Goal: Task Accomplishment & Management: Manage account settings

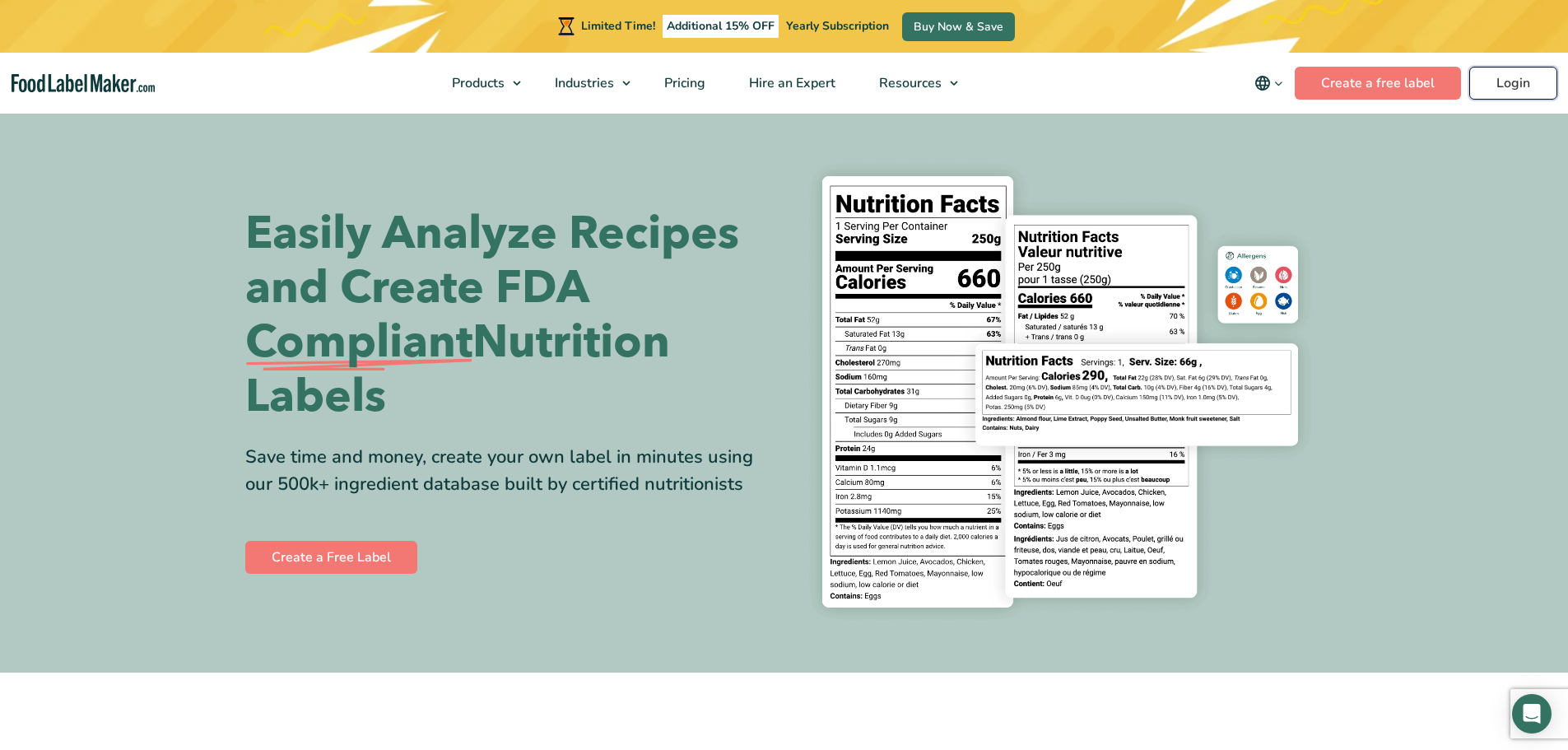
click at [1531, 71] on link "Login" at bounding box center [1513, 83] width 88 height 33
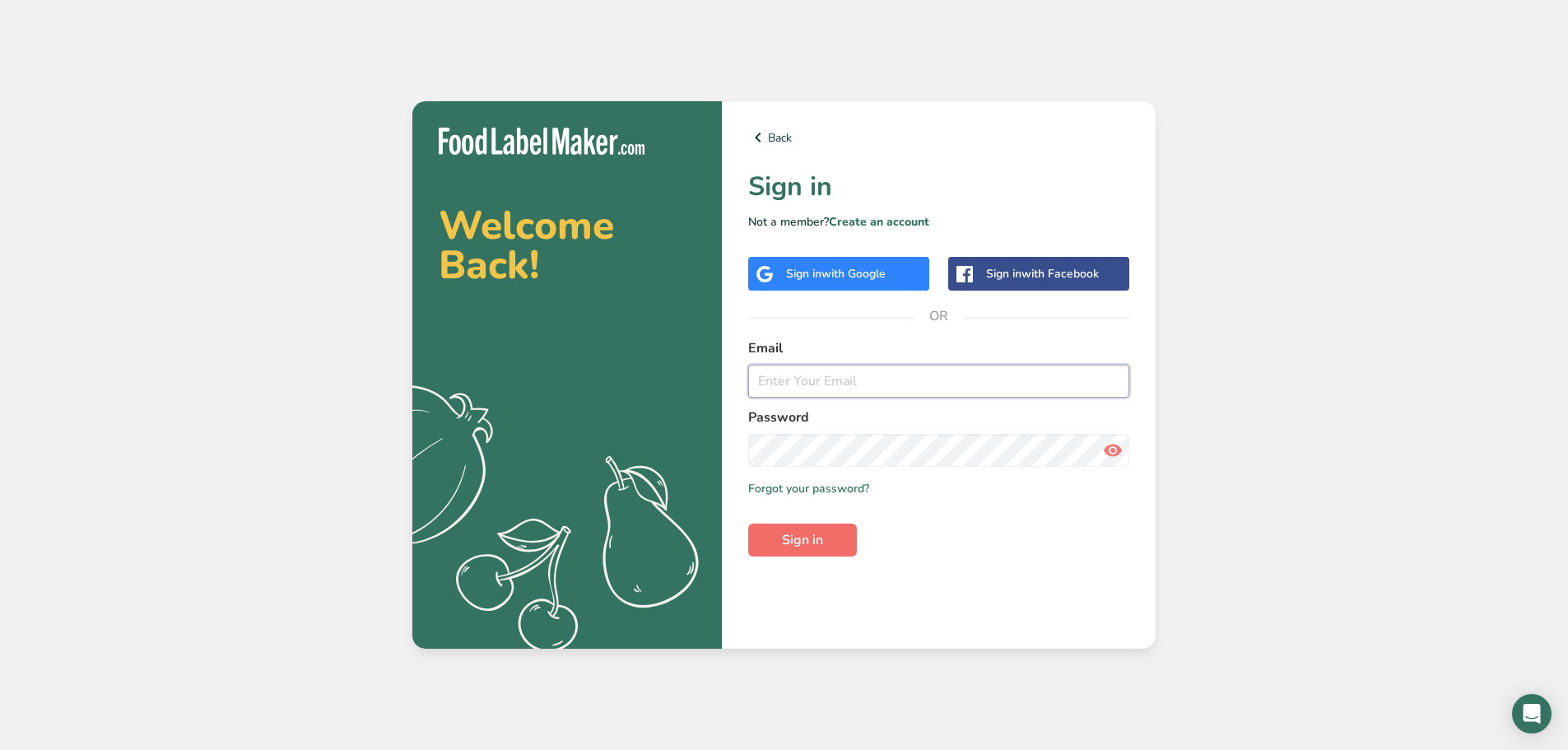
type input "srobinson@stuffed-foods.com"
click at [822, 540] on span "Sign in" at bounding box center [803, 540] width 41 height 20
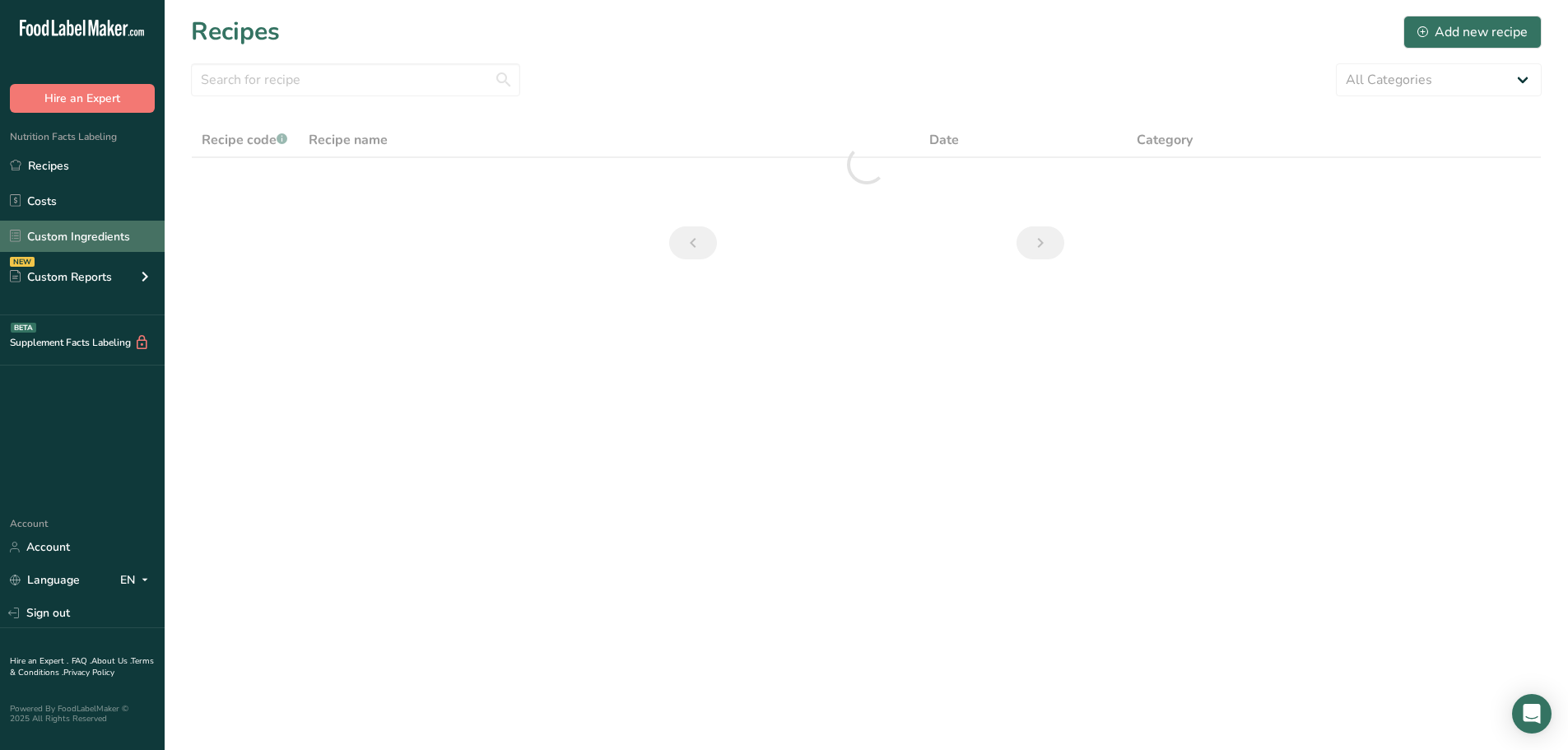
click at [58, 226] on link "Custom Ingredients" at bounding box center [82, 236] width 165 height 31
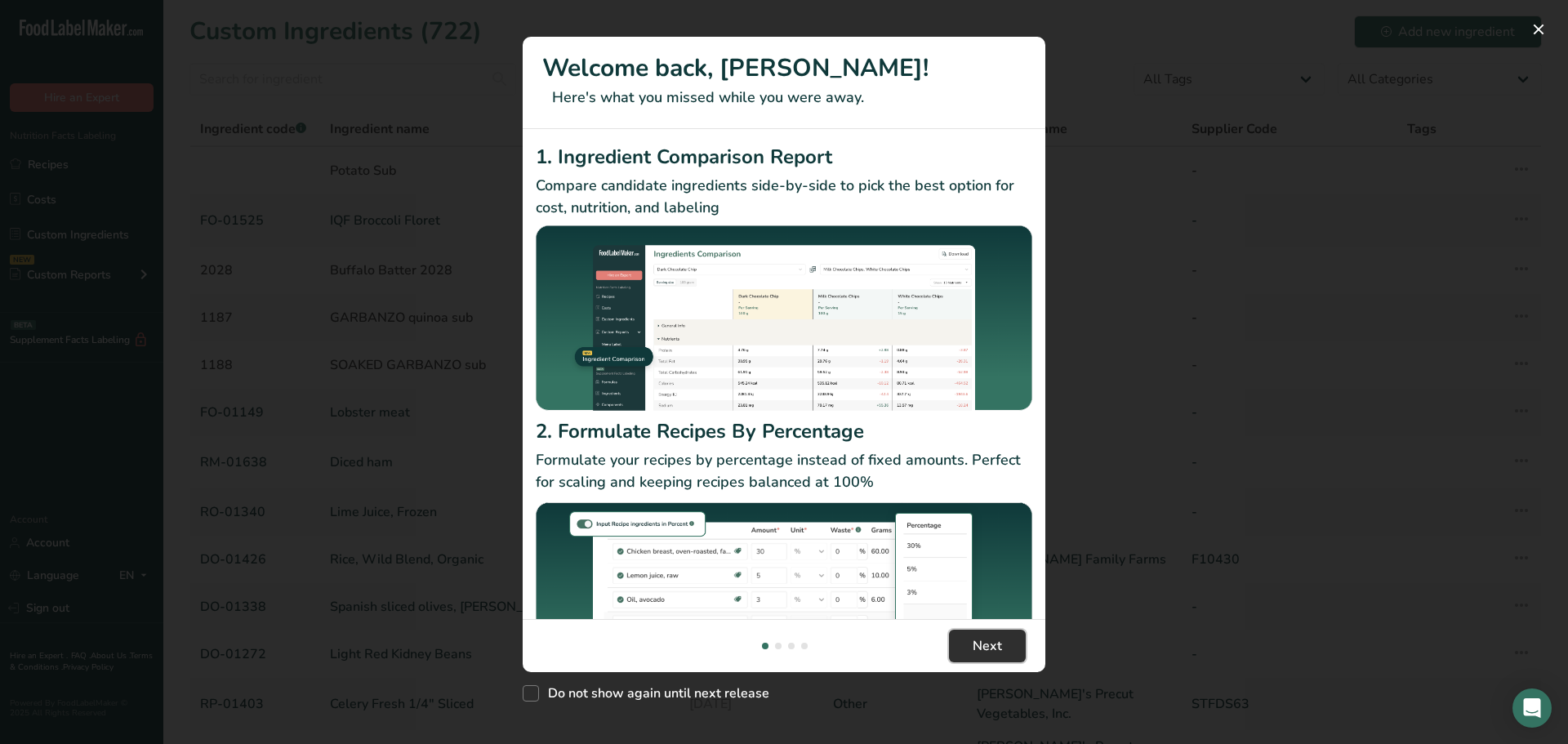
click at [972, 636] on button "Next" at bounding box center [988, 646] width 77 height 32
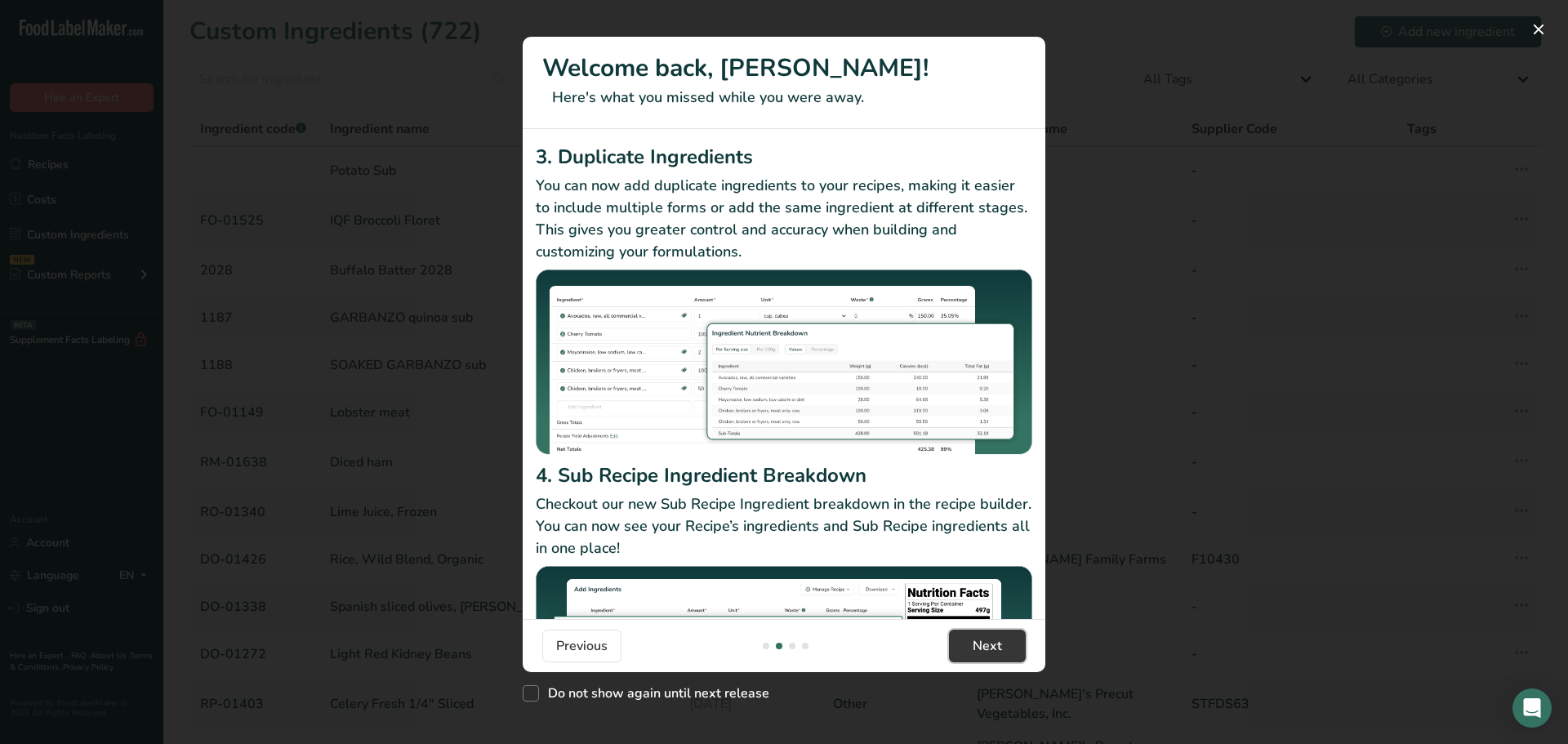
scroll to position [141, 0]
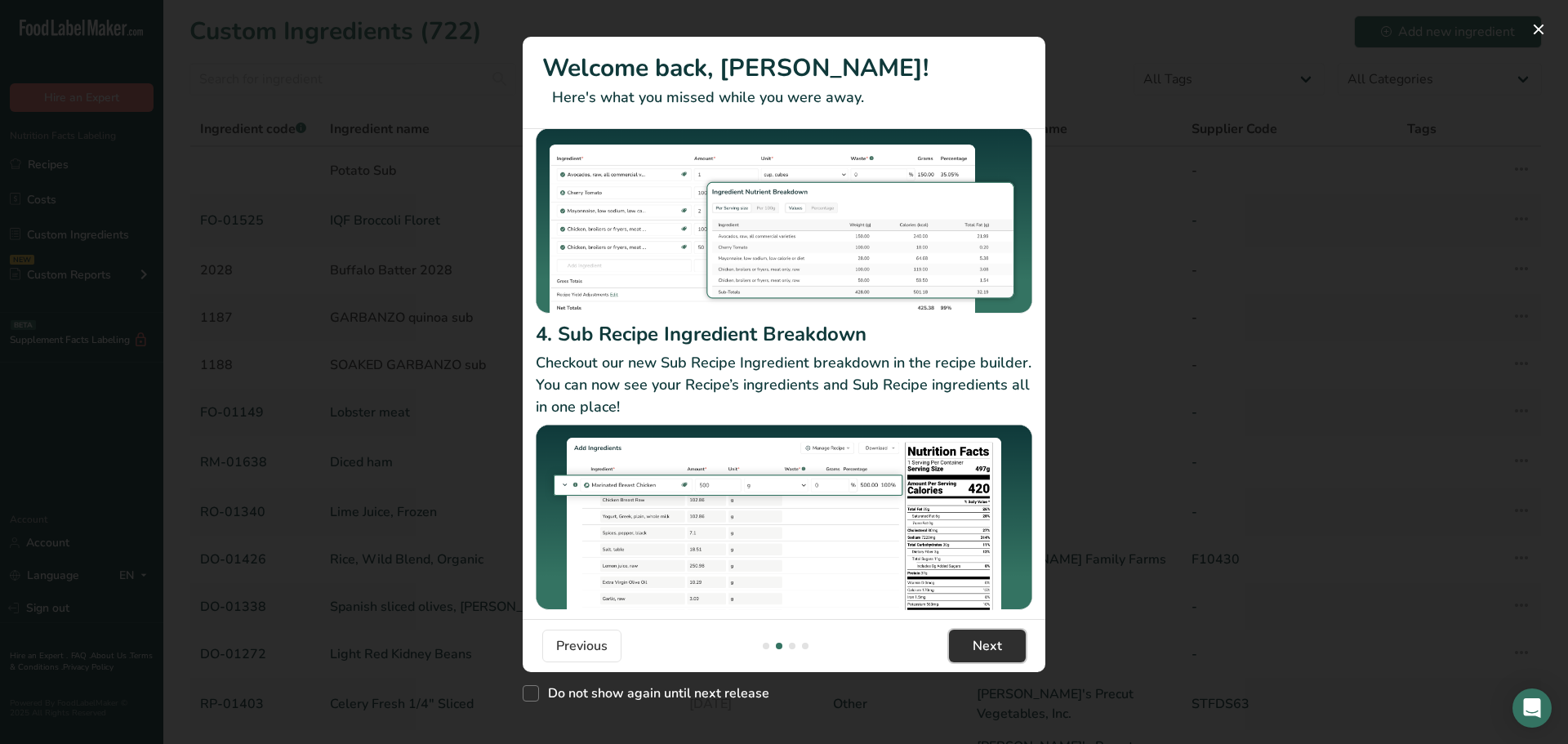
click at [975, 639] on span "Next" at bounding box center [988, 646] width 30 height 20
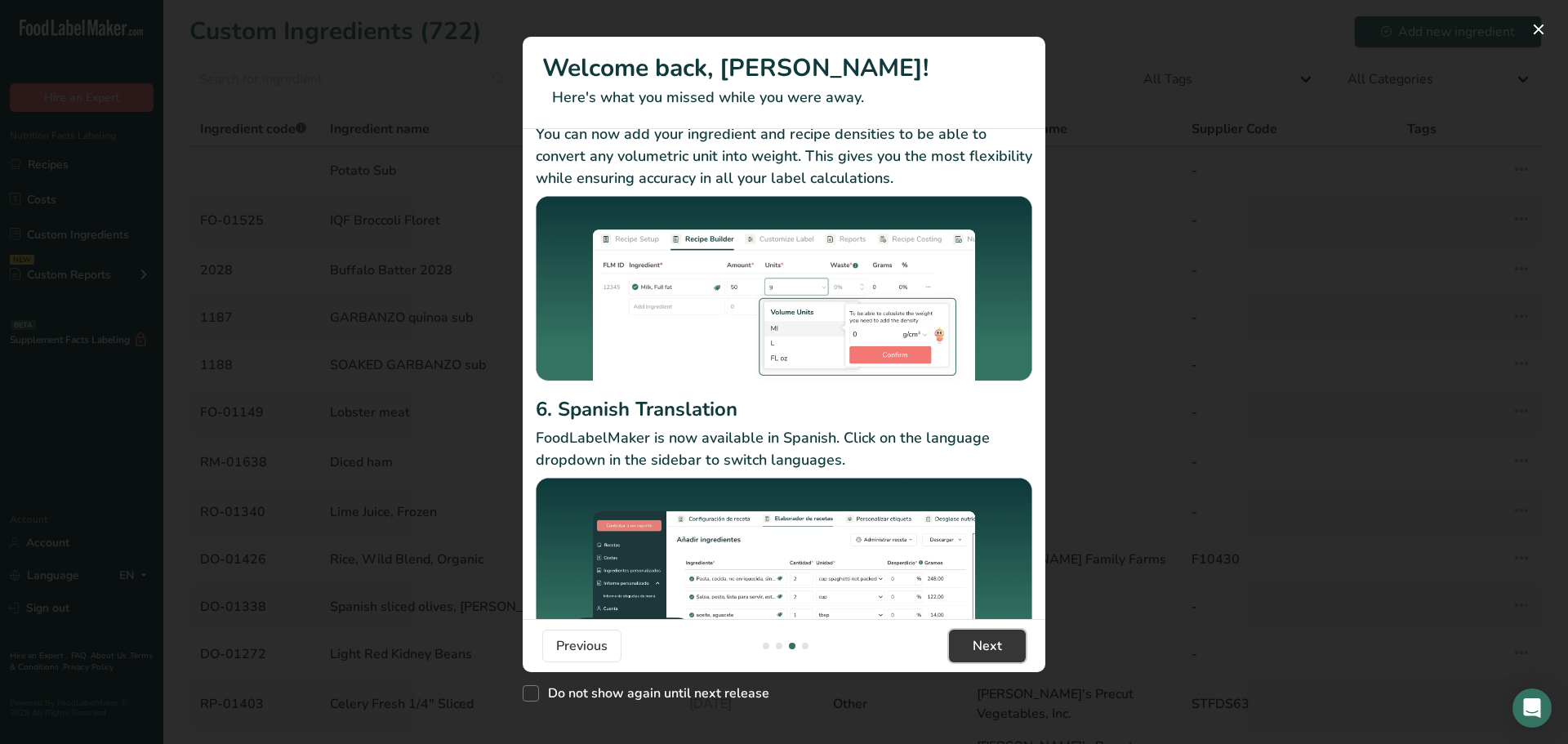
scroll to position [105, 0]
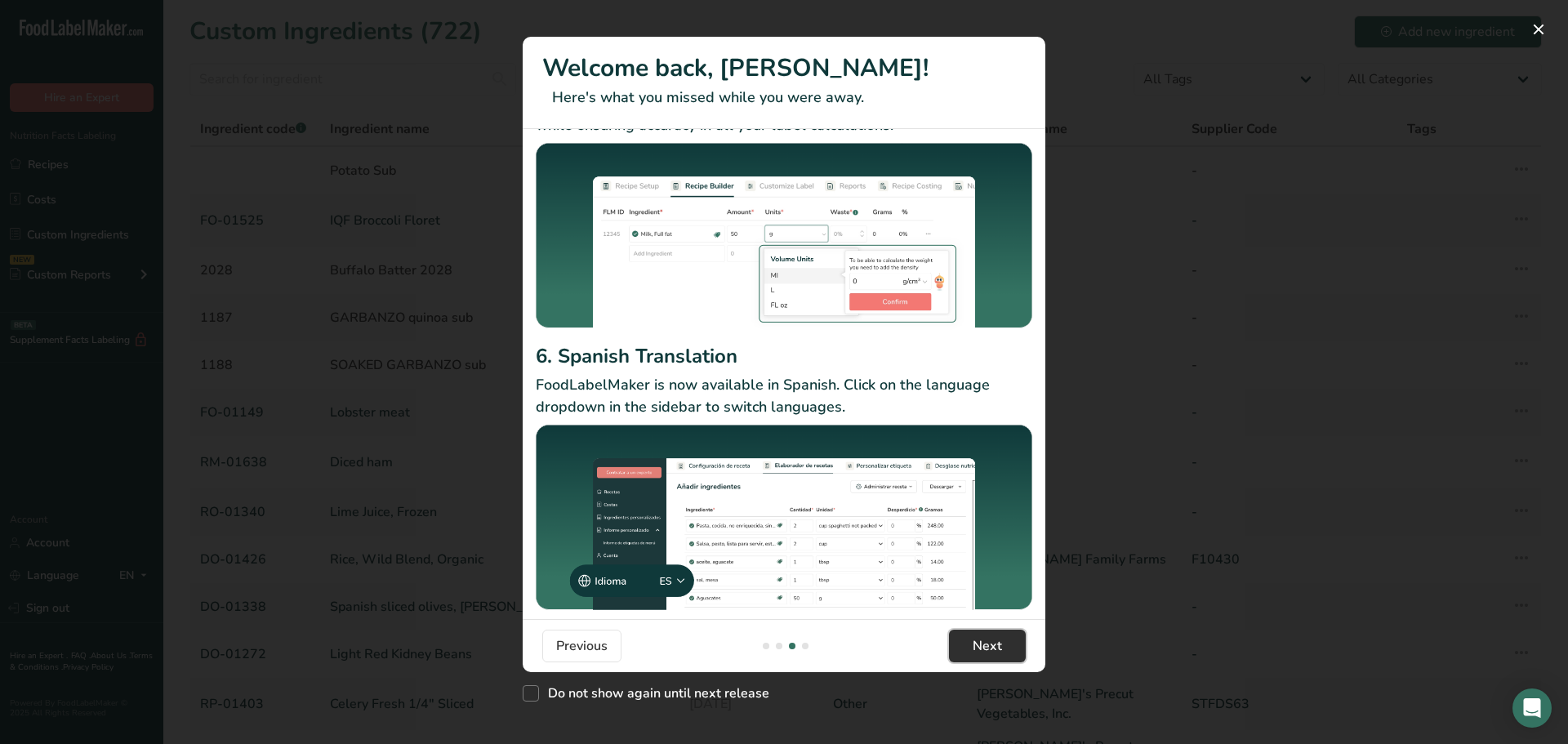
click at [997, 643] on span "Next" at bounding box center [988, 646] width 30 height 20
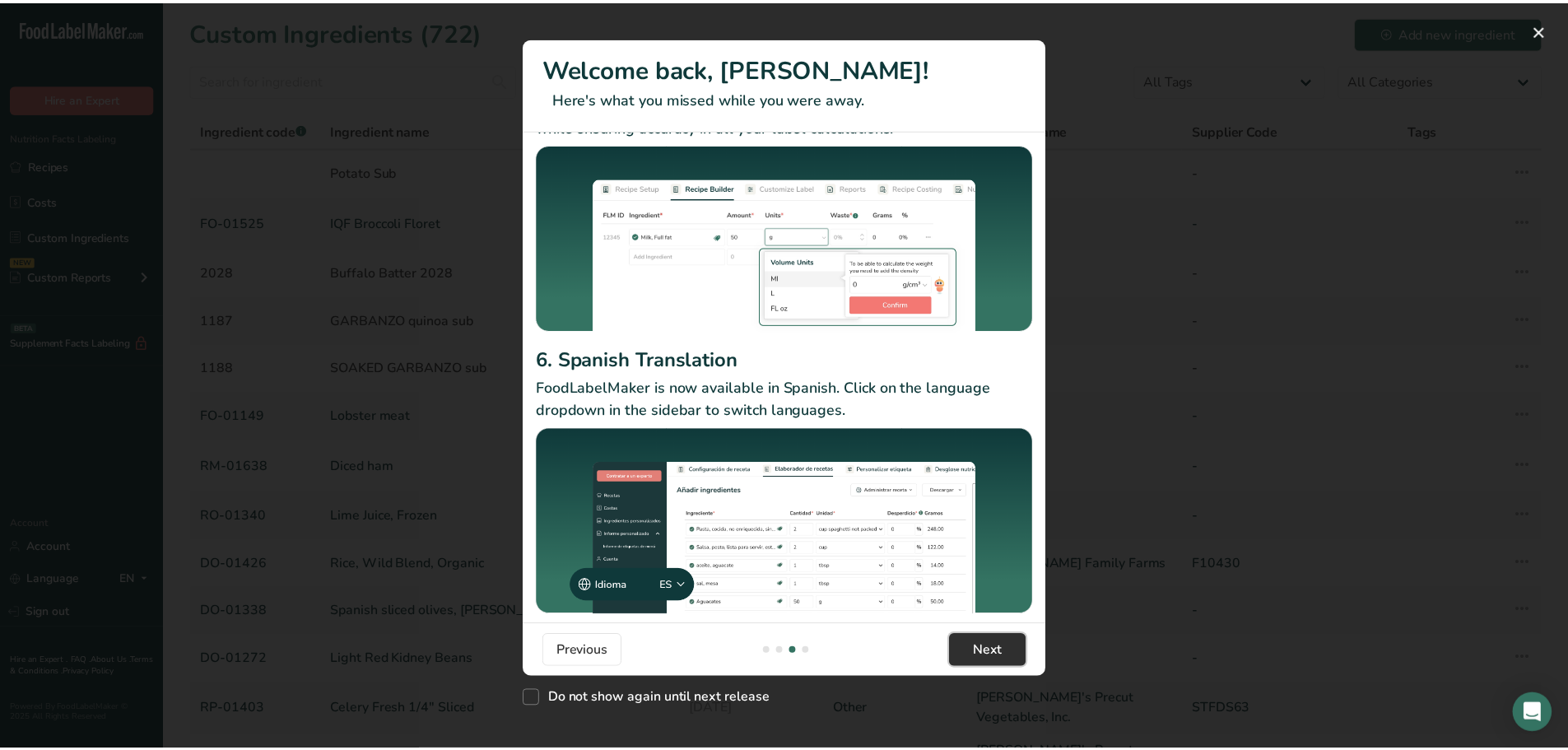
scroll to position [0, 1580]
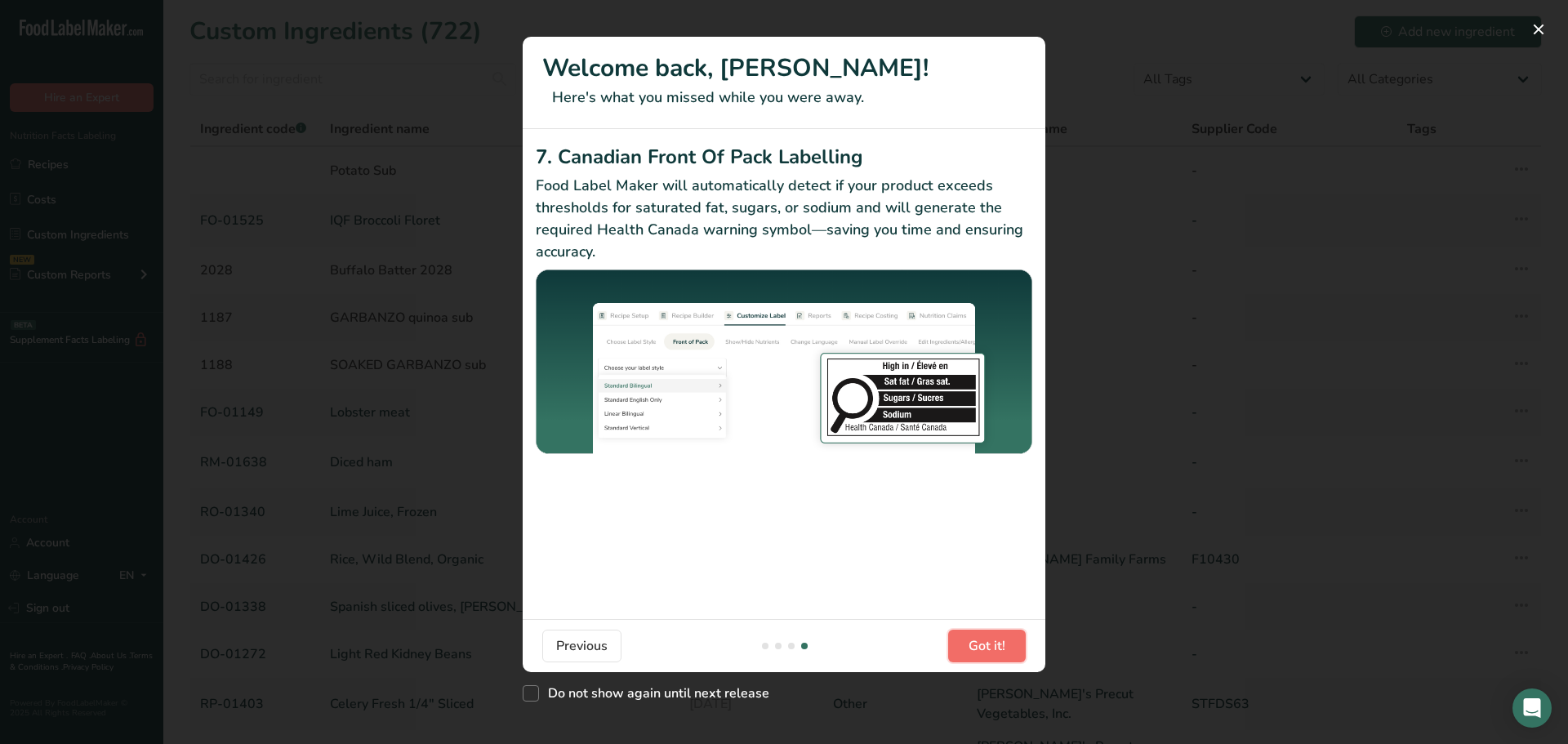
click at [976, 640] on span "Got it!" at bounding box center [987, 646] width 37 height 20
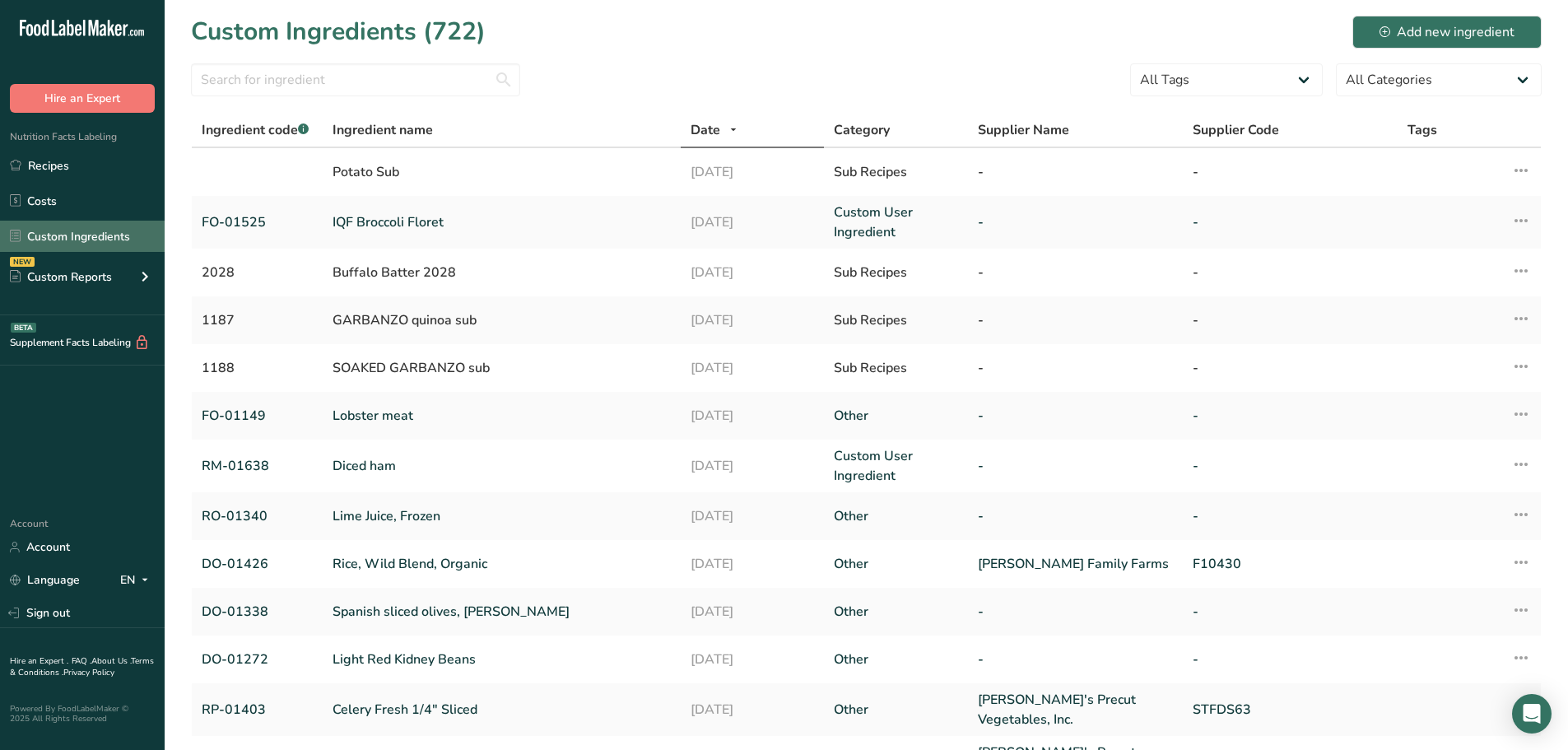
click at [83, 223] on link "Custom Ingredients" at bounding box center [82, 236] width 165 height 31
click at [379, 74] on input "text" at bounding box center [355, 80] width 329 height 33
paste input "DO-01285"
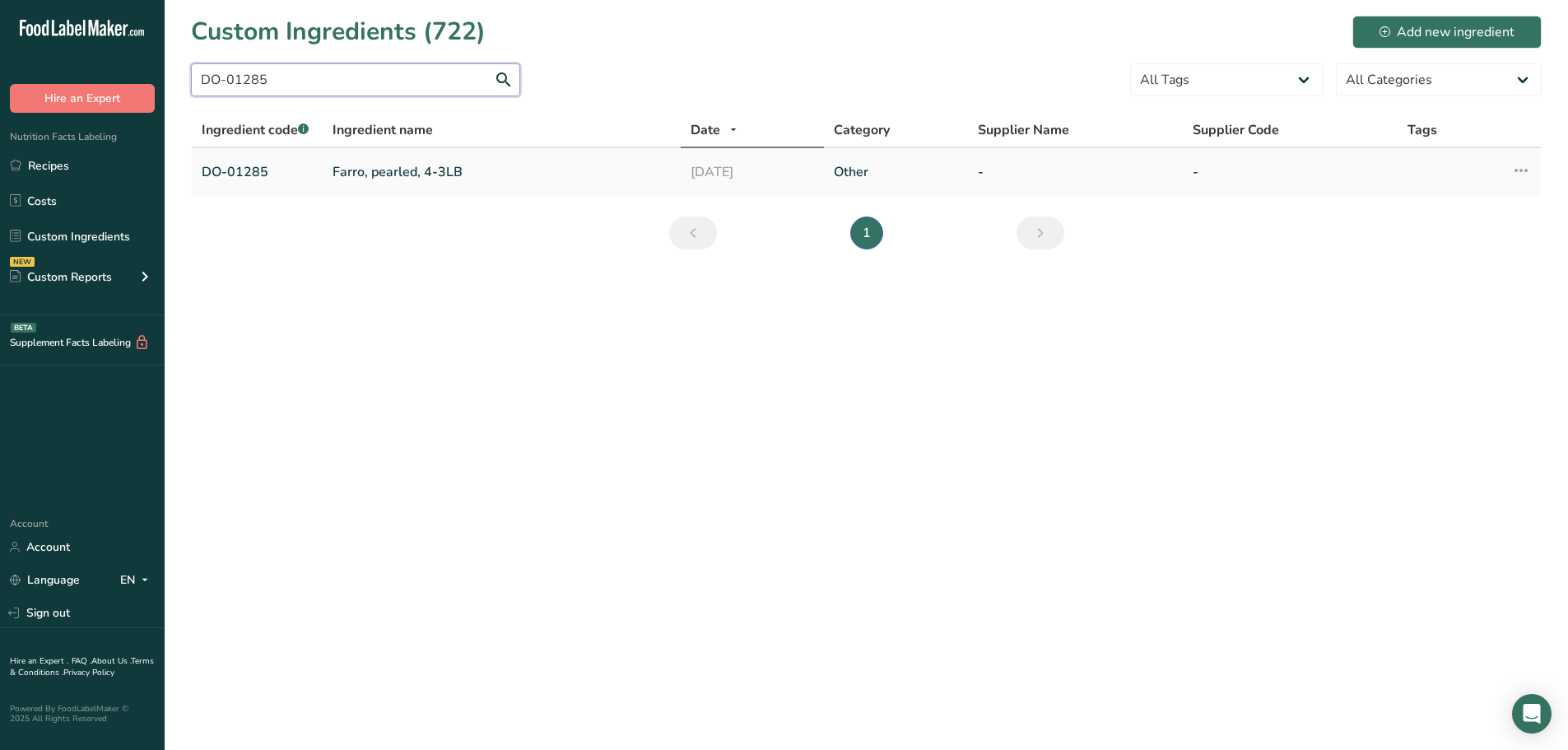
type input "DO-01285"
click at [386, 164] on link "Farro, pearled, 4-3LB" at bounding box center [501, 172] width 338 height 20
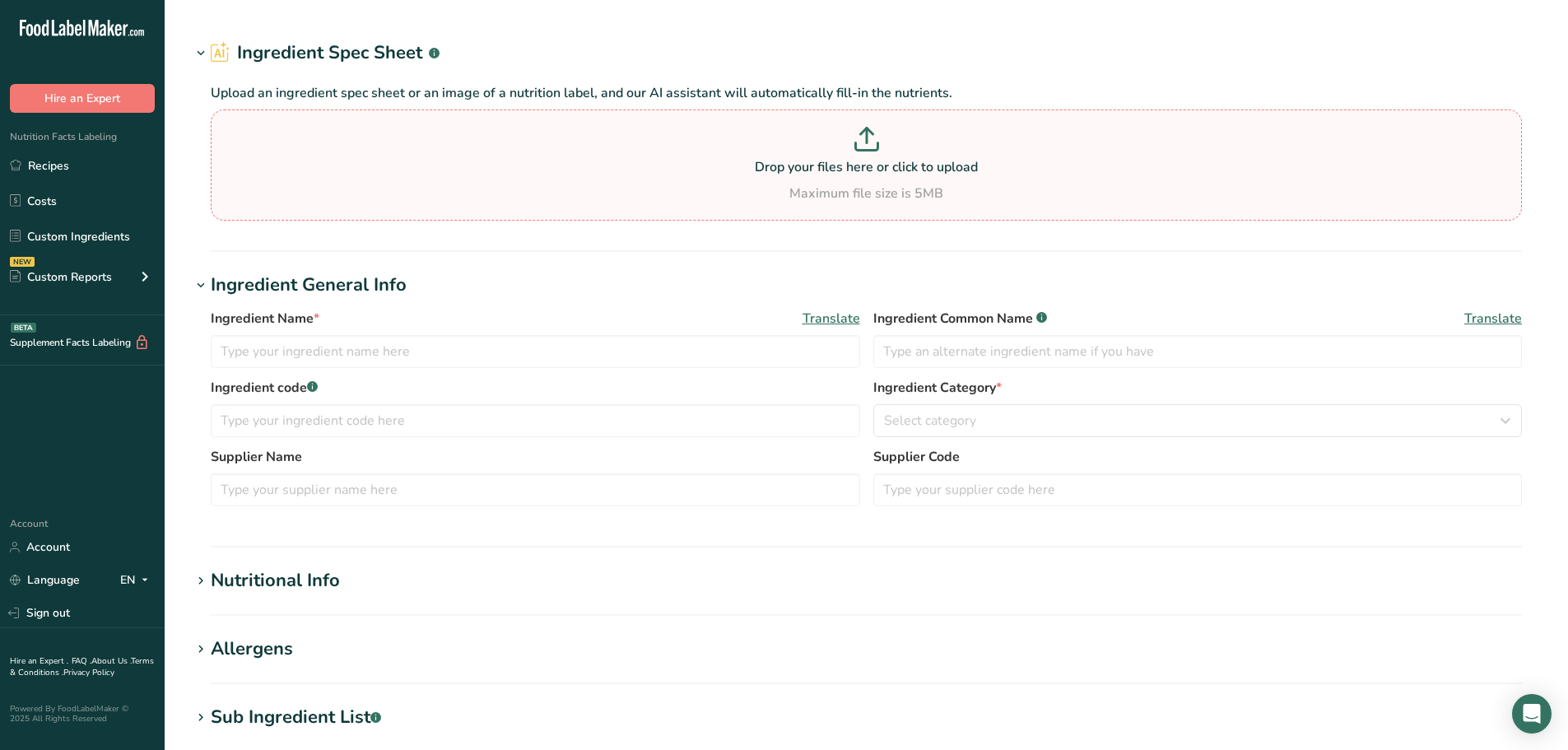
type input "Farro, pearled, 4-3LB"
type input "farro"
type input "DO-01285"
type input "100"
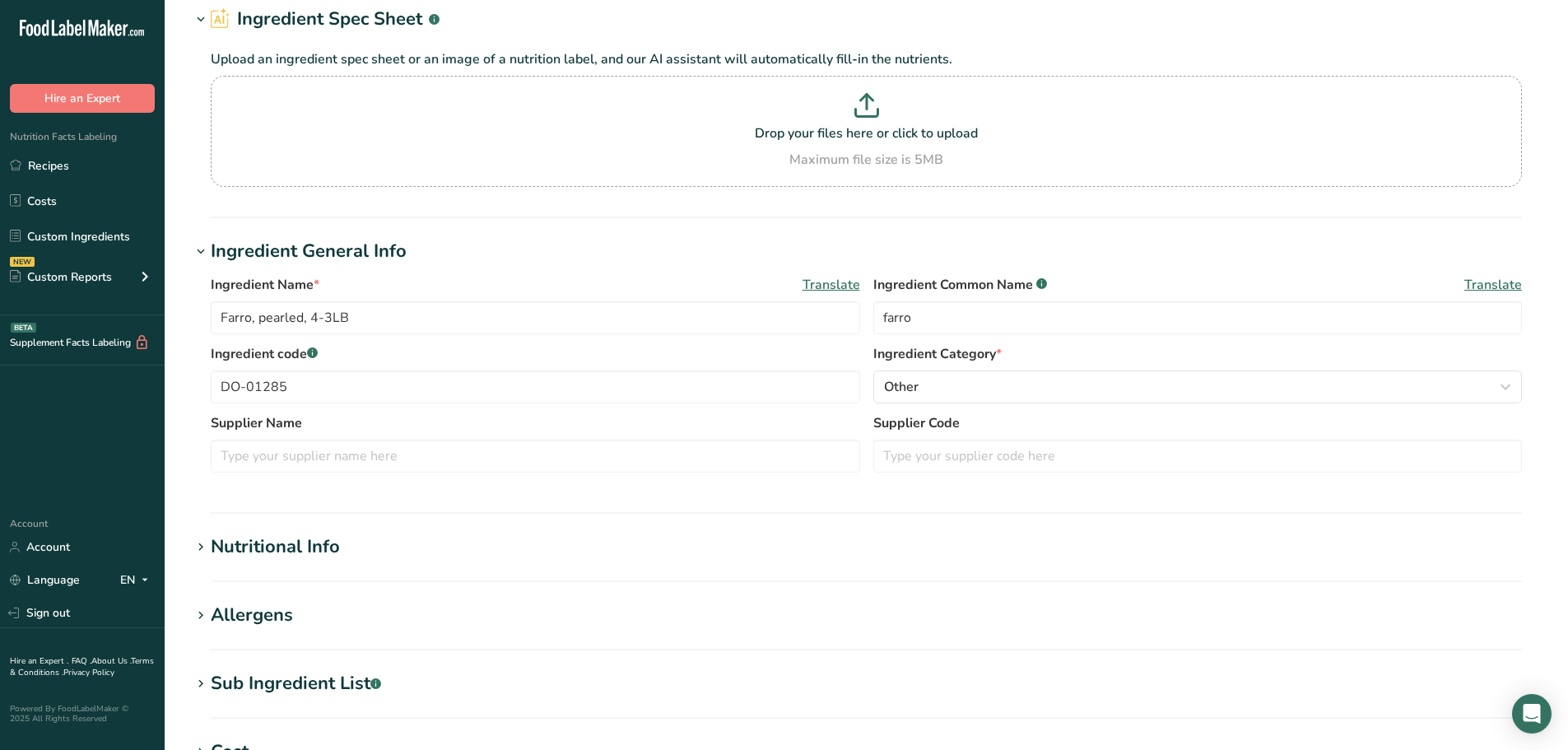
scroll to position [165, 0]
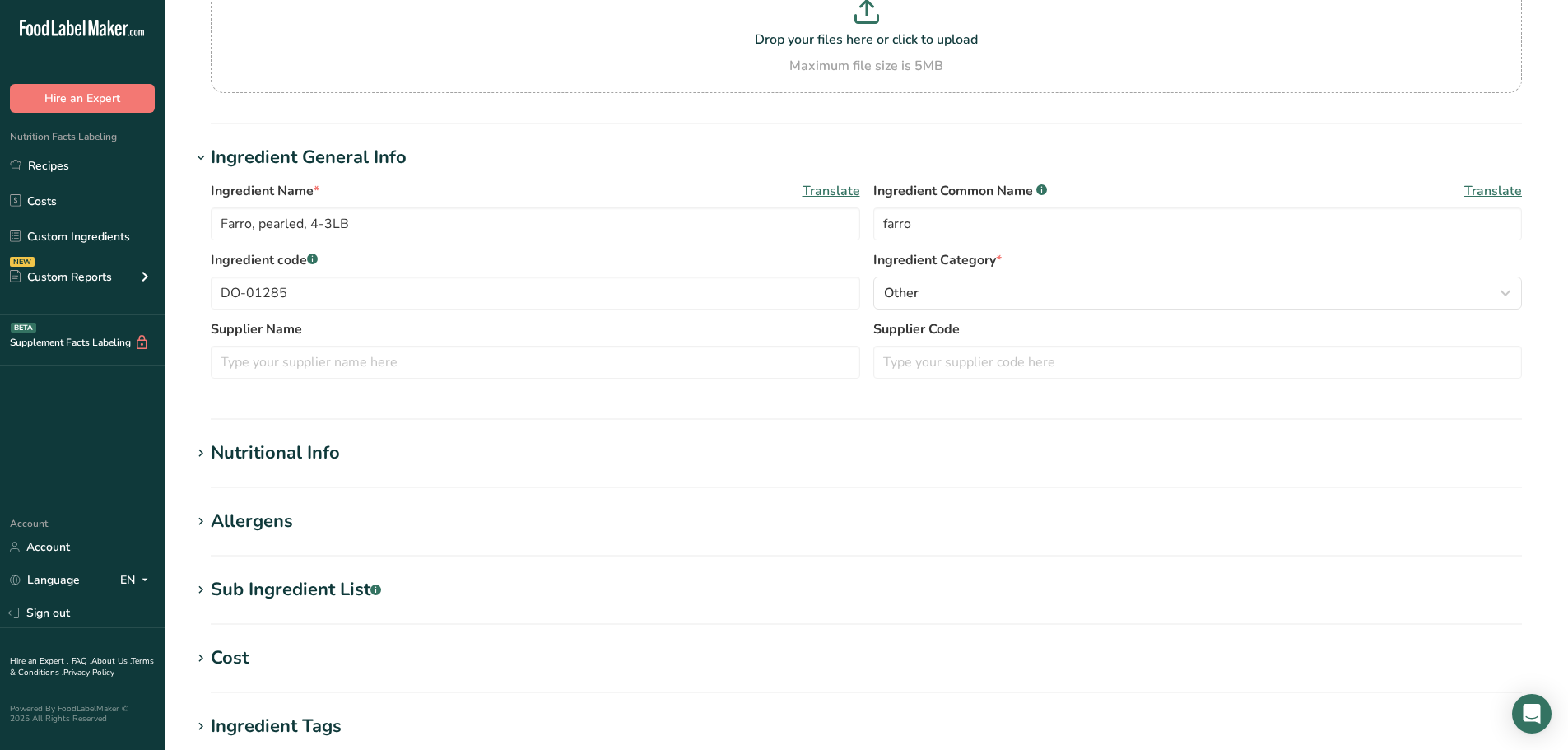
click at [305, 461] on div "Nutritional Info" at bounding box center [275, 454] width 129 height 27
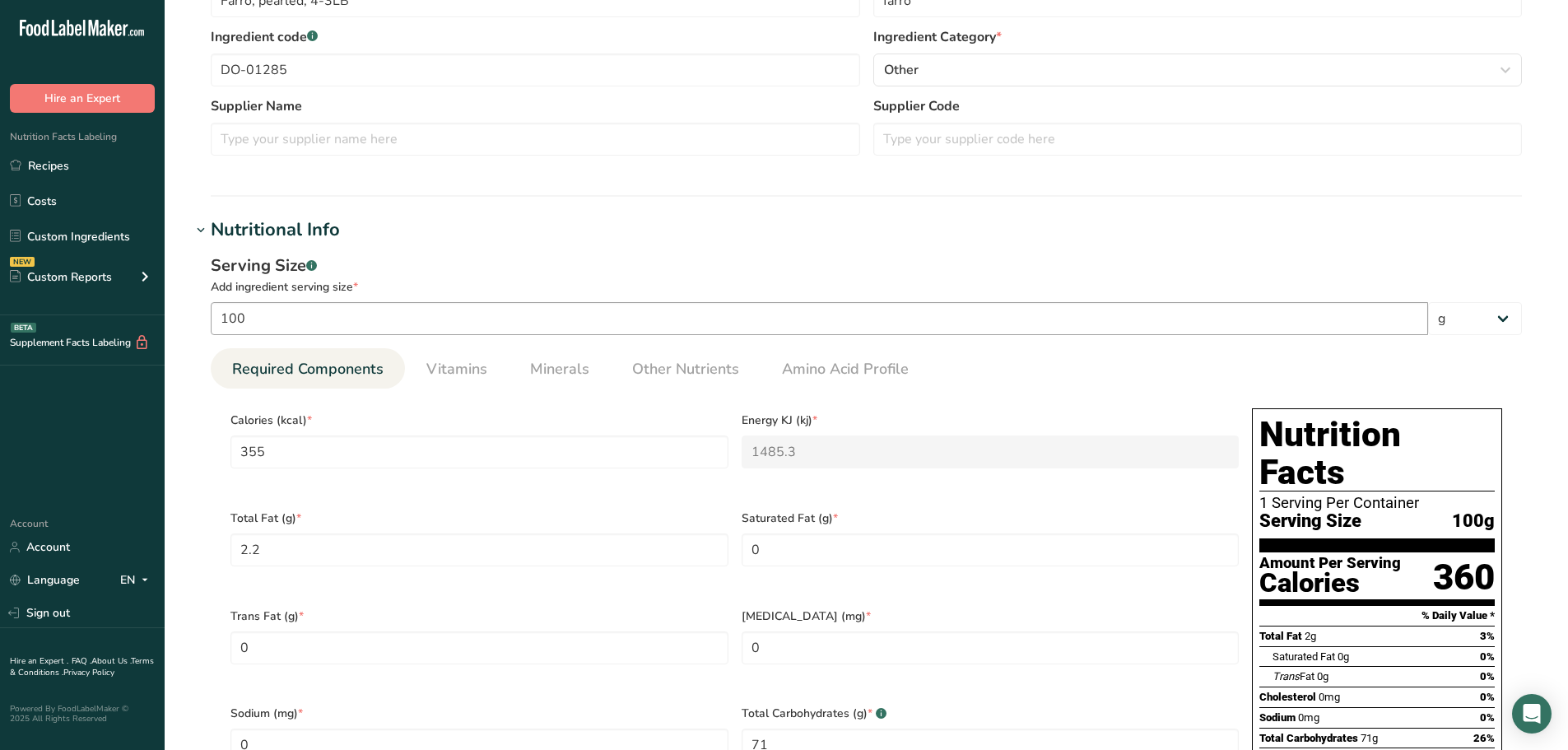
scroll to position [576, 0]
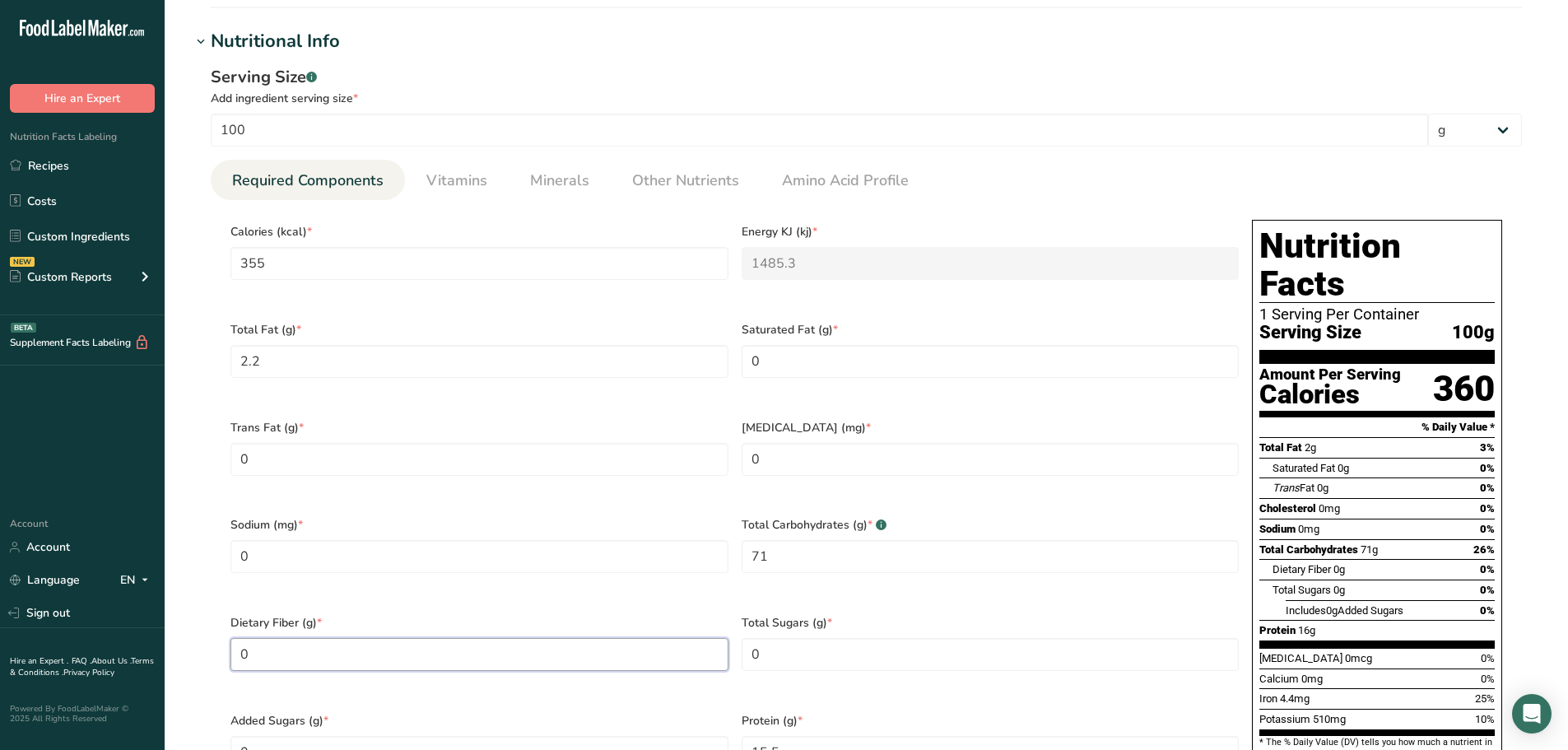
drag, startPoint x: 352, startPoint y: 638, endPoint x: 167, endPoint y: 638, distance: 185.0
click at [169, 638] on section "Edit Farro, pearled, 4-3LB Ingredient Spec Sheet .a-a{fill:#347362;}.b-a{fill:#…" at bounding box center [866, 412] width 1403 height 1978
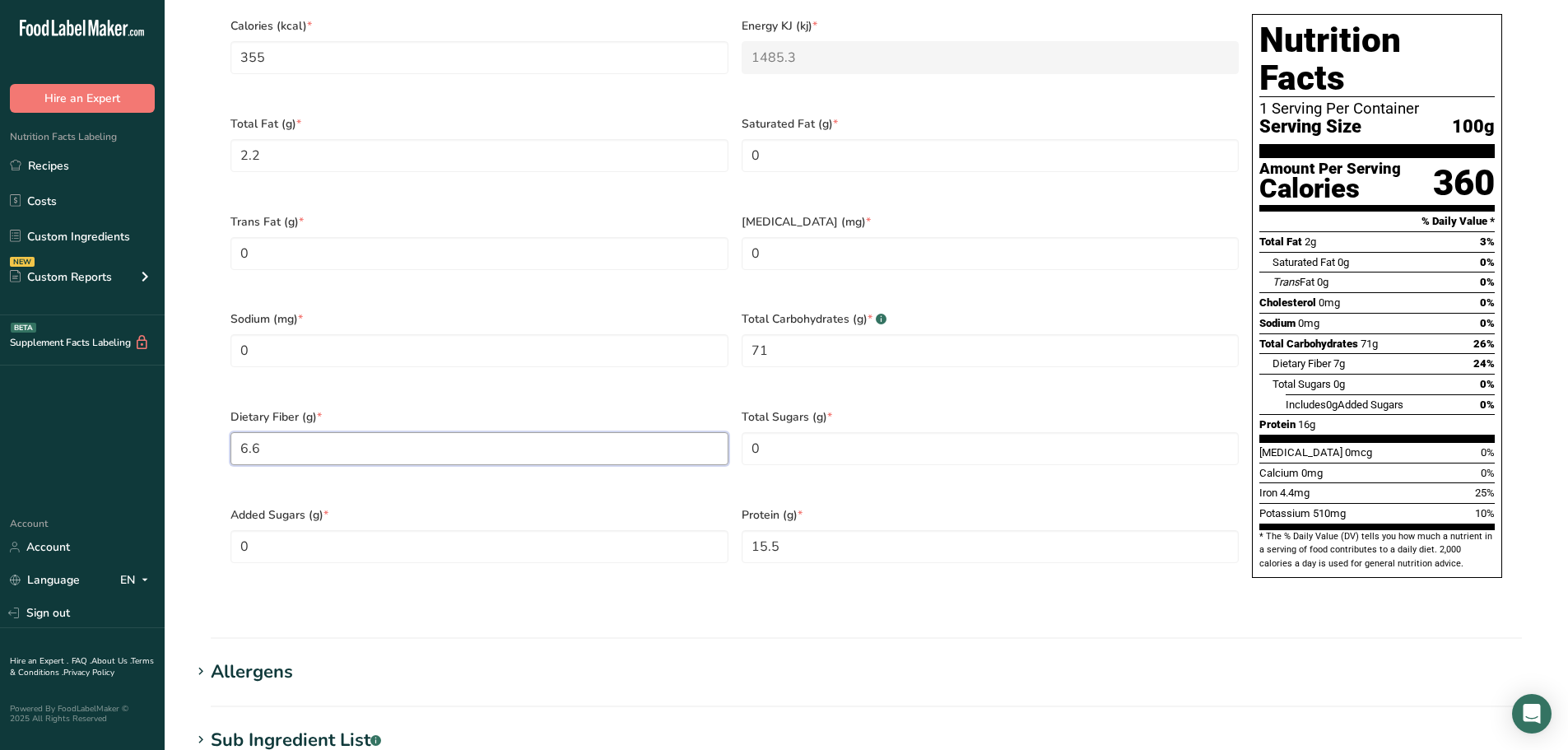
scroll to position [823, 0]
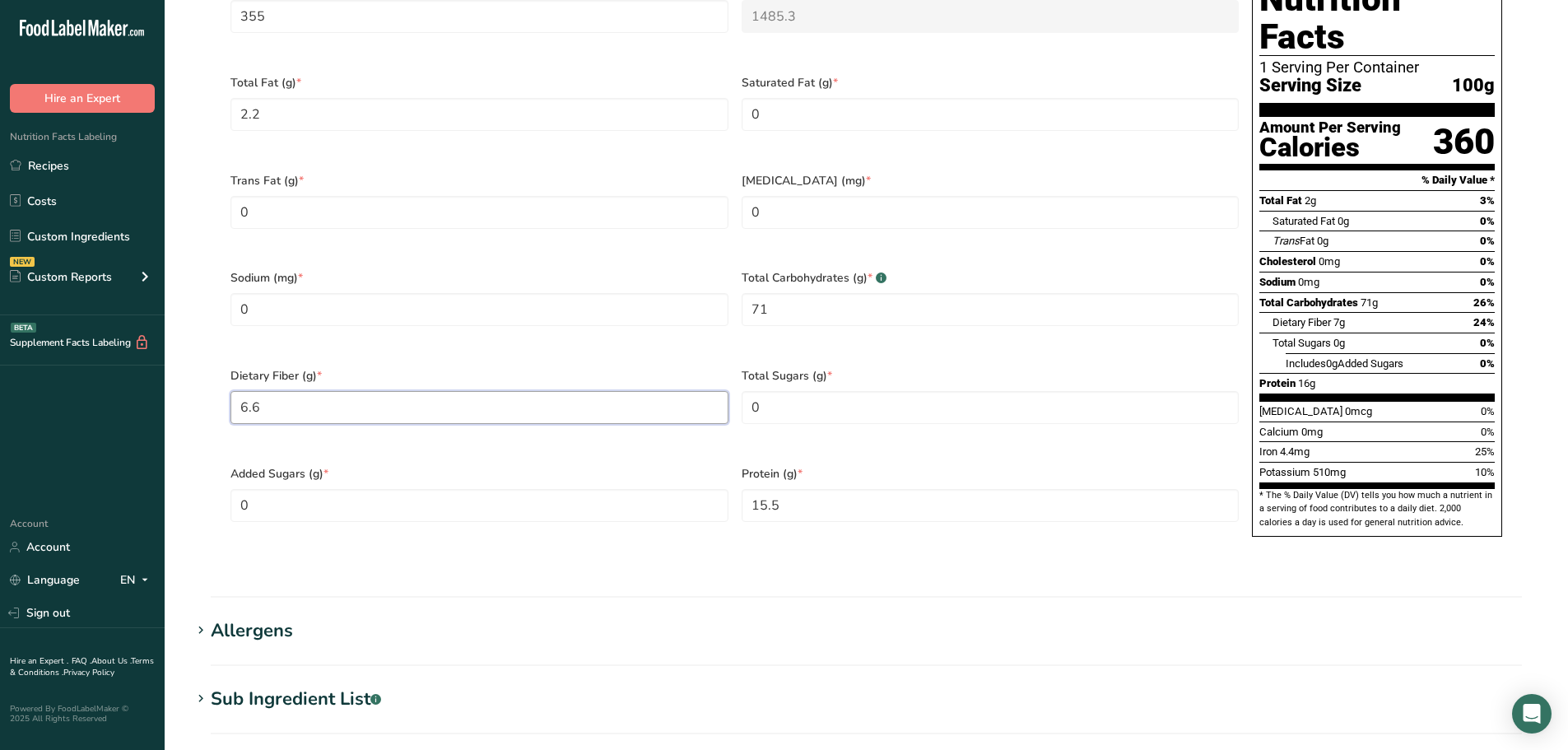
type Fiber "6.6"
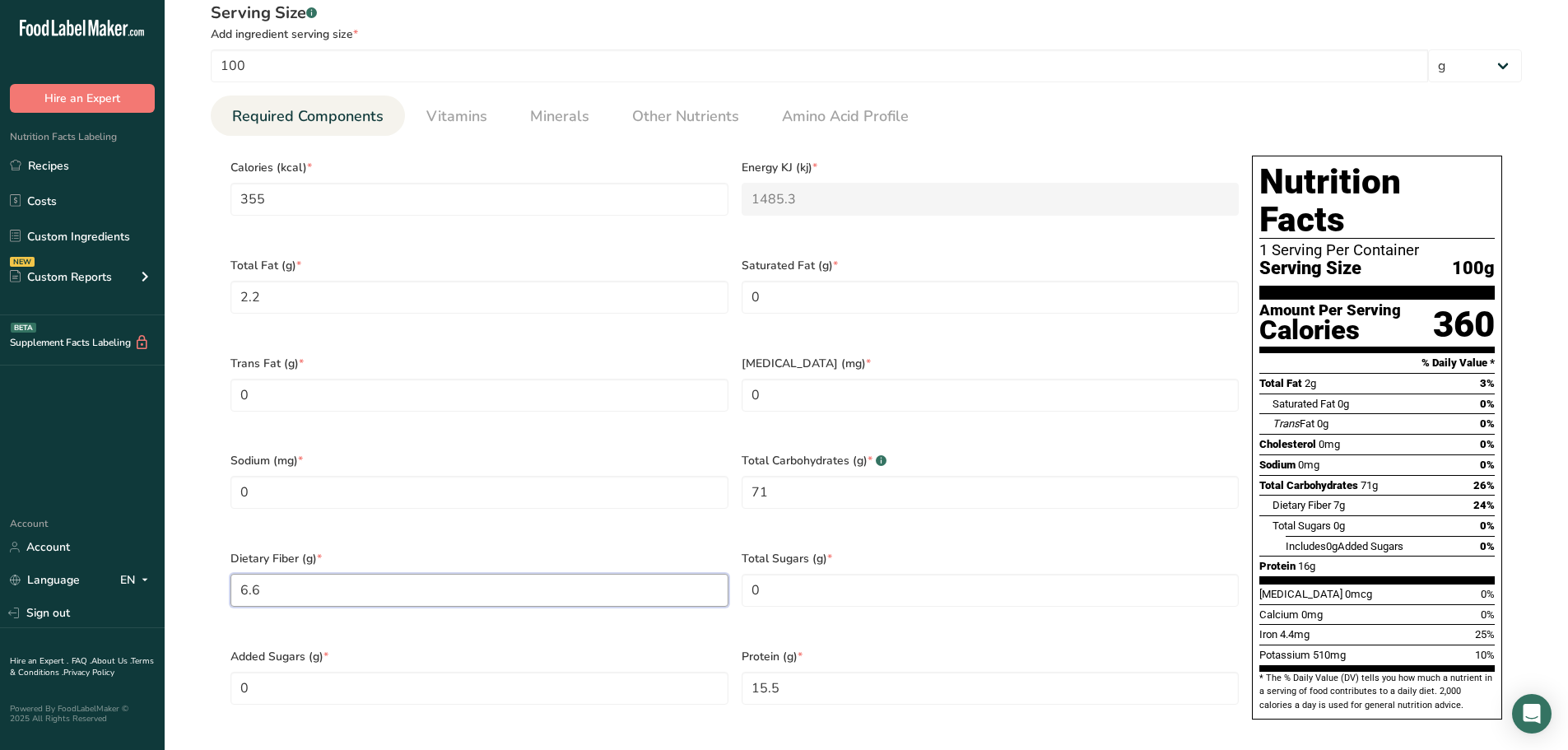
scroll to position [494, 0]
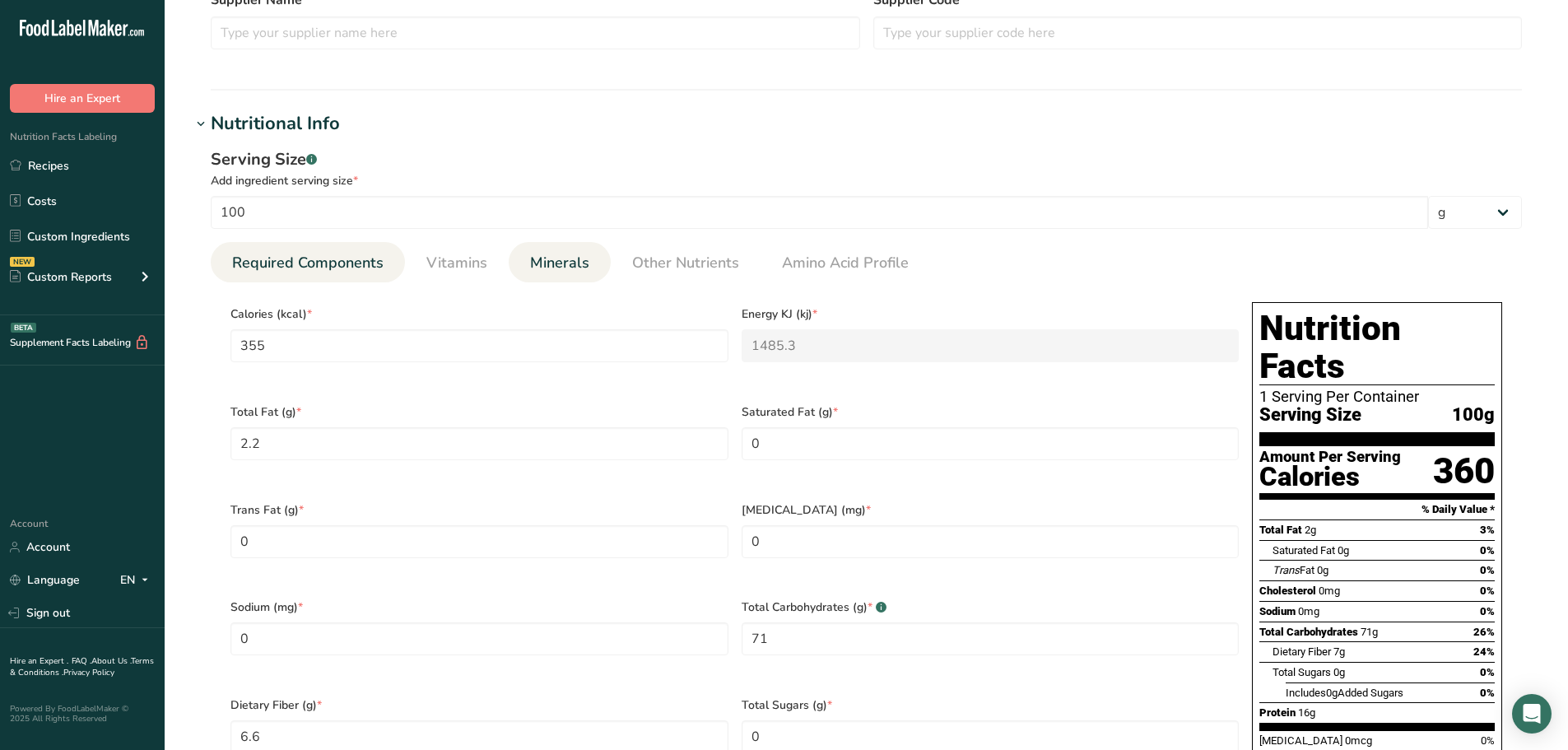
click at [574, 264] on span "Minerals" at bounding box center [559, 263] width 59 height 22
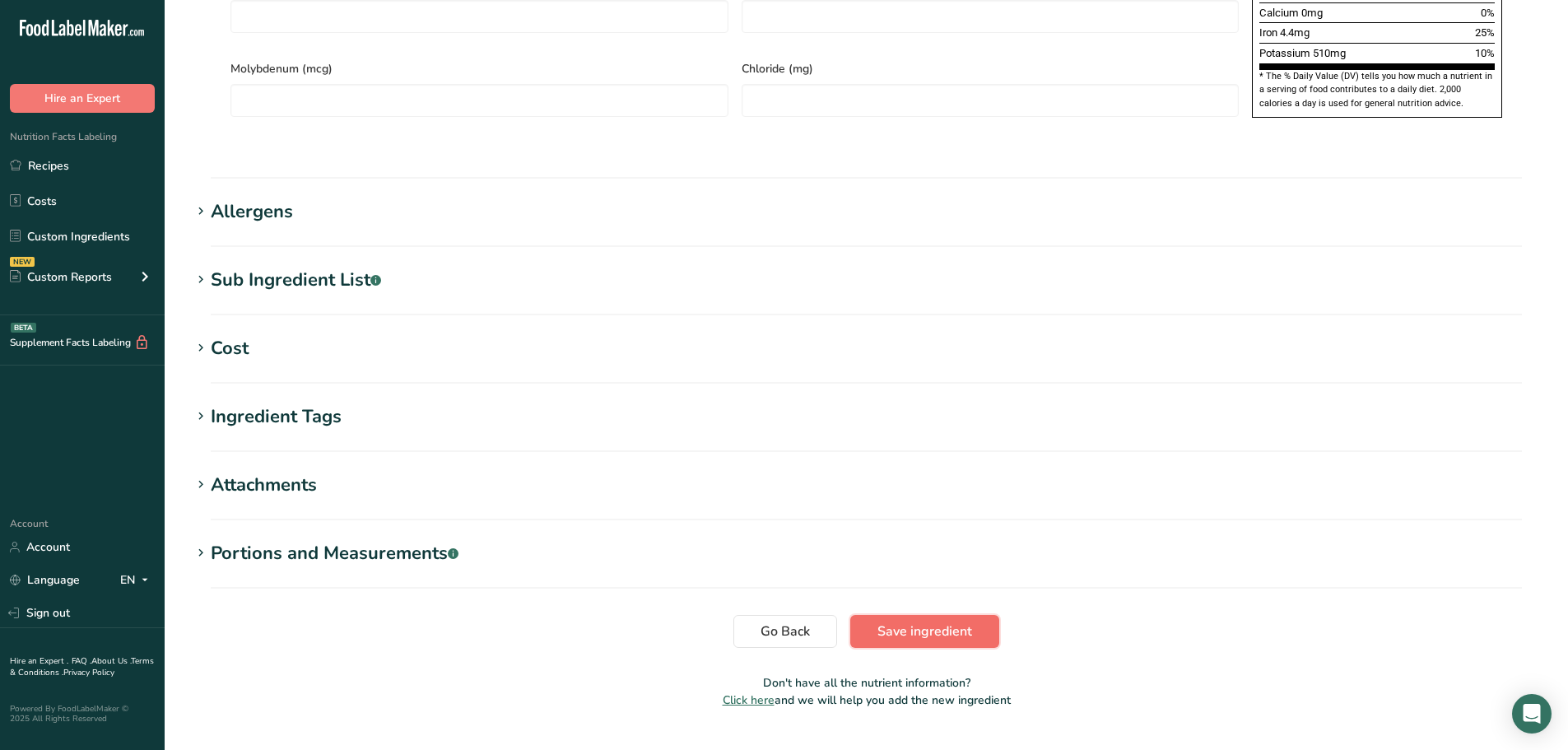
click at [884, 622] on span "Save ingredient" at bounding box center [925, 631] width 94 height 20
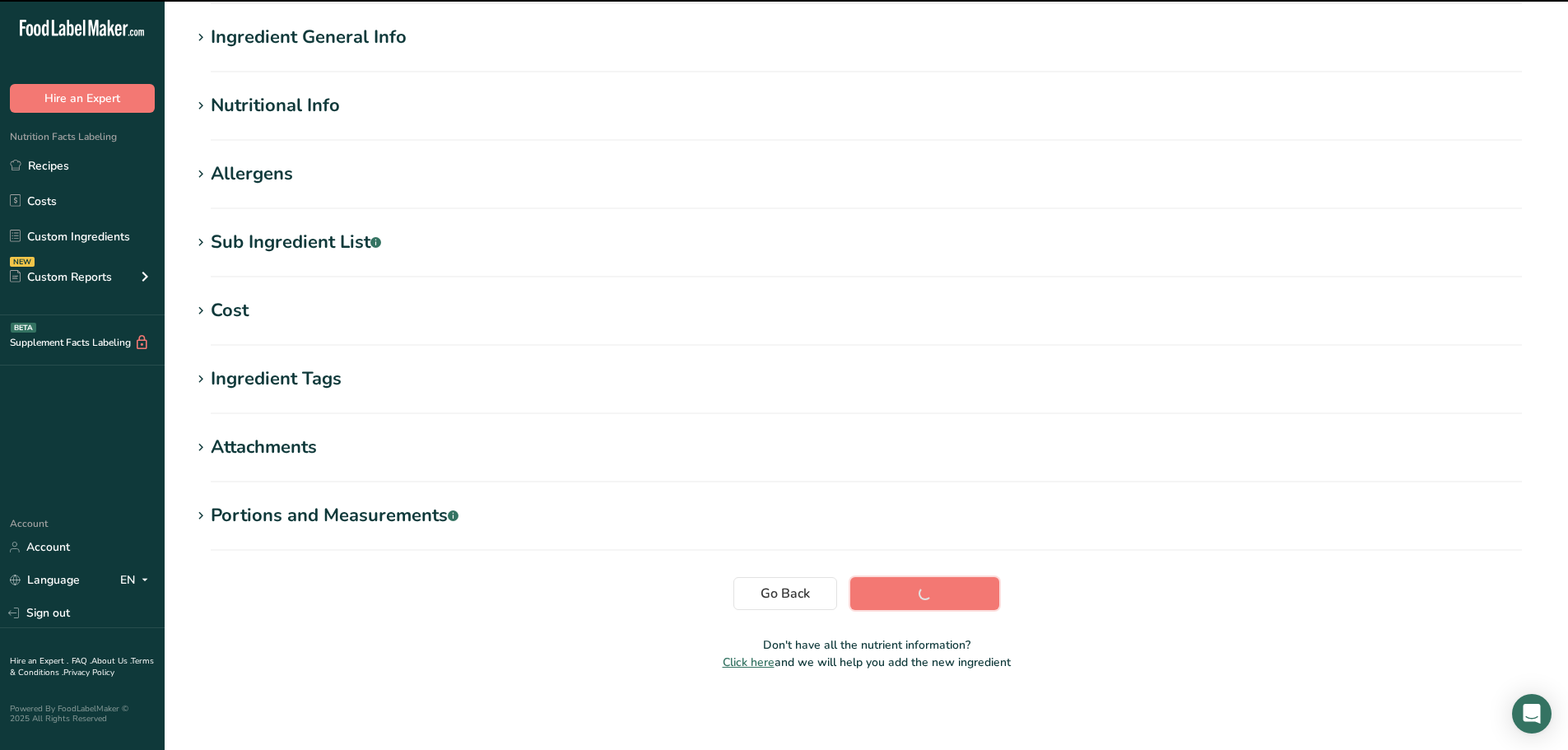
scroll to position [121, 0]
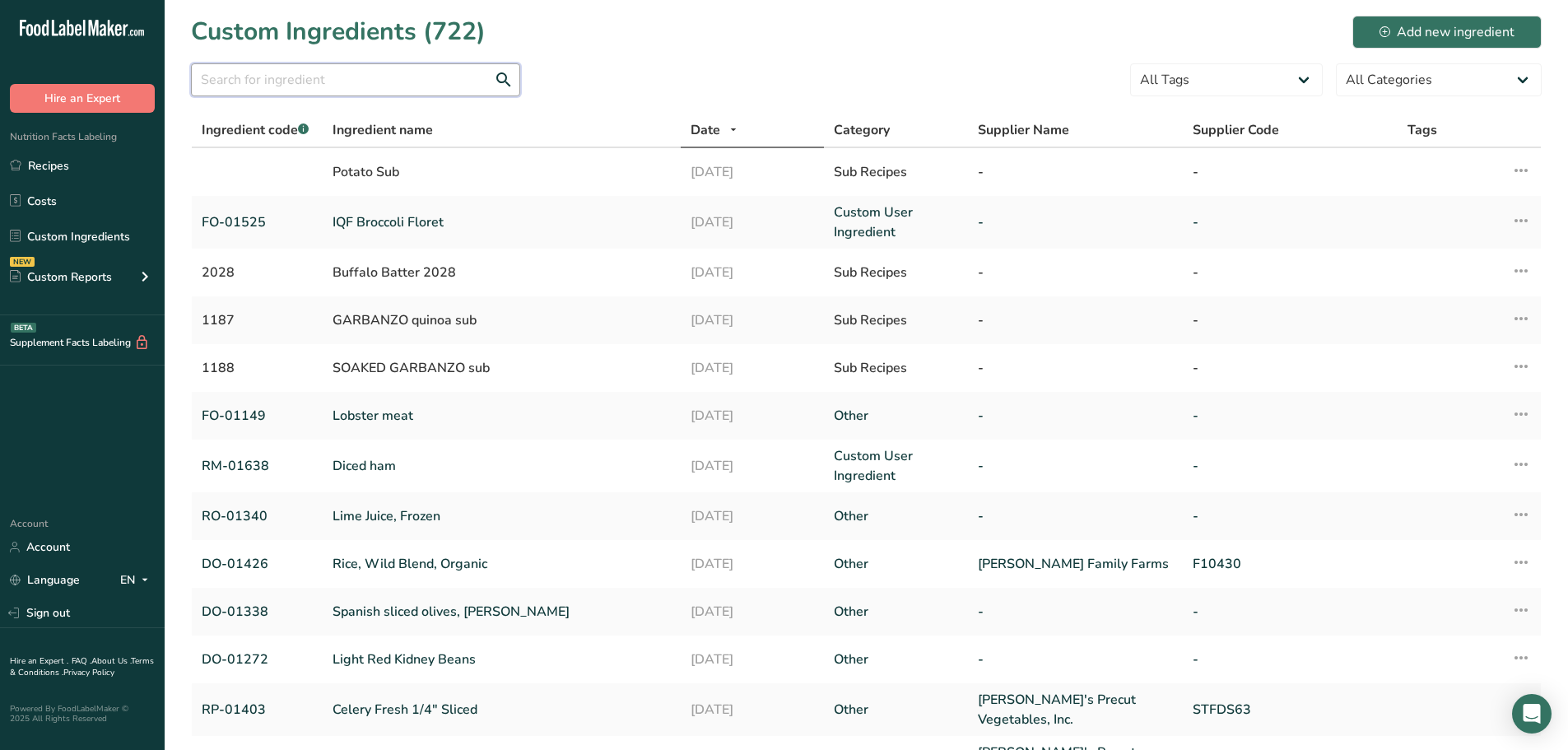
click at [325, 73] on input "text" at bounding box center [355, 80] width 329 height 33
paste input "FO-01300"
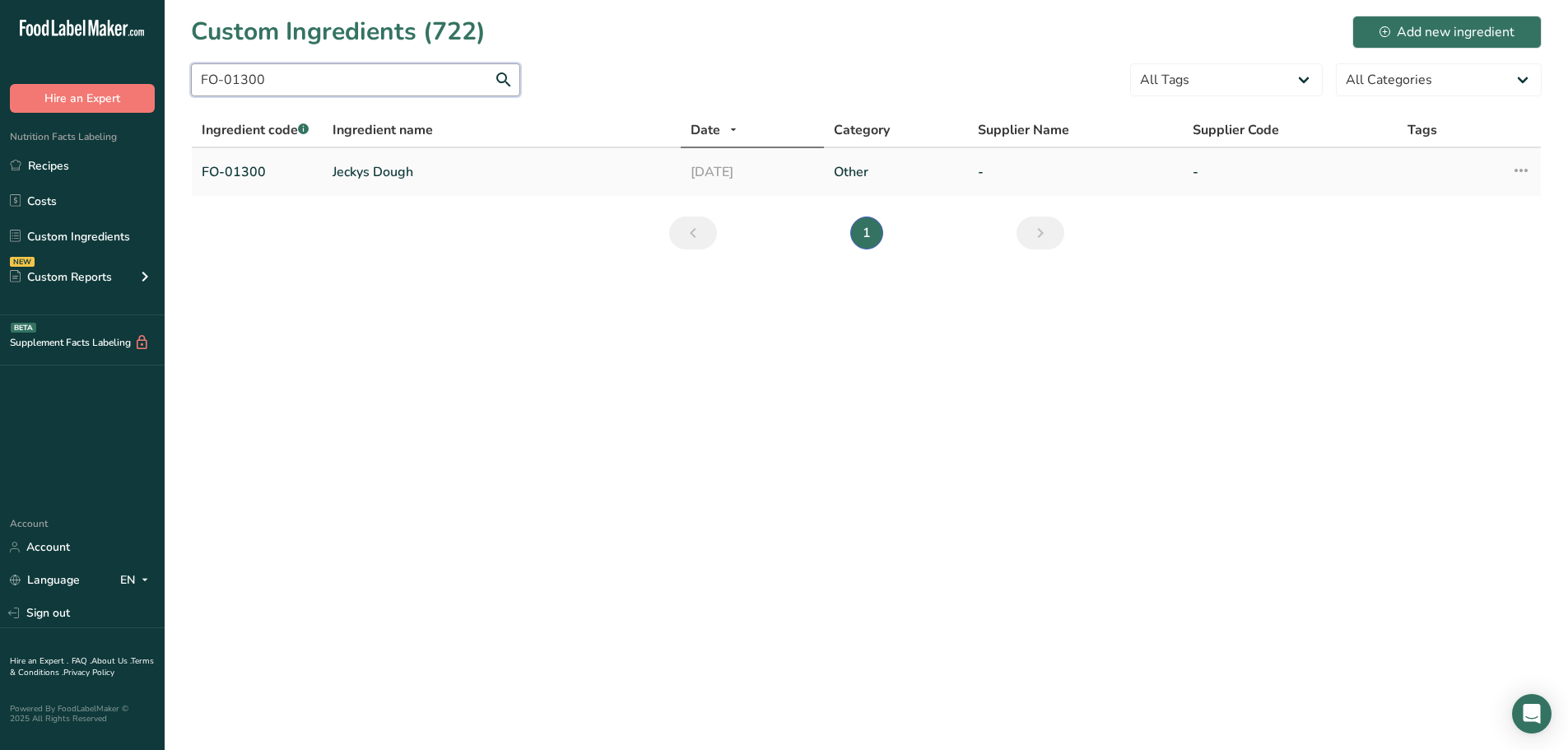
type input "FO-01300"
click at [362, 174] on link "Jeckys Dough" at bounding box center [501, 172] width 338 height 20
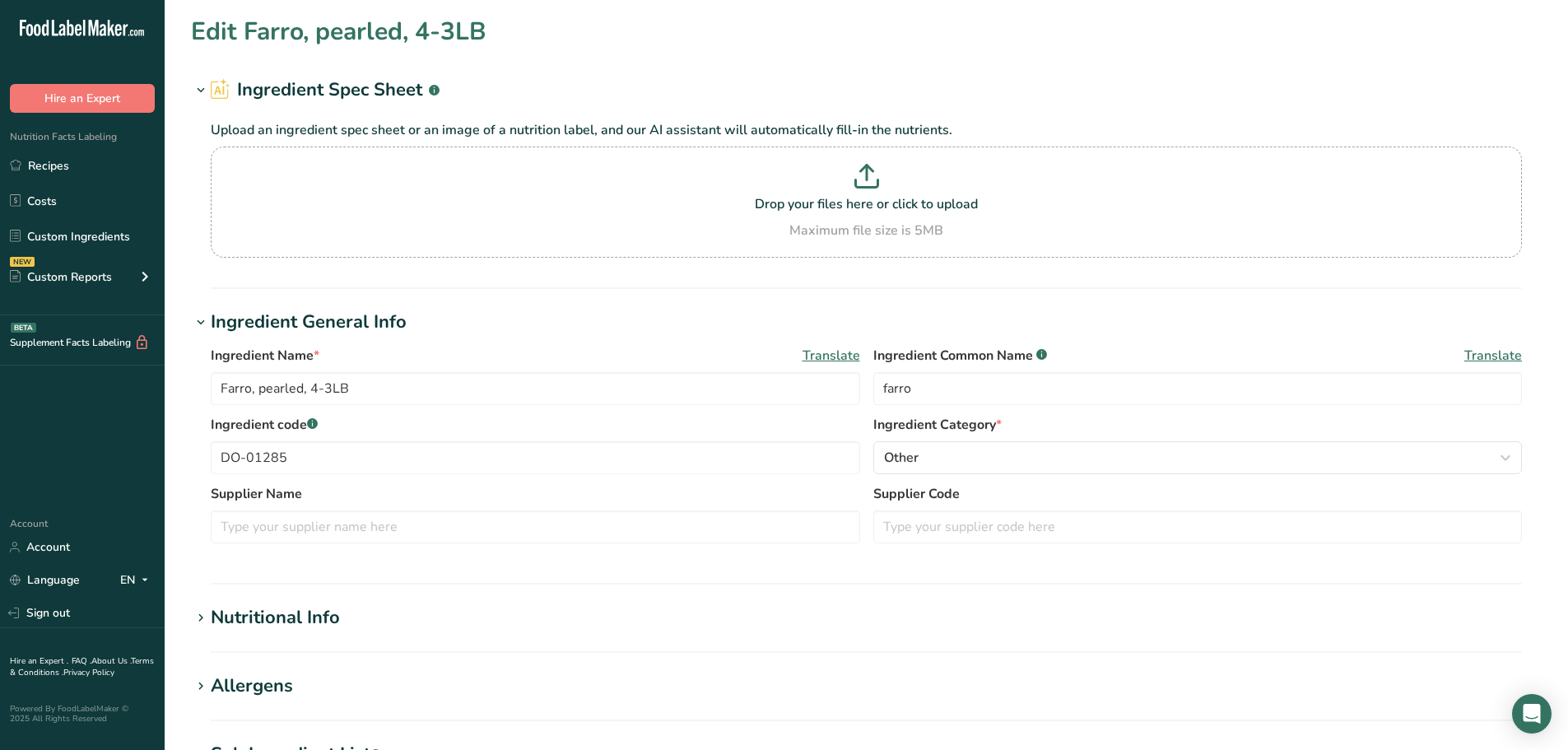
type input "Jeckys Dough"
type input "dough"
type input "FO-01300"
click at [270, 693] on div "Allergens" at bounding box center [252, 686] width 82 height 27
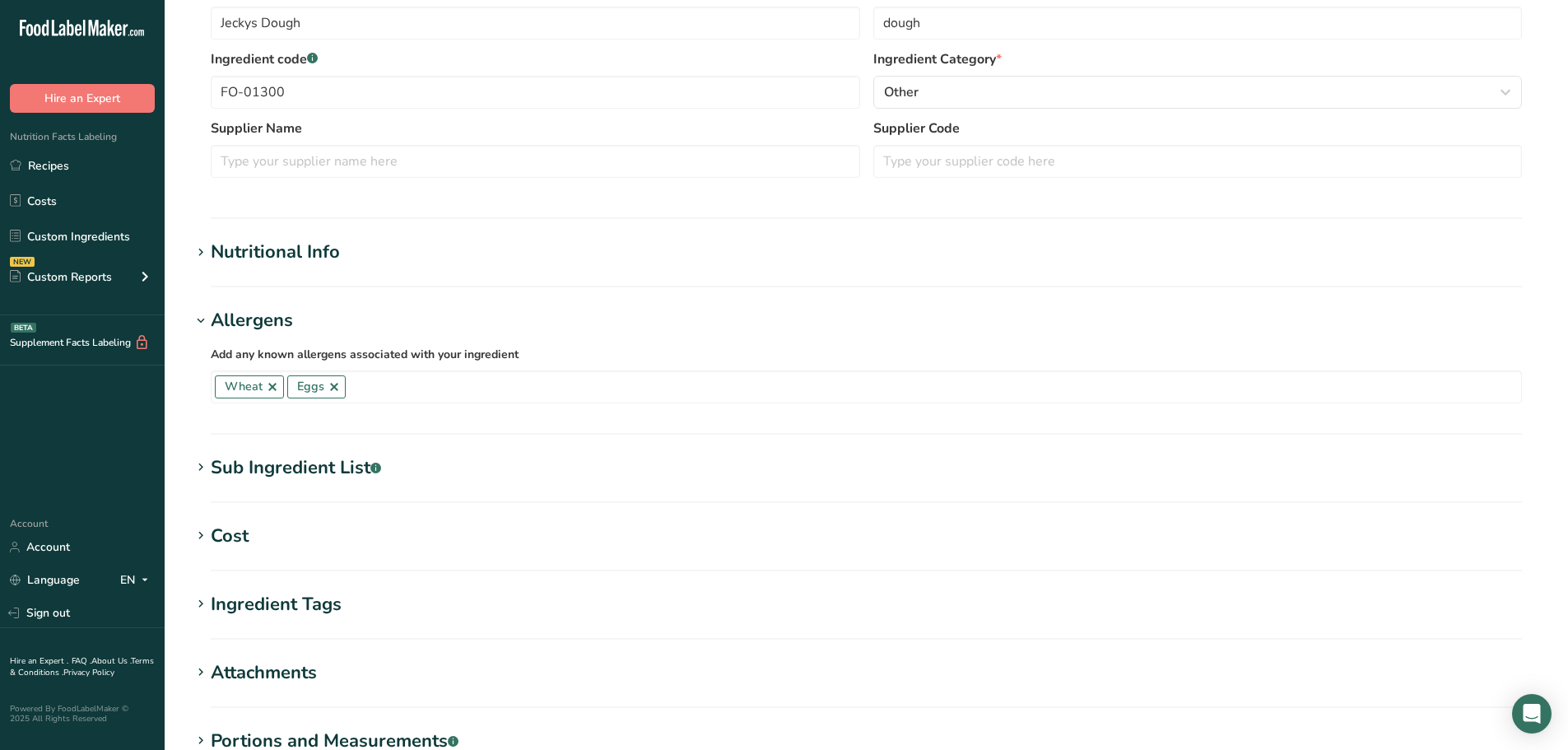
scroll to position [412, 0]
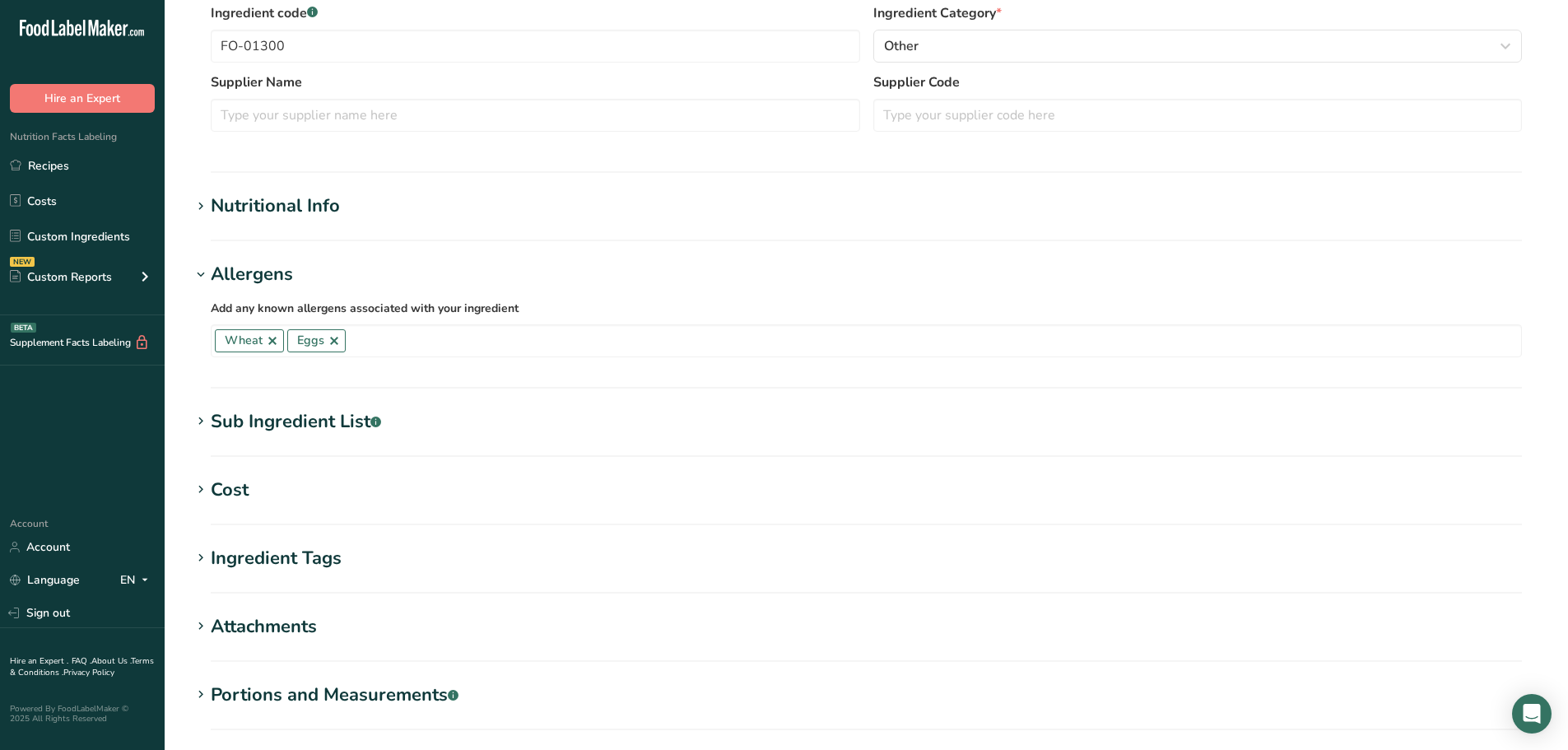
click at [312, 412] on div "Sub Ingredient List .a-a{fill:#347362;}.b-a{fill:#fff;}" at bounding box center [295, 422] width 170 height 27
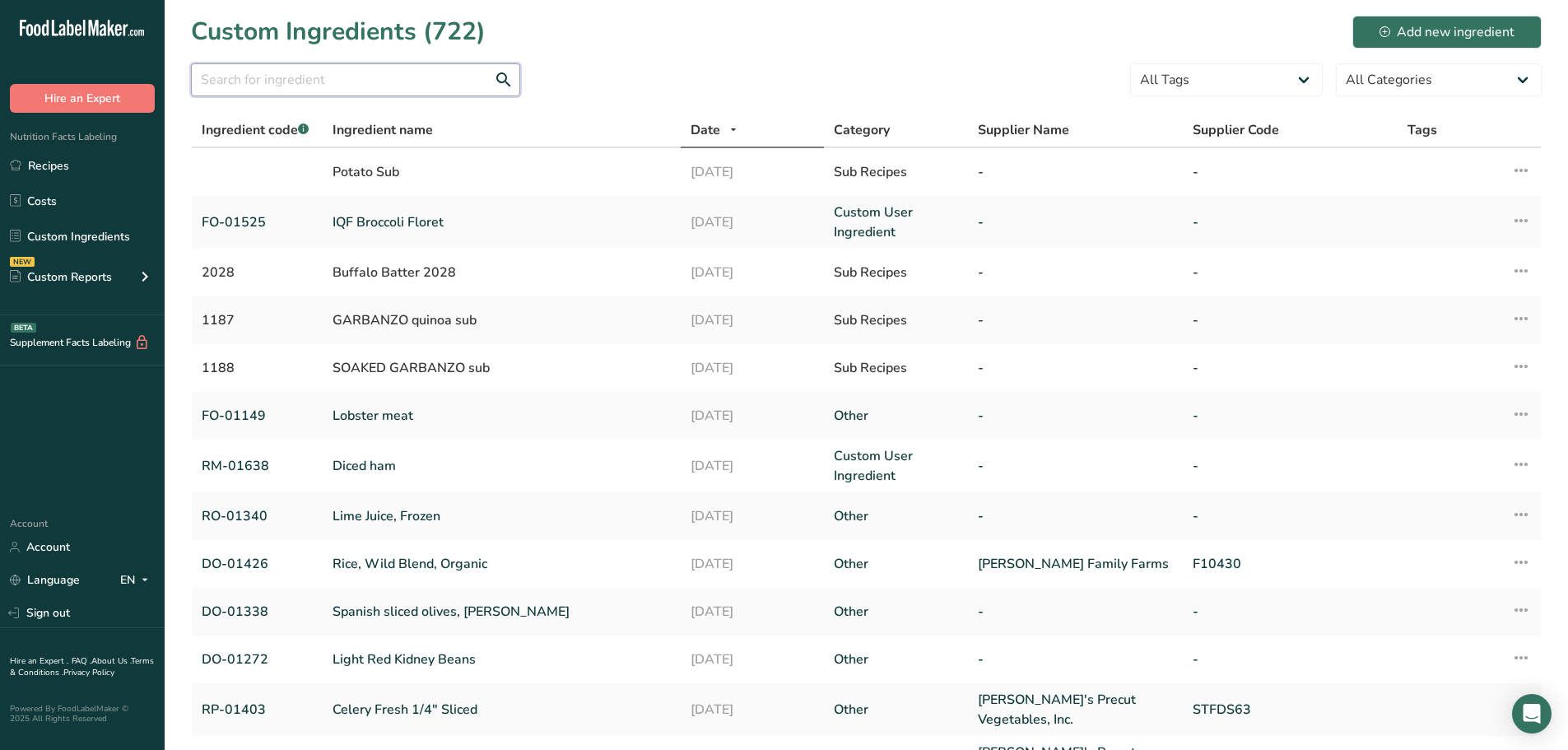
click at [264, 83] on input "text" at bounding box center [355, 80] width 329 height 33
paste input "DO-01443"
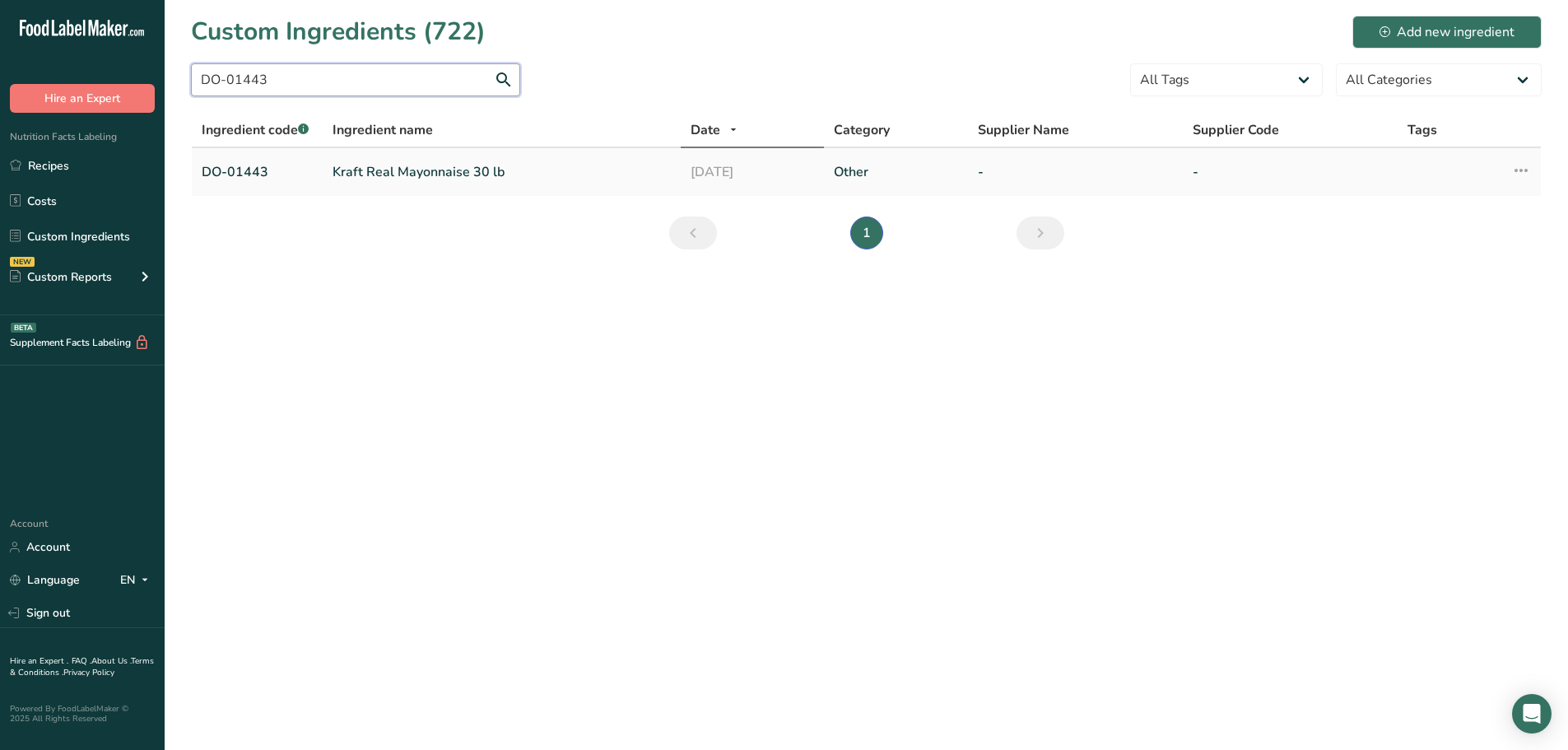
type input "DO-01443"
click at [371, 173] on link "Kraft Real Mayonnaise 30 lb" at bounding box center [501, 172] width 338 height 20
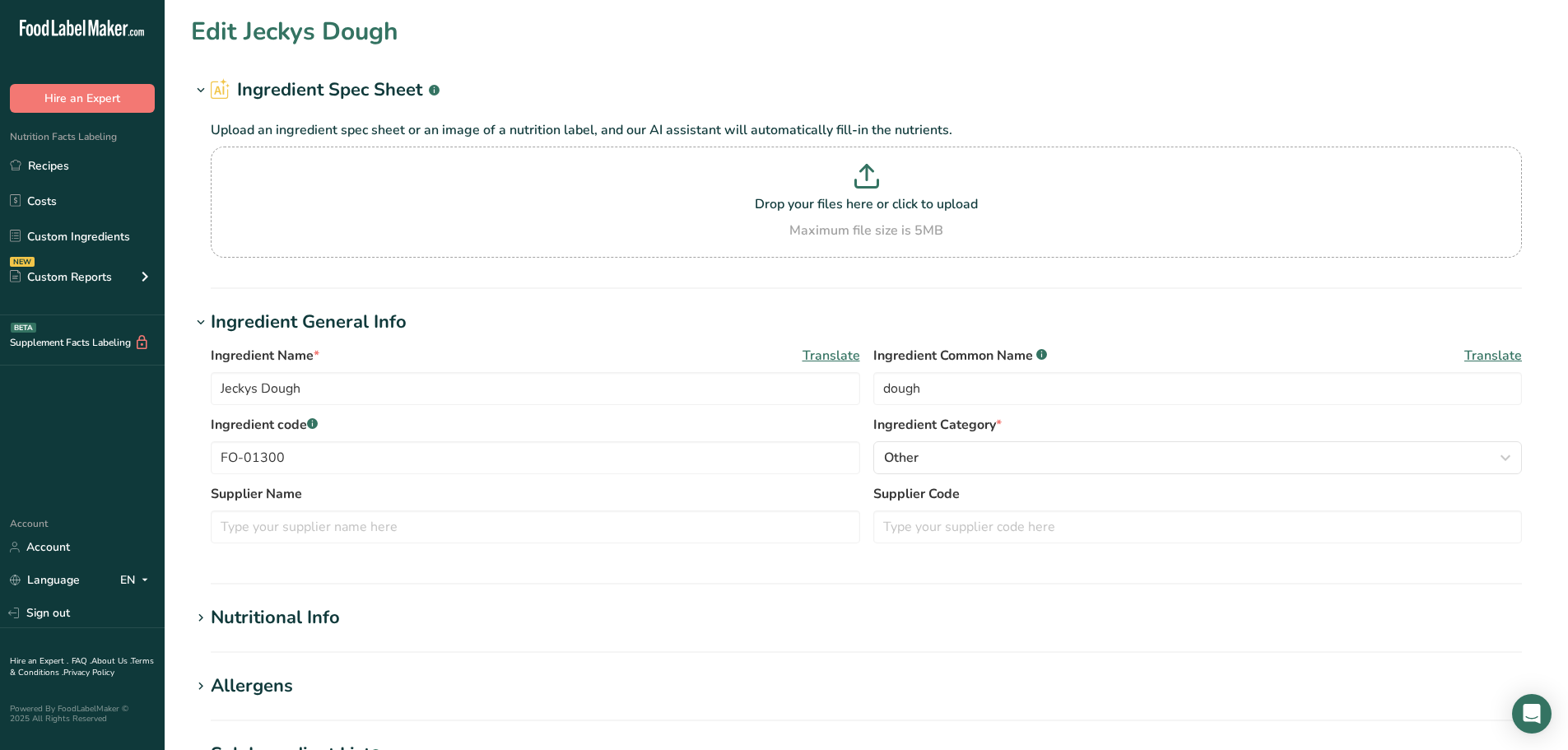
type input "Kraft Real Mayonnaise 30 lb"
type input "mayonnaise"
type input "DO-01443"
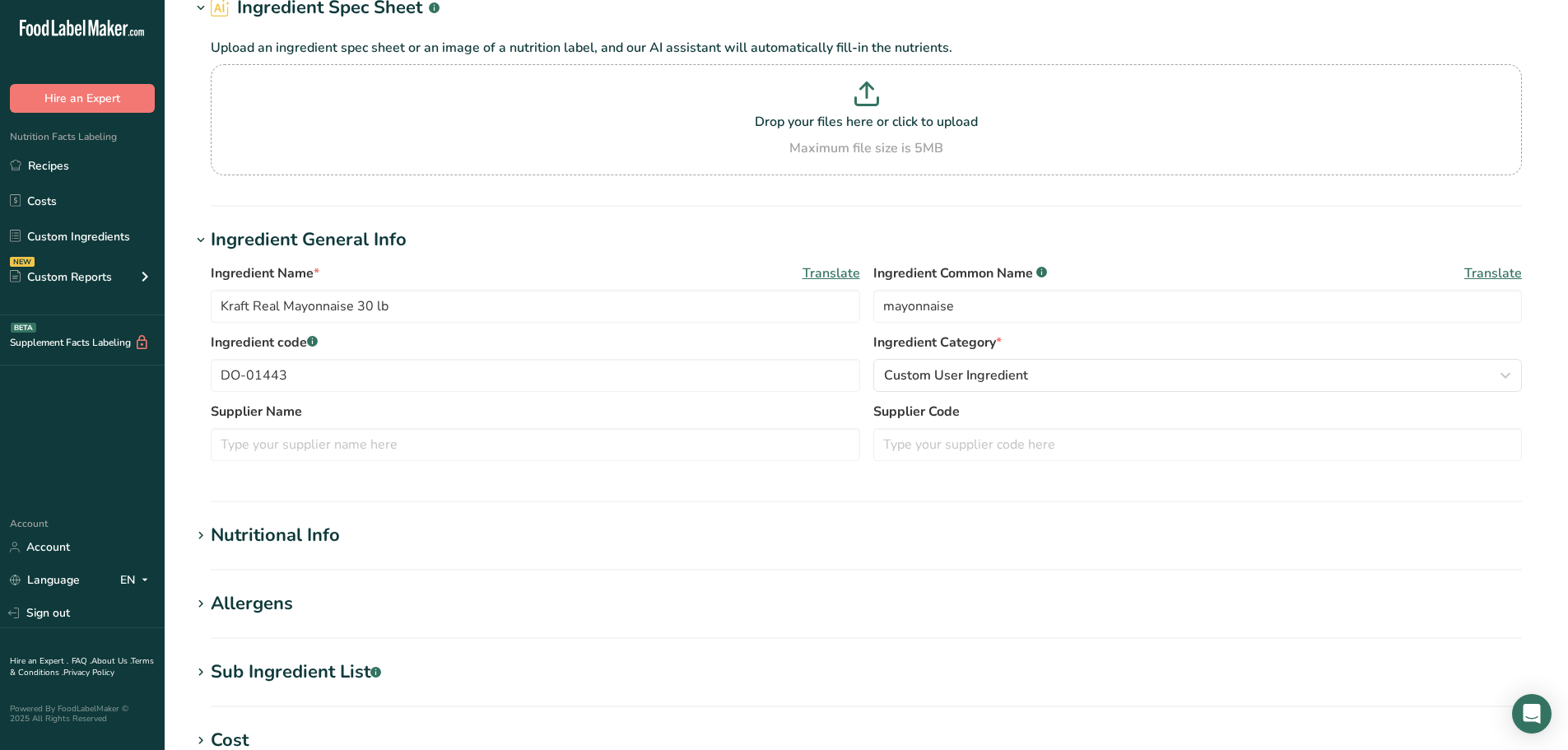
click at [284, 666] on div "Sub Ingredient List .a-a{fill:#347362;}.b-a{fill:#fff;}" at bounding box center [295, 673] width 170 height 27
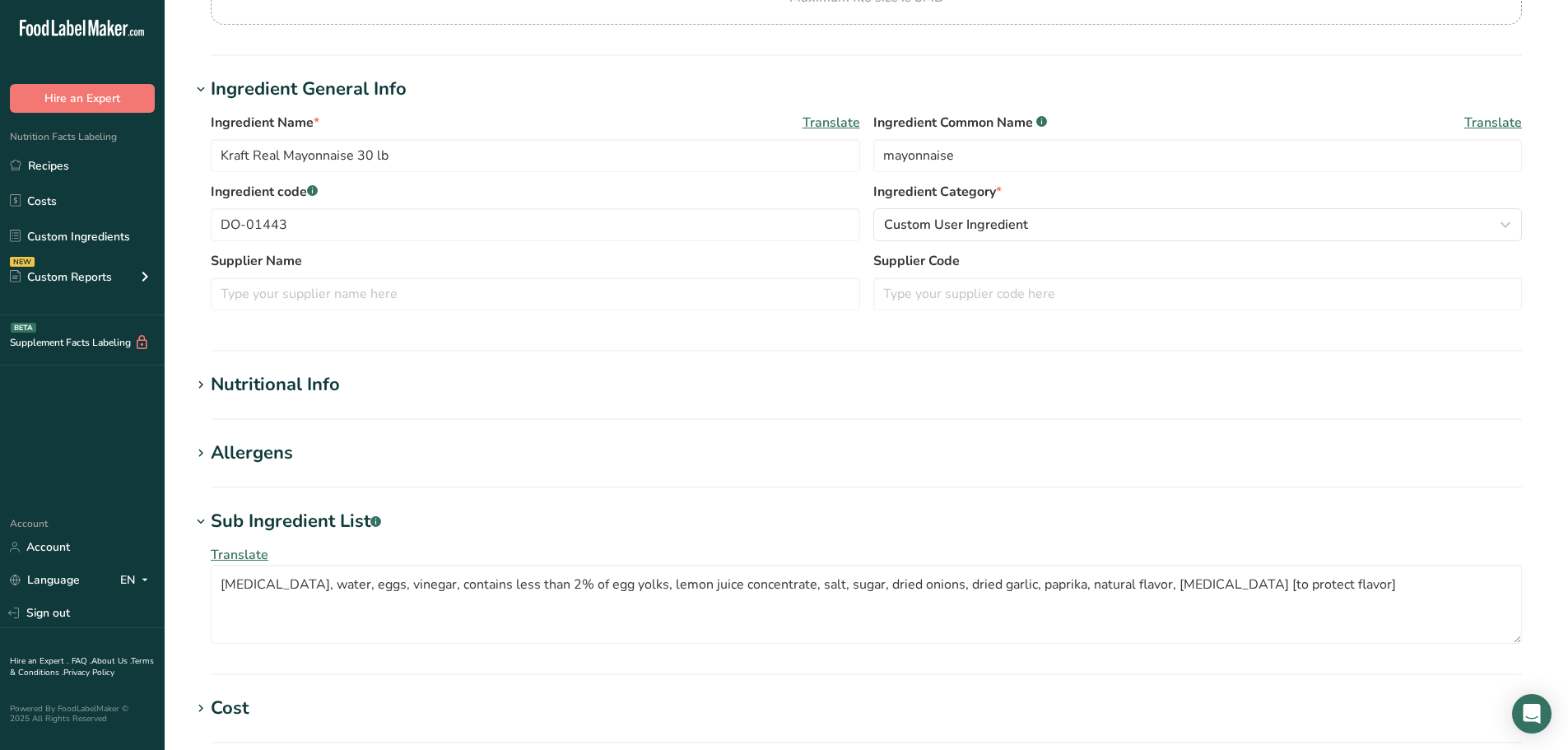
scroll to position [247, 0]
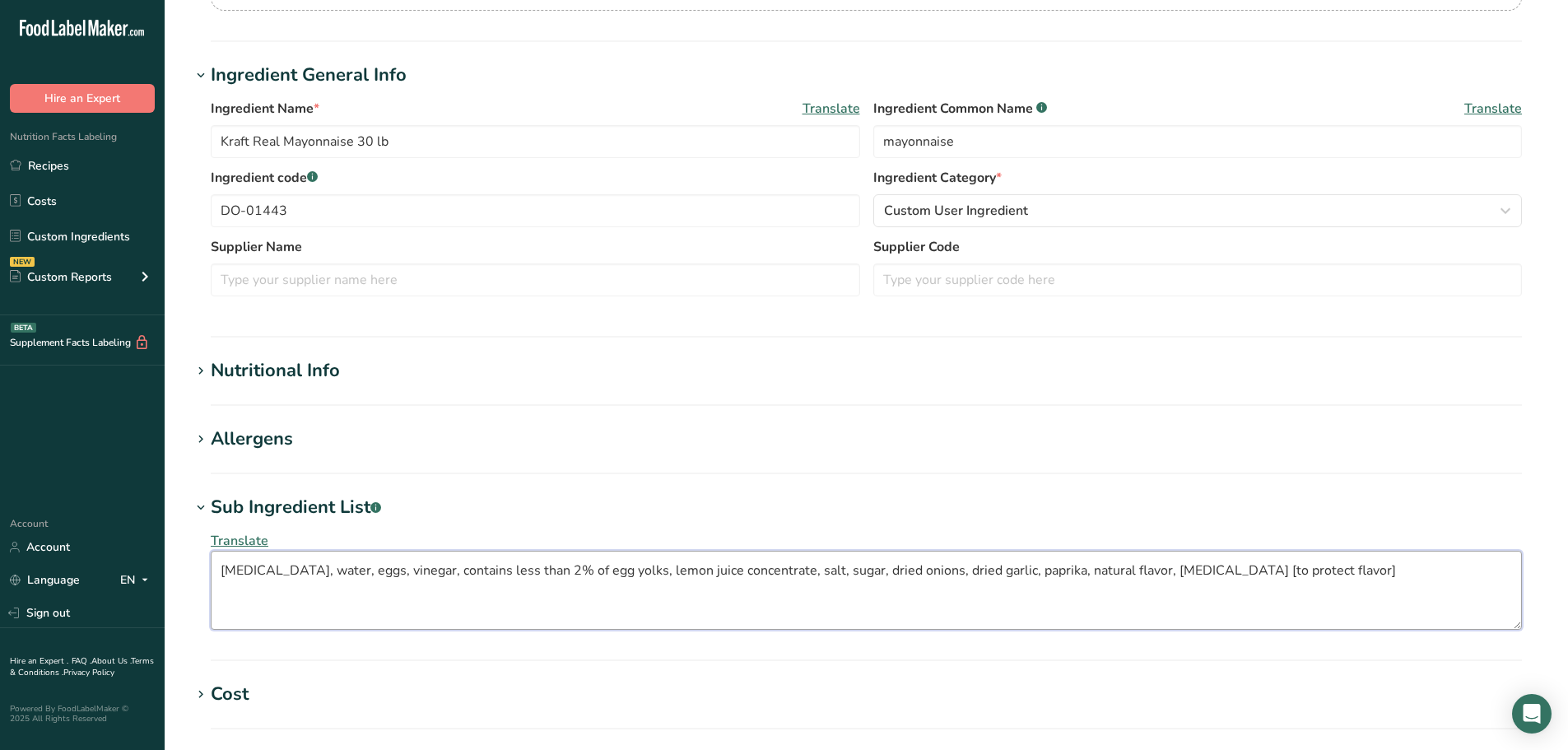
click at [1252, 571] on textarea "soybean oil, water, eggs, vinegar, contains less than 2% of egg yolks, lemon ju…" at bounding box center [866, 590] width 1311 height 79
type textarea "soybean oil, water, eggs, vinegar, contains less than 2% of egg yolks, lemon ju…"
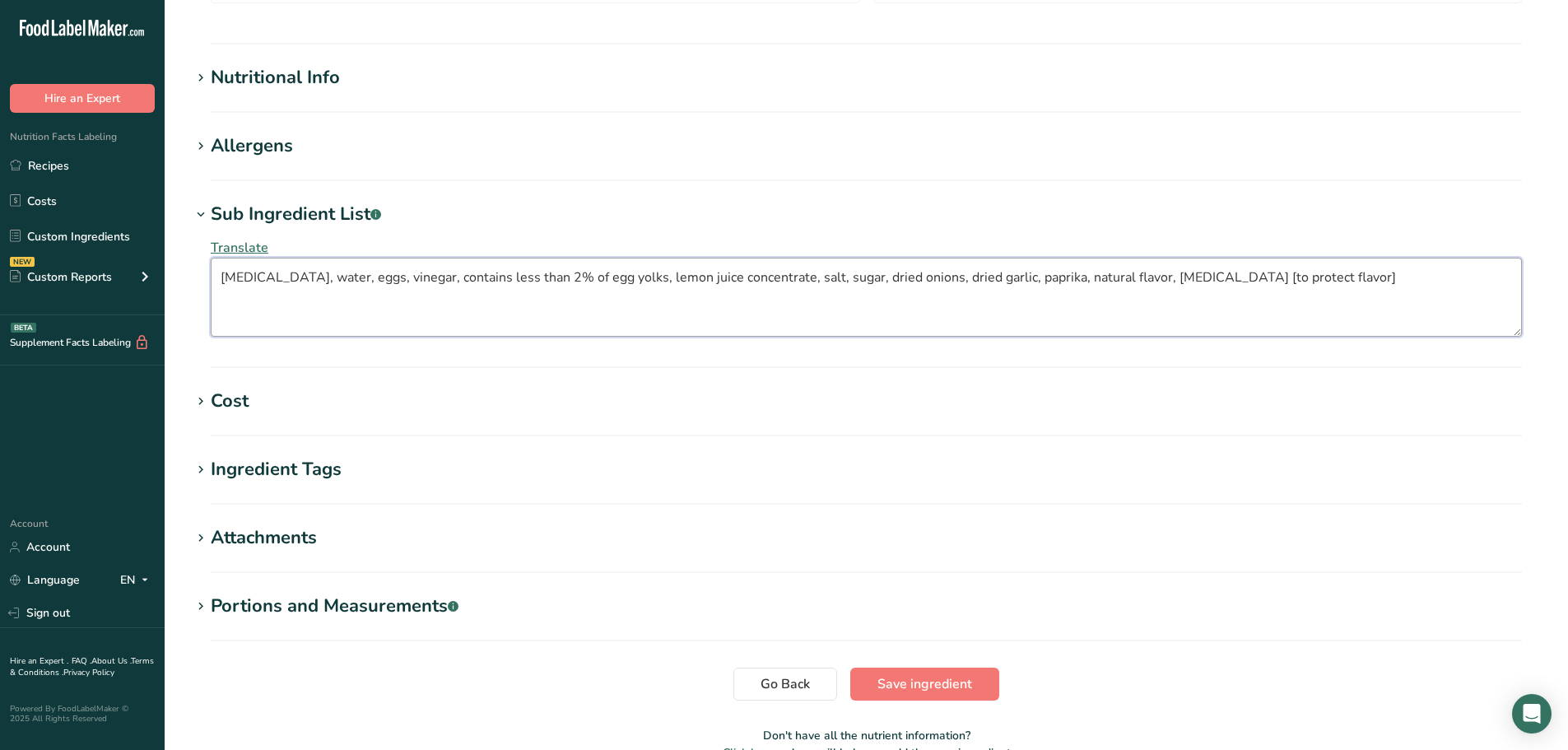
scroll to position [631, 0]
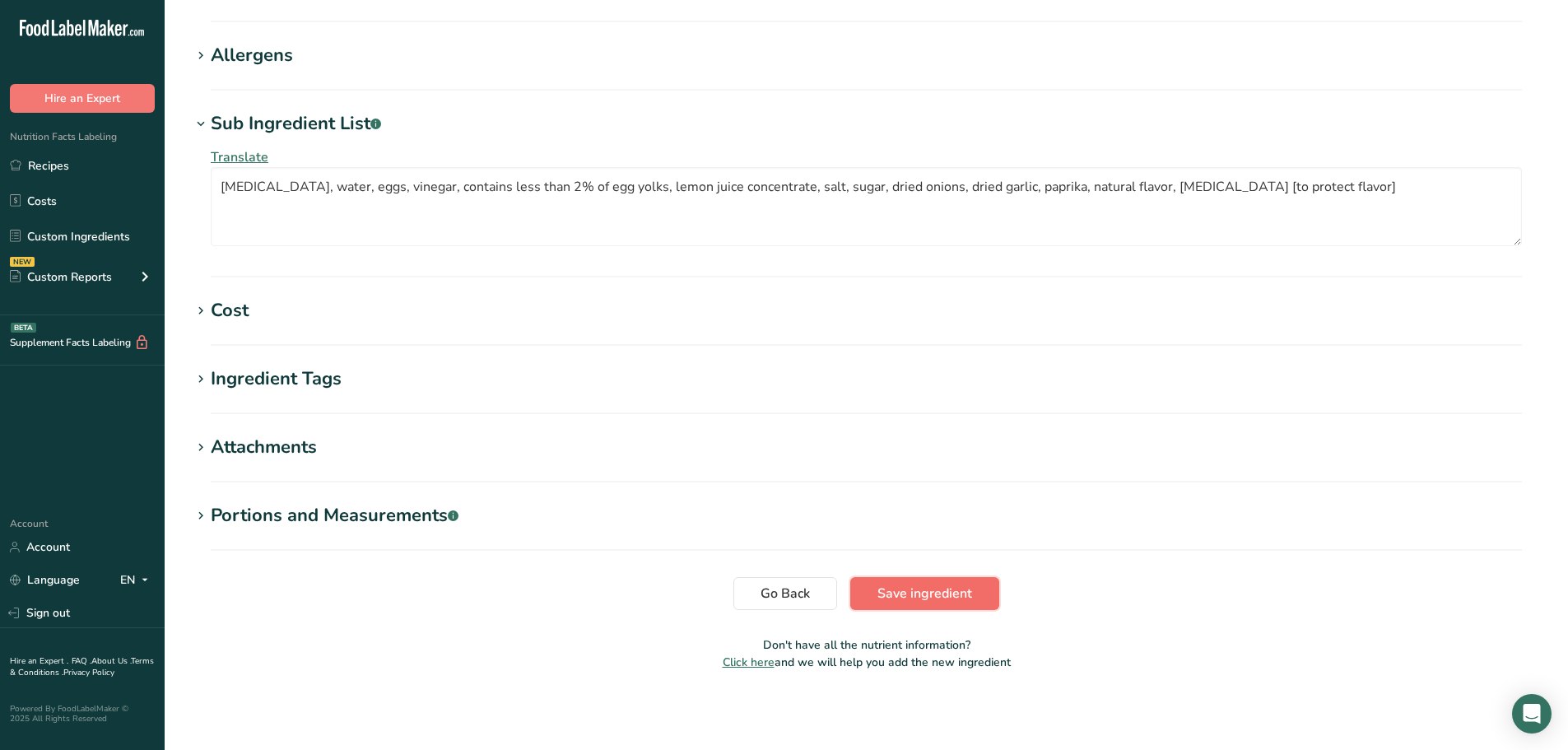
click at [961, 594] on span "Save ingredient" at bounding box center [925, 594] width 94 height 20
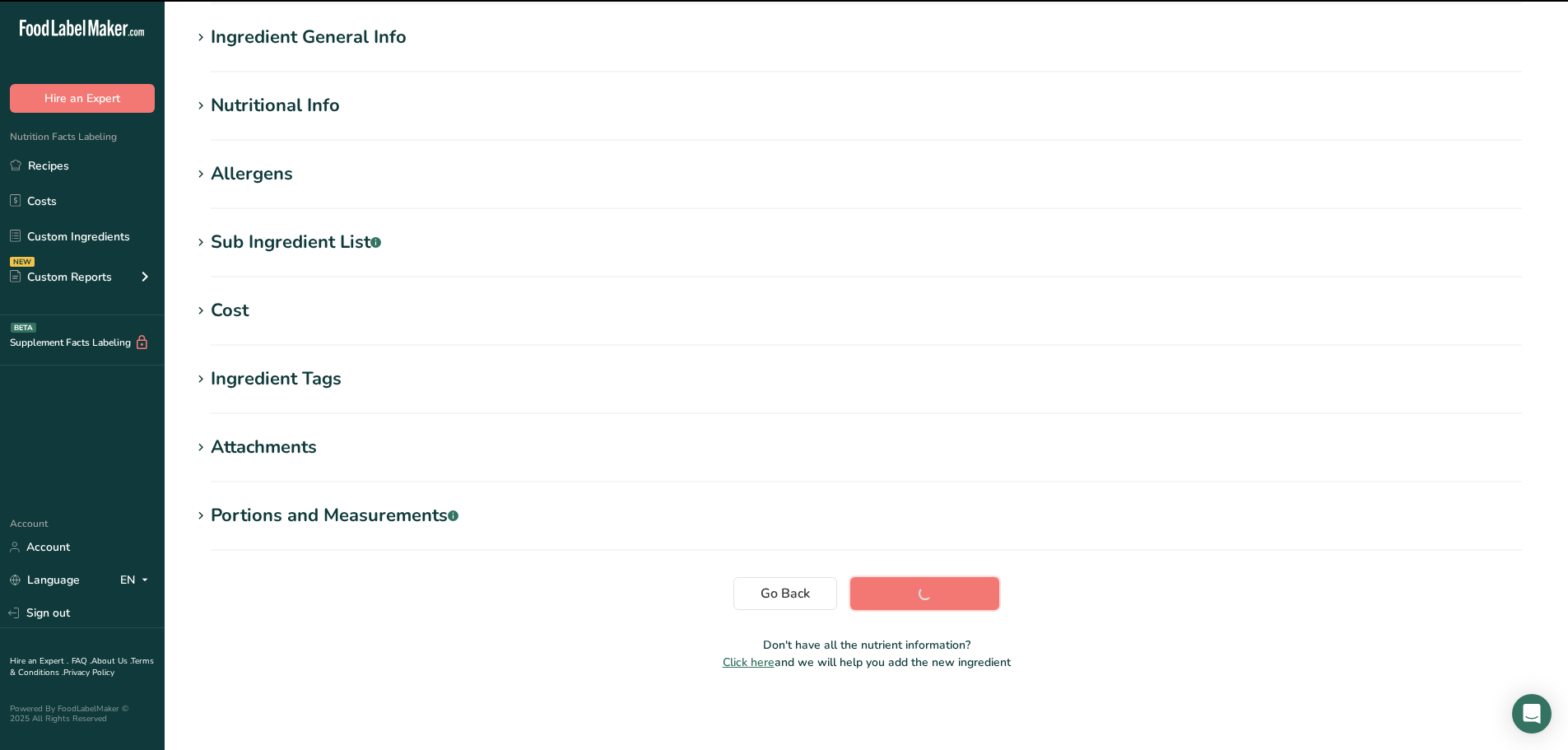
scroll to position [121, 0]
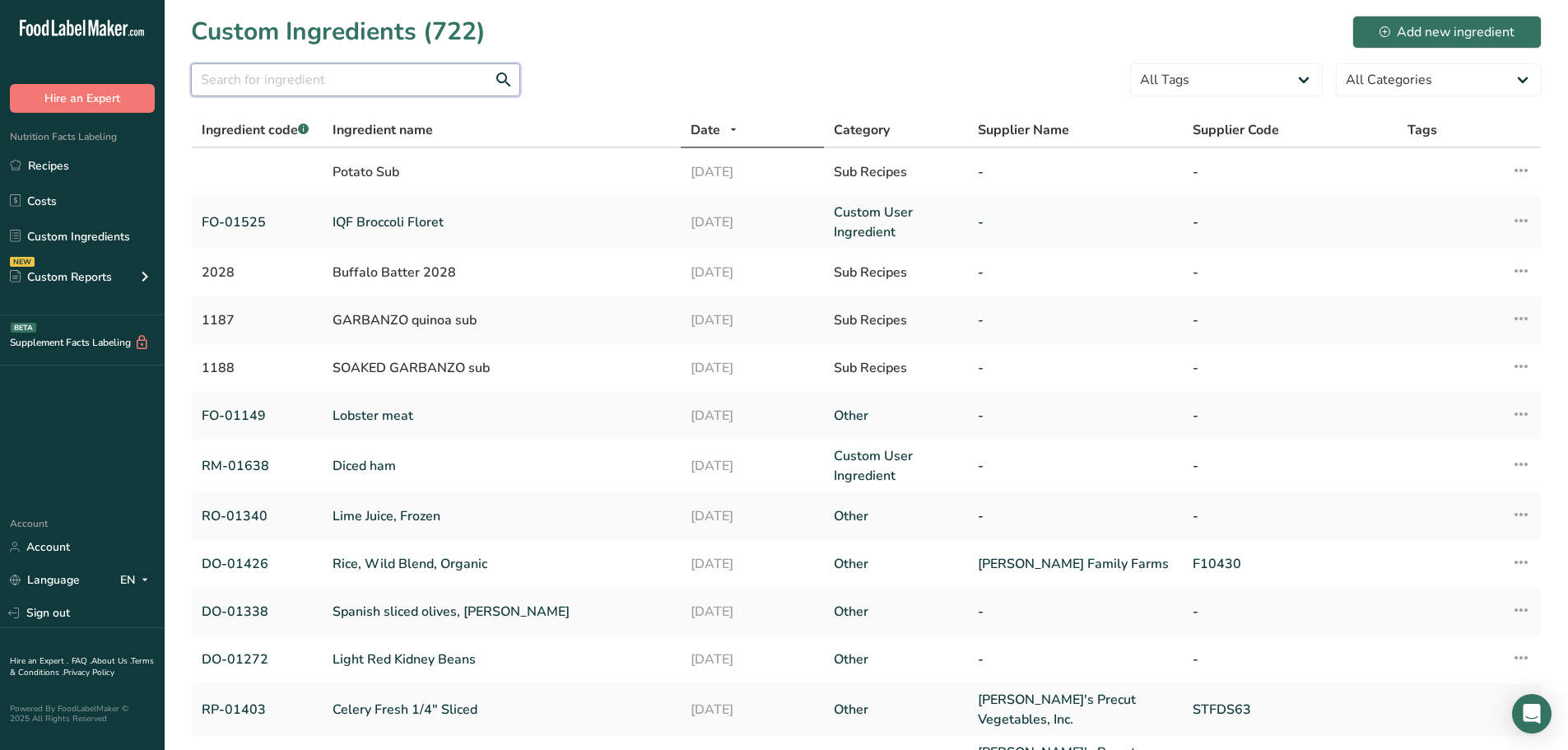
click at [254, 73] on input "text" at bounding box center [355, 80] width 329 height 33
paste input "FM-01336"
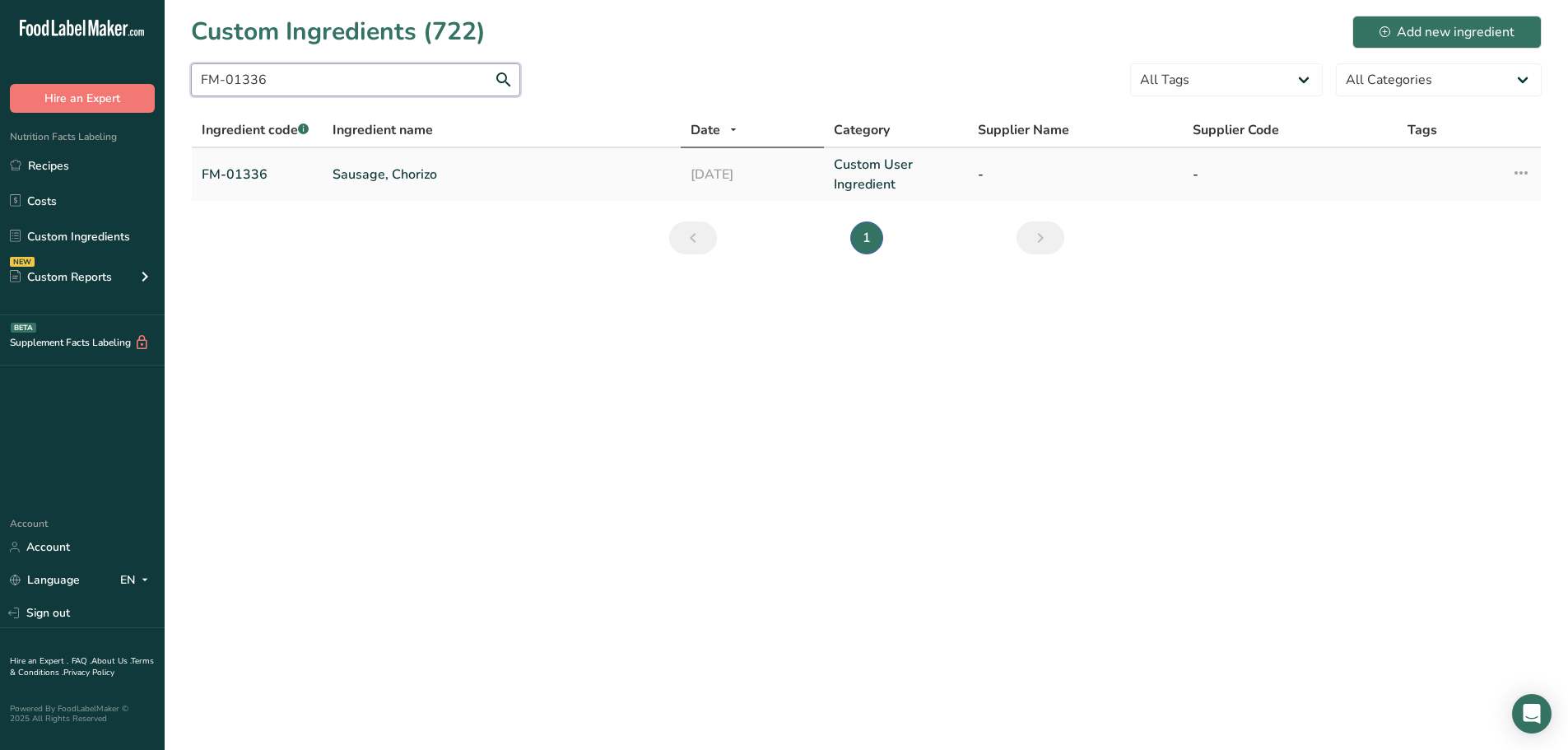
type input "FM-01336"
click at [332, 184] on td "Sausage, Chorizo" at bounding box center [501, 174] width 358 height 52
click at [340, 177] on link "Sausage, Chorizo" at bounding box center [501, 174] width 338 height 20
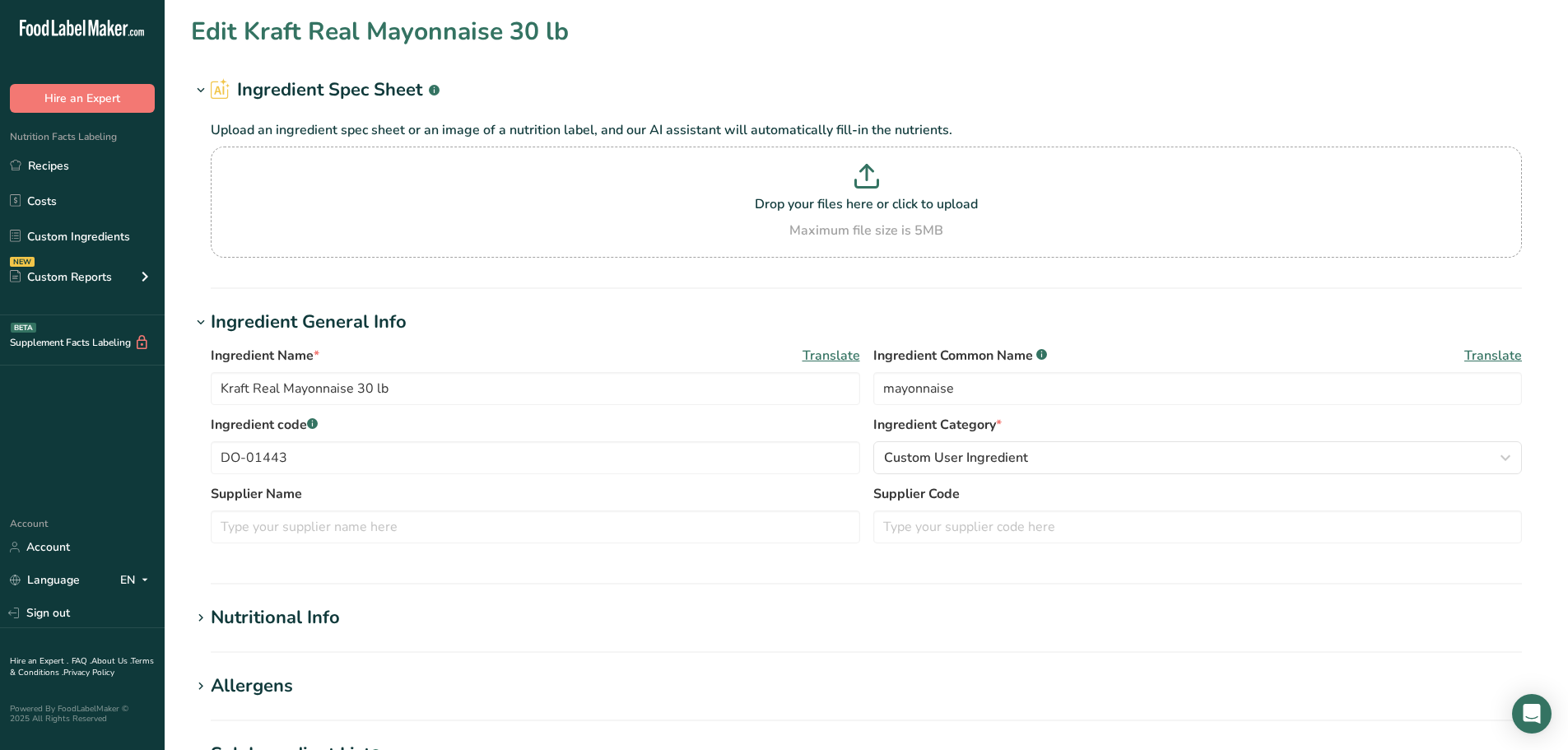
type input "Sausage, Chorizo"
type input "Chorizo Sausage"
type input "FM-01336"
click at [852, 378] on div "Ingredient Name * Translate Sausage, Chorizo Ingredient Common Name .a-a{fill:#…" at bounding box center [866, 381] width 1311 height 70
click at [928, 387] on input "chorizo Sausage" at bounding box center [1198, 388] width 649 height 33
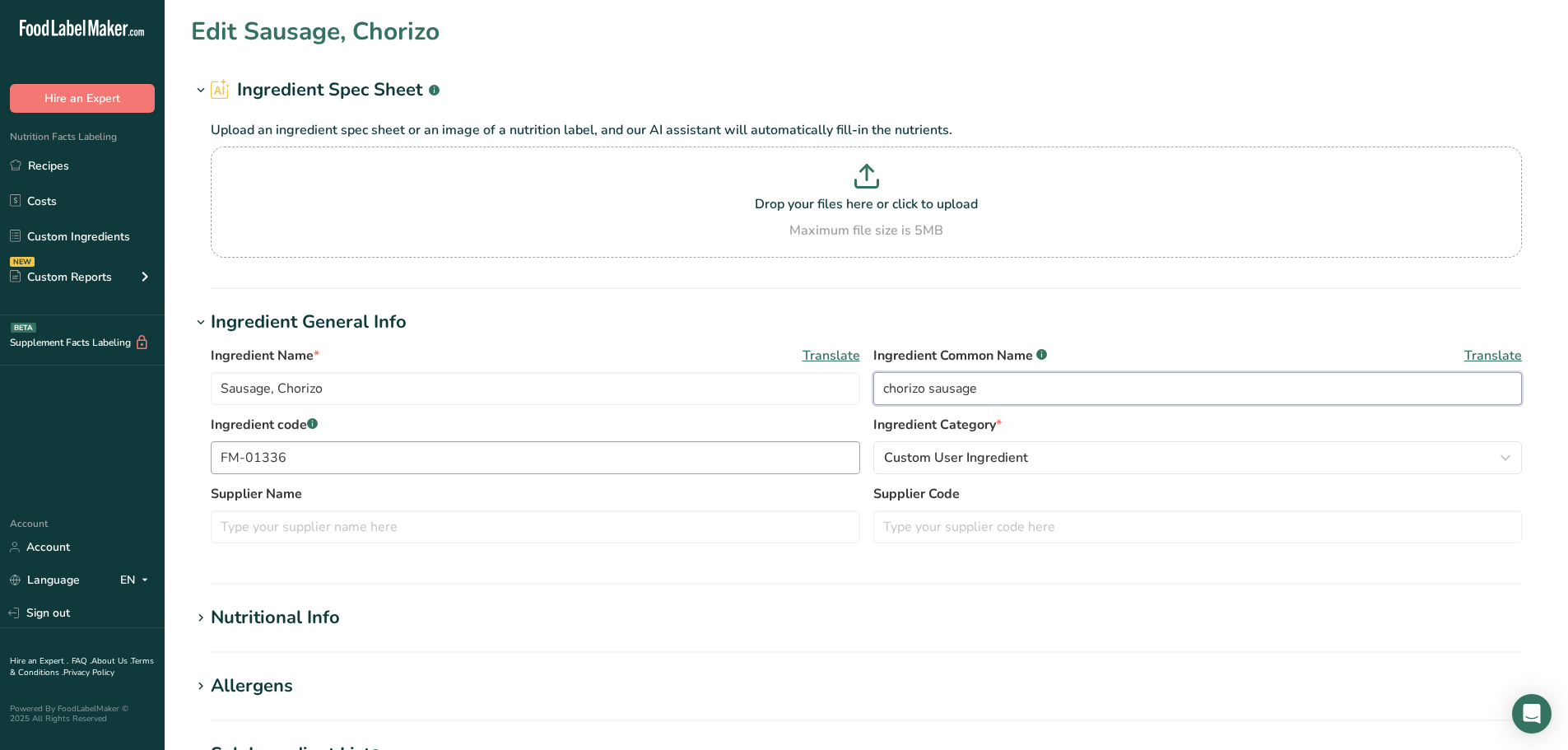
type input "chorizo sausage"
click at [715, 453] on input "FM-01336" at bounding box center [535, 458] width 649 height 33
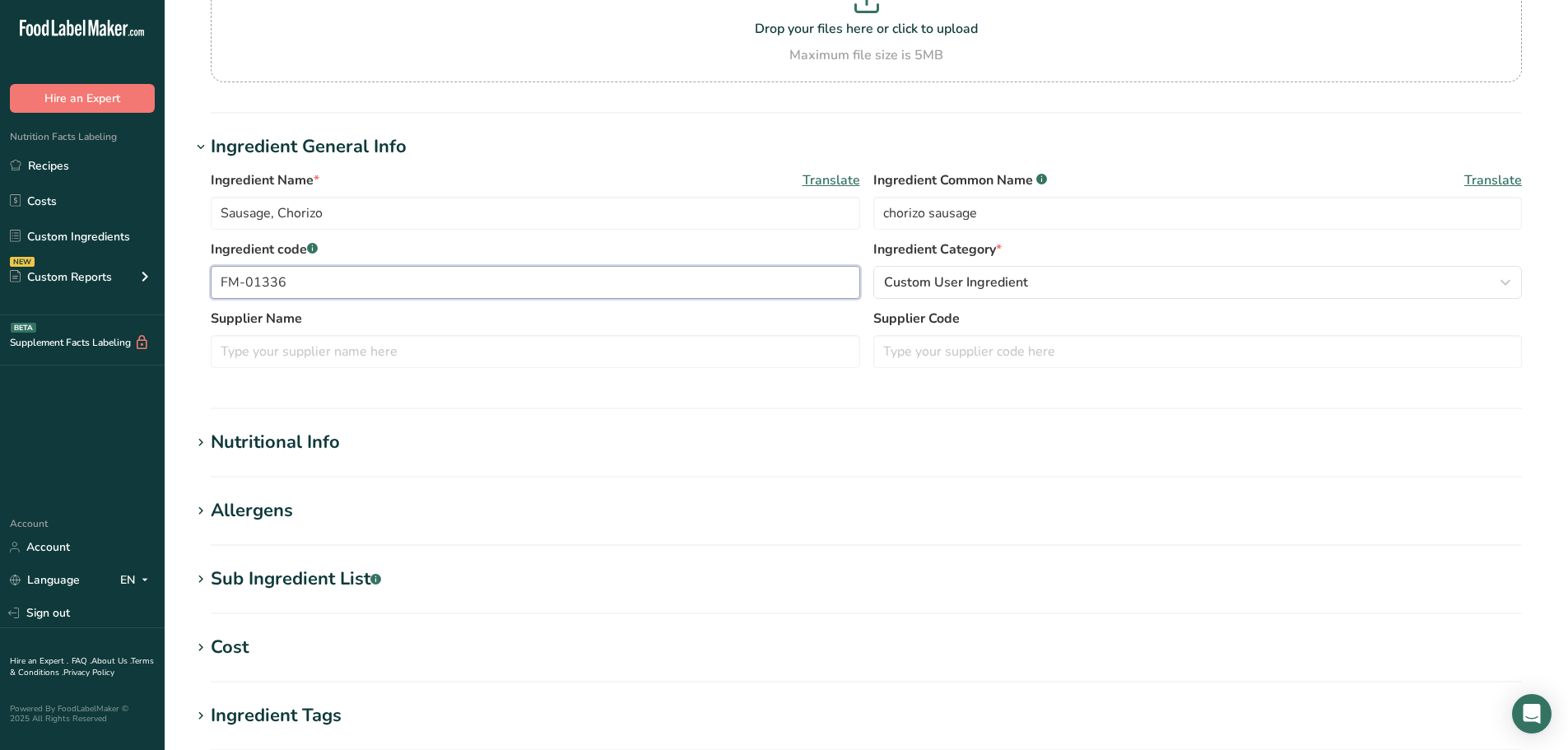
scroll to position [329, 0]
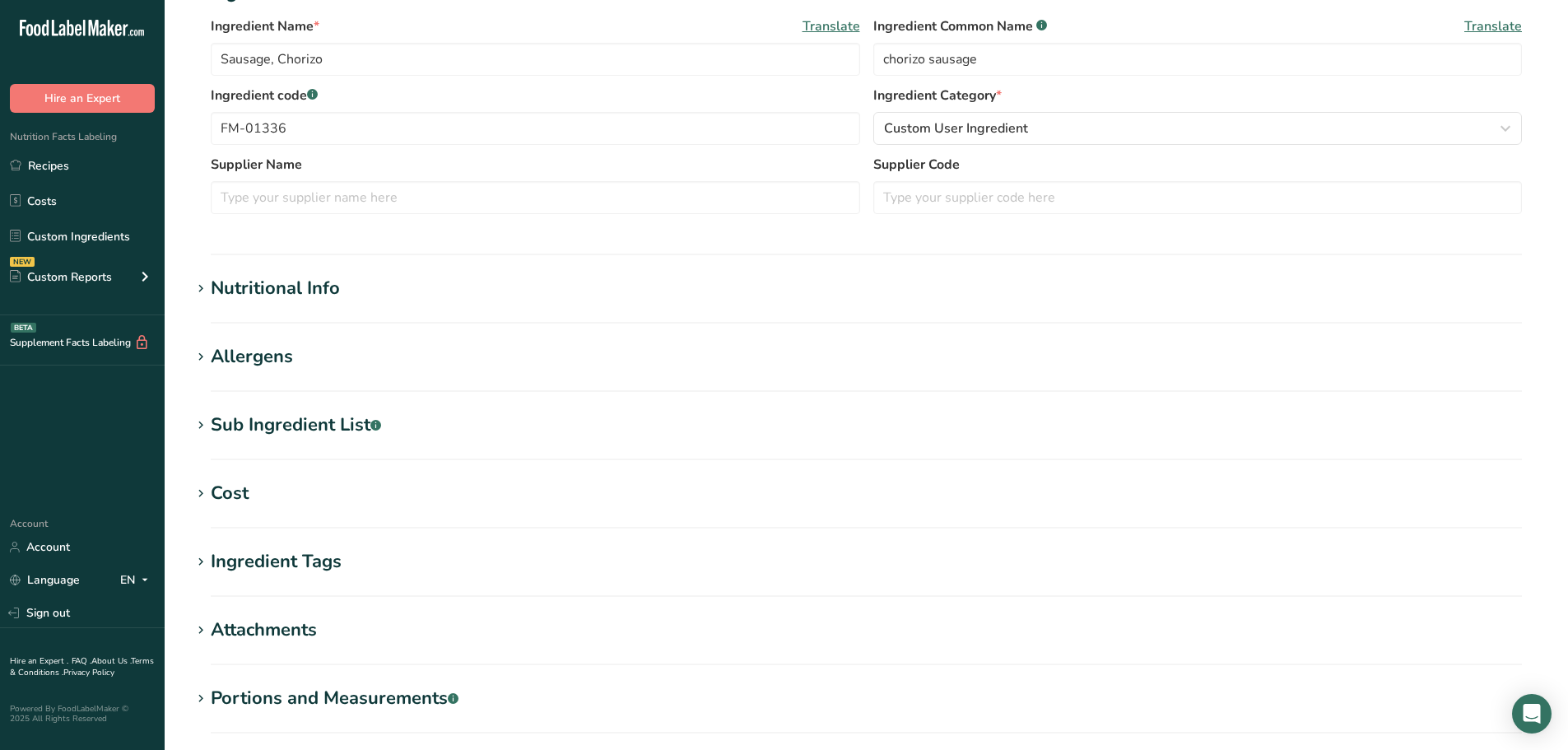
click at [238, 356] on div "Allergens" at bounding box center [252, 357] width 82 height 27
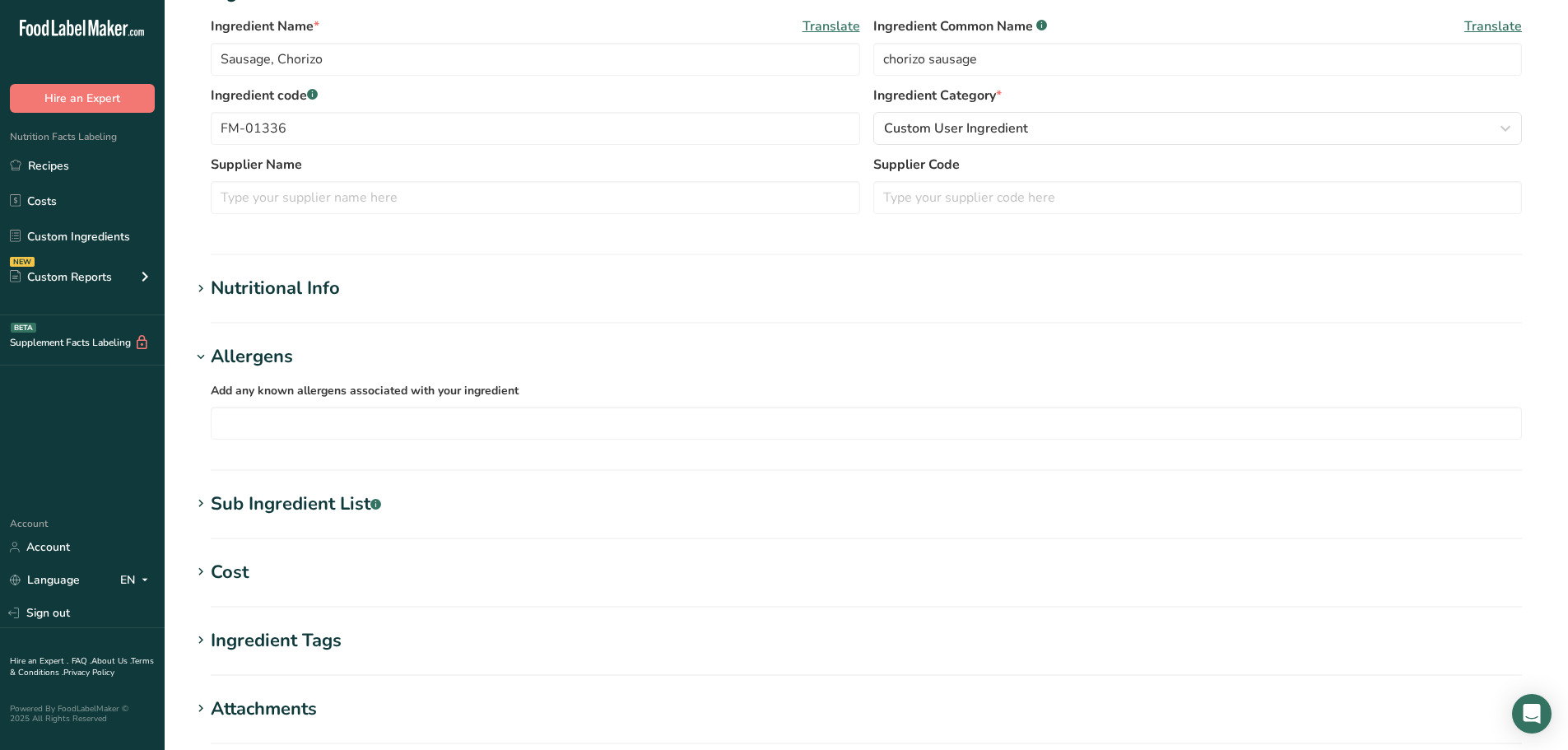
click at [261, 284] on div "Nutritional Info" at bounding box center [275, 289] width 129 height 27
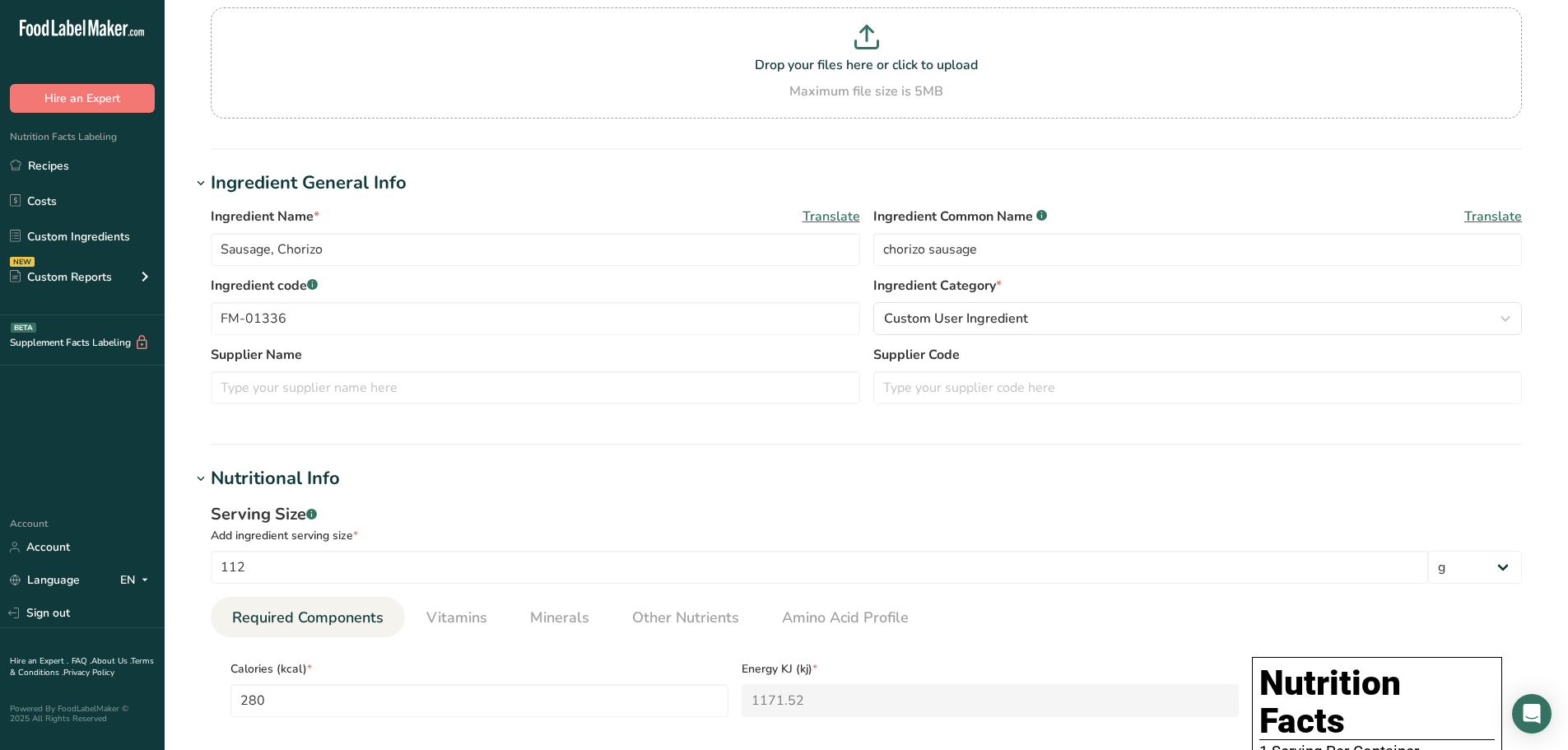
scroll to position [0, 0]
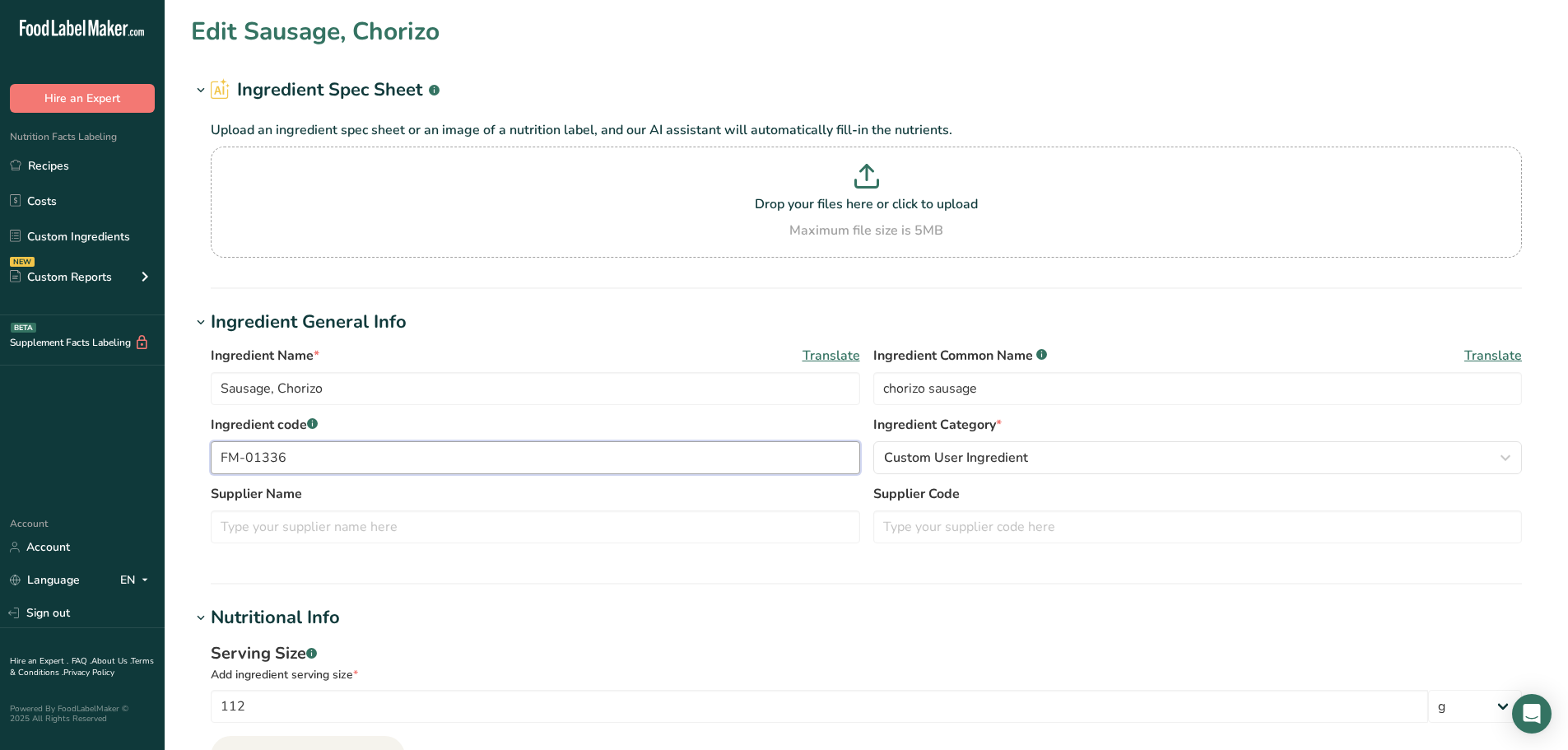
drag, startPoint x: 326, startPoint y: 470, endPoint x: 173, endPoint y: 528, distance: 163.6
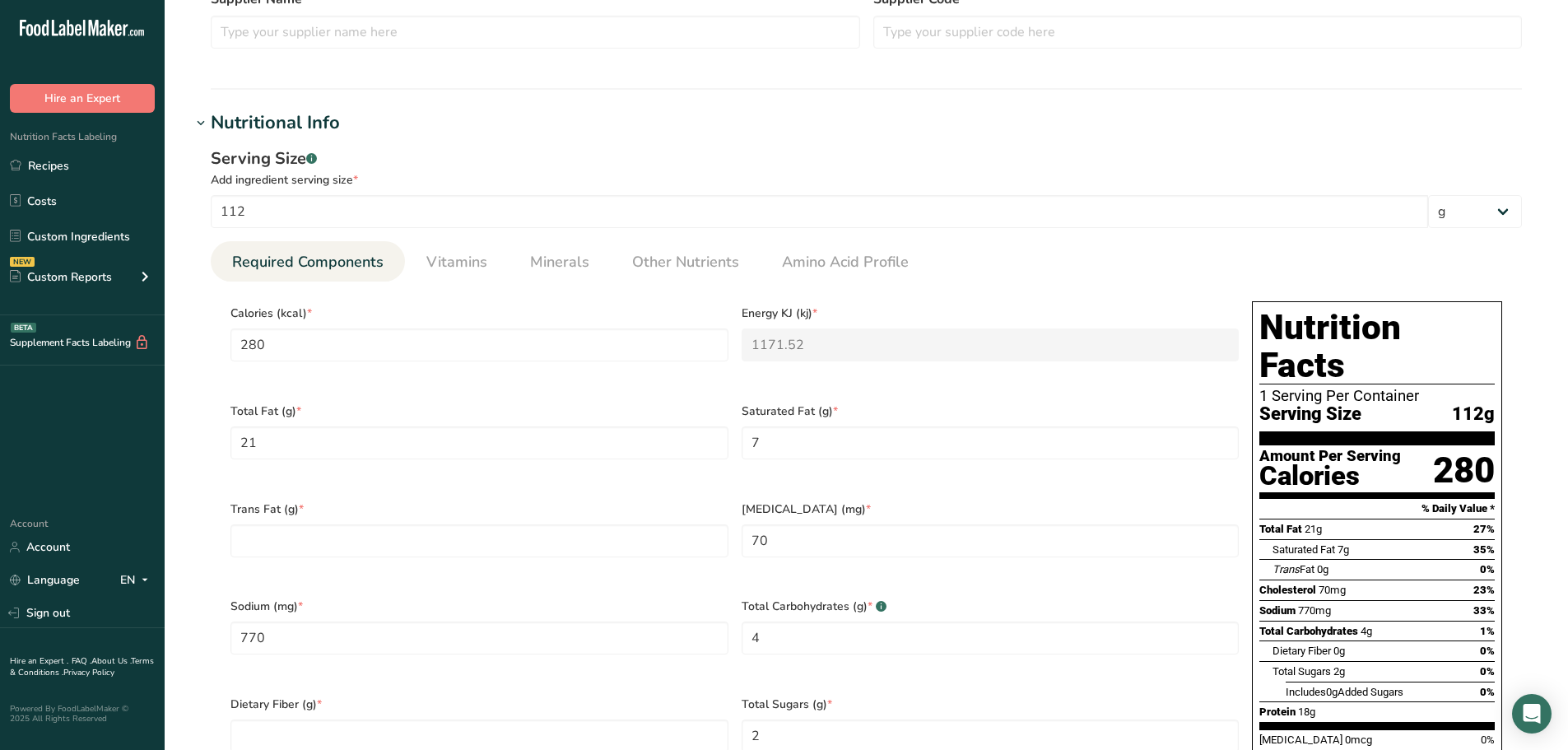
scroll to position [823, 0]
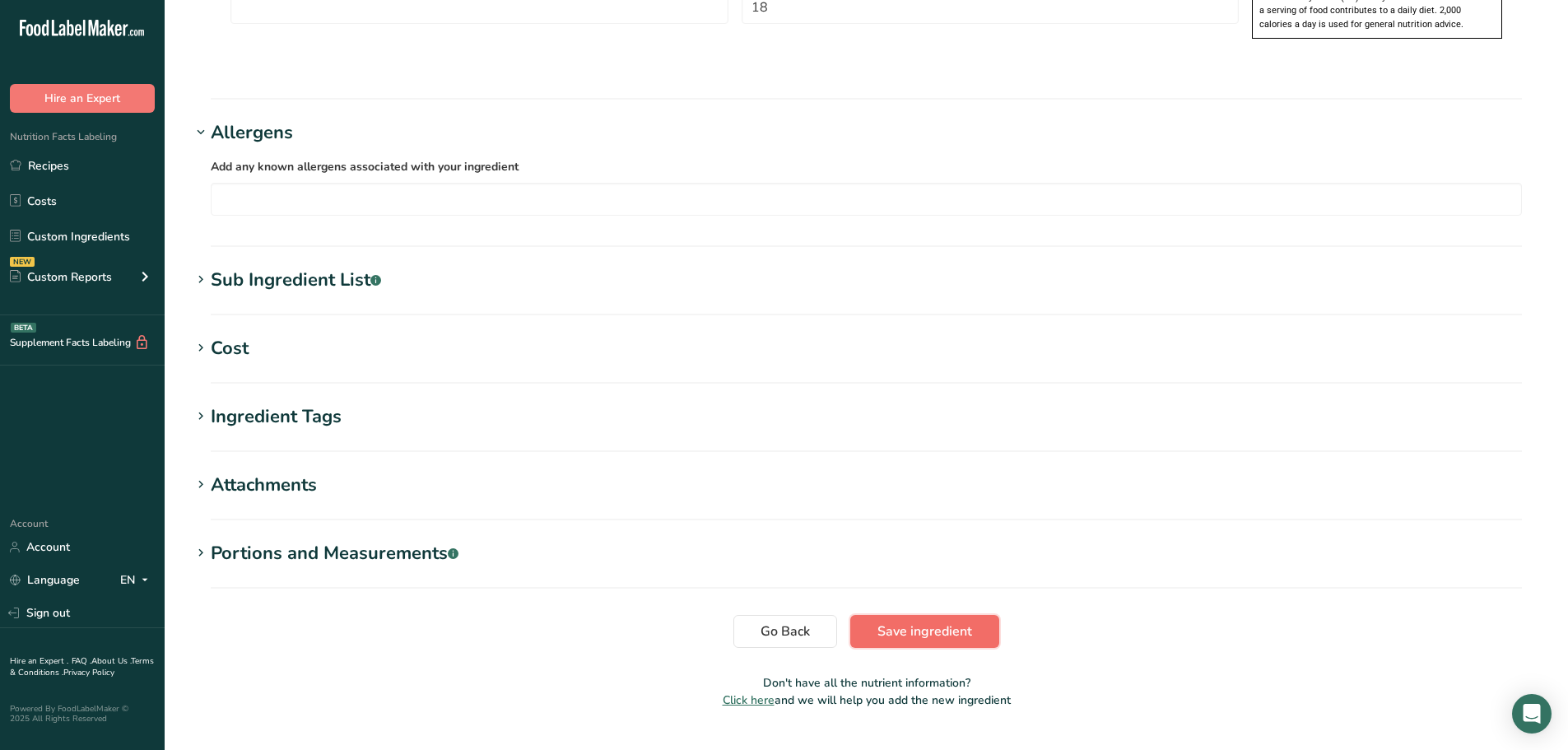
click at [921, 615] on button "Save ingredient" at bounding box center [924, 631] width 149 height 33
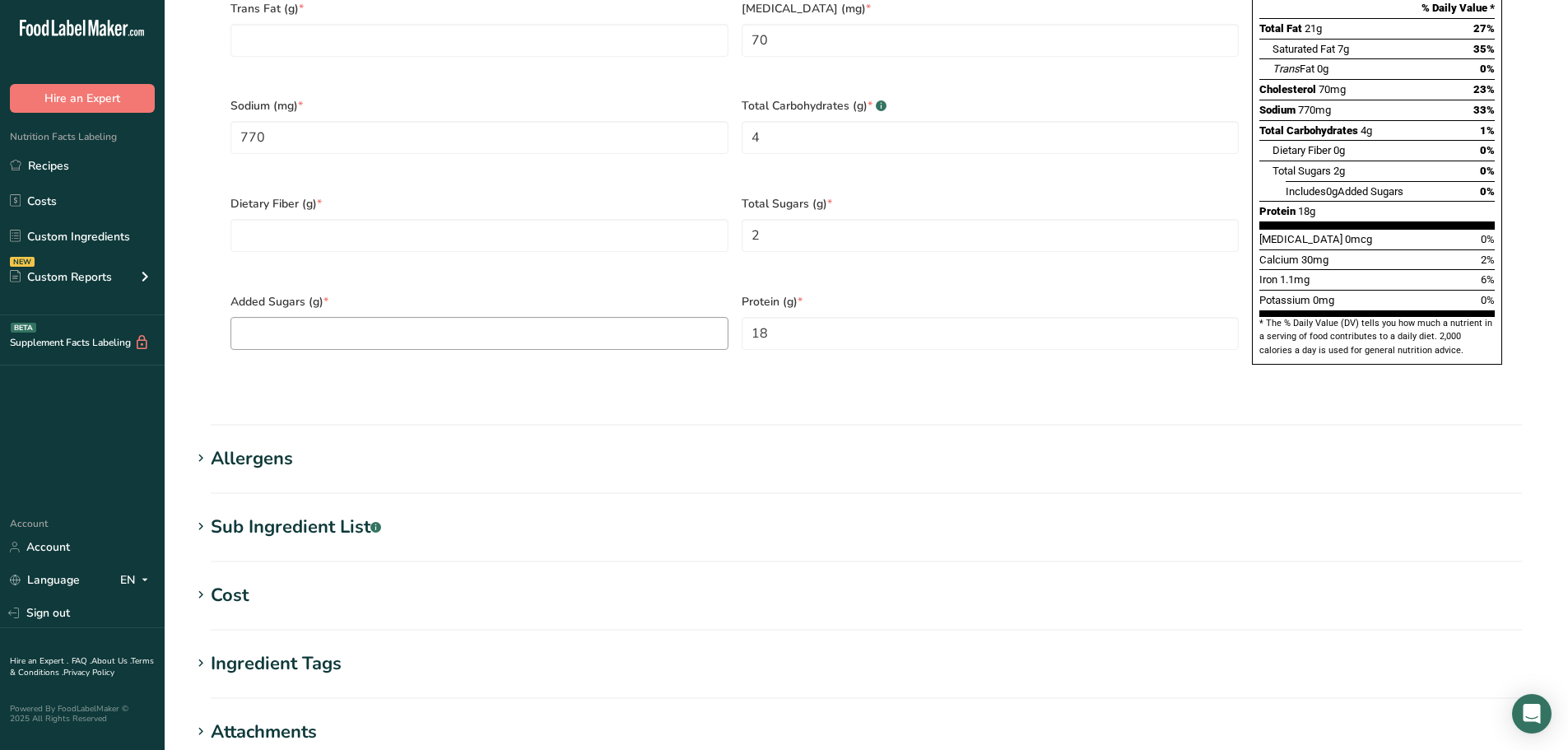
scroll to position [192, 0]
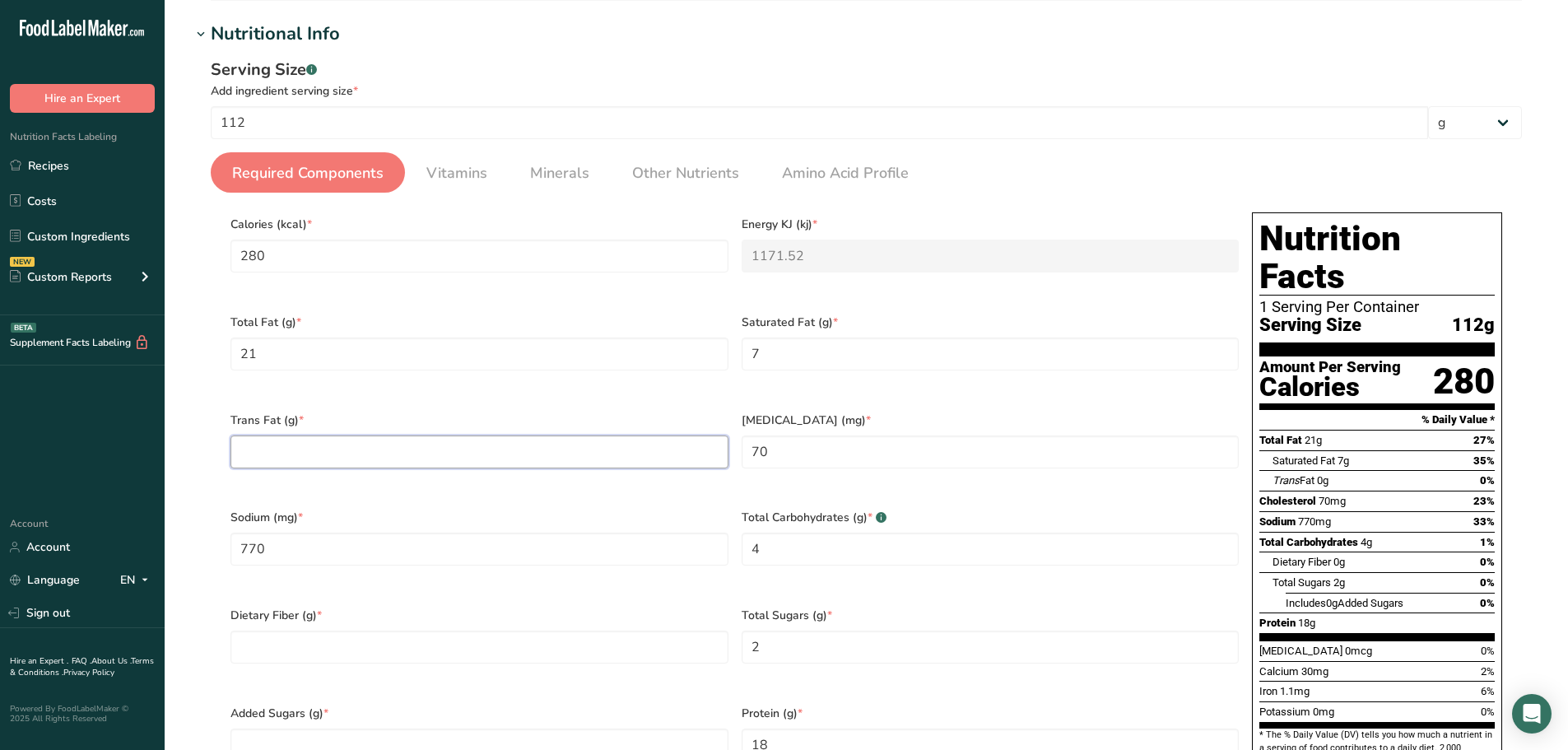
click at [354, 442] on Fat "number" at bounding box center [479, 452] width 498 height 33
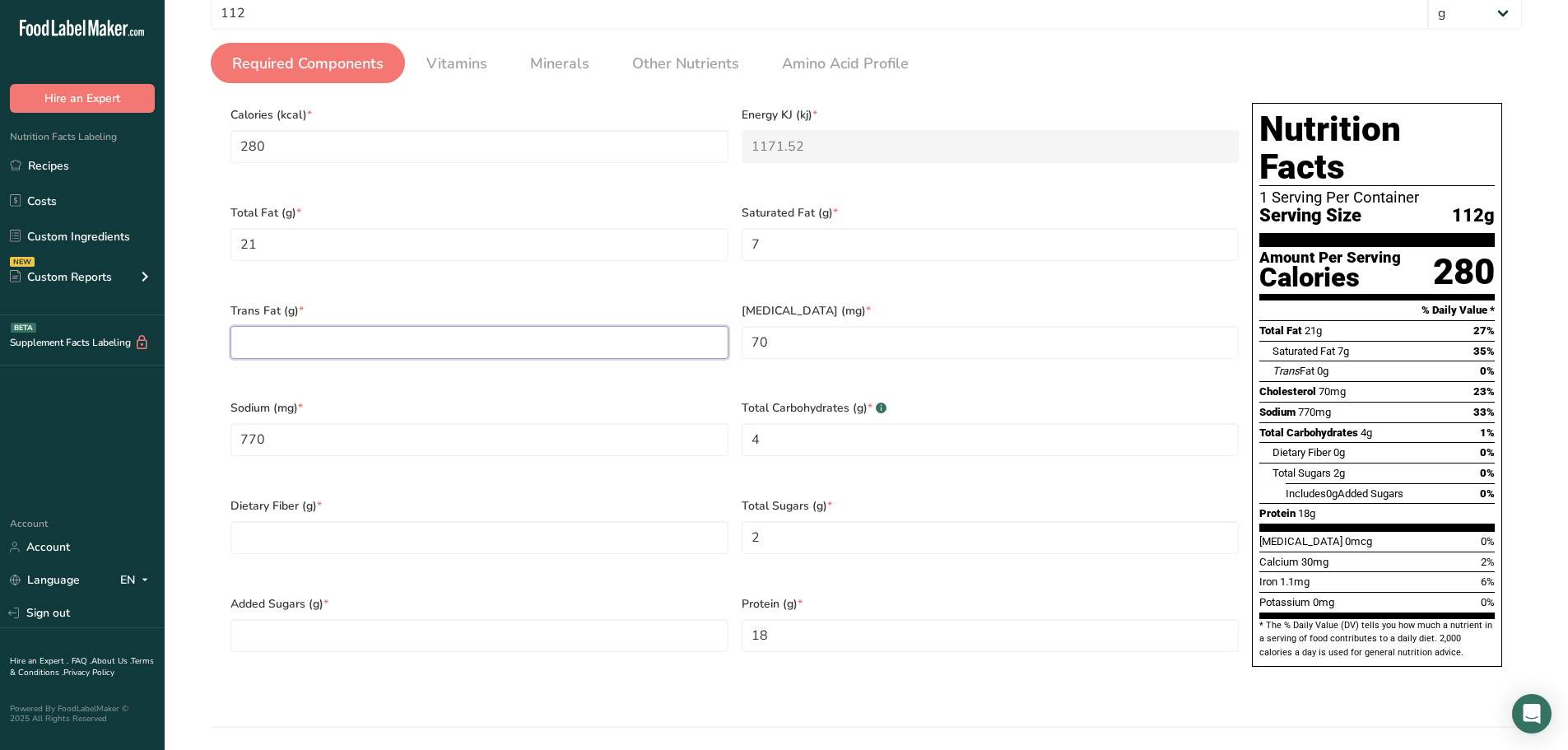
scroll to position [522, 0]
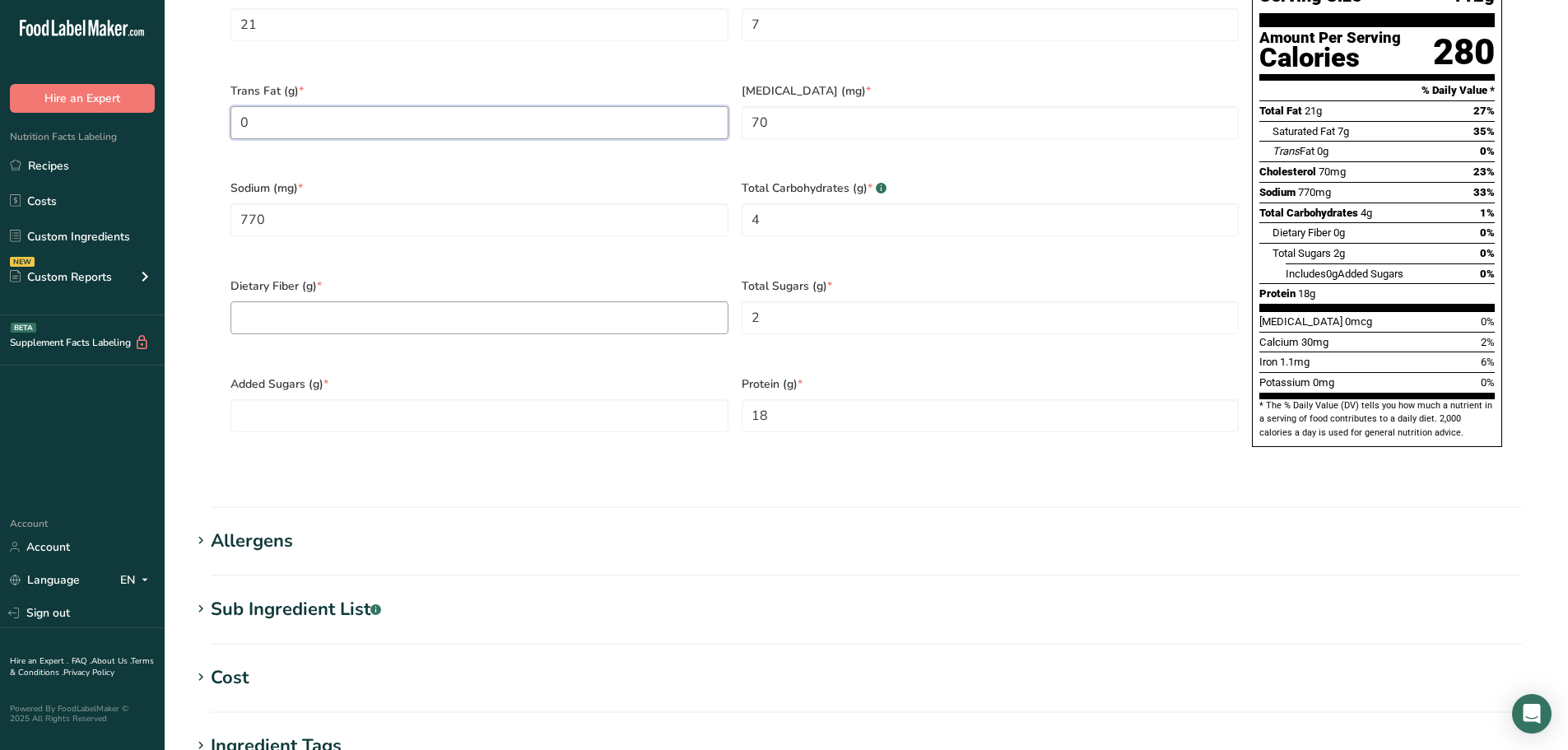
type Fat "0"
click at [341, 302] on Fiber "number" at bounding box center [479, 318] width 498 height 33
type Fiber "0"
click at [340, 399] on Sugars "number" at bounding box center [479, 416] width 498 height 33
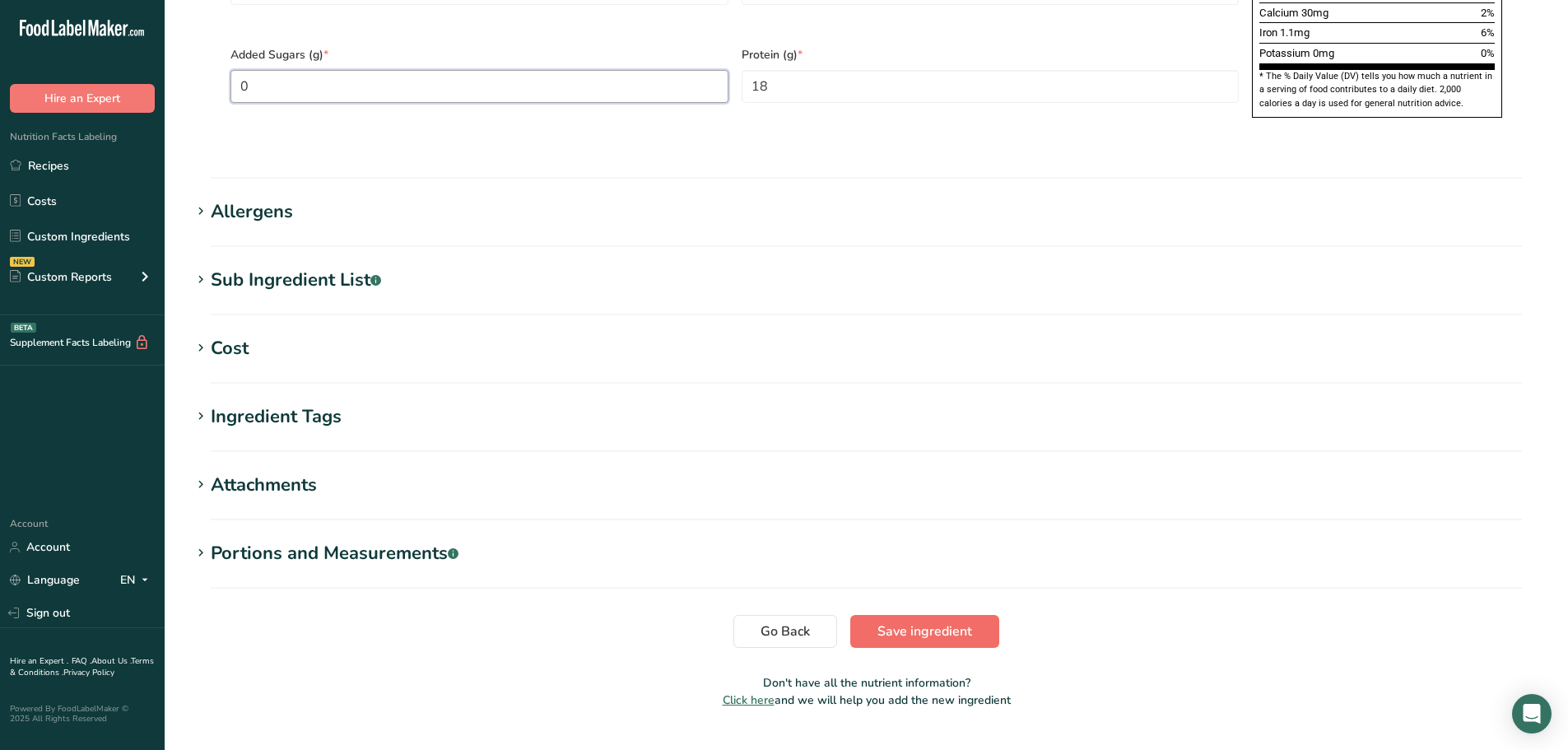
type Sugars "0"
click at [874, 615] on button "Save ingredient" at bounding box center [924, 631] width 149 height 33
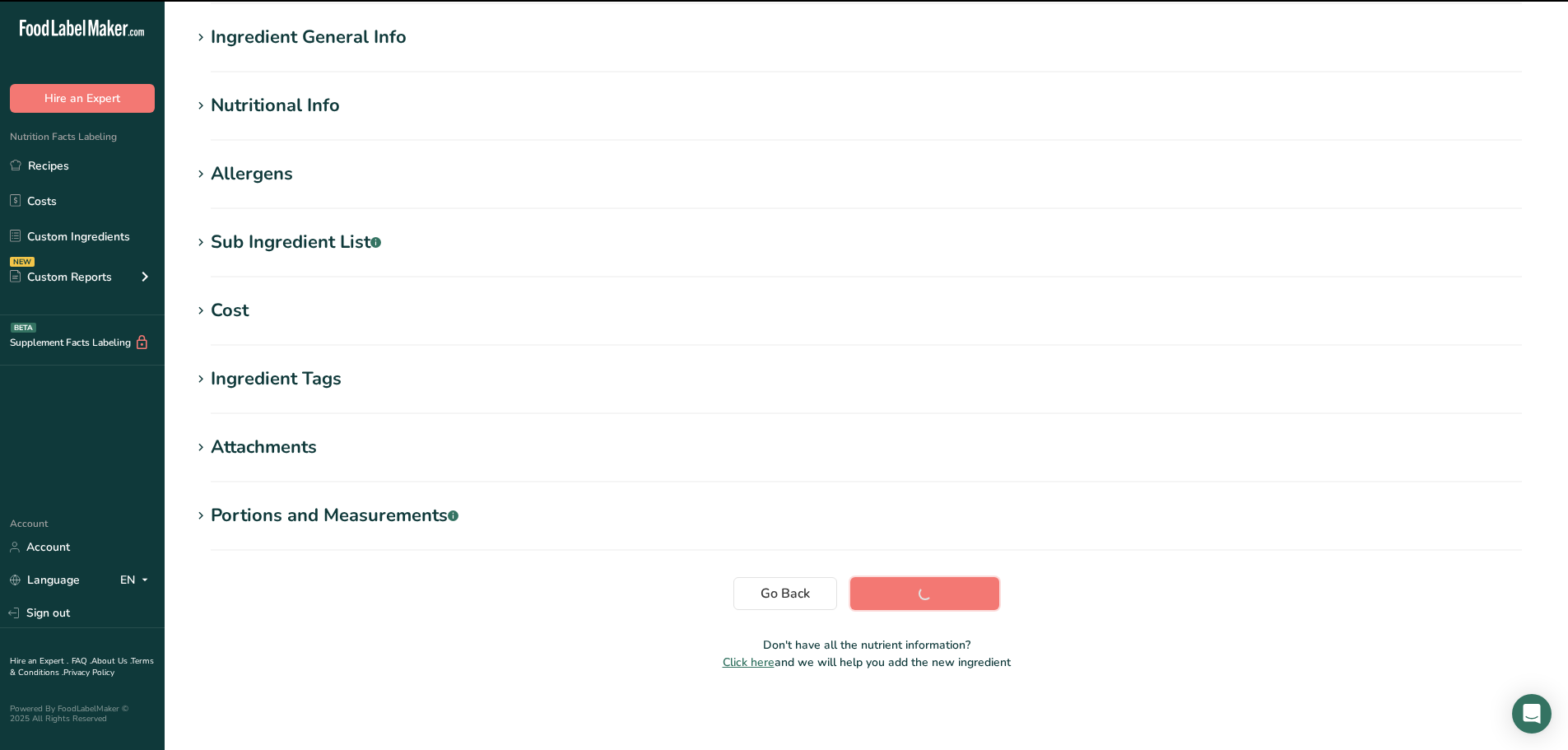
scroll to position [121, 0]
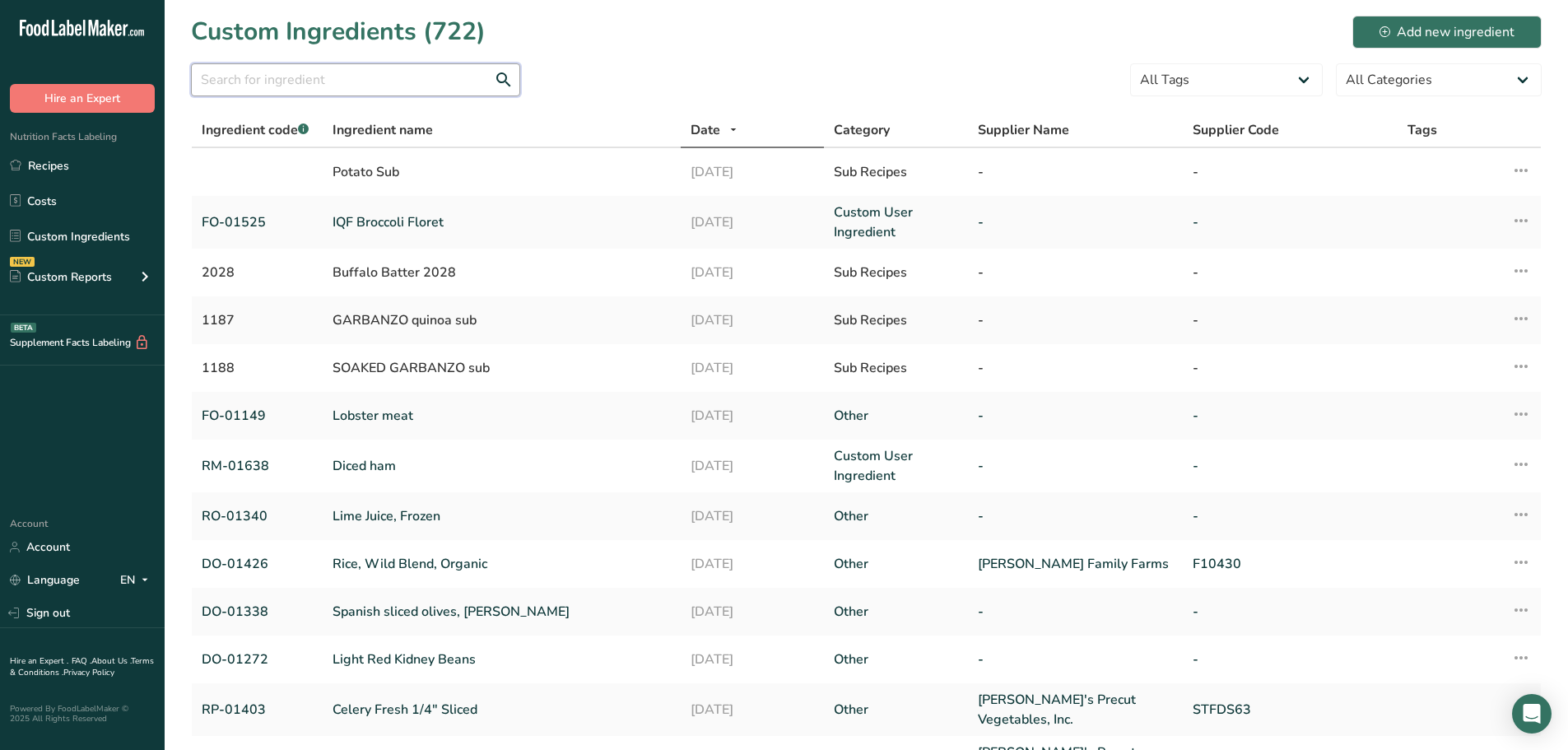
click at [362, 71] on input "text" at bounding box center [355, 80] width 329 height 33
paste input "DO-01282"
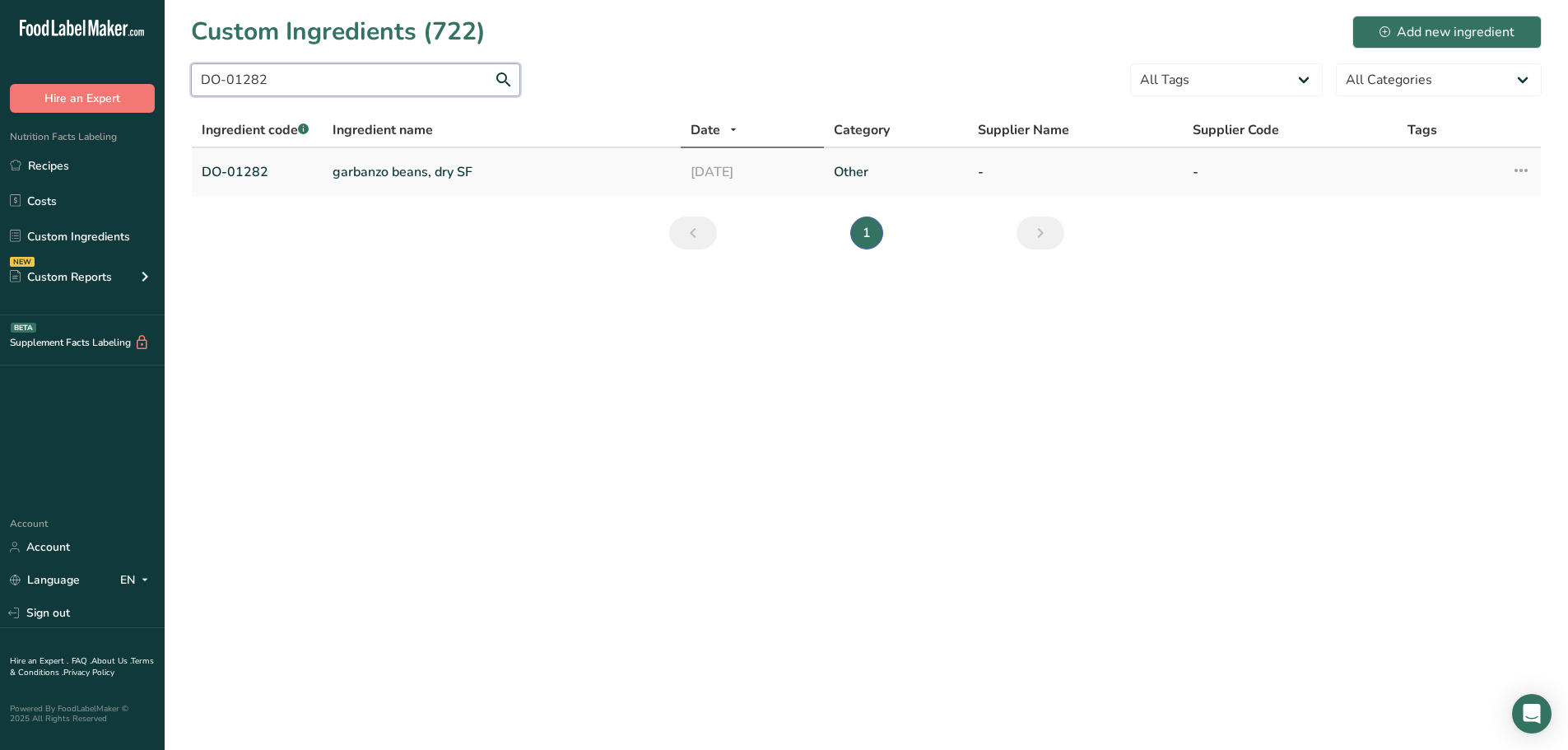
type input "DO-01282"
click at [414, 170] on link "garbanzo beans, dry SF" at bounding box center [501, 172] width 338 height 20
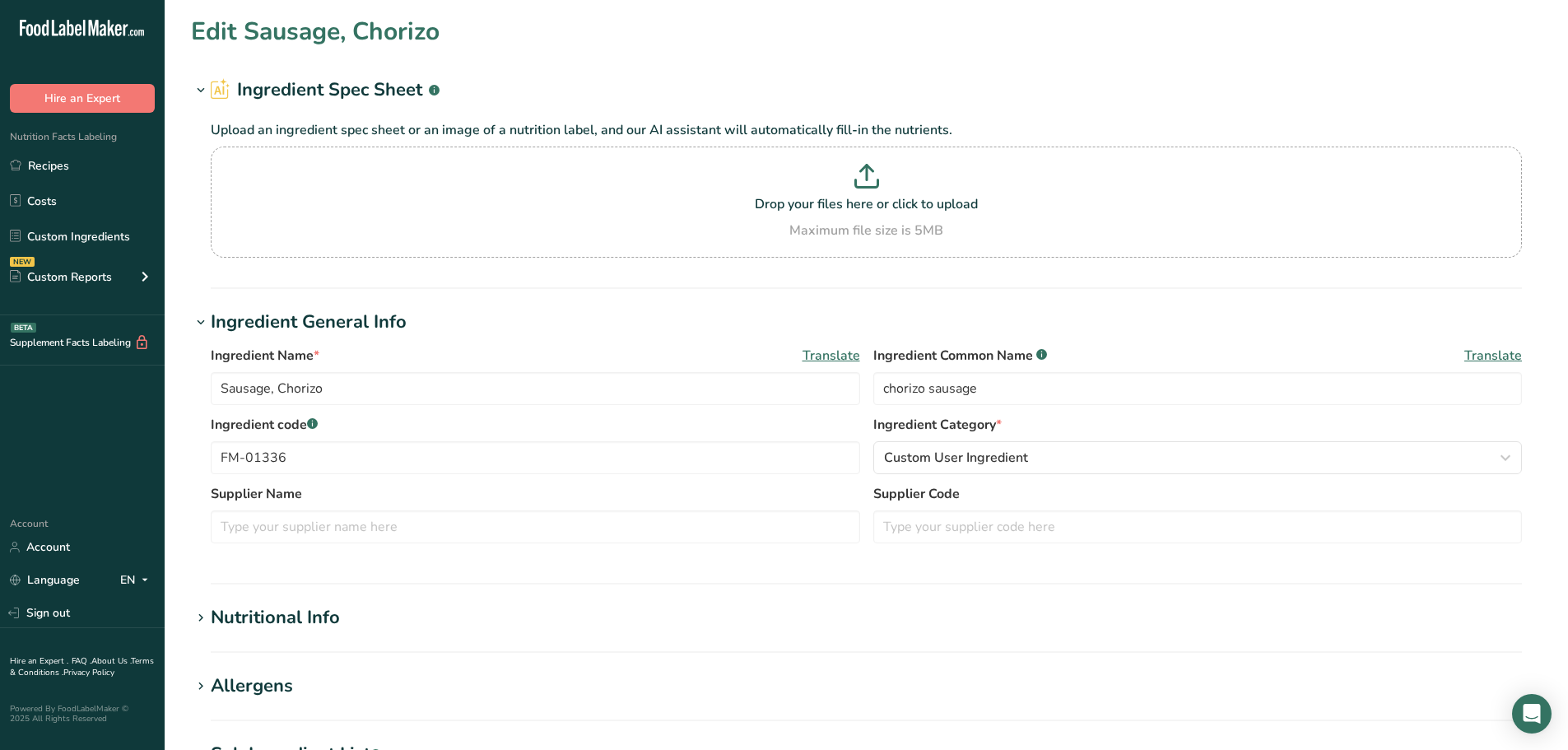
type input "garbanzo beans, dry SF"
type input "Garbanzo Beans"
type input "DO-01282"
drag, startPoint x: 890, startPoint y: 390, endPoint x: 842, endPoint y: 369, distance: 52.4
click at [844, 371] on div "Ingredient Name * Translate garbanzo beans, dry SF Ingredient Common Name .a-a{…" at bounding box center [866, 381] width 1311 height 70
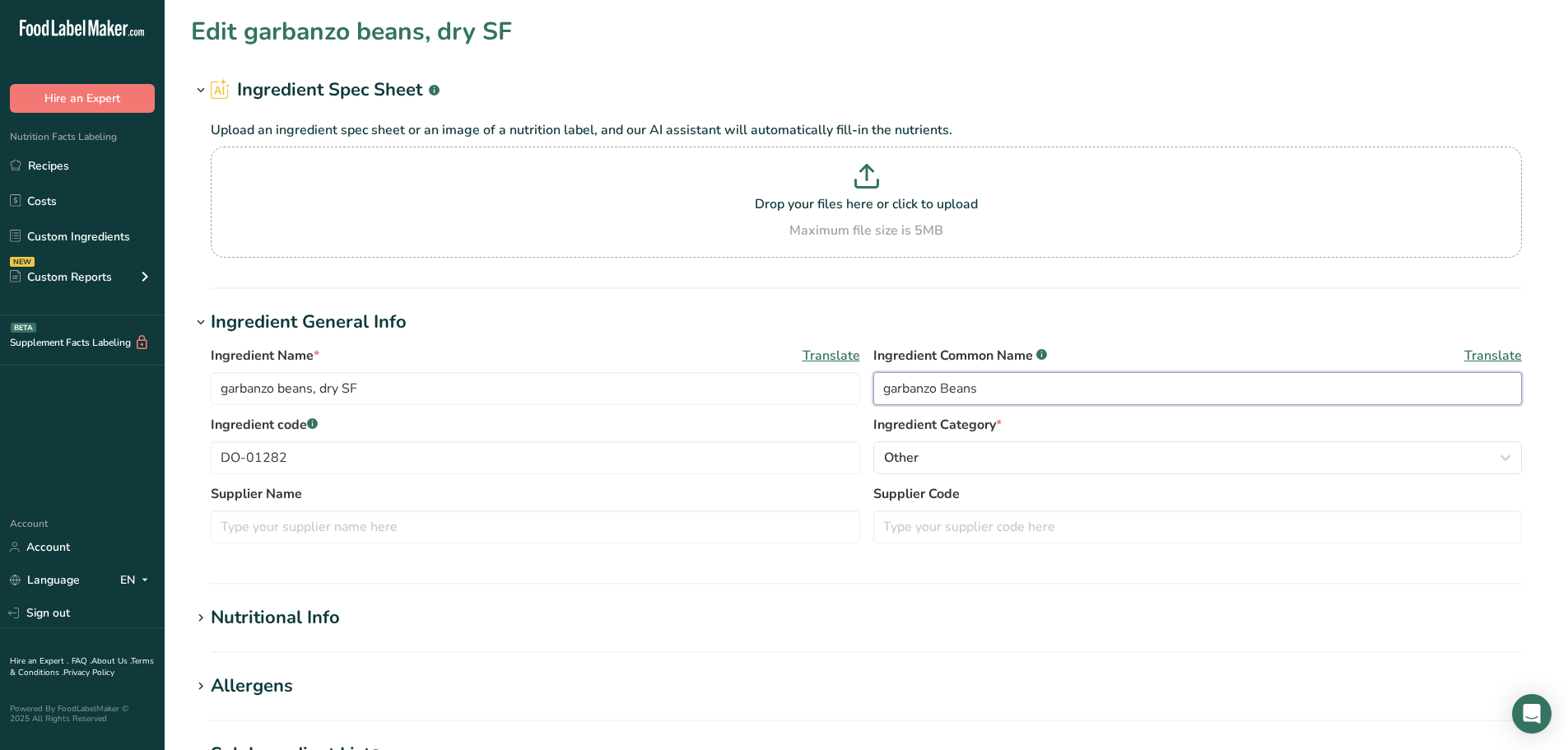
click at [943, 387] on input "garbanzo Beans" at bounding box center [1198, 388] width 649 height 33
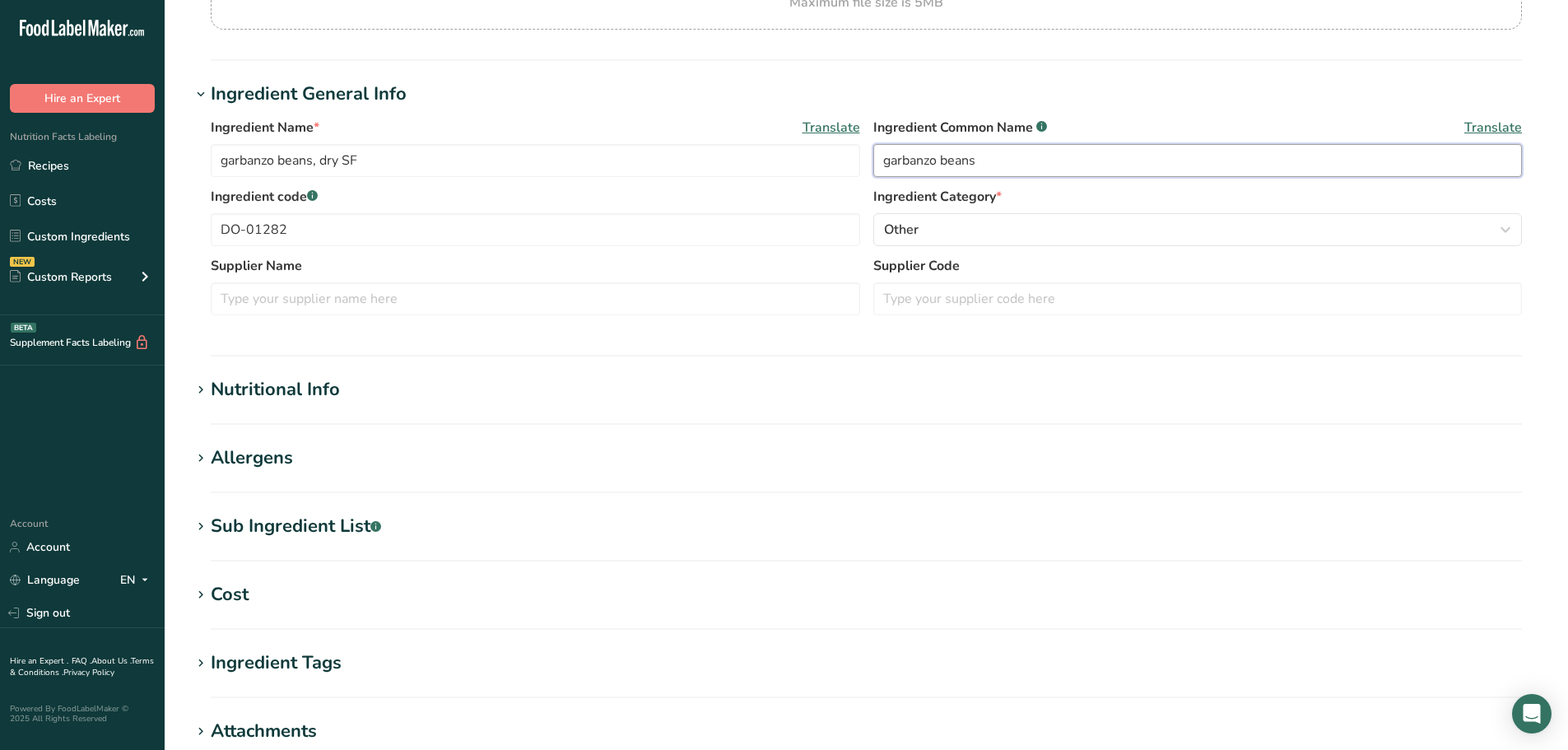
scroll to position [247, 0]
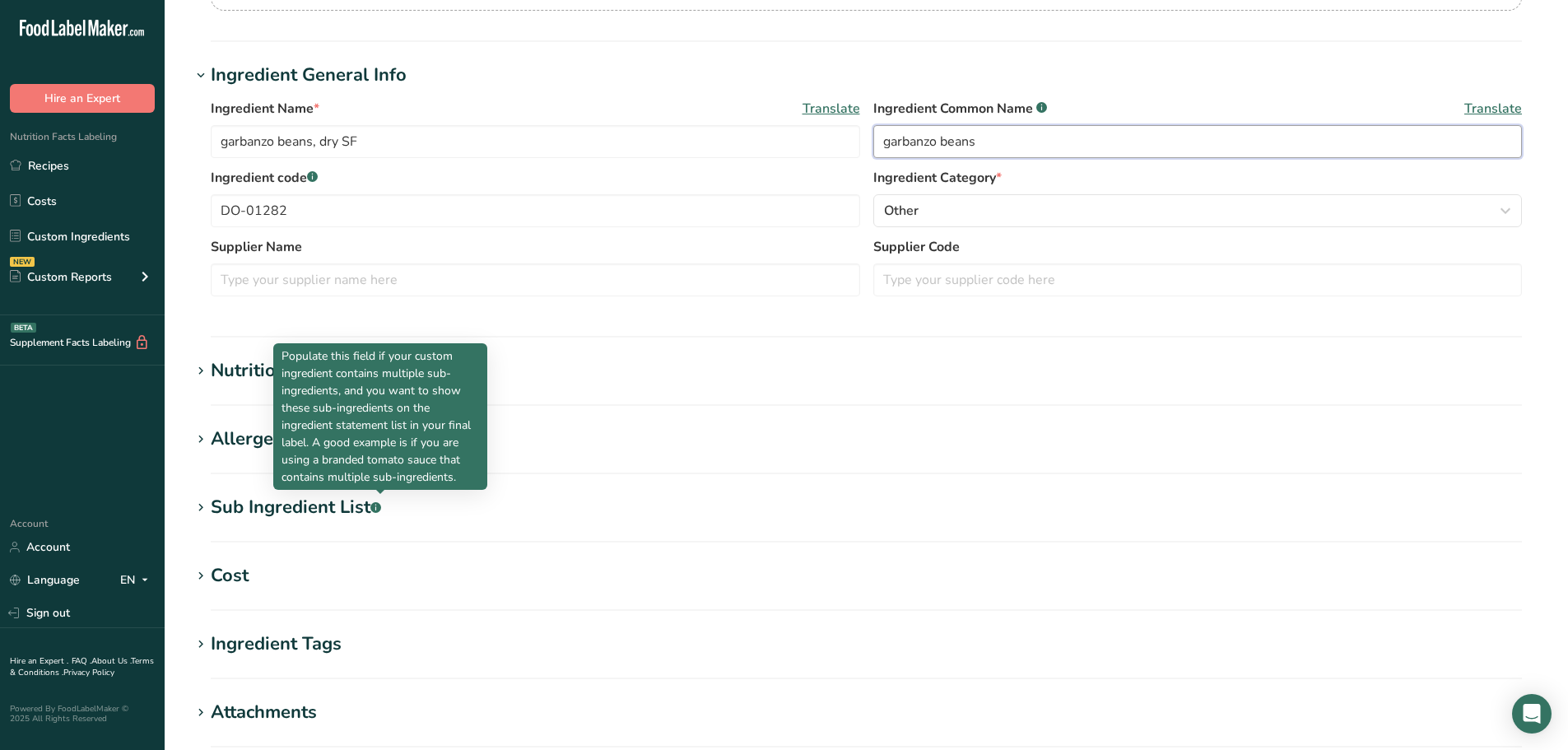
type input "garbanzo beans"
click at [352, 504] on div "Sub Ingredient List .a-a{fill:#347362;}.b-a{fill:#fff;}" at bounding box center [295, 508] width 170 height 27
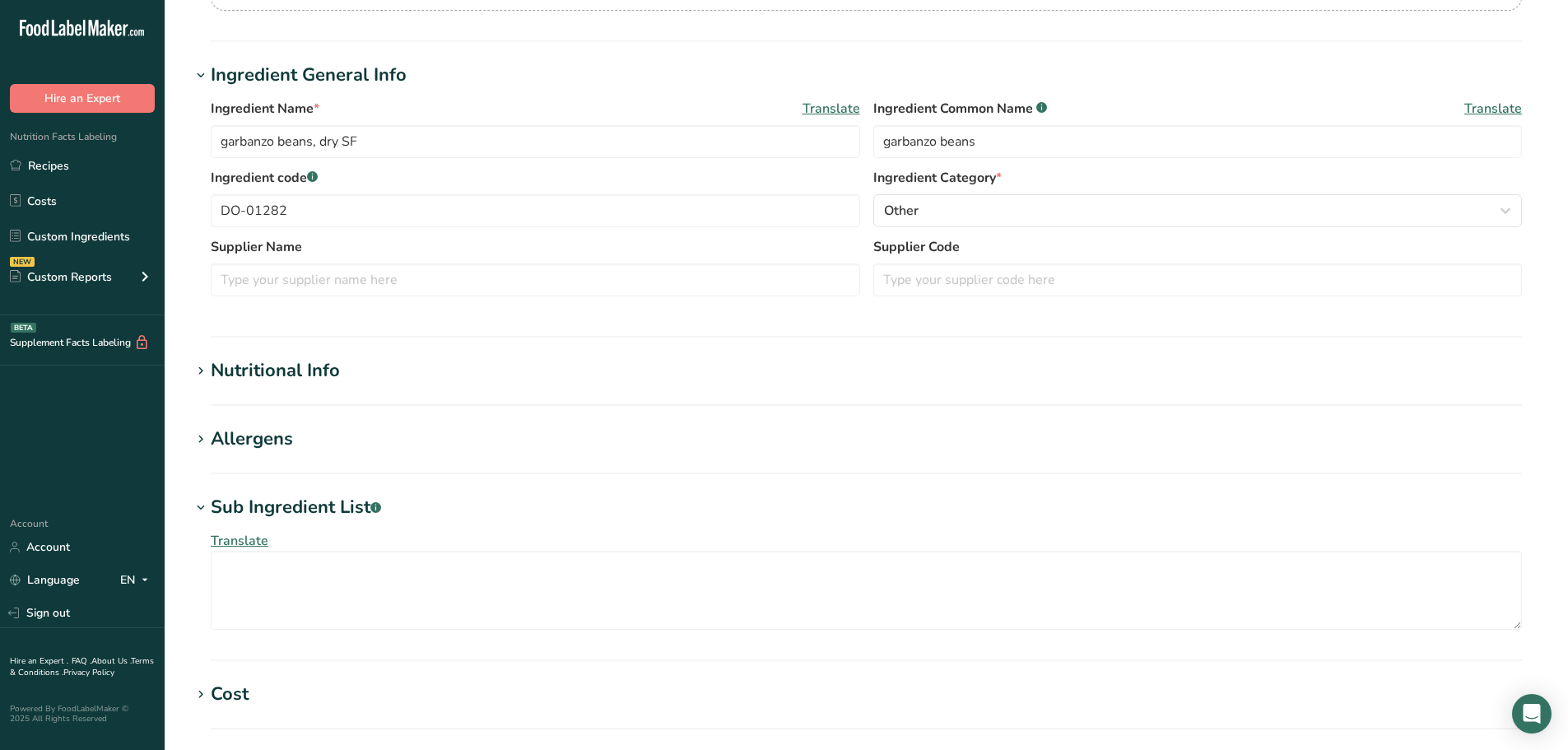
click at [357, 504] on div "Sub Ingredient List .a-a{fill:#347362;}.b-a{fill:#fff;}" at bounding box center [295, 508] width 170 height 27
click at [302, 371] on div "Nutritional Info" at bounding box center [275, 371] width 129 height 27
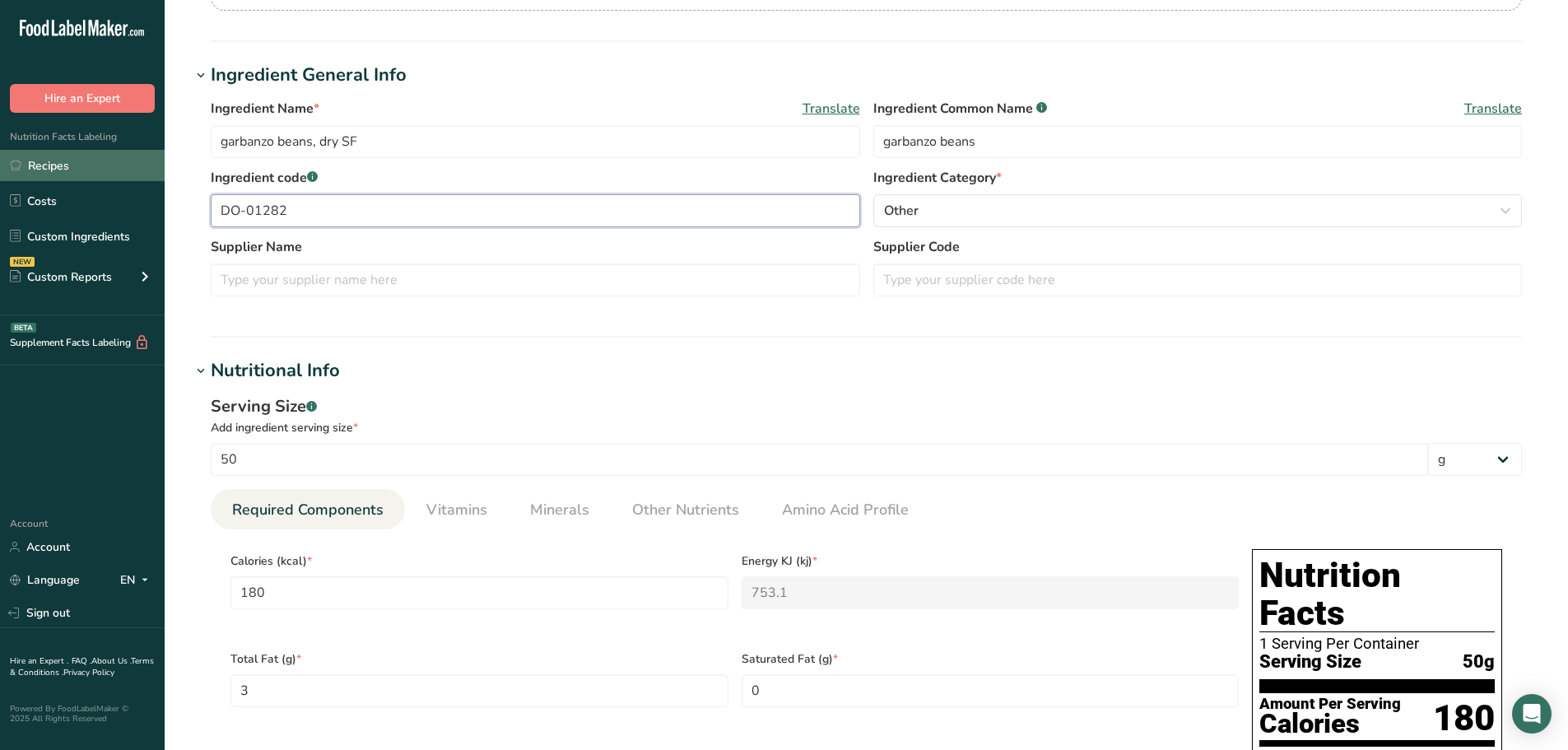
drag, startPoint x: 304, startPoint y: 222, endPoint x: 0, endPoint y: 173, distance: 307.9
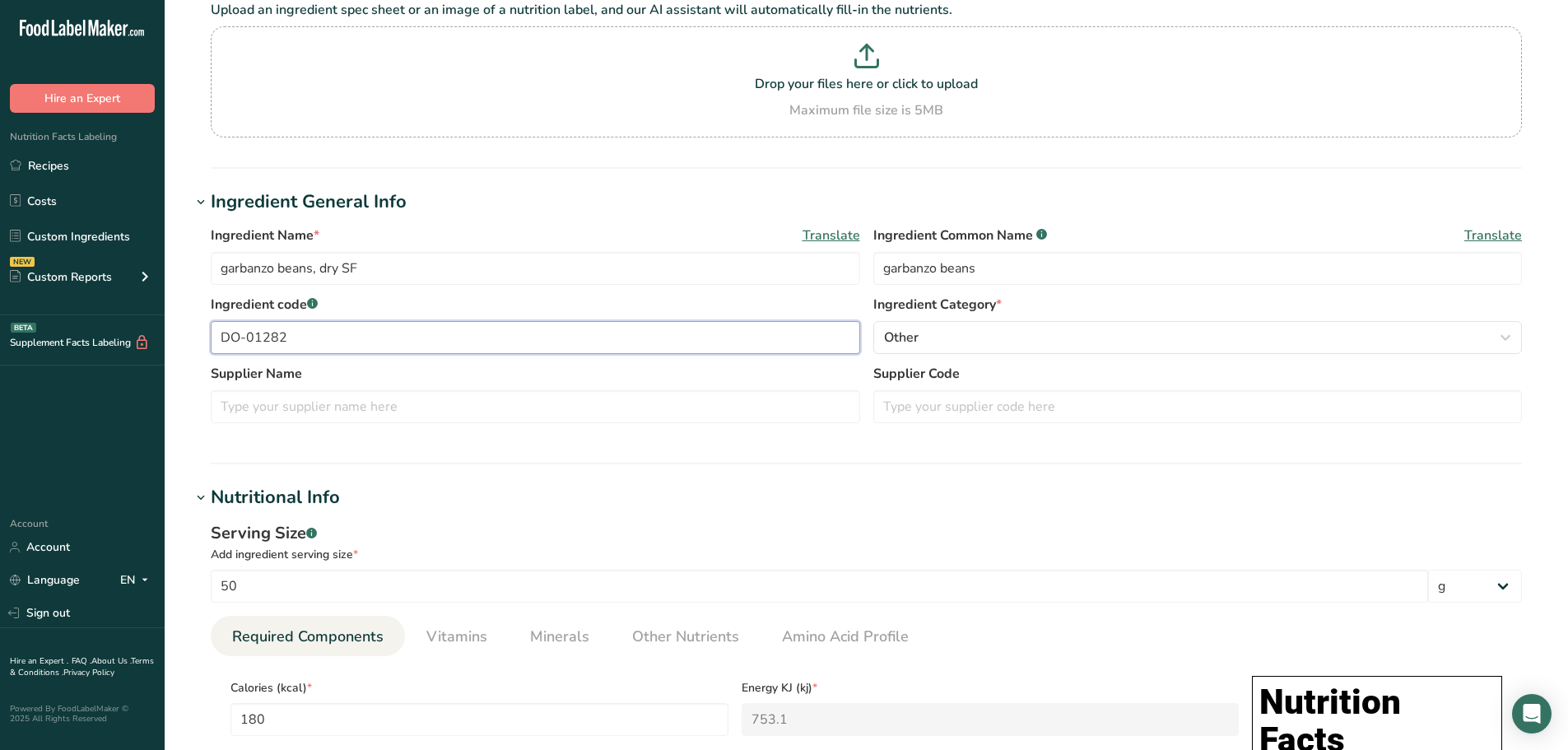
scroll to position [0, 0]
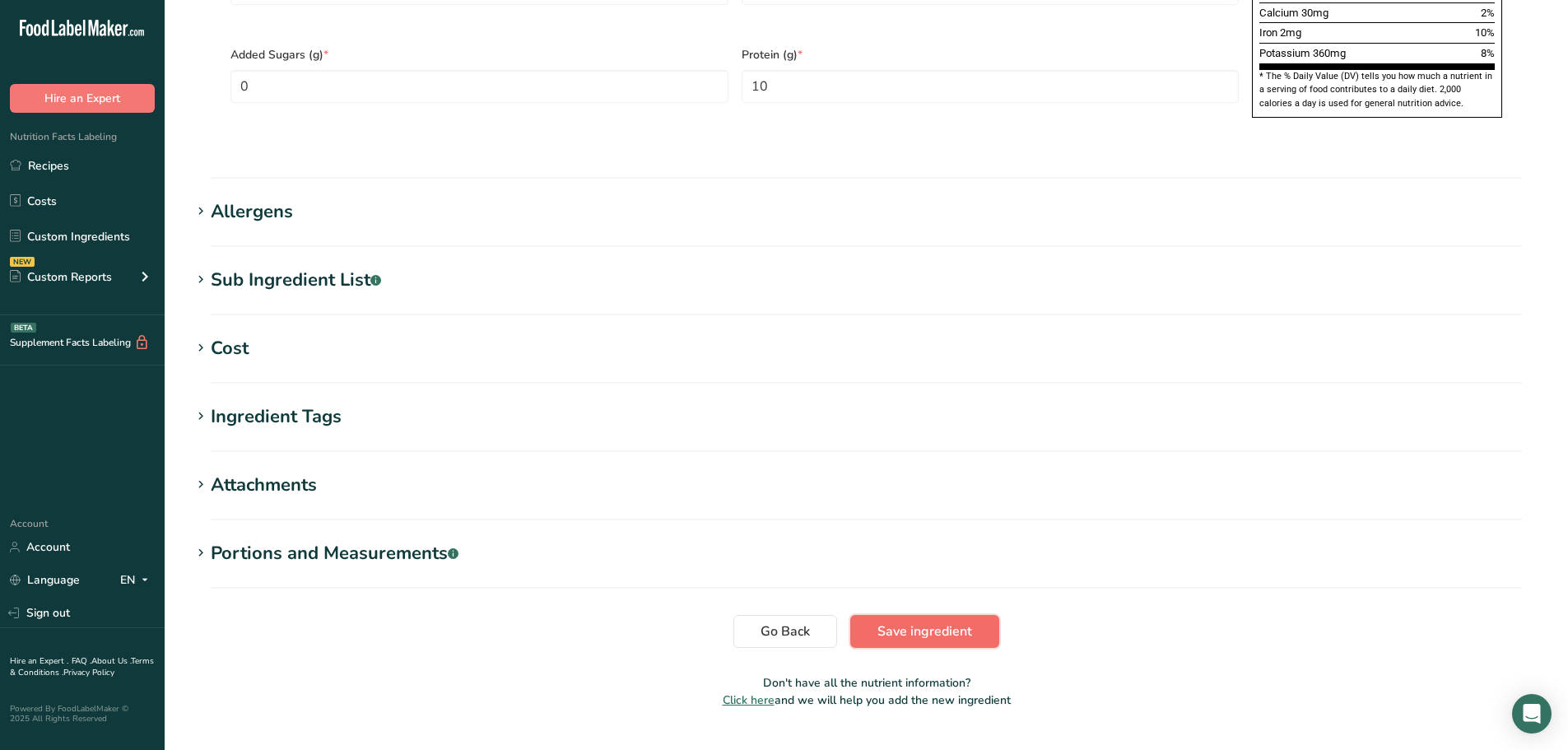
click at [929, 615] on button "Save ingredient" at bounding box center [924, 631] width 149 height 33
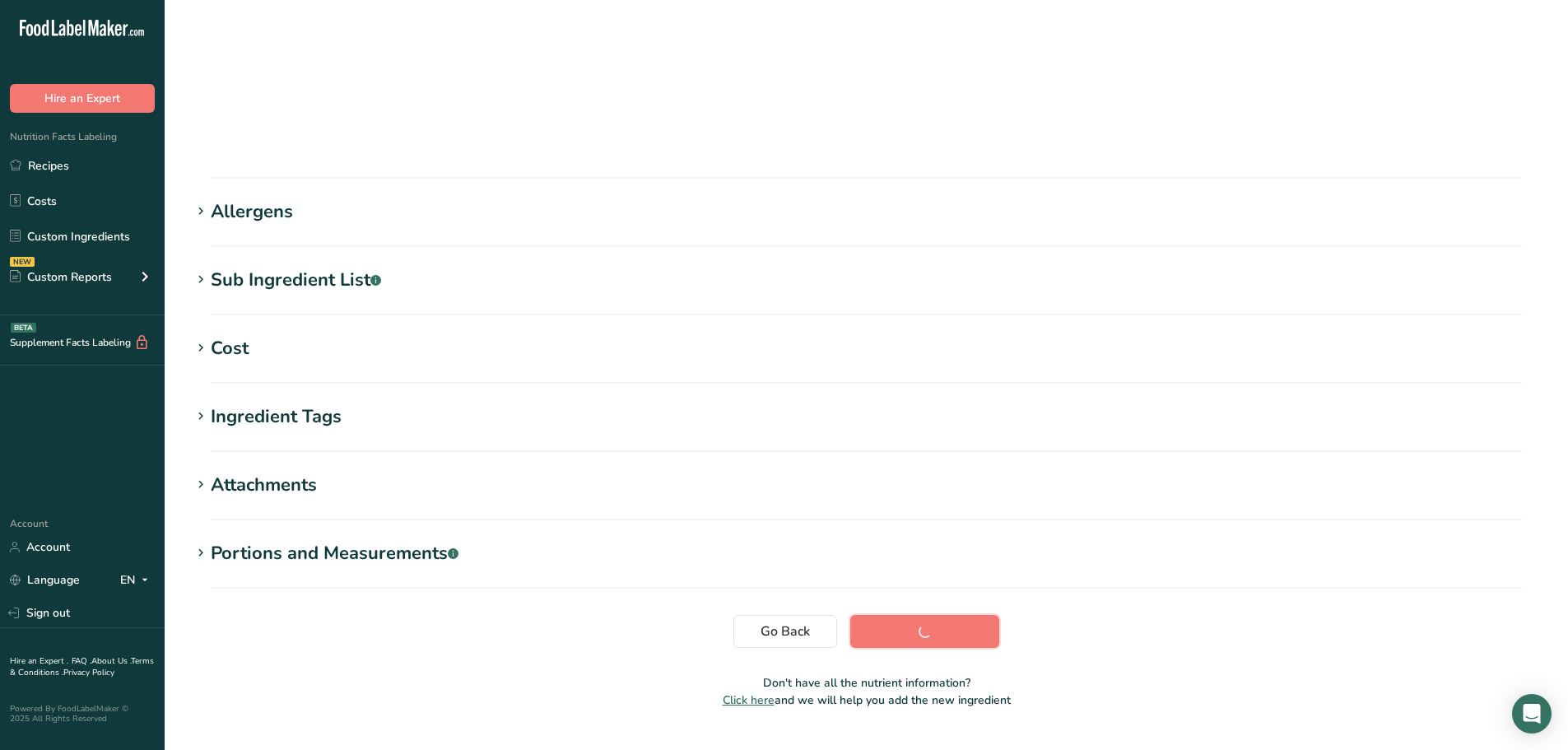
scroll to position [121, 0]
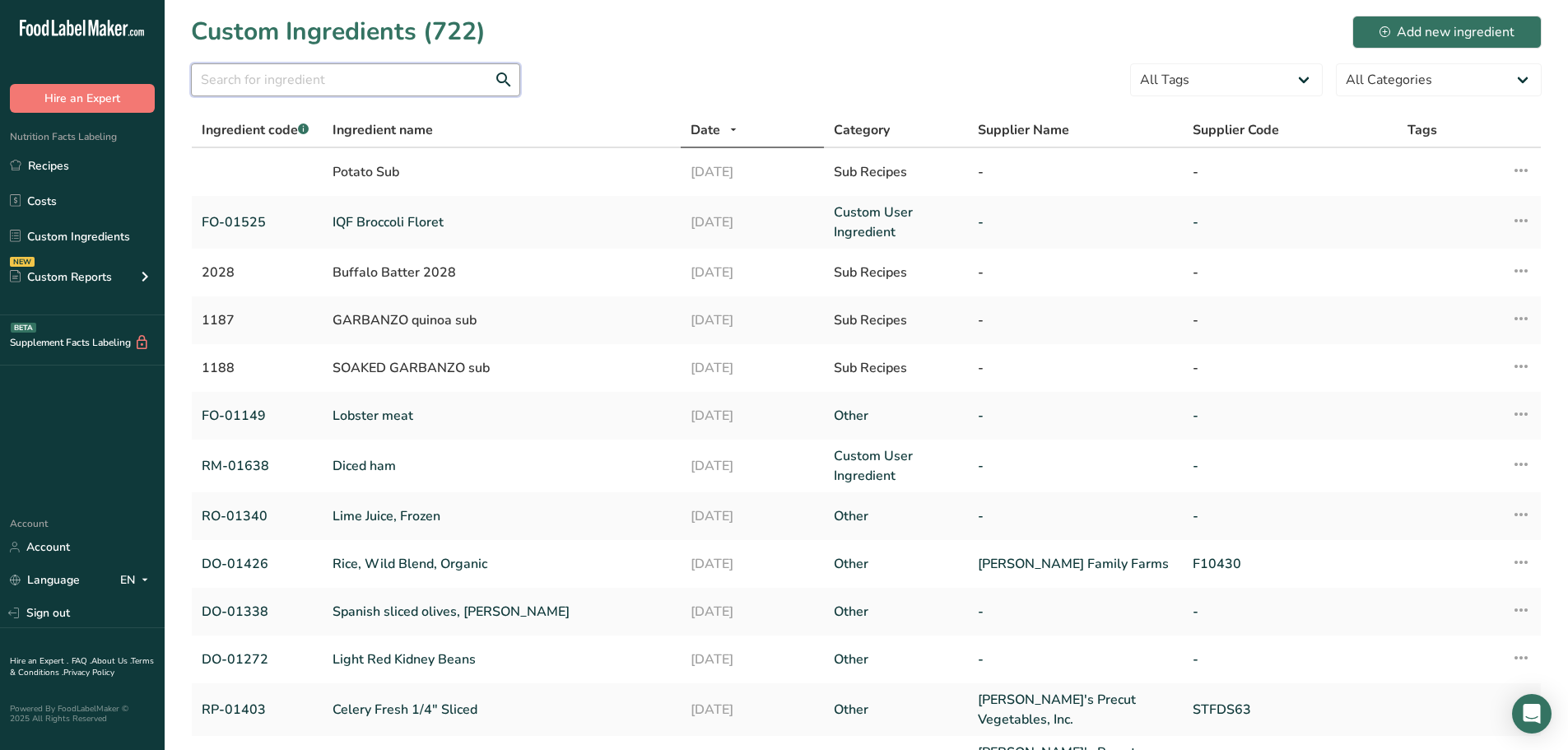
click at [381, 84] on input "text" at bounding box center [355, 80] width 329 height 33
paste input "DO-01409"
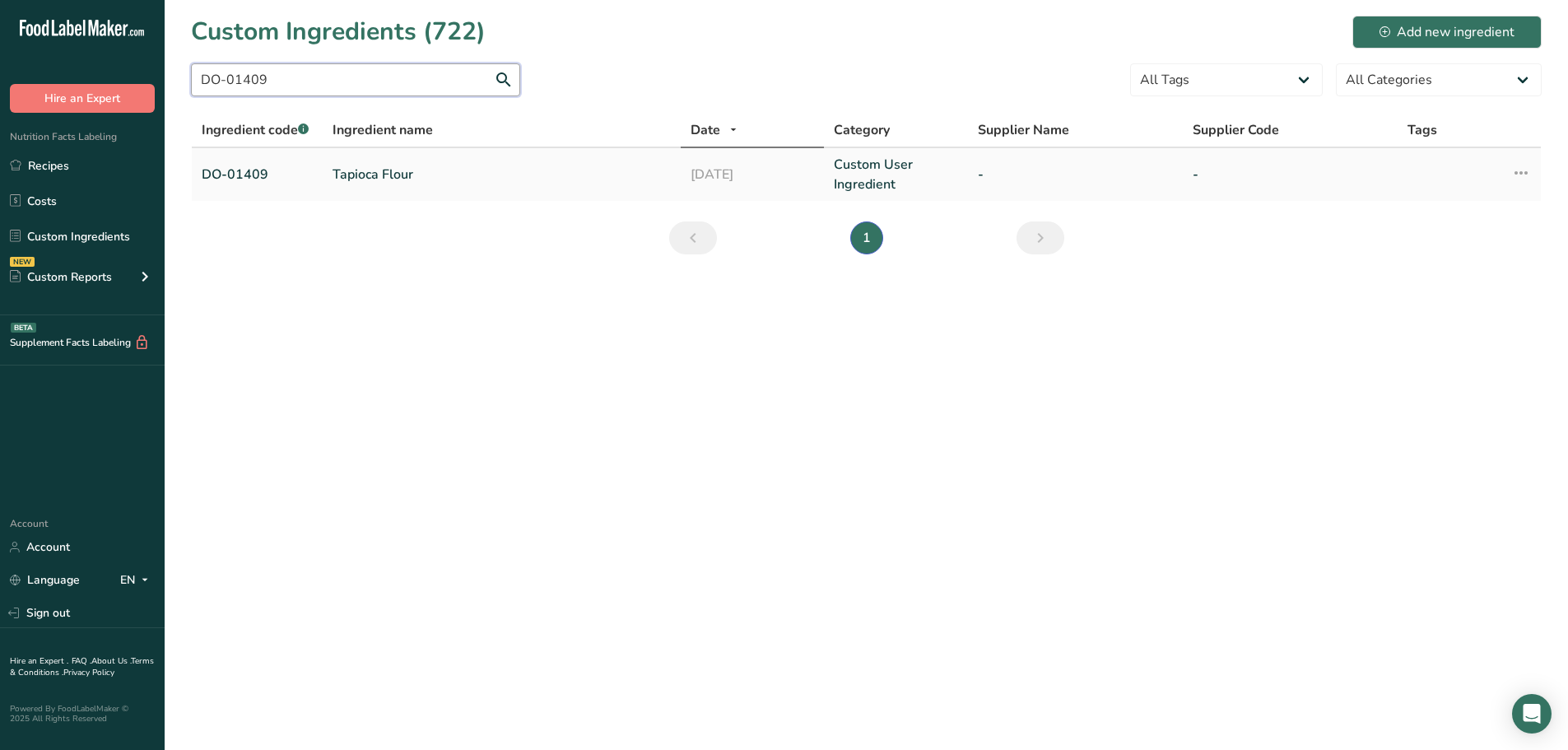
type input "DO-01409"
click at [398, 162] on td "Tapioca Flour" at bounding box center [501, 174] width 358 height 52
click at [397, 162] on td "Tapioca Flour" at bounding box center [501, 174] width 358 height 52
click at [396, 174] on link "Tapioca Flour" at bounding box center [501, 174] width 338 height 20
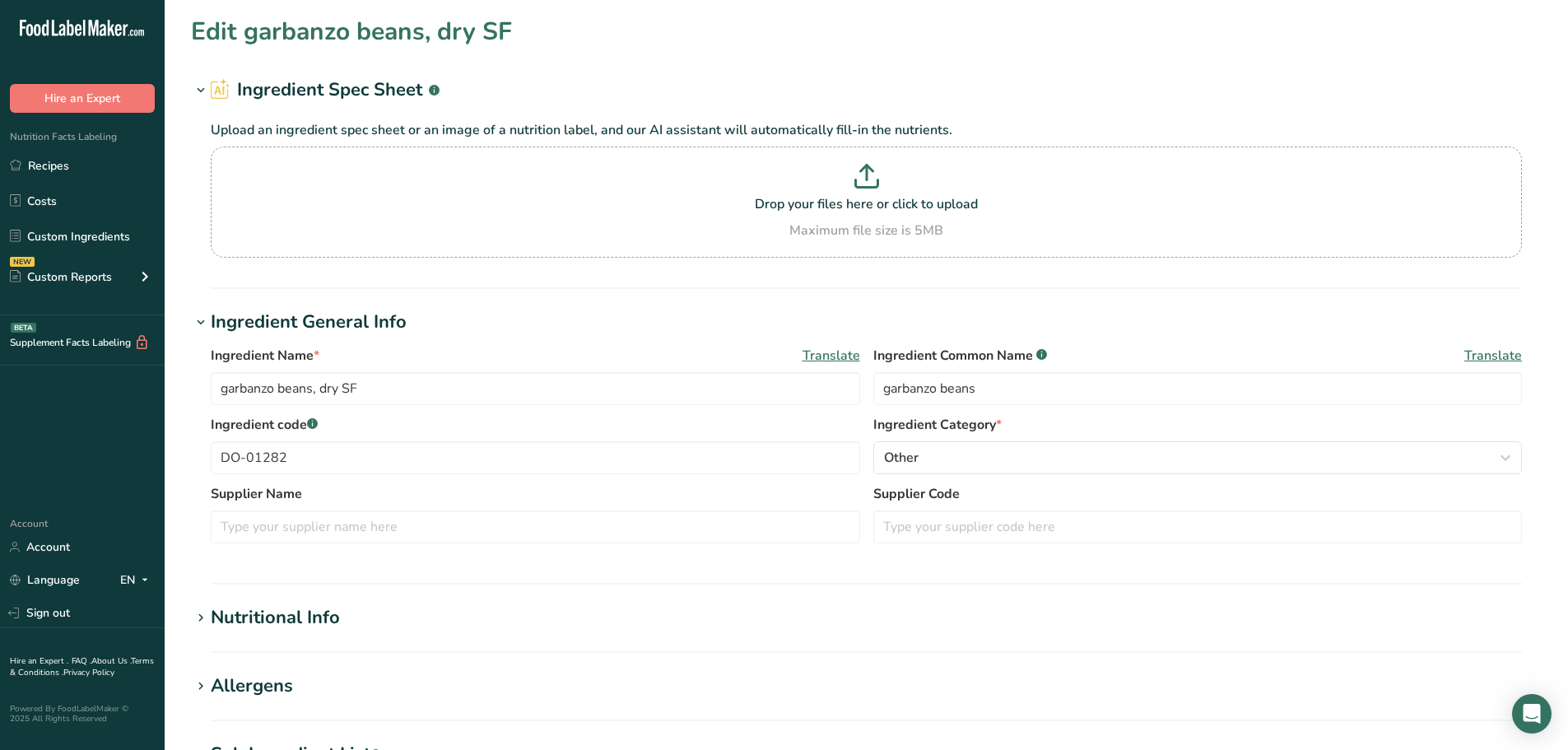
type input "Tapioca Flour"
type input "DO-01409"
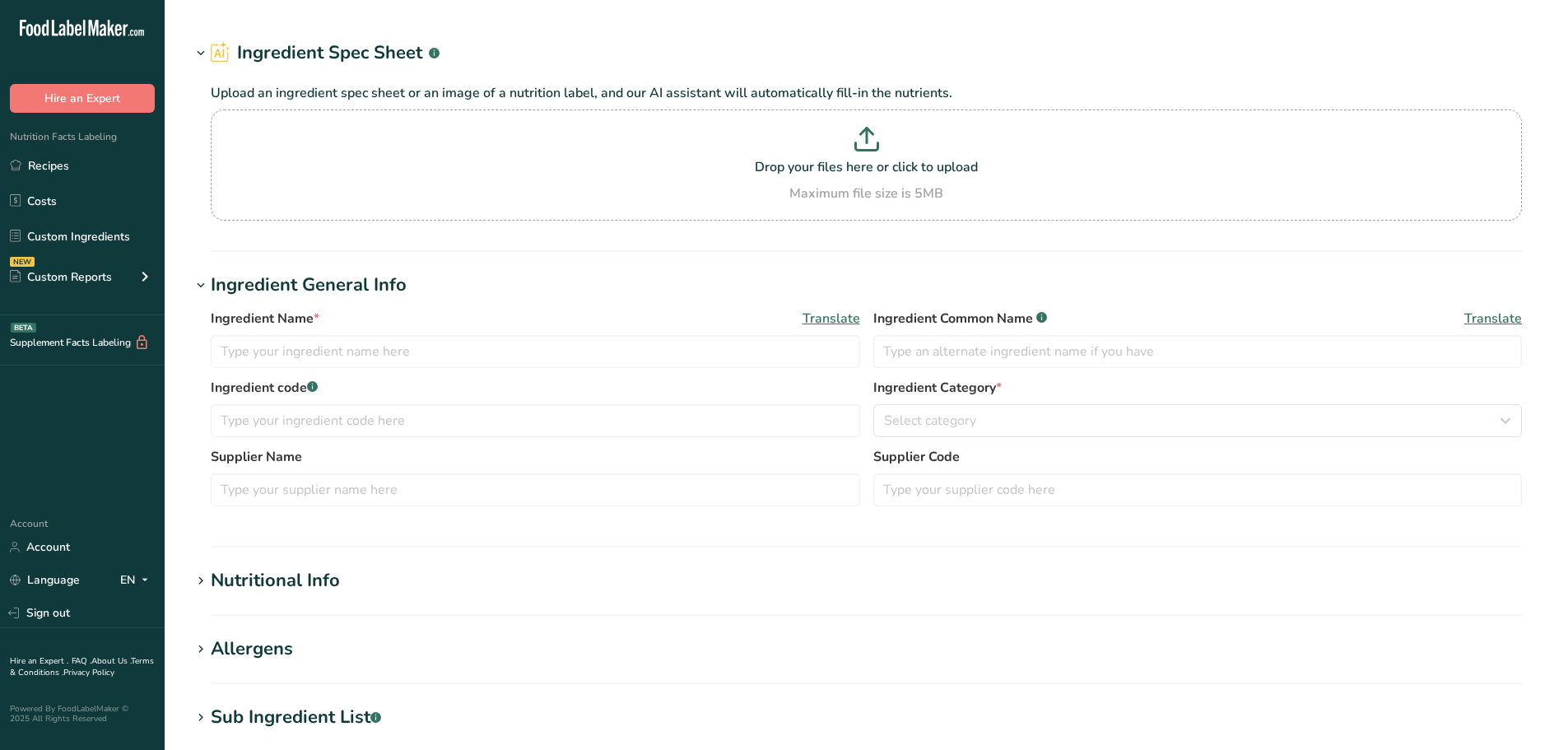
type input "Tapioca Flour"
type input "DO-01409"
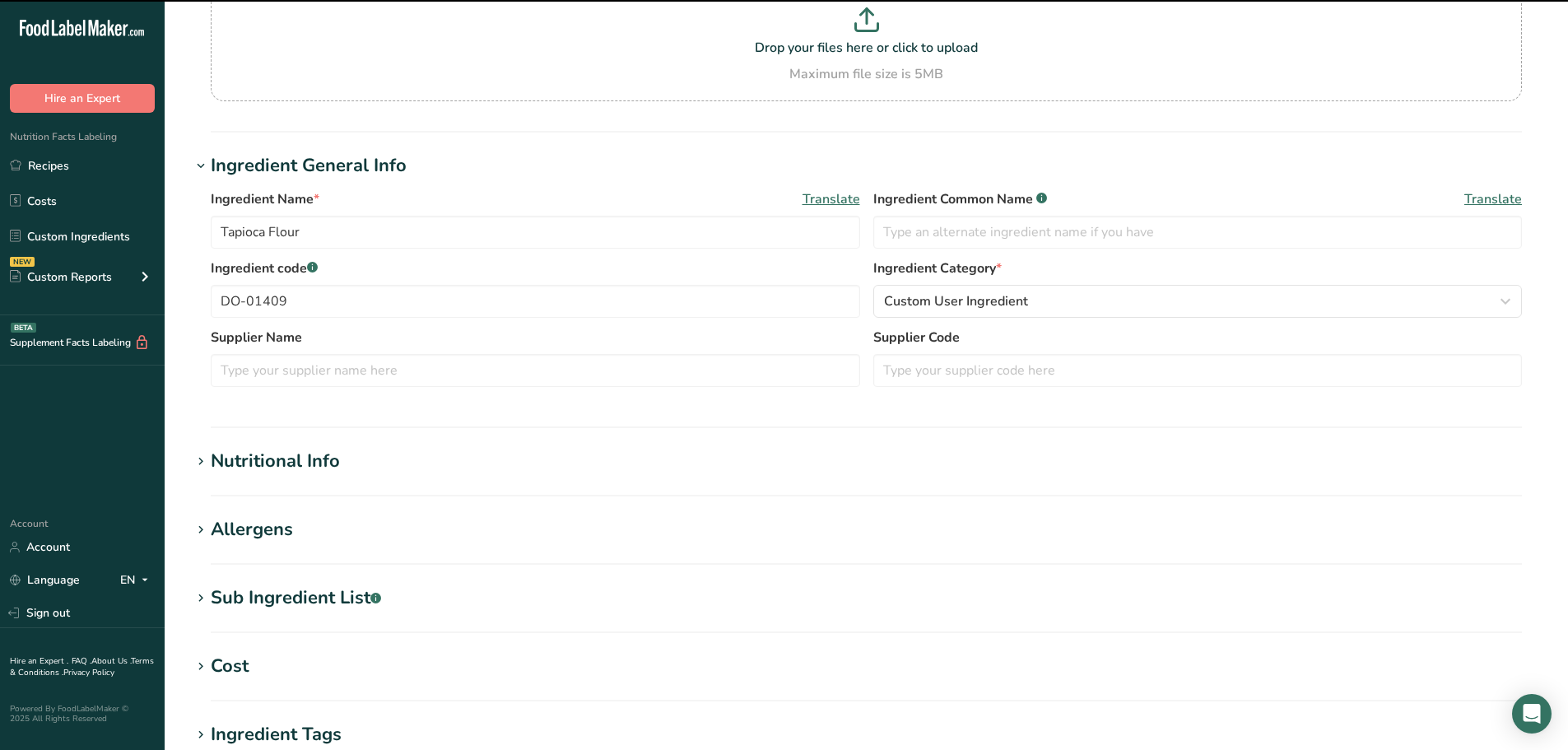
scroll to position [247, 0]
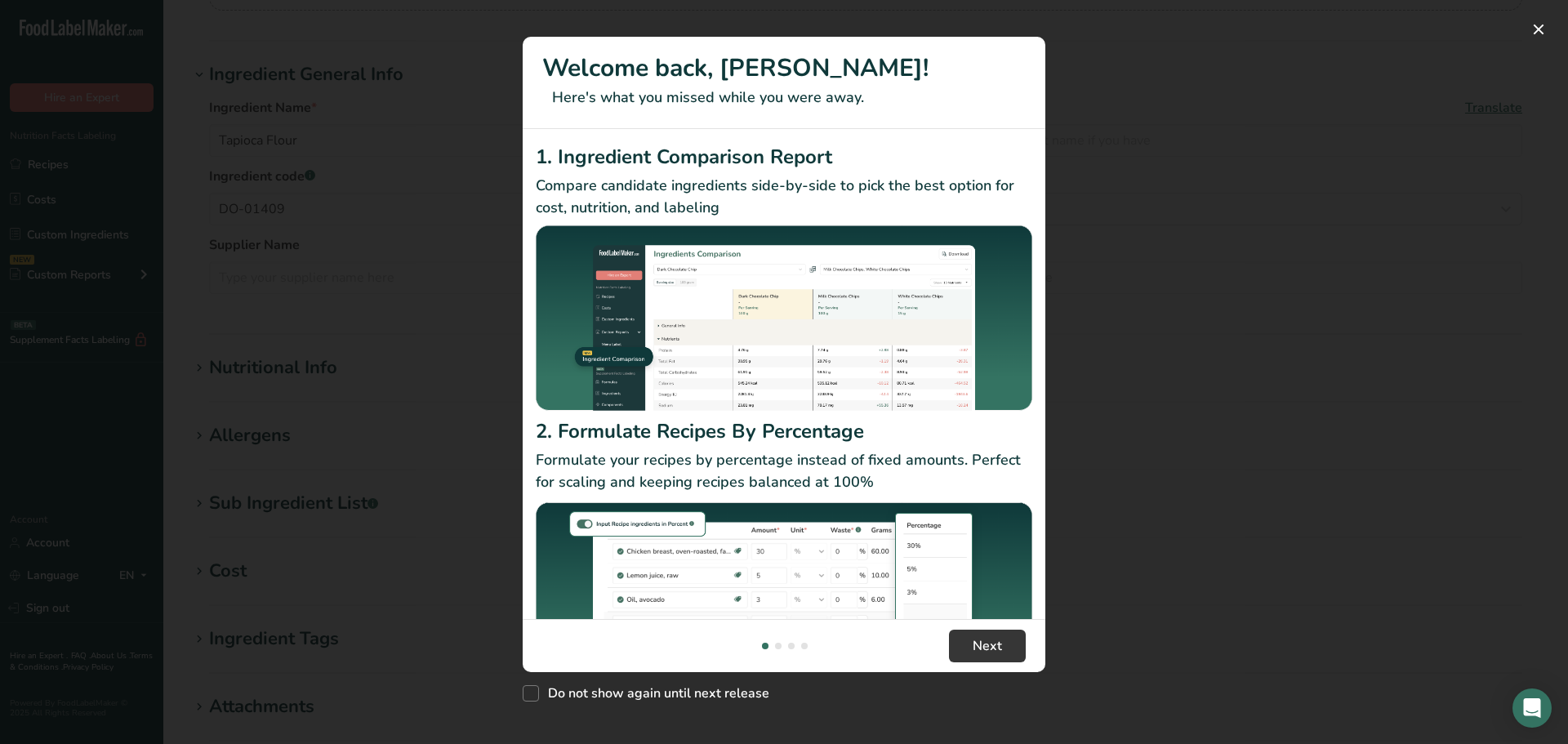
click at [60, 324] on div "New Features" at bounding box center [784, 372] width 1568 height 744
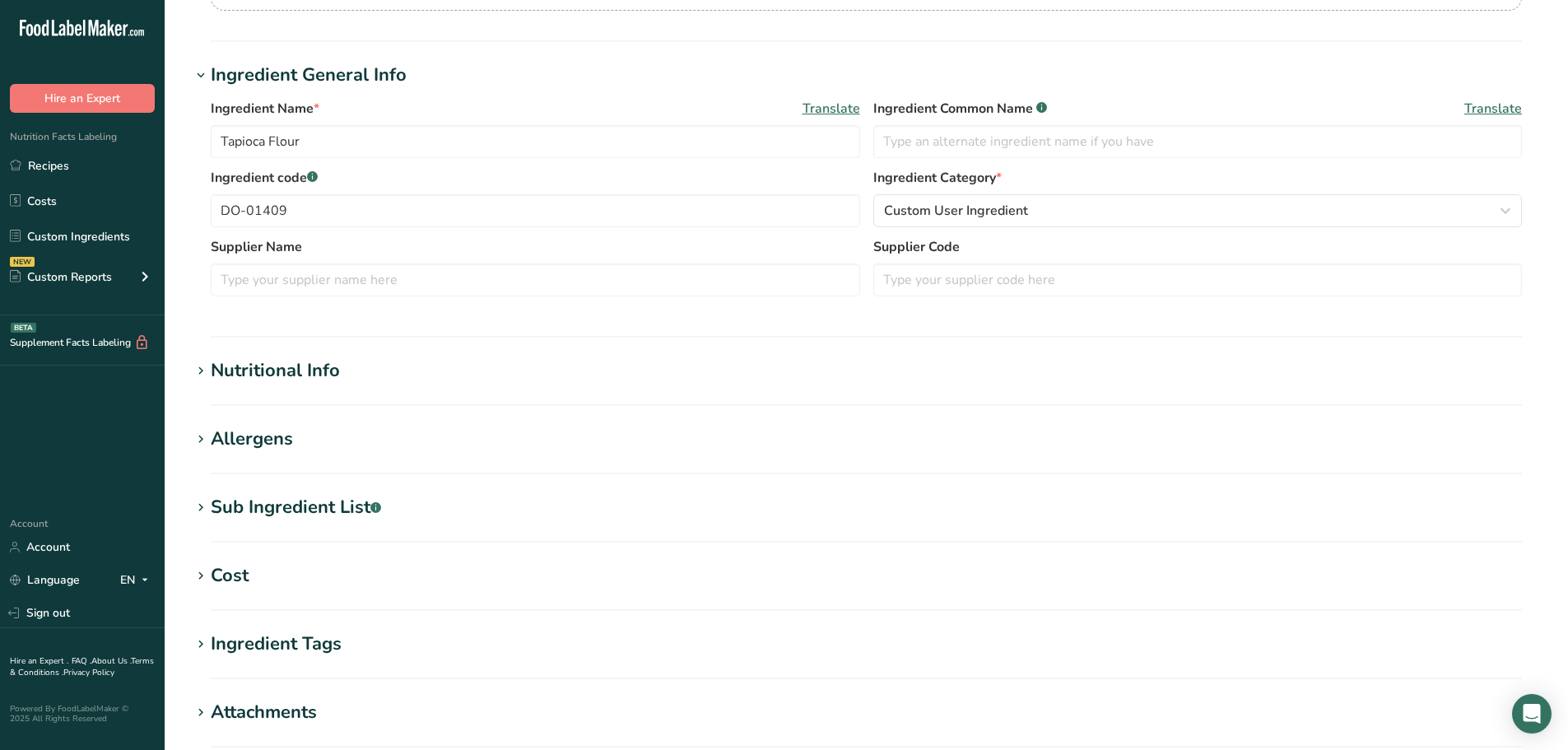
drag, startPoint x: 329, startPoint y: 485, endPoint x: 327, endPoint y: 498, distance: 13.2
click at [327, 491] on section "Edit Tapioca Flour Ingredient Spec Sheet .a-a{fill:#347362;}.b-a{fill:#fff;} Up…" at bounding box center [866, 357] width 1403 height 1210
click at [328, 508] on div "Sub Ingredient List .a-a{fill:#347362;}.b-a{fill:#fff;}" at bounding box center [295, 508] width 170 height 27
click at [269, 375] on div "Nutritional Info" at bounding box center [275, 371] width 129 height 27
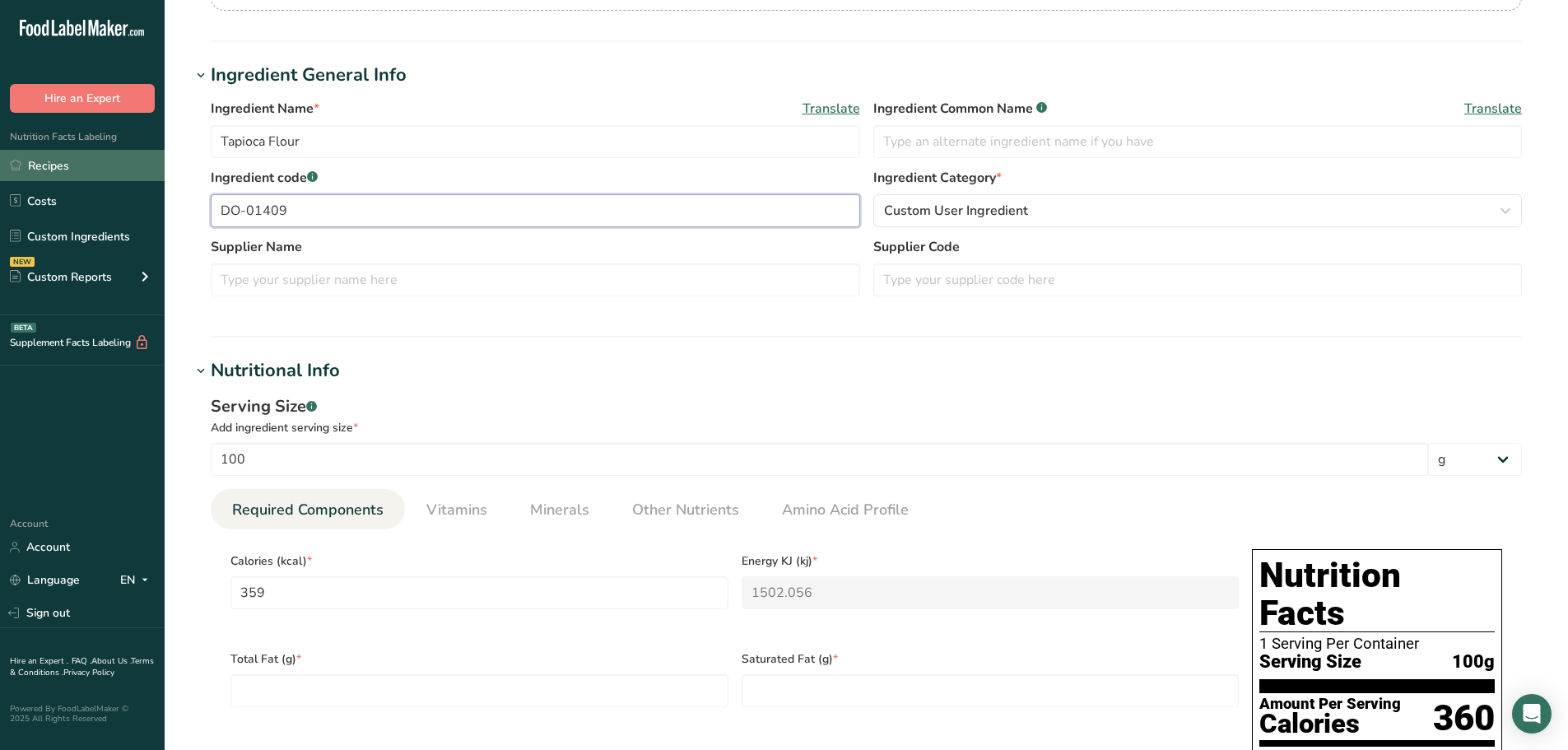
drag, startPoint x: 307, startPoint y: 223, endPoint x: 0, endPoint y: 172, distance: 311.2
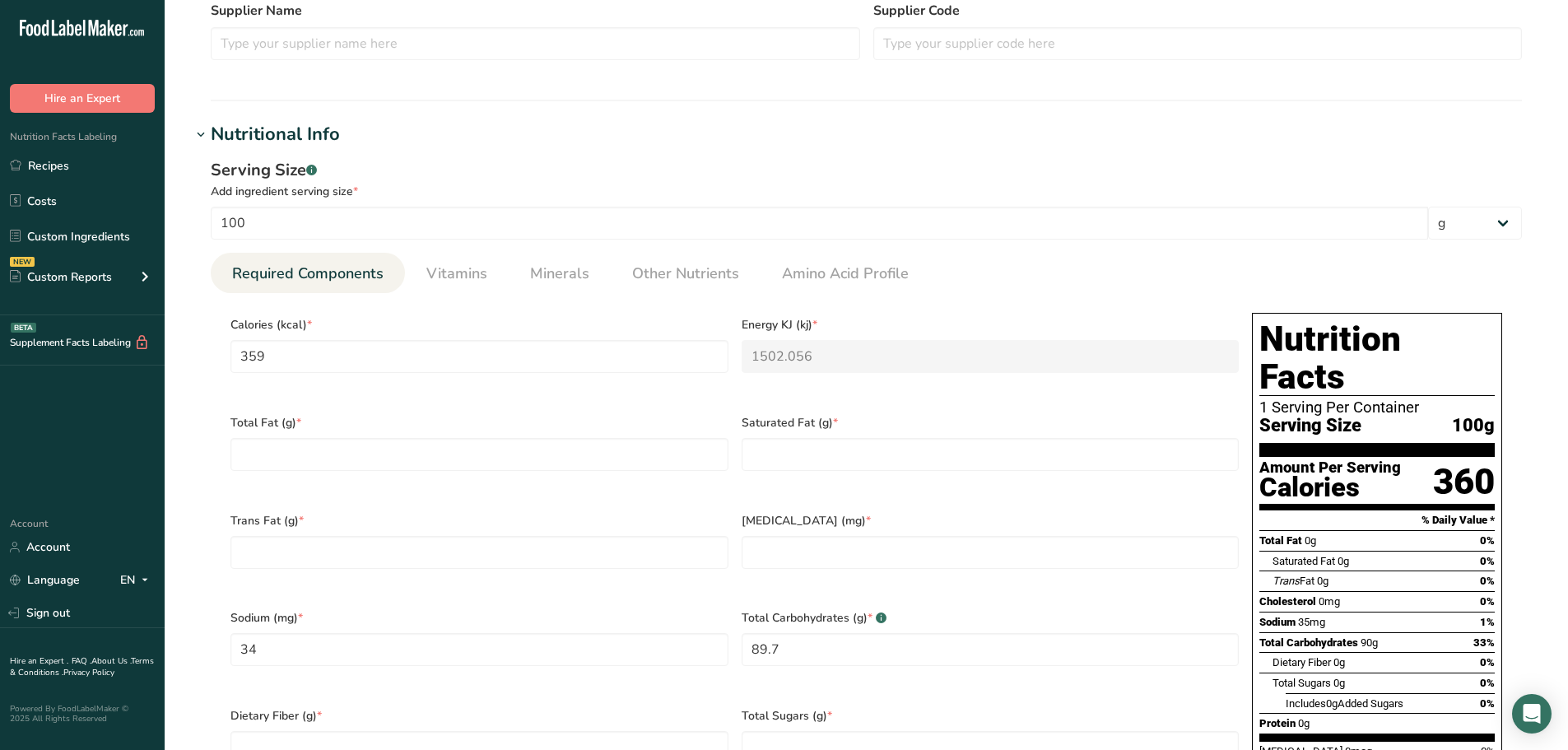
scroll to position [494, 0]
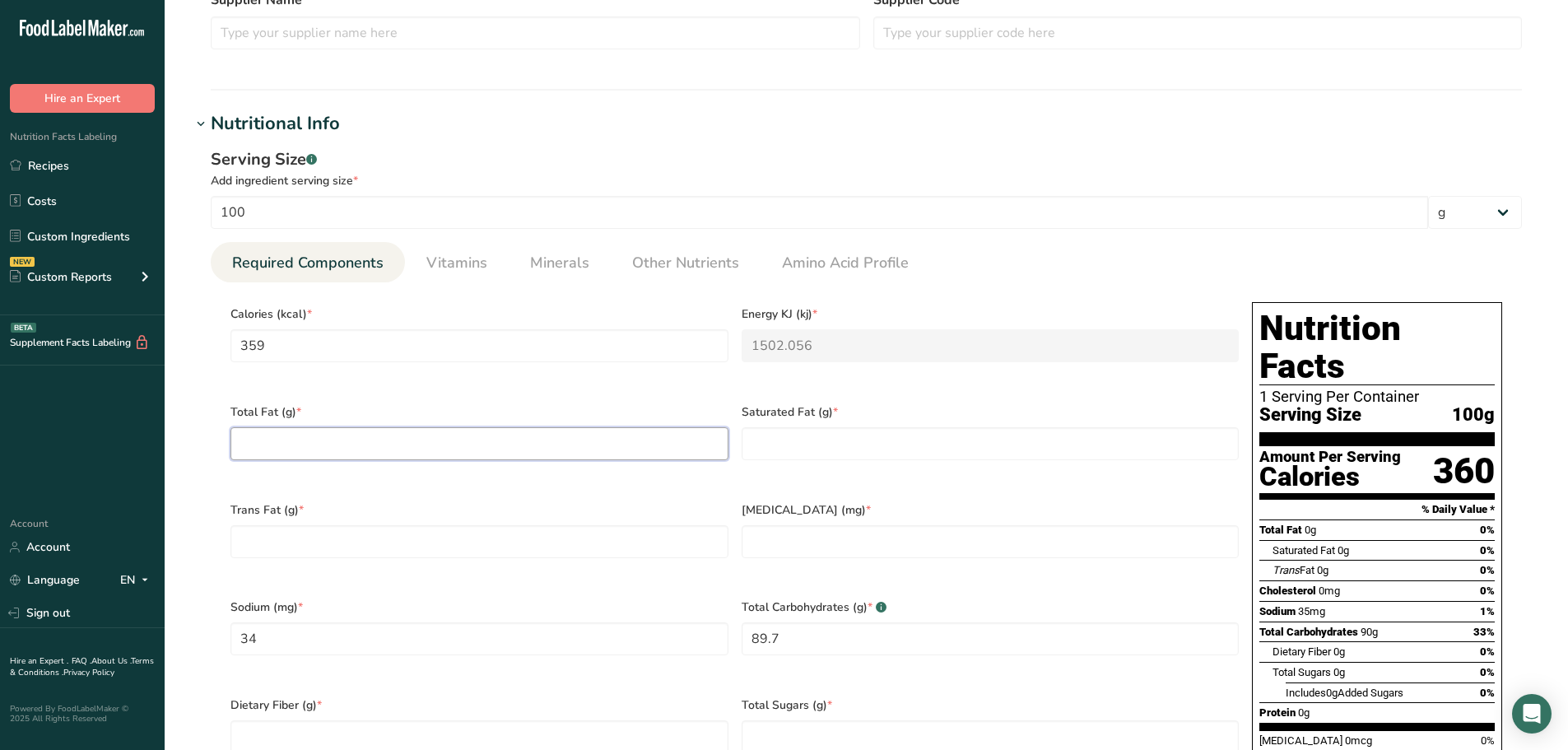
click at [435, 440] on Fat "number" at bounding box center [479, 443] width 498 height 33
type Fat "0.09"
click at [820, 443] on Fat "number" at bounding box center [991, 443] width 498 height 33
type Fat "0"
click at [561, 541] on Fat "number" at bounding box center [479, 541] width 498 height 33
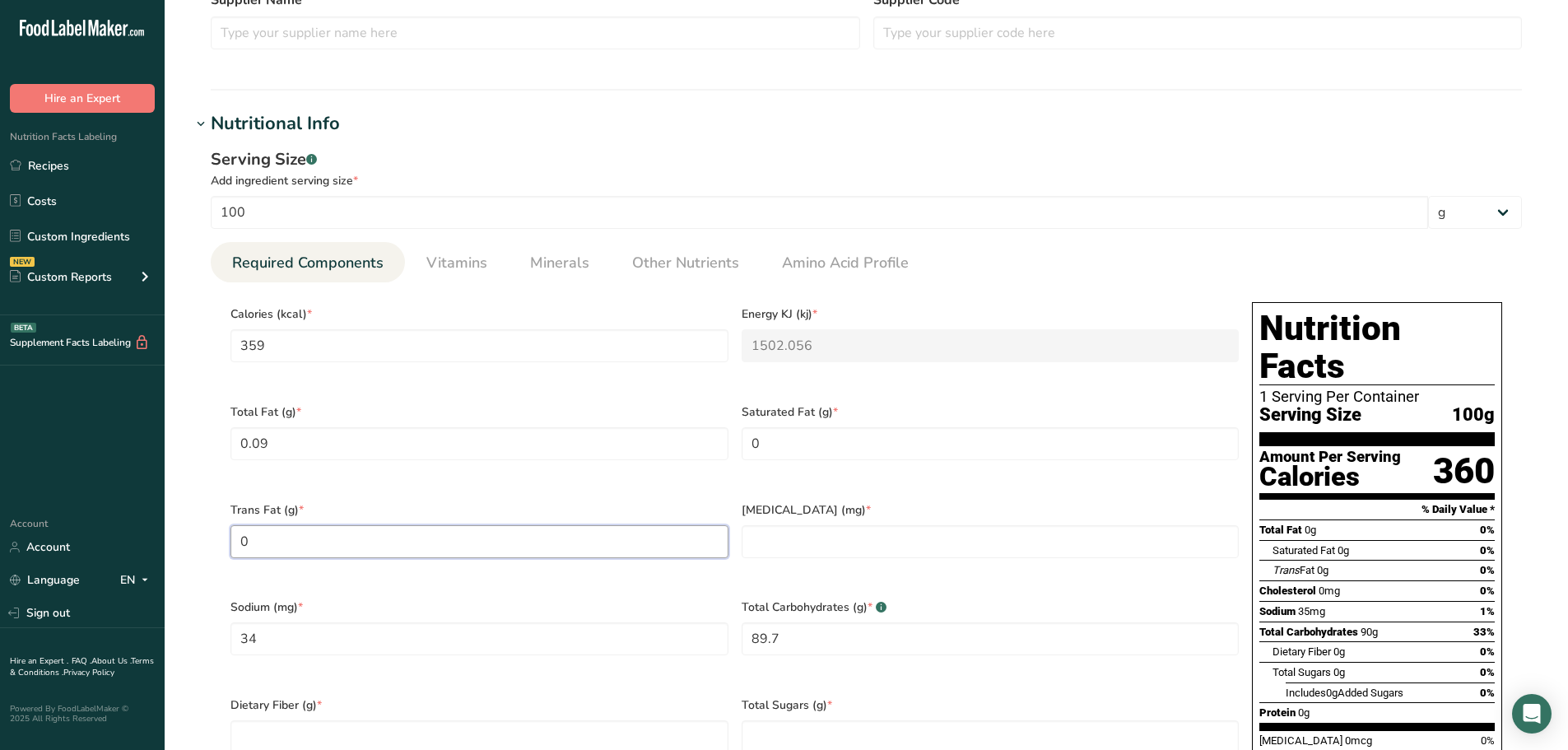
type Fat "0"
click at [803, 508] on div "[MEDICAL_DATA] (mg) *" at bounding box center [990, 540] width 511 height 98
click at [754, 539] on input "number" at bounding box center [991, 541] width 498 height 33
type input "0"
click at [403, 721] on Fiber "number" at bounding box center [479, 737] width 498 height 33
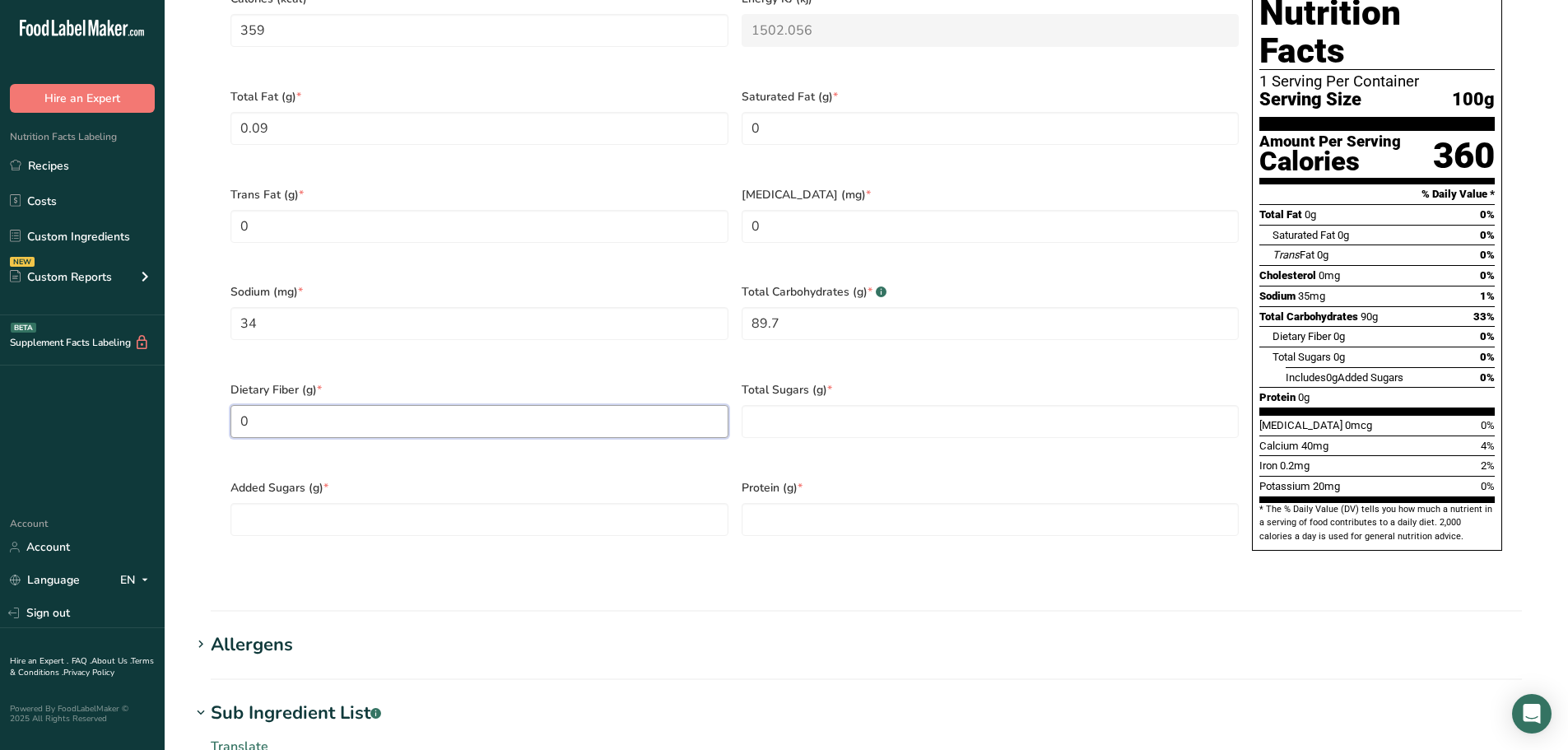
scroll to position [823, 0]
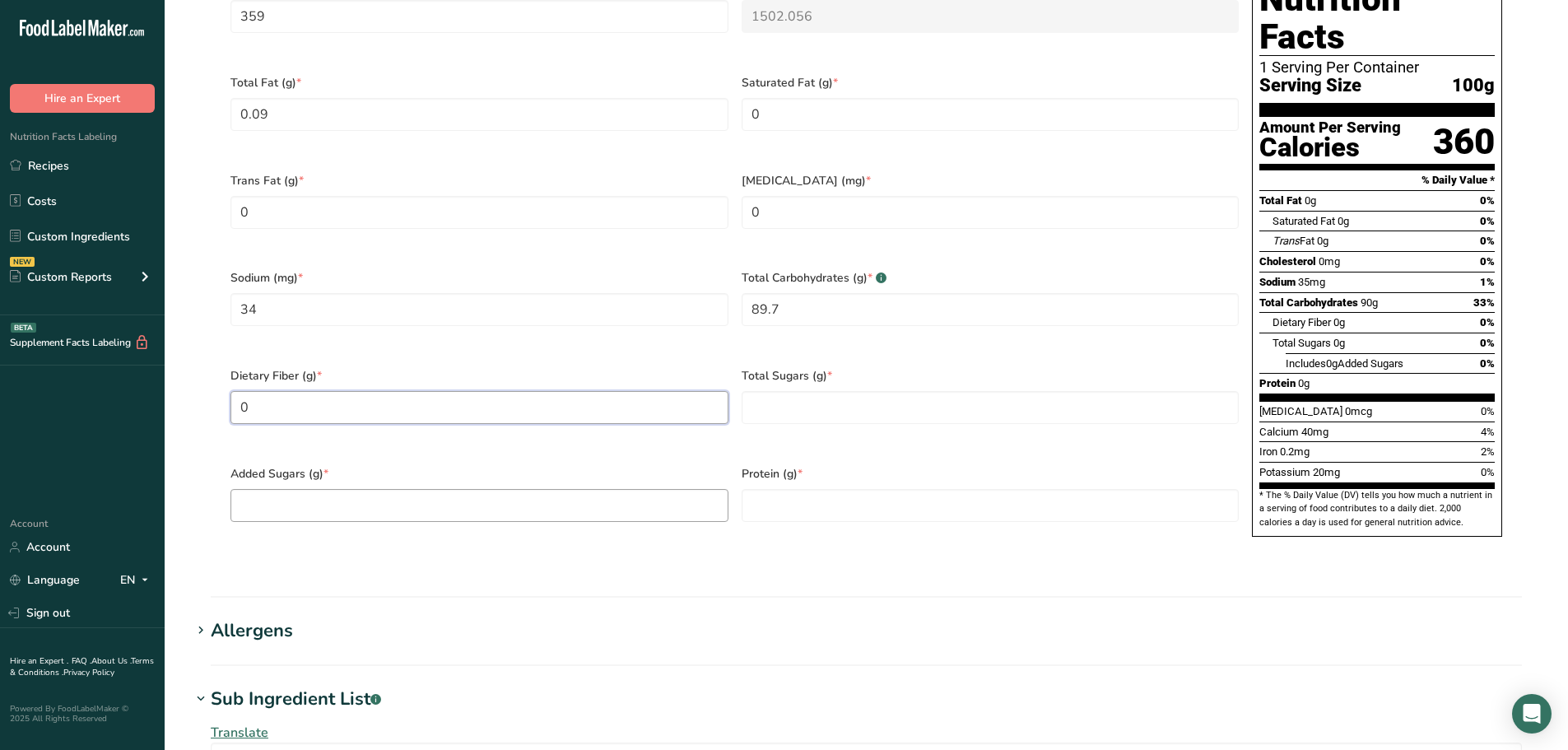
type Fiber "0"
click at [604, 489] on Sugars "number" at bounding box center [479, 505] width 498 height 33
type Sugars "0"
drag, startPoint x: 763, startPoint y: 405, endPoint x: 771, endPoint y: 397, distance: 11.3
click at [769, 400] on div "Total Sugars (g) *" at bounding box center [990, 406] width 511 height 98
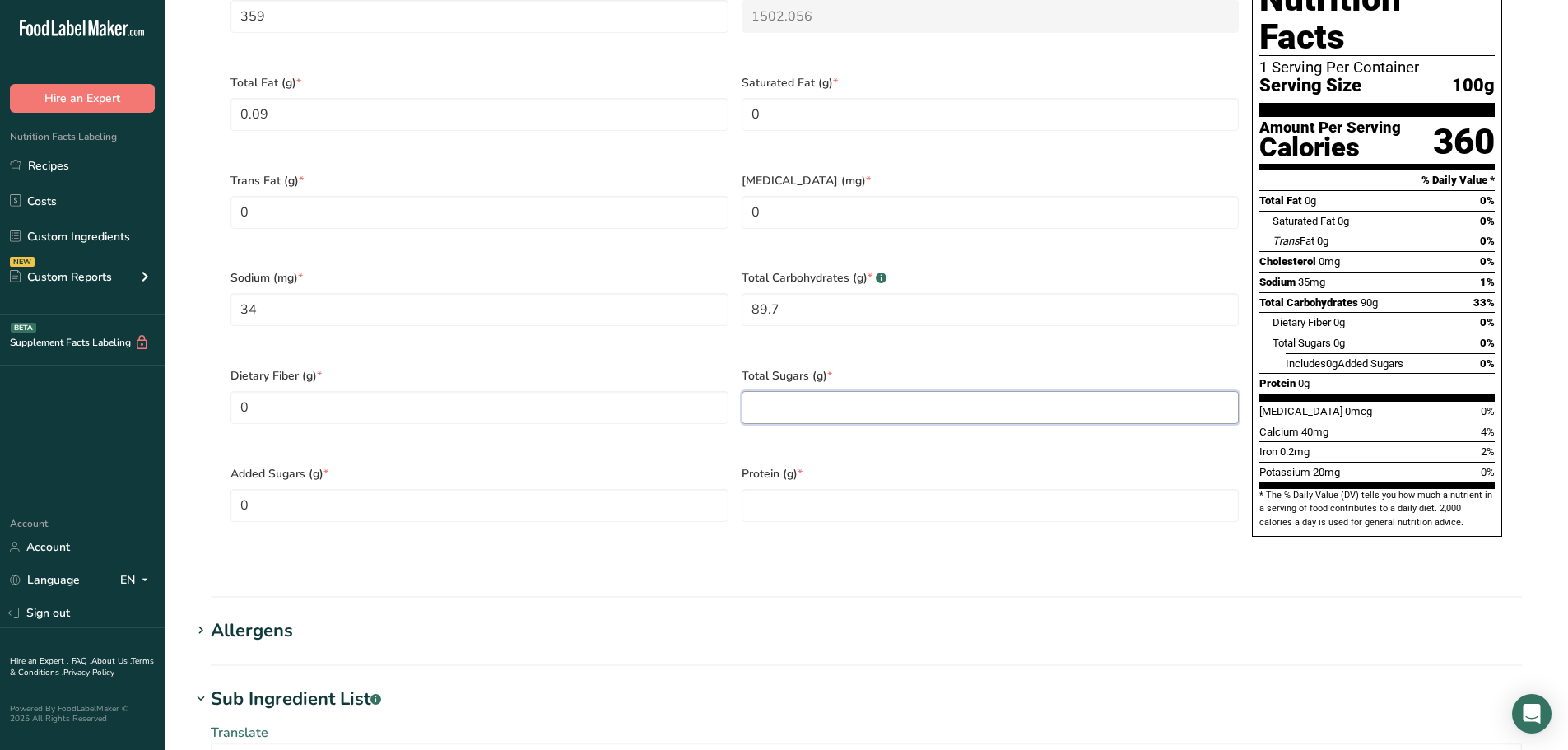
click at [774, 392] on Sugars "number" at bounding box center [991, 407] width 498 height 33
type Sugars "0"
drag, startPoint x: 327, startPoint y: 118, endPoint x: 31, endPoint y: 101, distance: 296.5
click at [0, 101] on div ".a-20{fill:#fff;} Hire an Expert Nutrition Facts Labeling Recipes Costs Custom …" at bounding box center [784, 252] width 1568 height 2149
click at [872, 489] on input "number" at bounding box center [991, 505] width 498 height 33
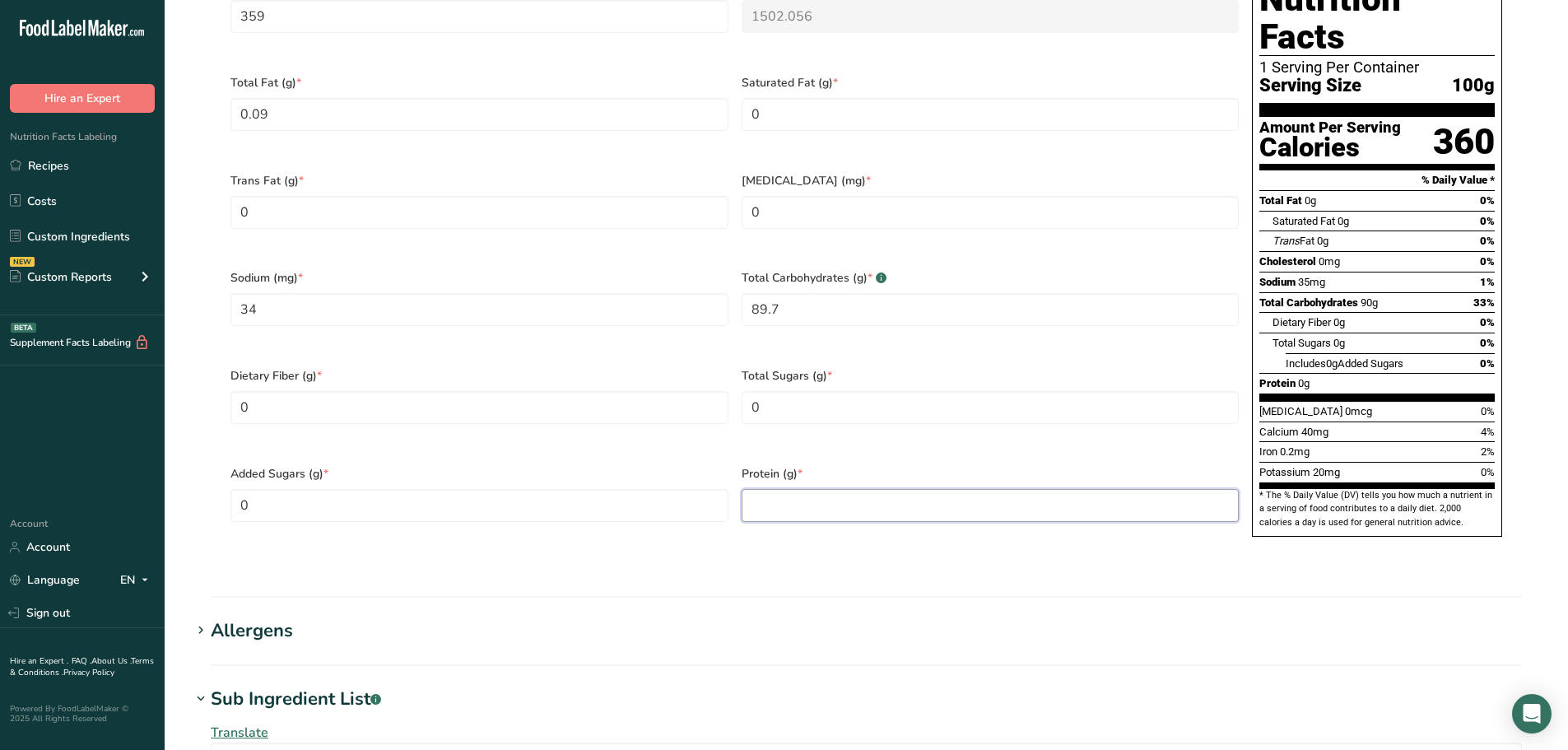
paste input "0.09"
type input "0.09"
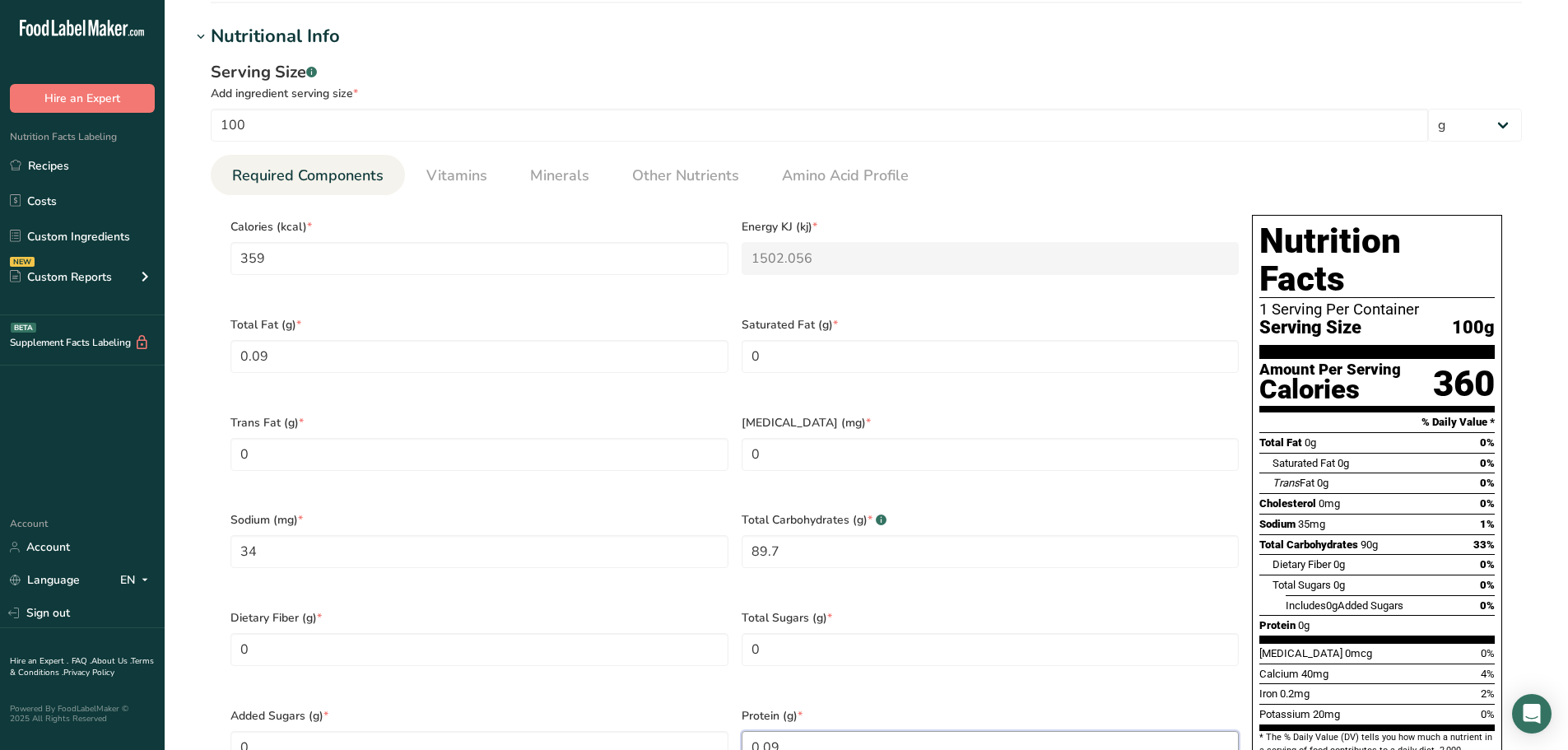
scroll to position [576, 0]
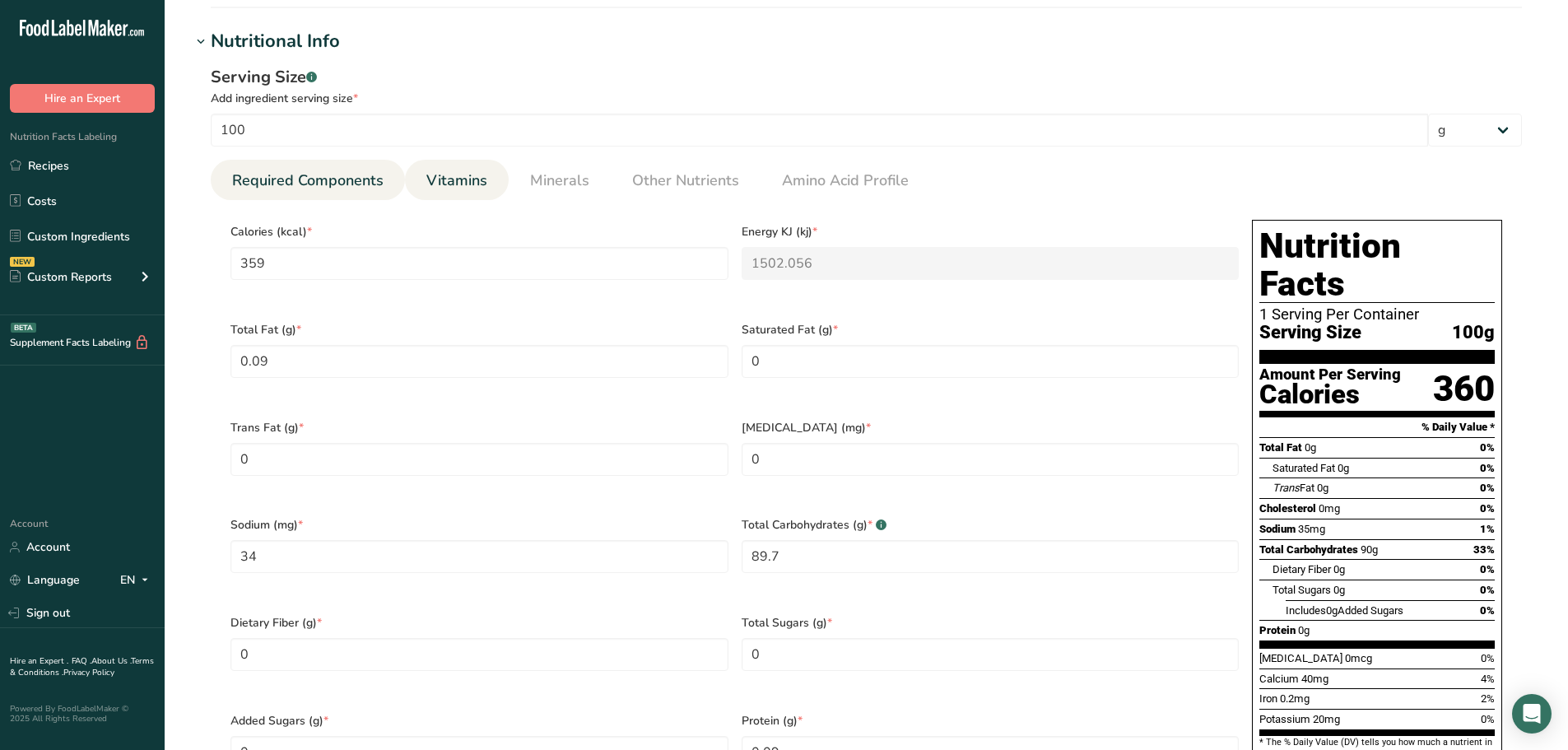
click at [463, 192] on link "Vitamins" at bounding box center [457, 180] width 74 height 42
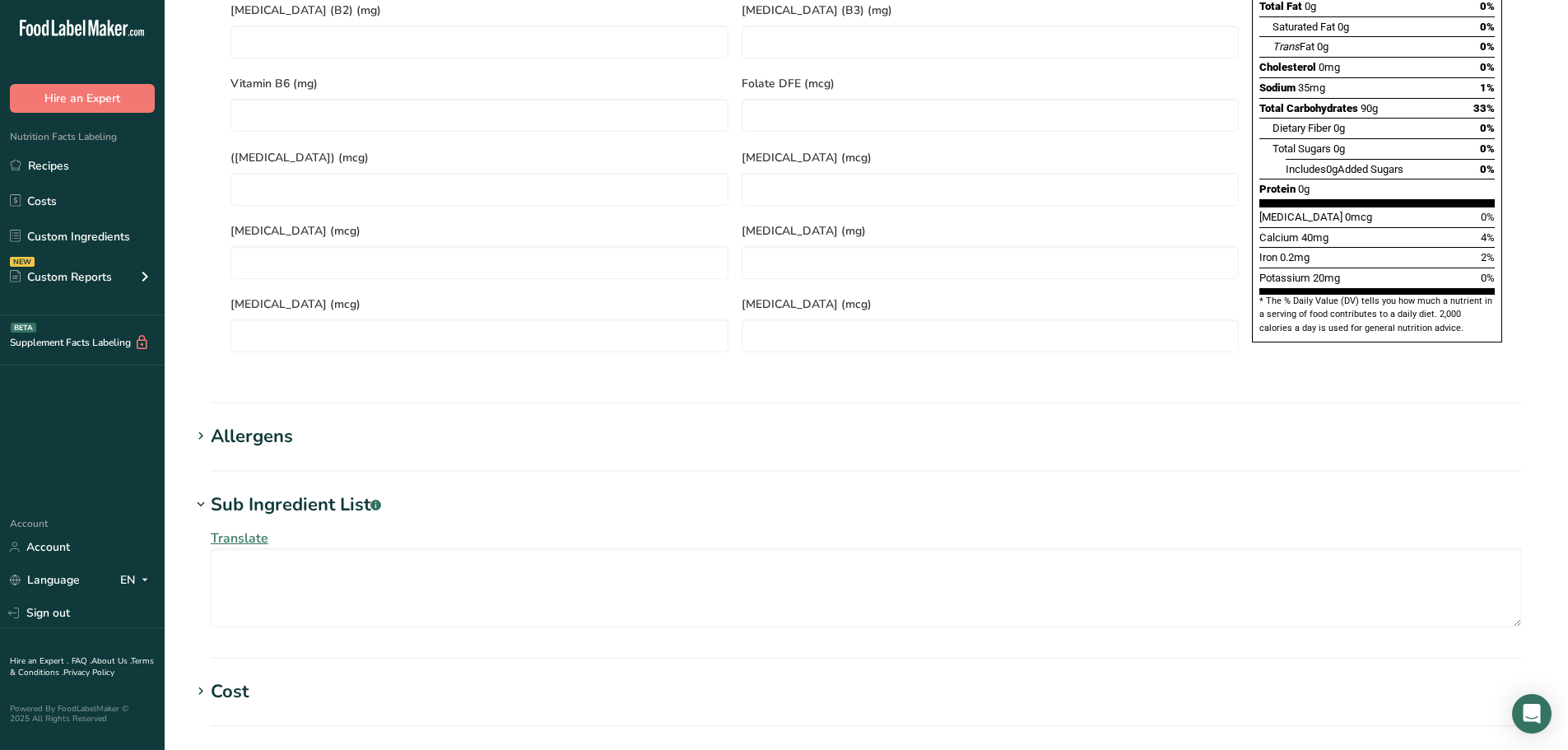
scroll to position [1318, 0]
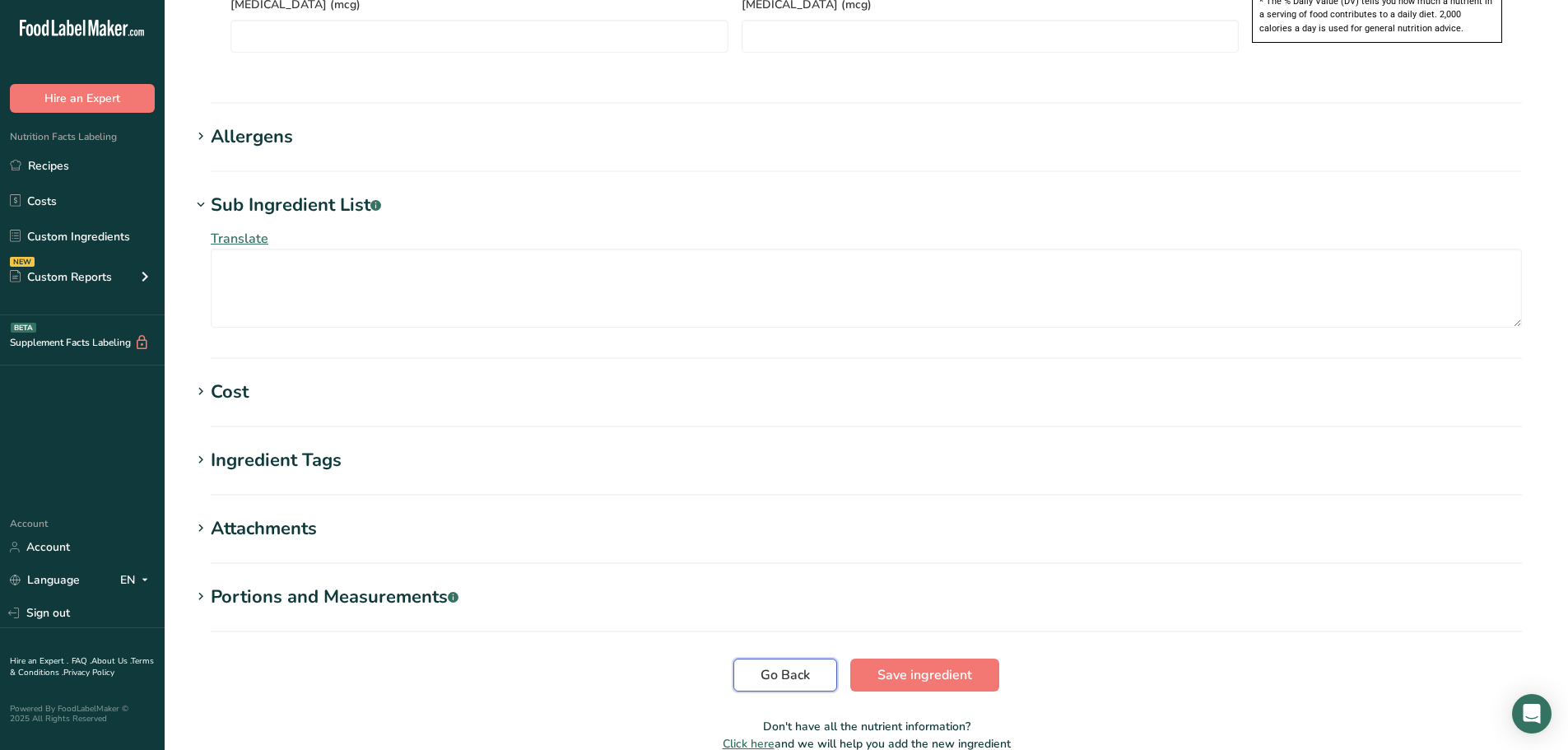
click at [786, 665] on span "Go Back" at bounding box center [786, 674] width 50 height 20
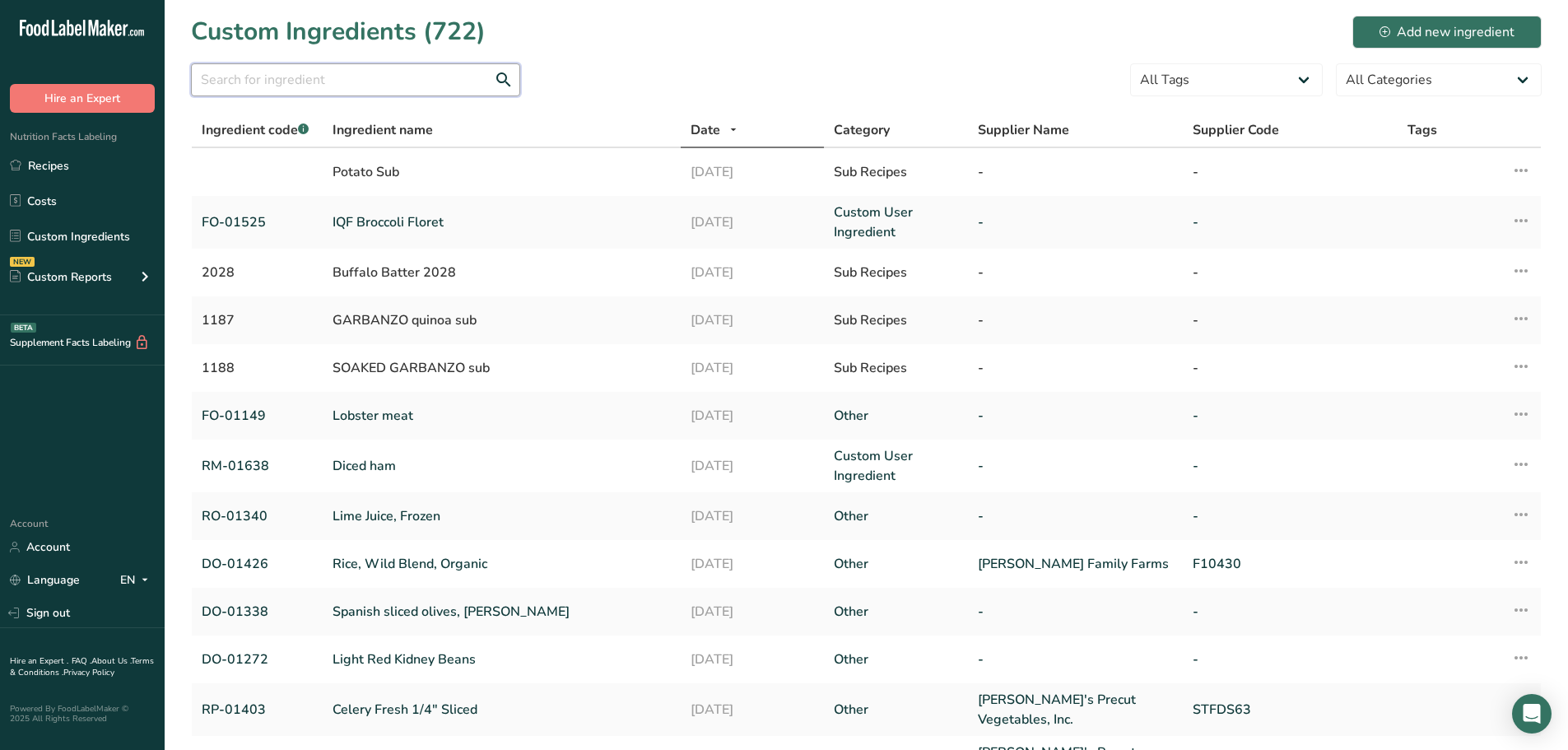
click at [266, 74] on input "text" at bounding box center [355, 80] width 329 height 33
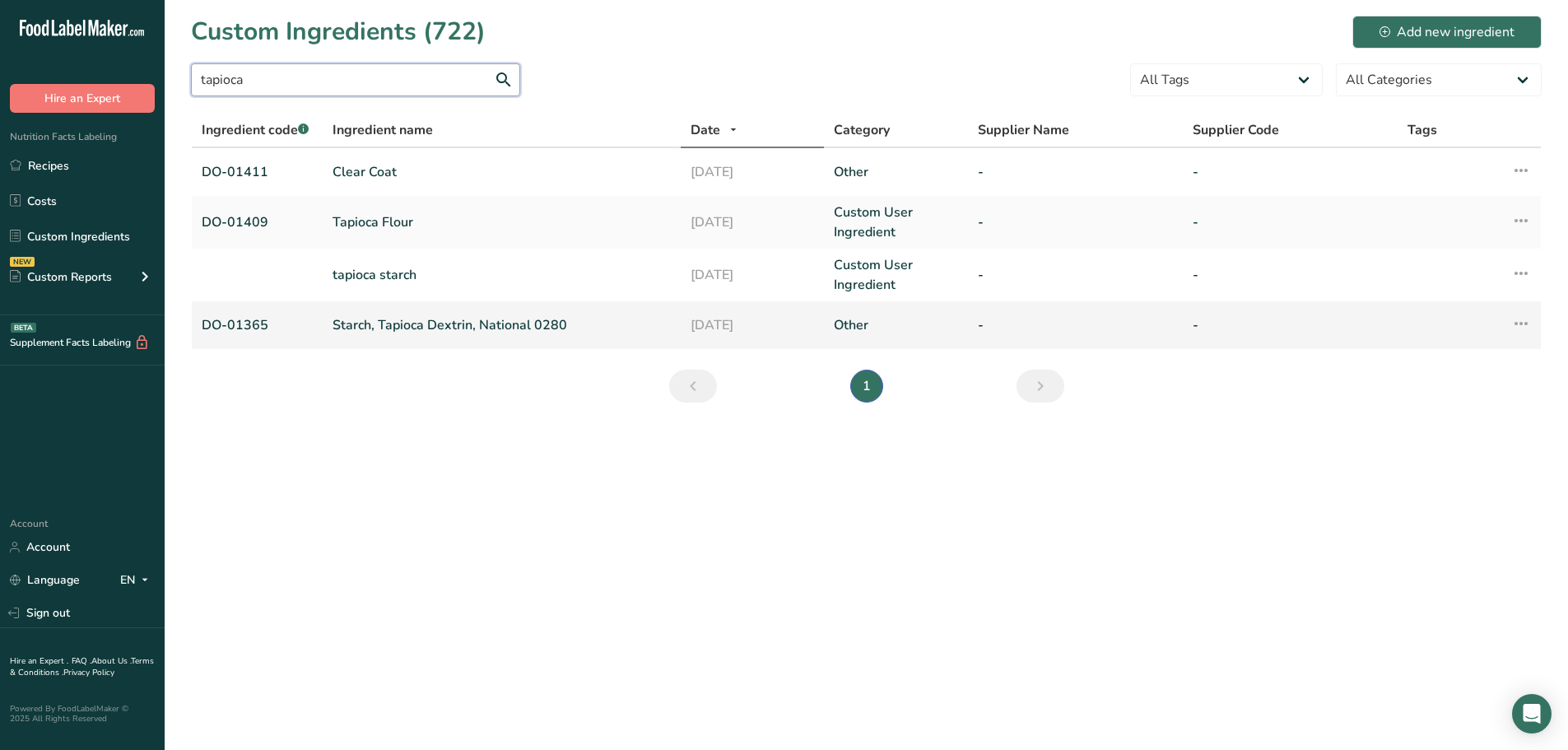
type input "tapioca"
click at [386, 326] on link "Starch, Tapioca Dextrin, National 0280" at bounding box center [501, 325] width 338 height 20
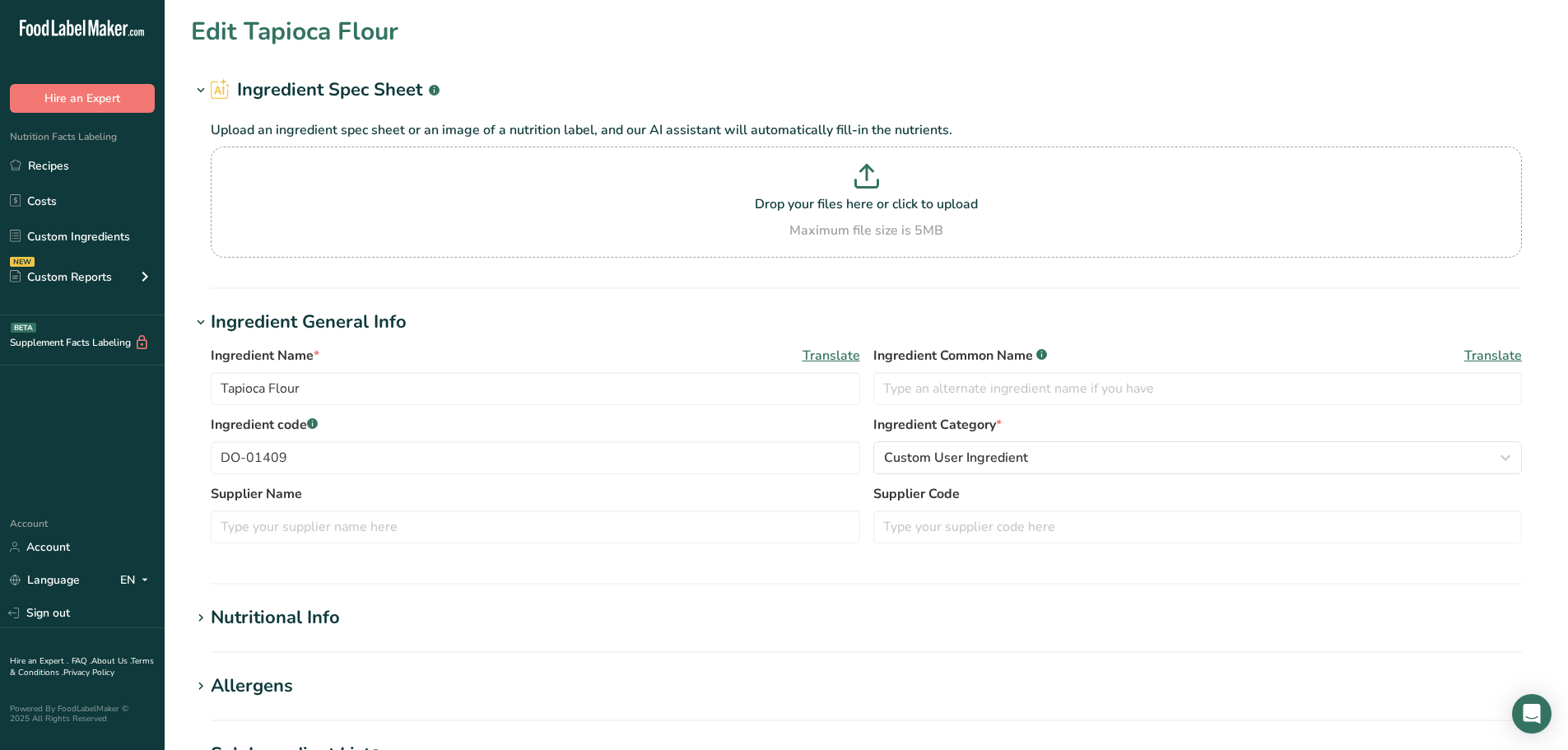
type input "Starch, Tapioca Dextrin, National 0280"
type input "tapioca dextrin"
type input "DO-01365"
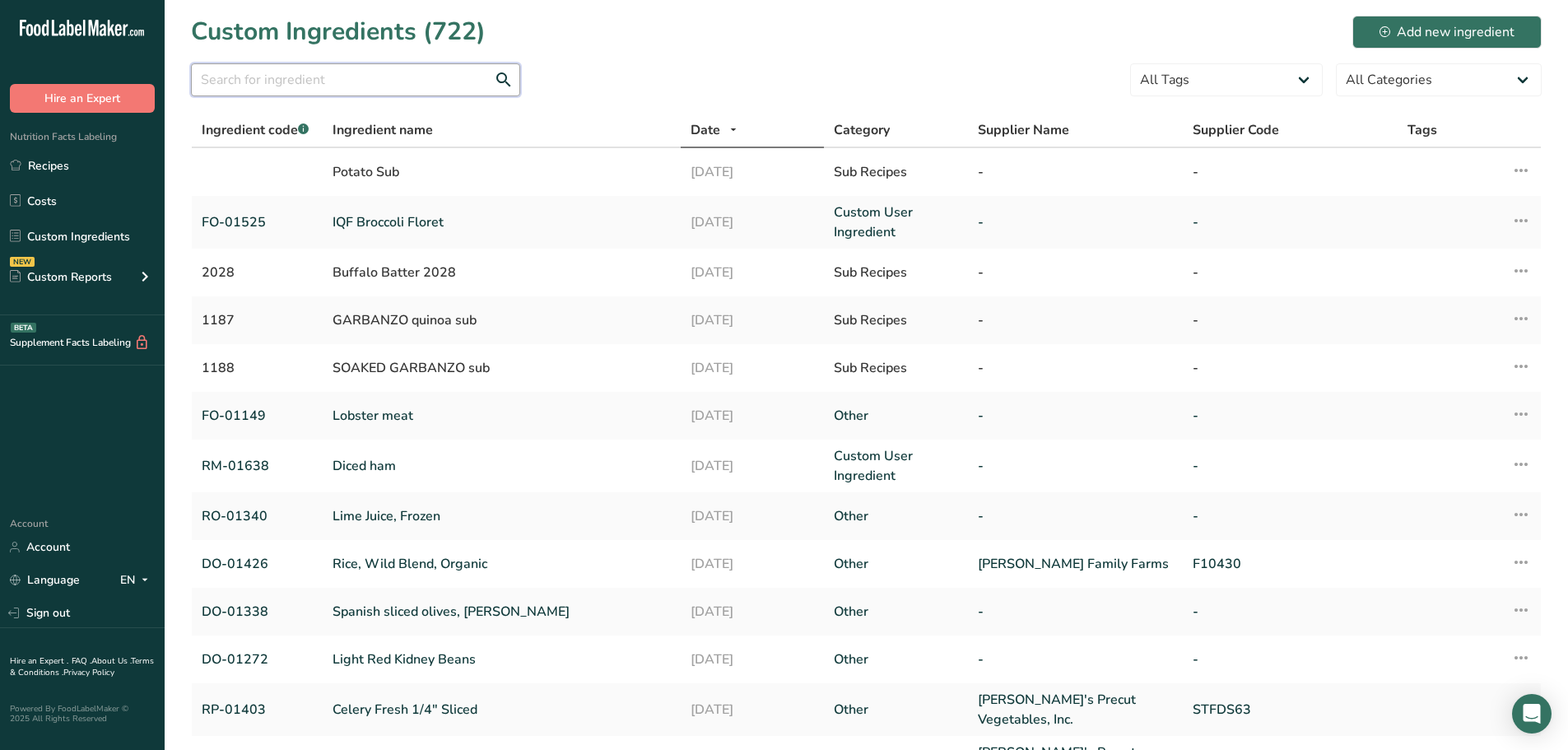
click at [286, 65] on input "text" at bounding box center [355, 80] width 329 height 33
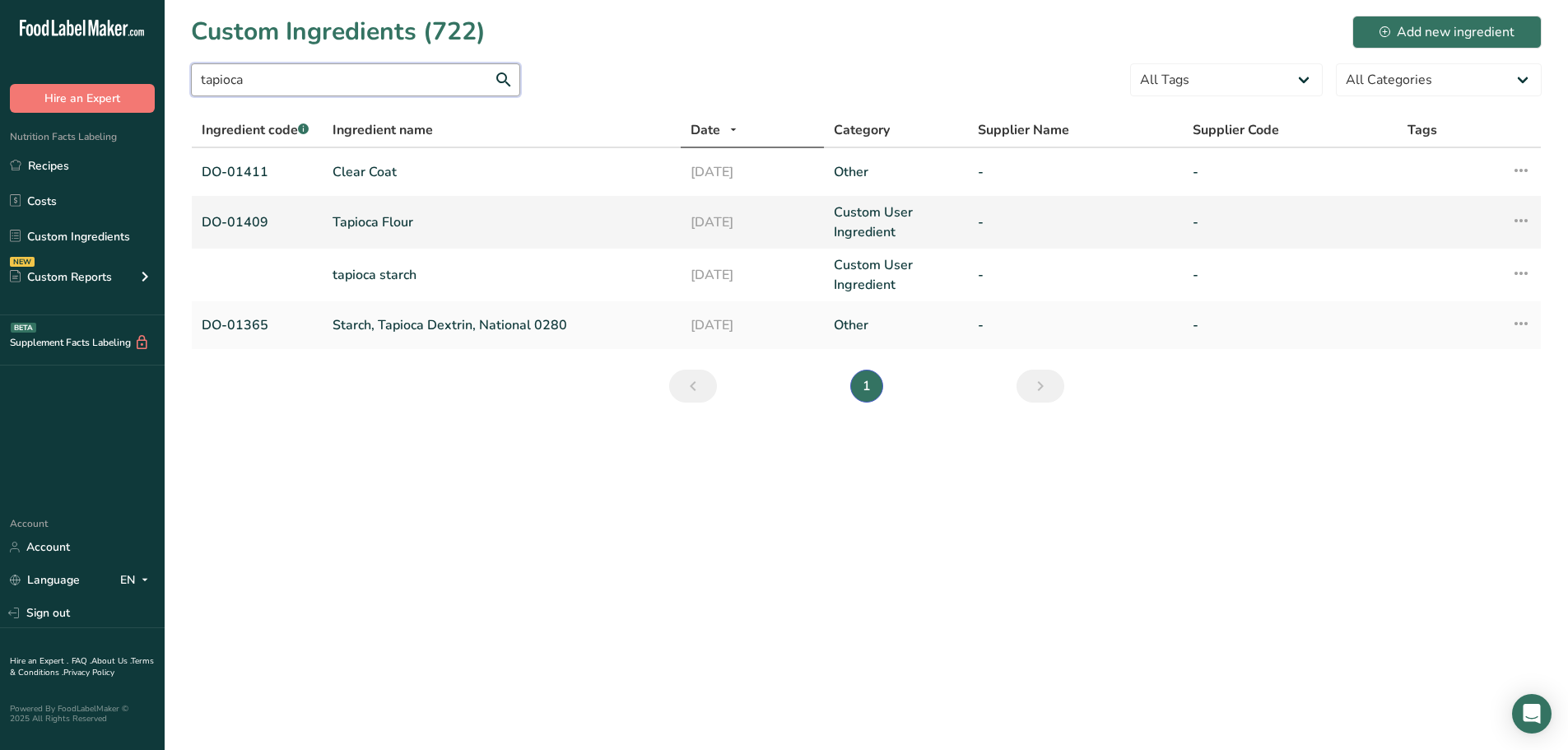
type input "tapioca"
click at [364, 218] on link "Tapioca Flour" at bounding box center [501, 222] width 338 height 20
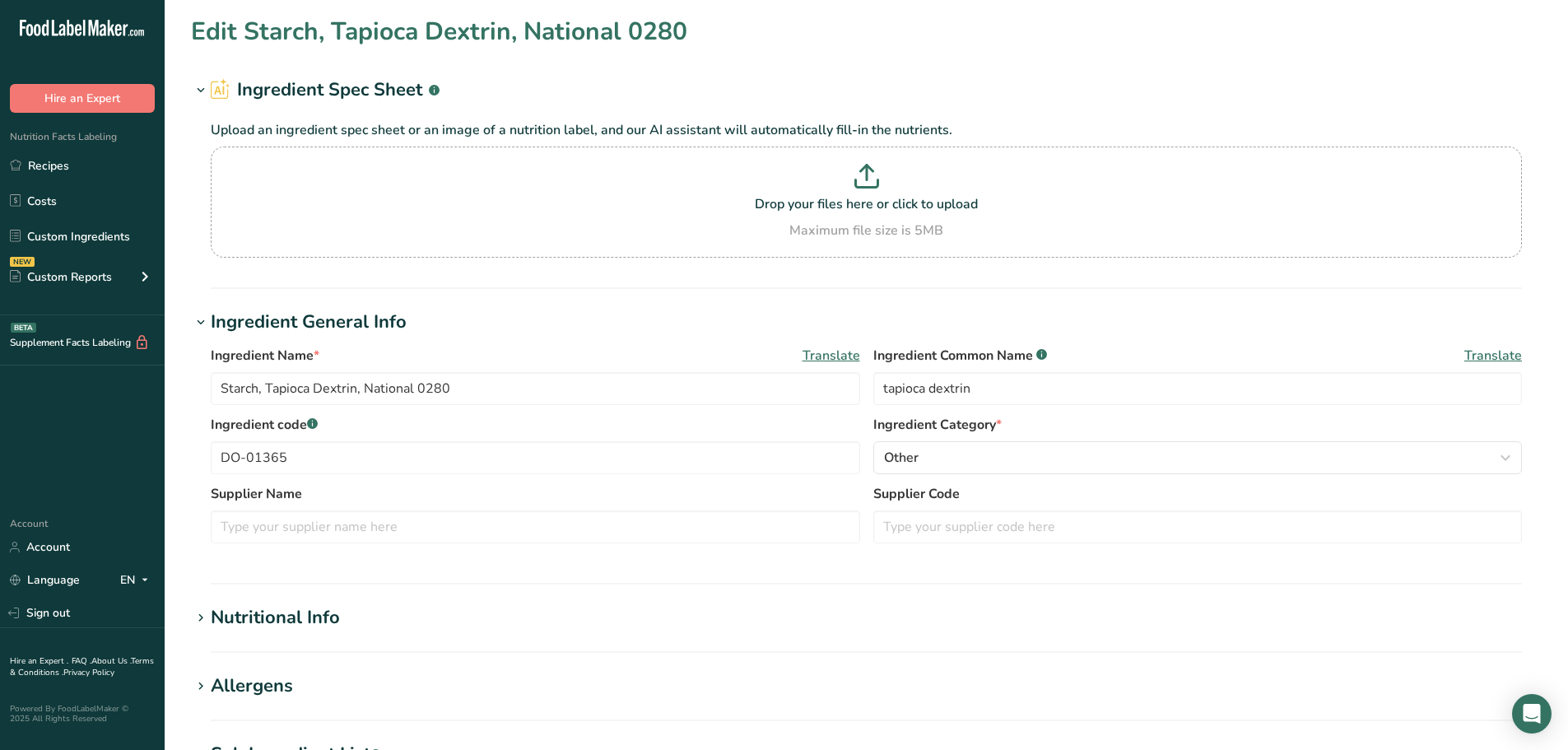
type input "Tapioca Flour"
type input "DO-01409"
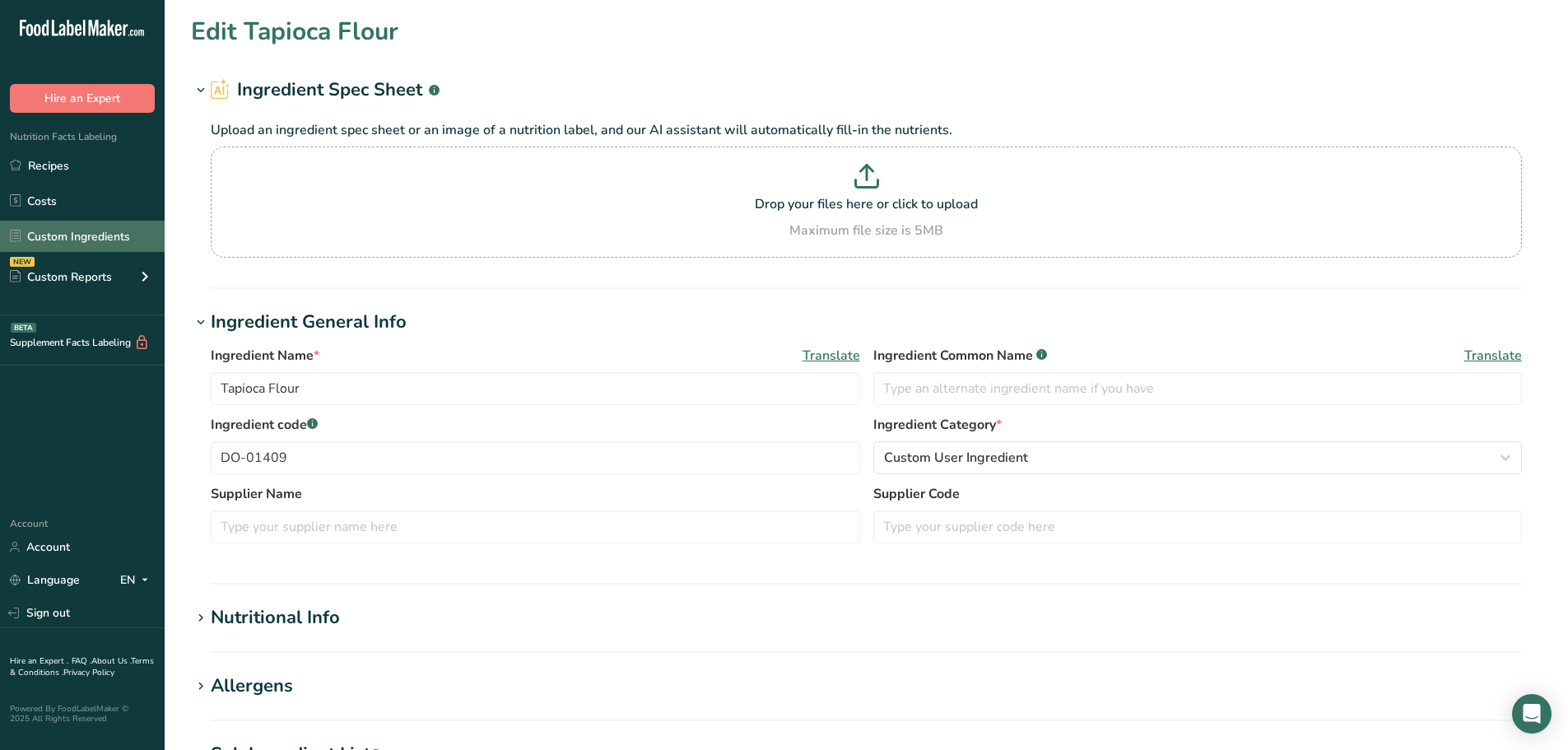
click at [70, 229] on link "Custom Ingredients" at bounding box center [82, 236] width 165 height 31
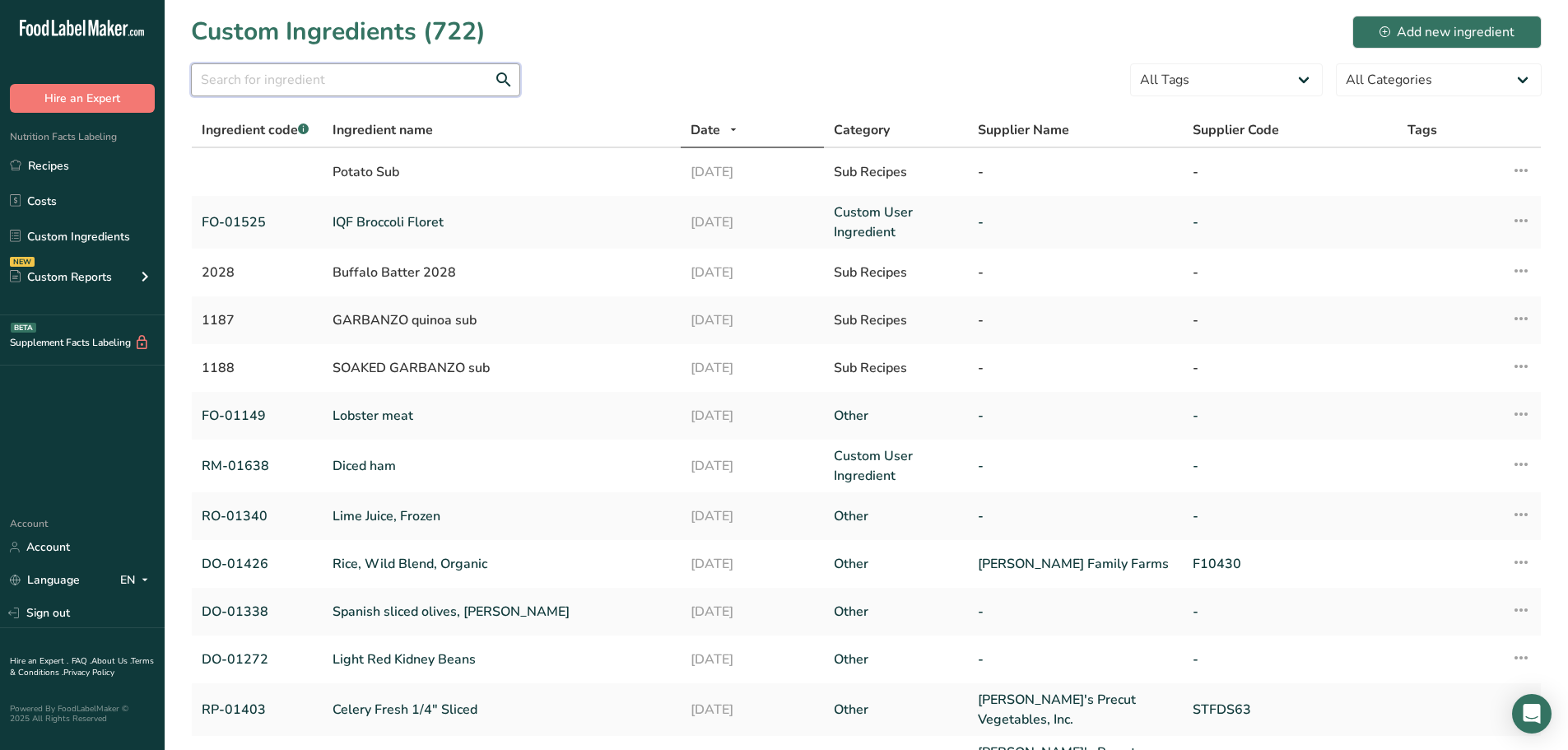
click at [301, 81] on input "text" at bounding box center [355, 80] width 329 height 33
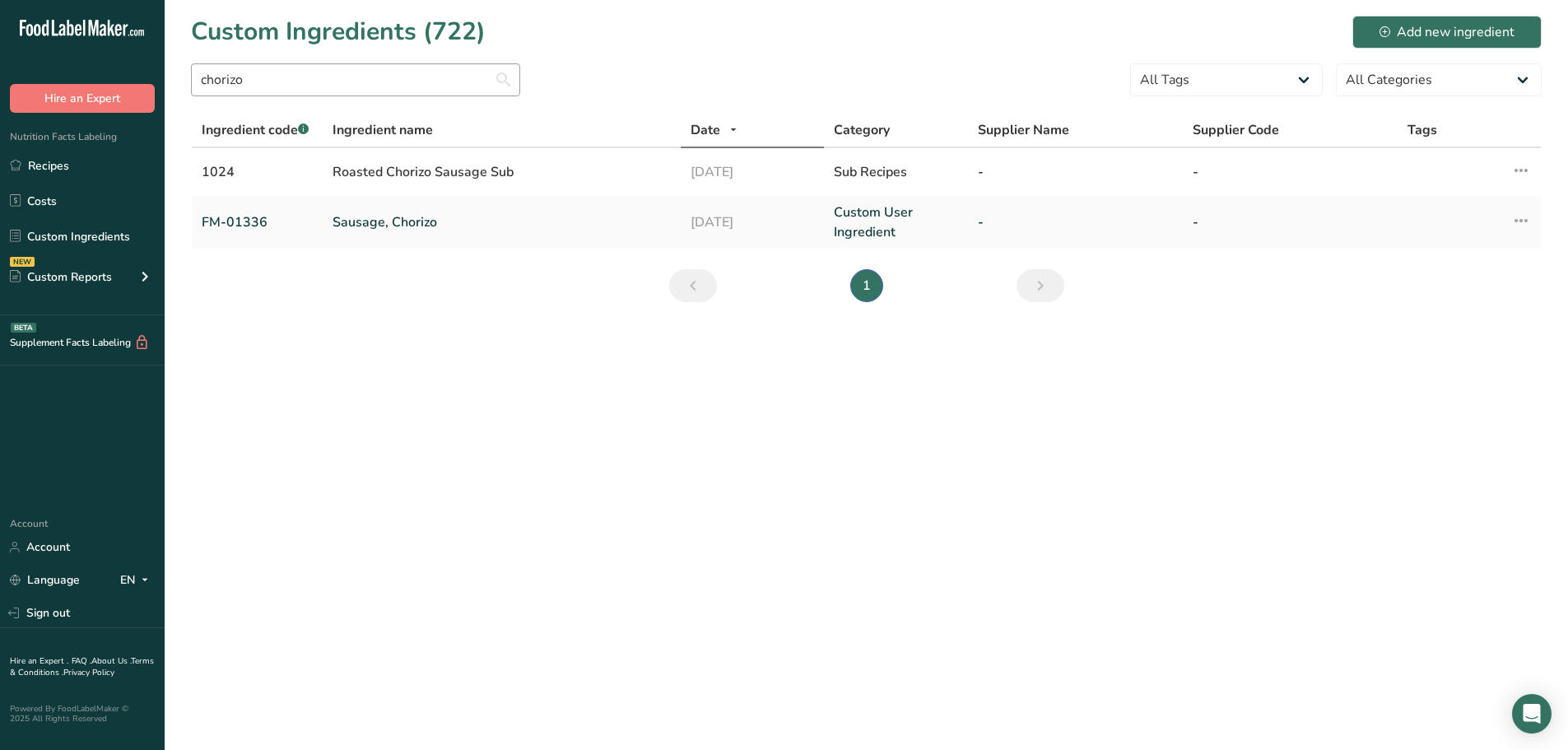
click at [277, 94] on div "chorizo" at bounding box center [355, 85] width 329 height 43
drag, startPoint x: 277, startPoint y: 85, endPoint x: 0, endPoint y: 82, distance: 277.0
click at [69, 82] on div ".a-20{fill:#fff;} Hire an Expert Nutrition Facts Labeling Recipes Costs Custom …" at bounding box center [784, 375] width 1568 height 750
paste input "DO-01173"
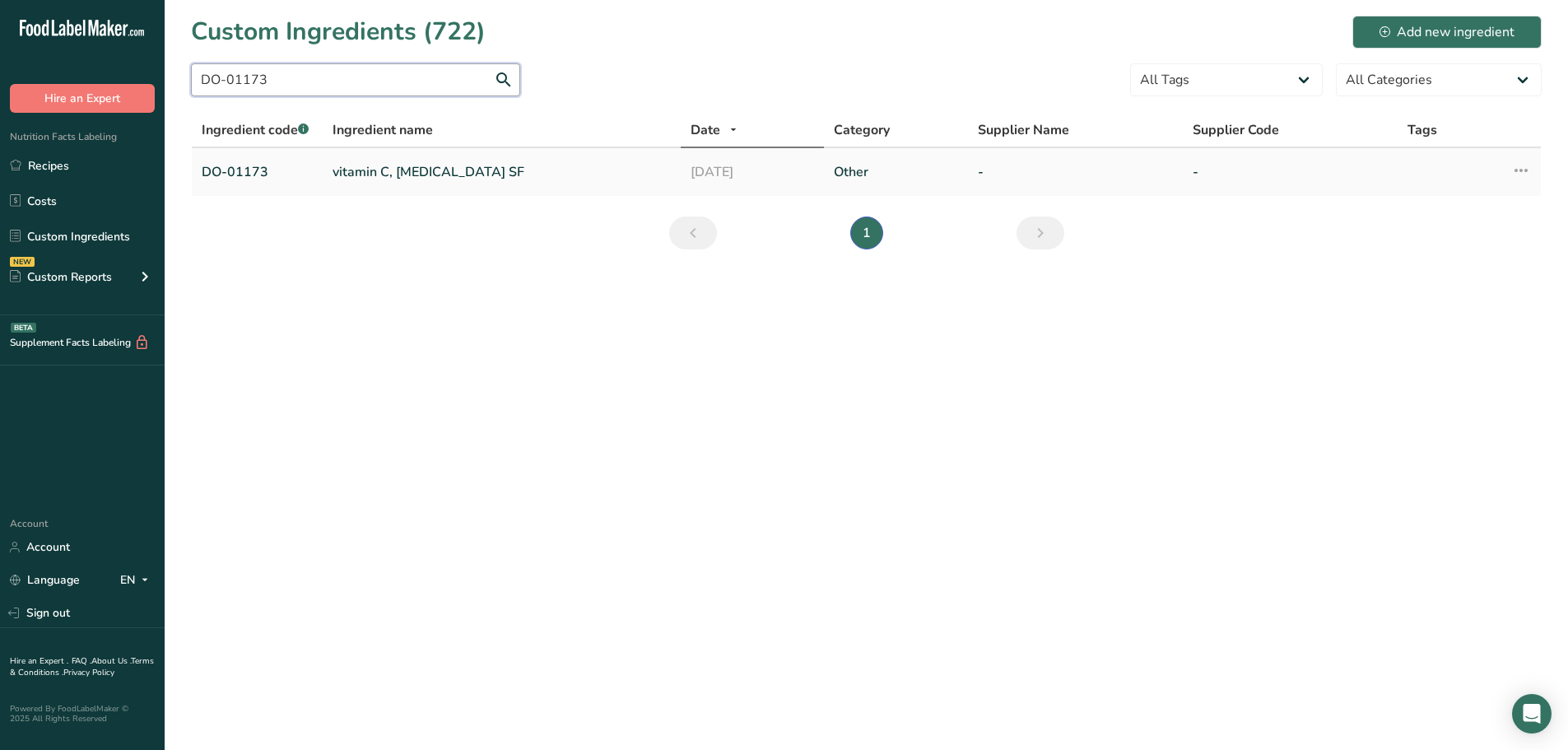
type input "DO-01173"
click at [363, 164] on link "vitamin C, [MEDICAL_DATA] SF" at bounding box center [501, 172] width 338 height 20
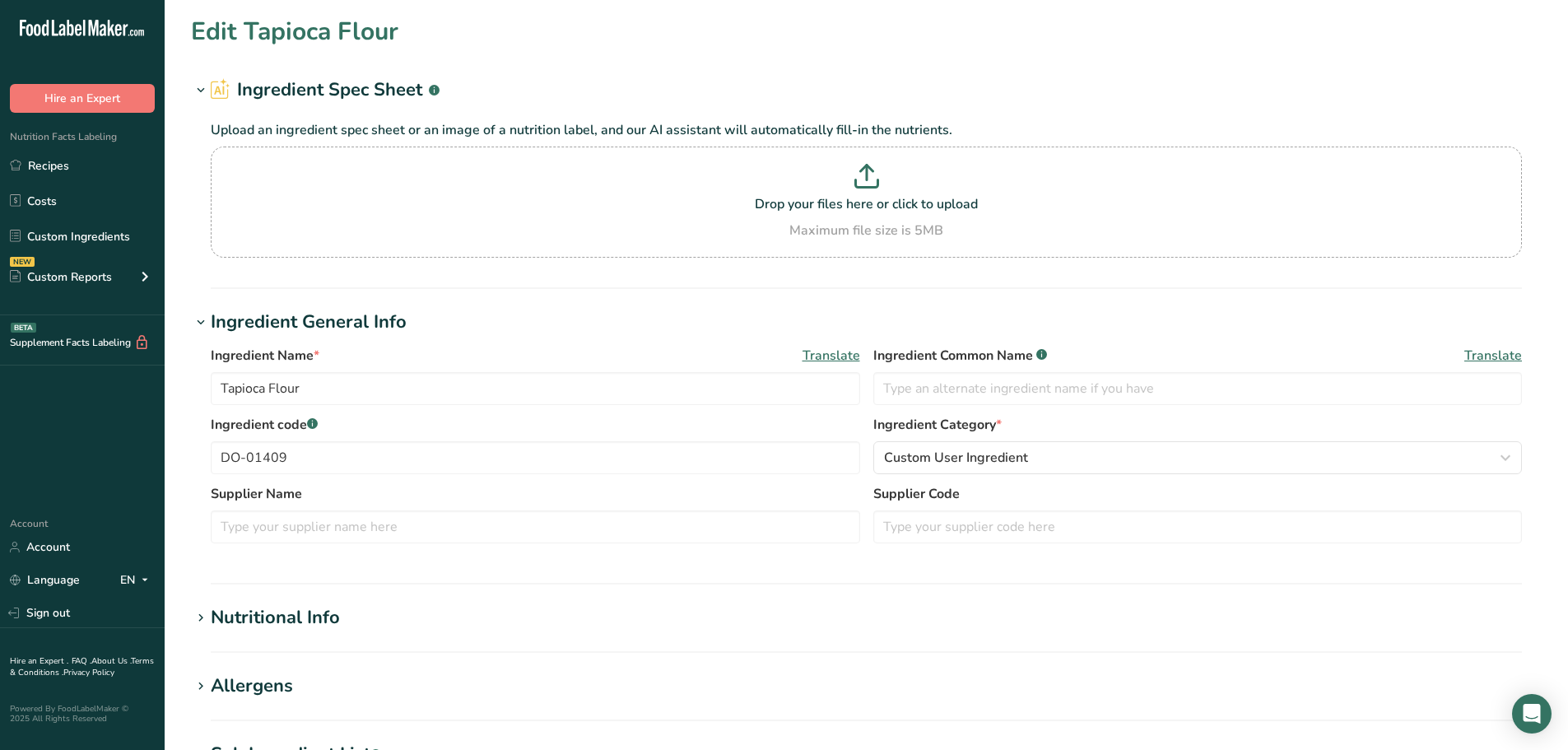
type input "vitamin C, [MEDICAL_DATA] SF"
type input "[MEDICAL_DATA]"
type input "DO-01173"
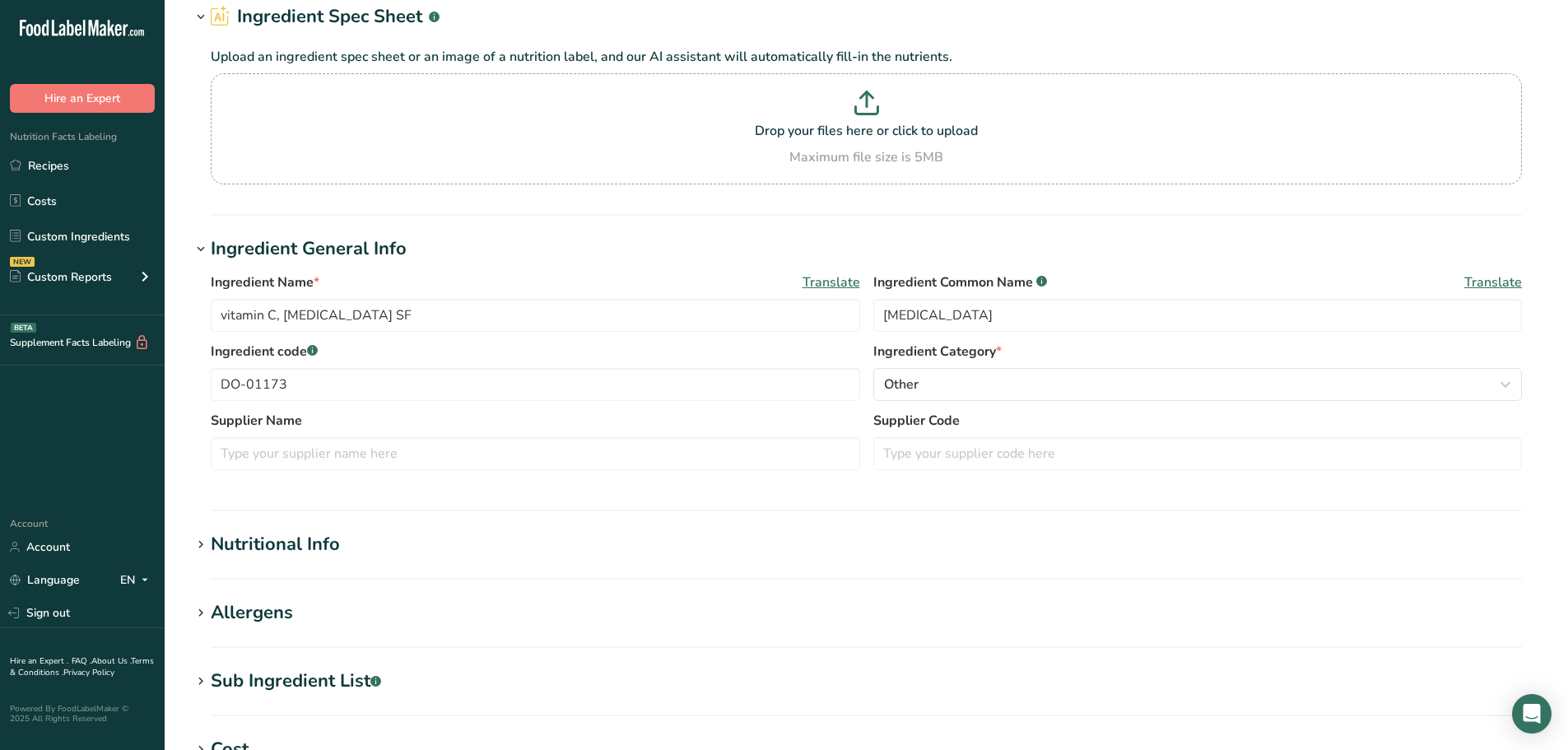
scroll to position [165, 0]
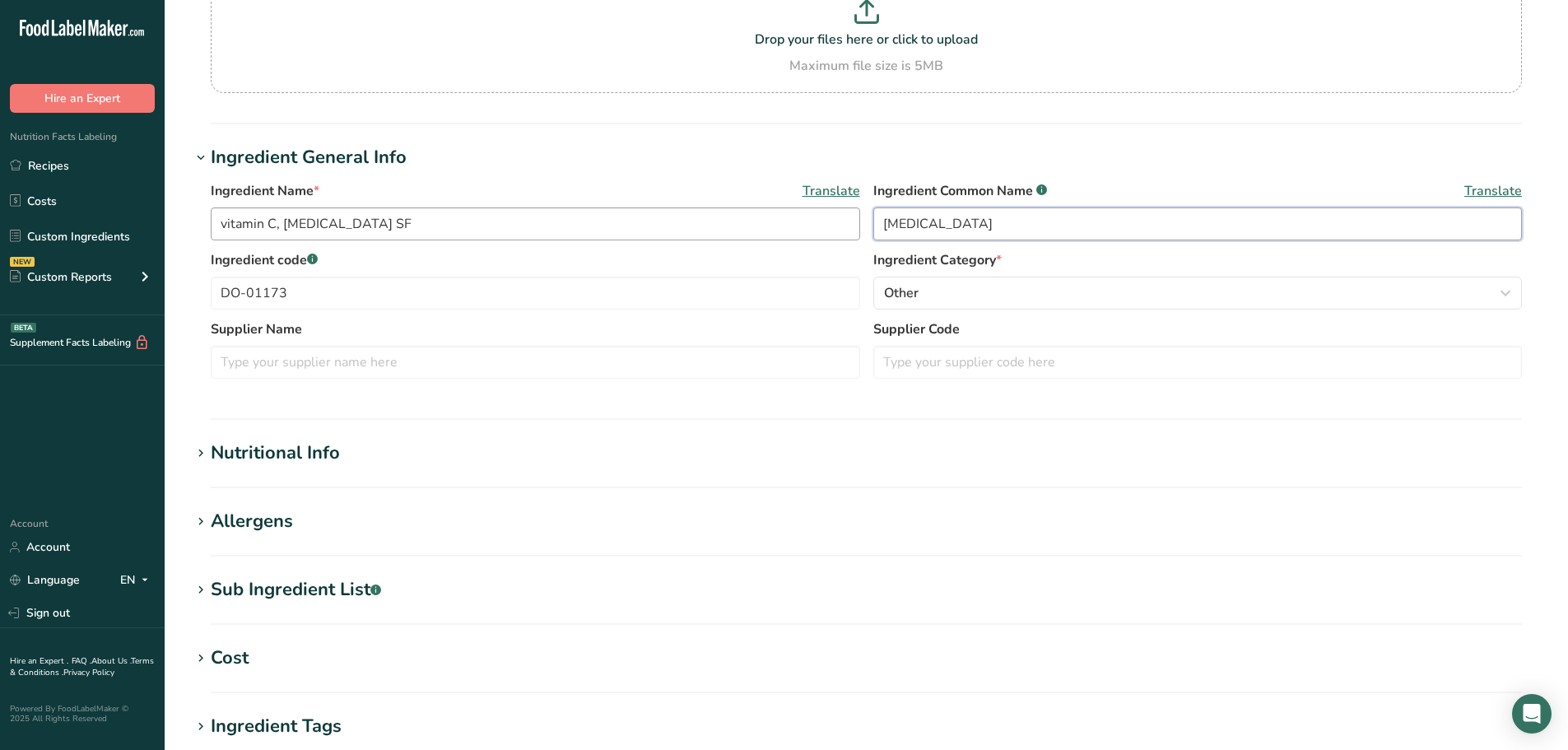
drag, startPoint x: 894, startPoint y: 216, endPoint x: 851, endPoint y: 208, distance: 43.7
click at [851, 208] on div "Ingredient Name * Translate vitamin C, [MEDICAL_DATA] SF Ingredient Common Name…" at bounding box center [866, 216] width 1311 height 70
drag, startPoint x: 890, startPoint y: 216, endPoint x: 862, endPoint y: 206, distance: 29.7
click at [864, 209] on div "Ingredient Name * Translate vitamin C, [MEDICAL_DATA] SF Ingredient Common Name…" at bounding box center [866, 216] width 1311 height 70
click at [942, 220] on input "[MEDICAL_DATA]" at bounding box center [1198, 224] width 649 height 33
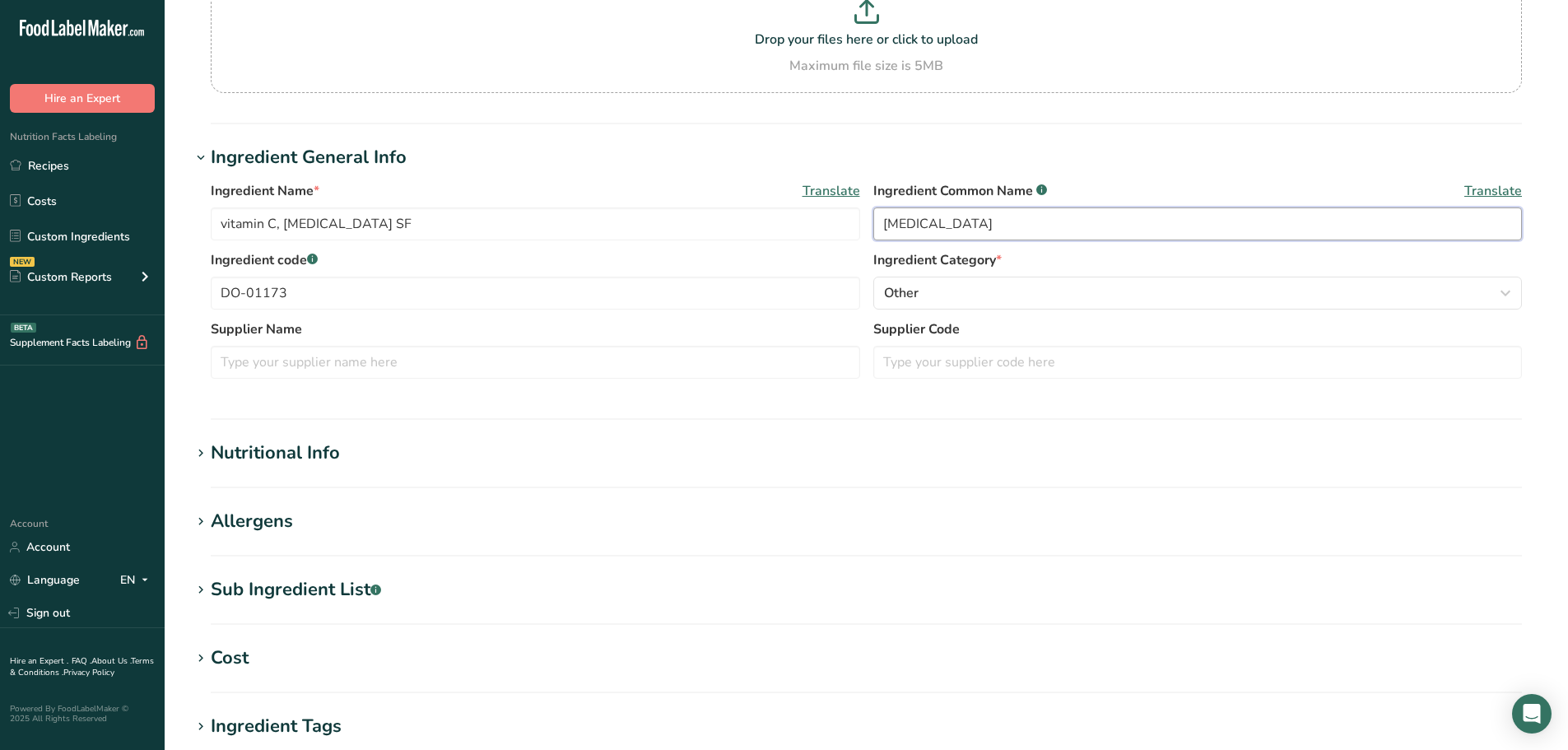
type input "[MEDICAL_DATA]"
click at [294, 578] on div "Sub Ingredient List .a-a{fill:#347362;}.b-a{fill:#fff;}" at bounding box center [295, 590] width 170 height 27
click at [272, 525] on div "Allergens" at bounding box center [252, 521] width 82 height 27
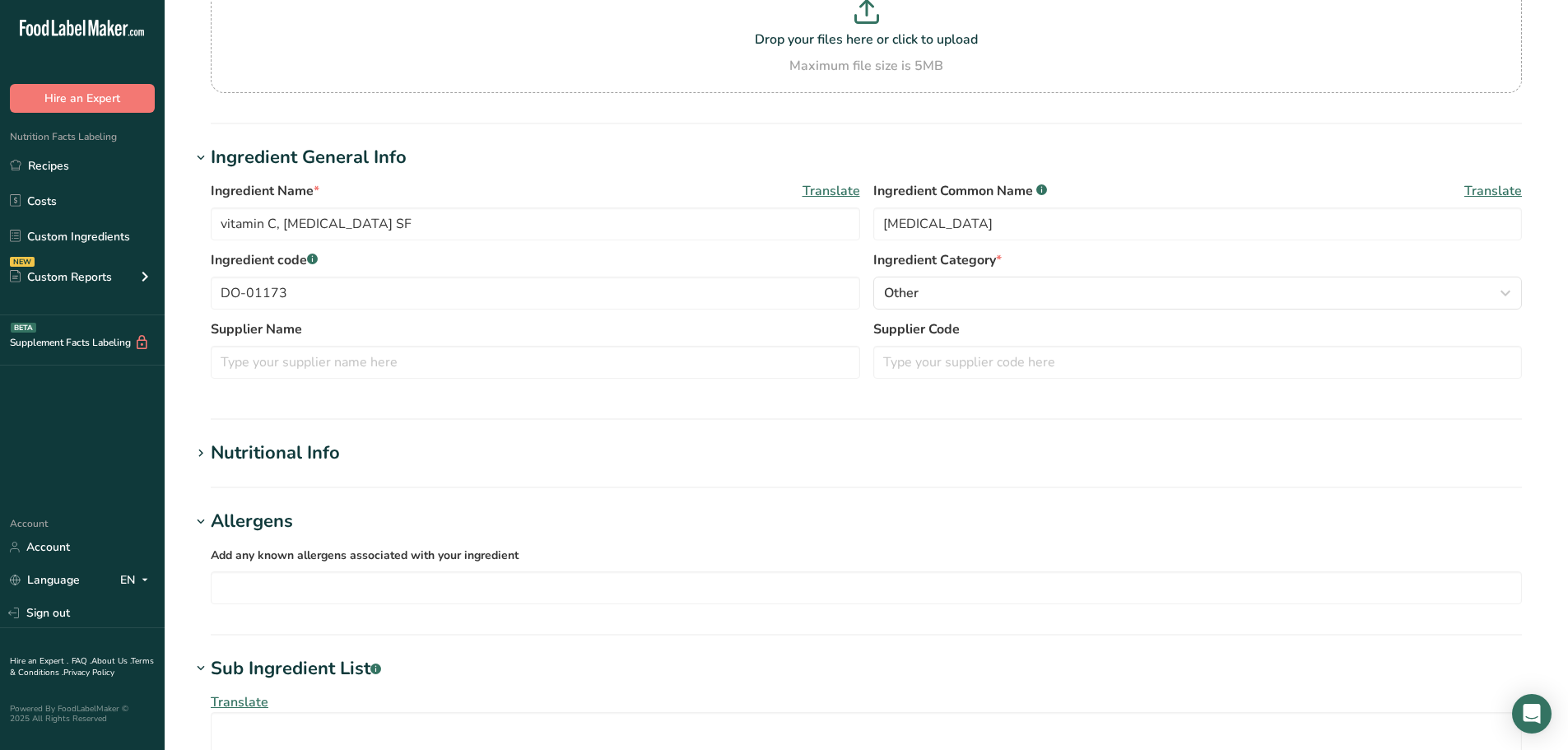
click at [278, 449] on div "Nutritional Info" at bounding box center [275, 454] width 129 height 27
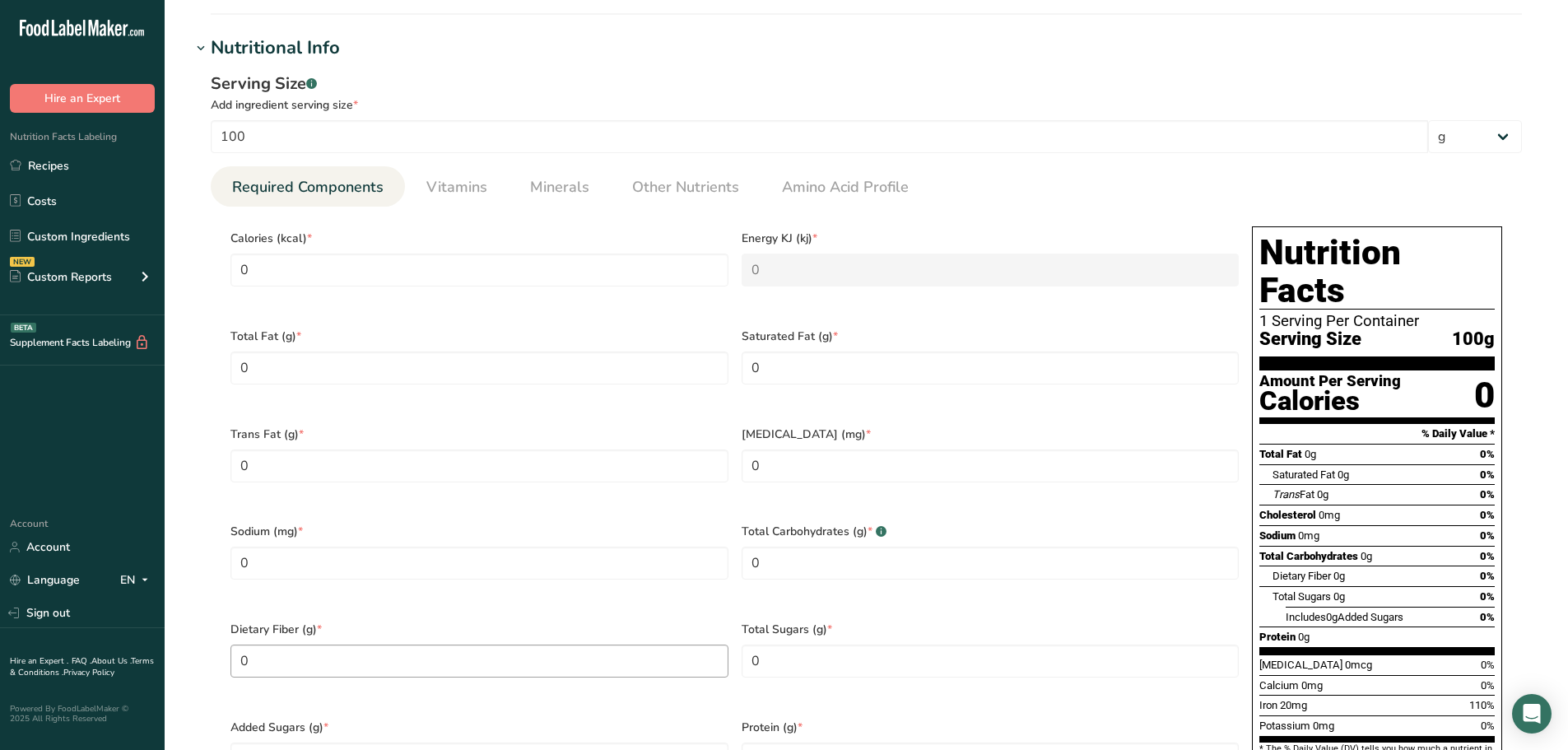
scroll to position [247, 0]
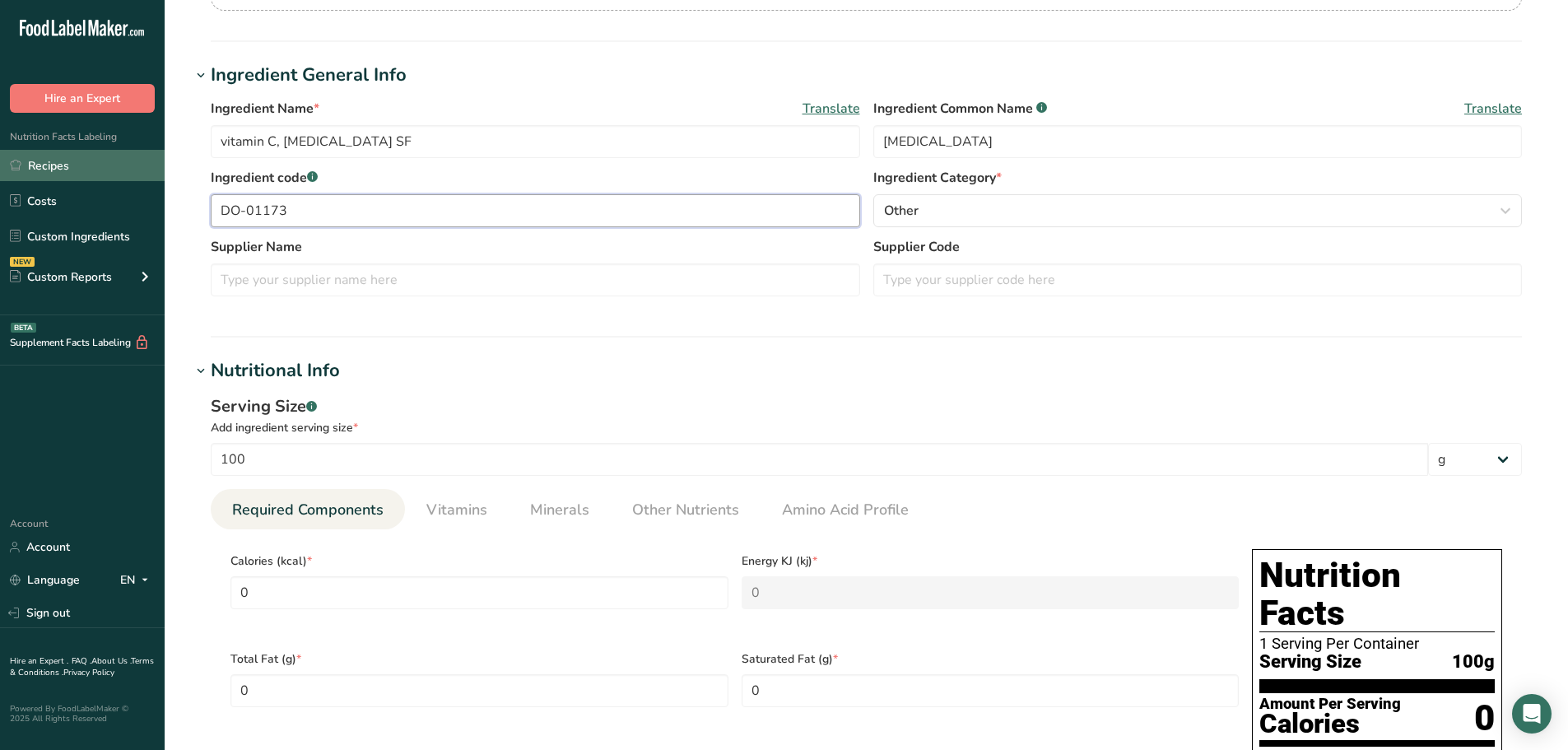
drag, startPoint x: 330, startPoint y: 222, endPoint x: 27, endPoint y: 153, distance: 310.8
click at [489, 520] on link "Vitamins" at bounding box center [457, 509] width 74 height 42
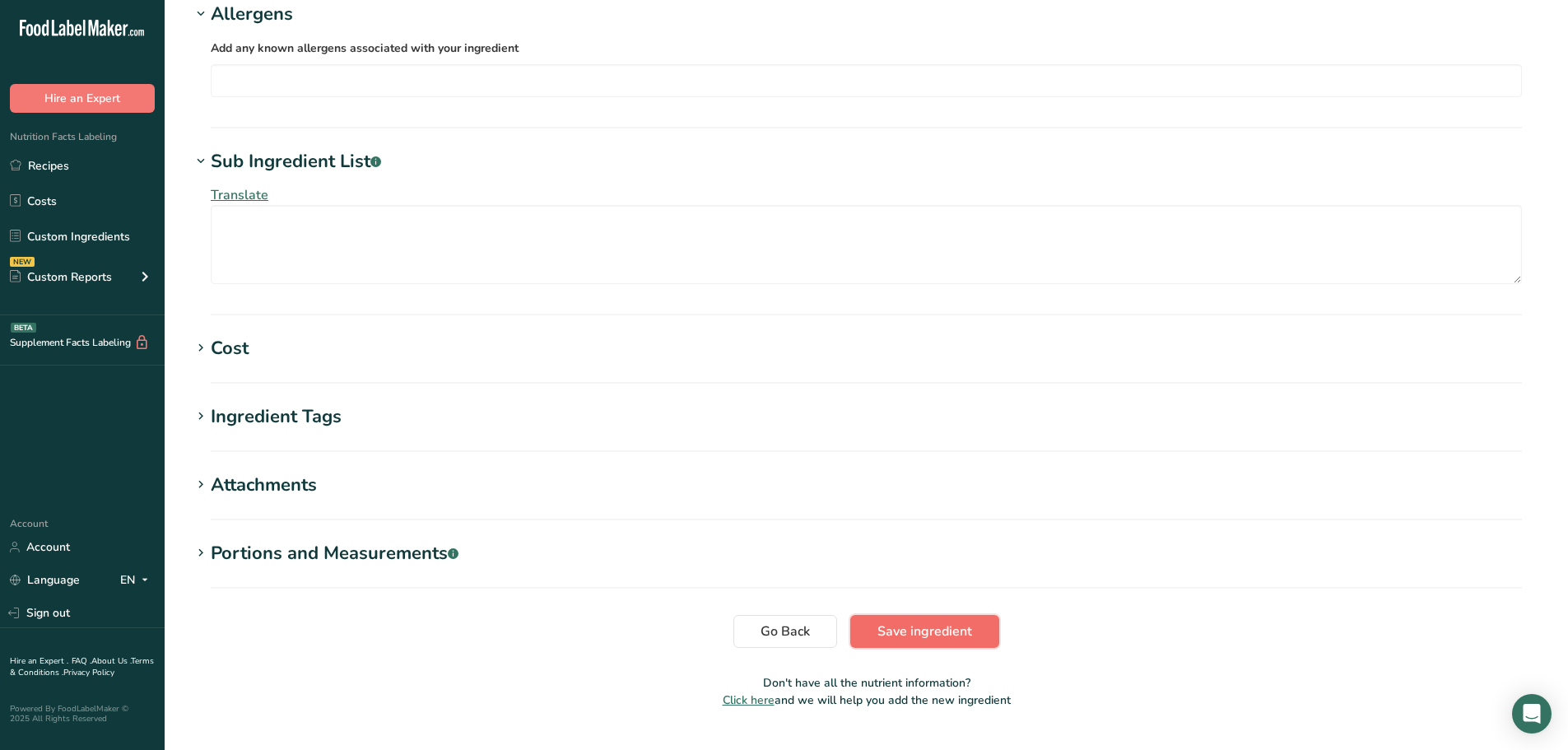
click at [902, 622] on span "Save ingredient" at bounding box center [925, 631] width 94 height 20
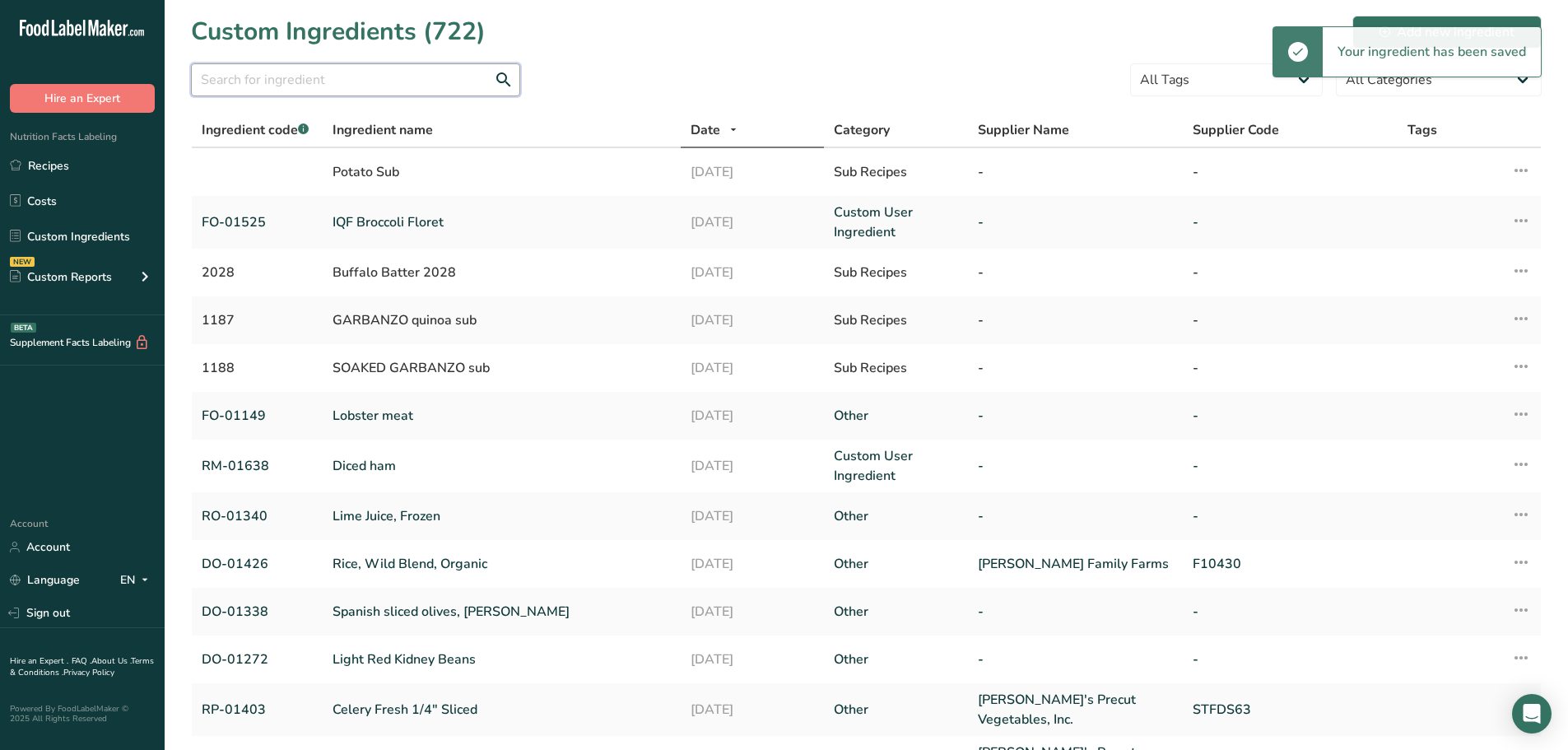
click at [412, 91] on input "text" at bounding box center [355, 80] width 329 height 33
paste input "DO-01338"
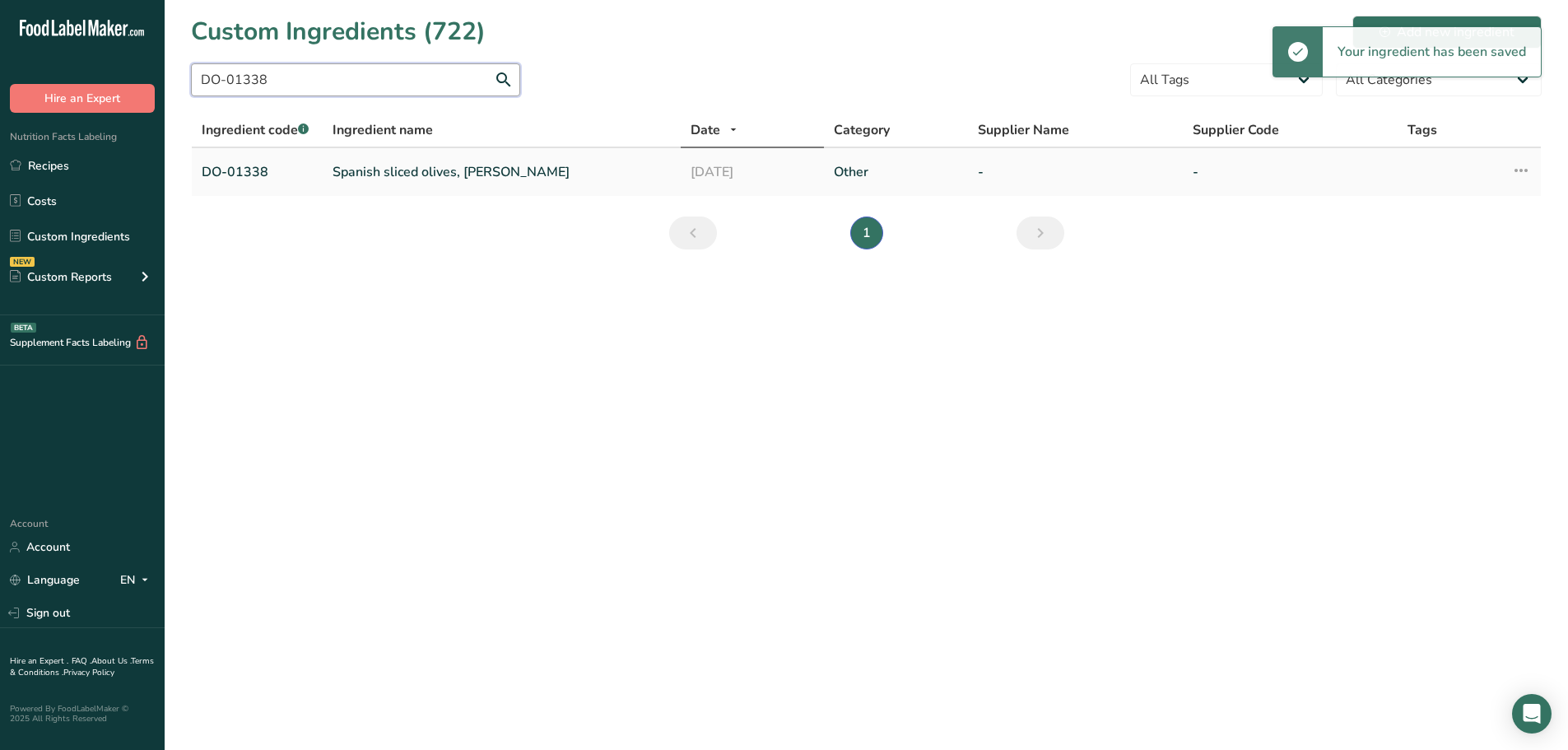
type input "DO-01338"
click at [364, 183] on td "Spanish sliced olives, [PERSON_NAME]" at bounding box center [501, 173] width 358 height 48
click at [365, 176] on link "Spanish sliced olives, [PERSON_NAME]" at bounding box center [501, 172] width 338 height 20
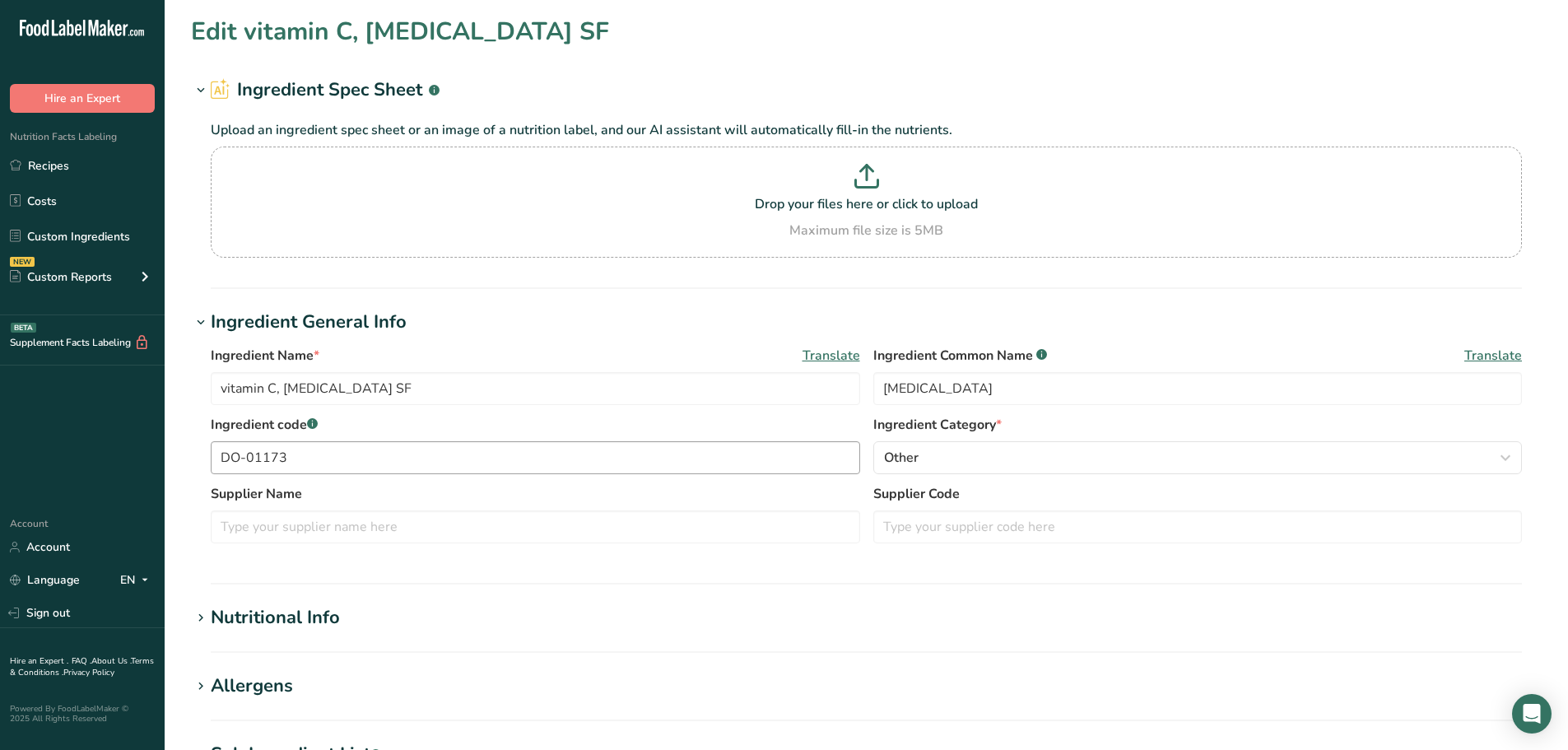
type input "Spanish sliced olives, [PERSON_NAME]"
type input "Manzanilla olives"
type input "DO-01338"
click at [258, 633] on section "Nutritional Info Serving Size .a-a{fill:#347362;}.b-a{fill:#fff;} Add ingredien…" at bounding box center [866, 629] width 1351 height 49
click at [260, 622] on div "Nutritional Info" at bounding box center [275, 619] width 129 height 27
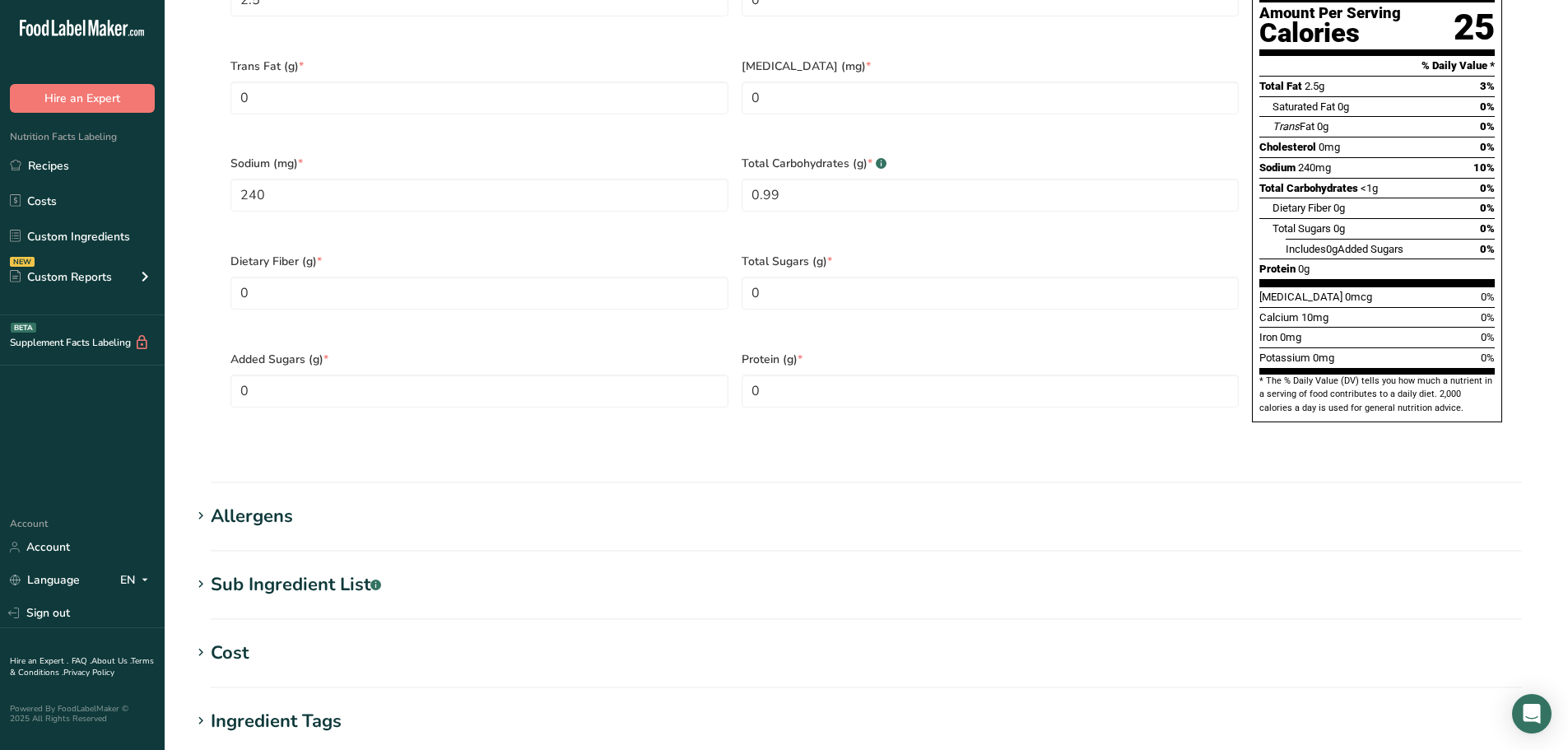
scroll to position [1153, 0]
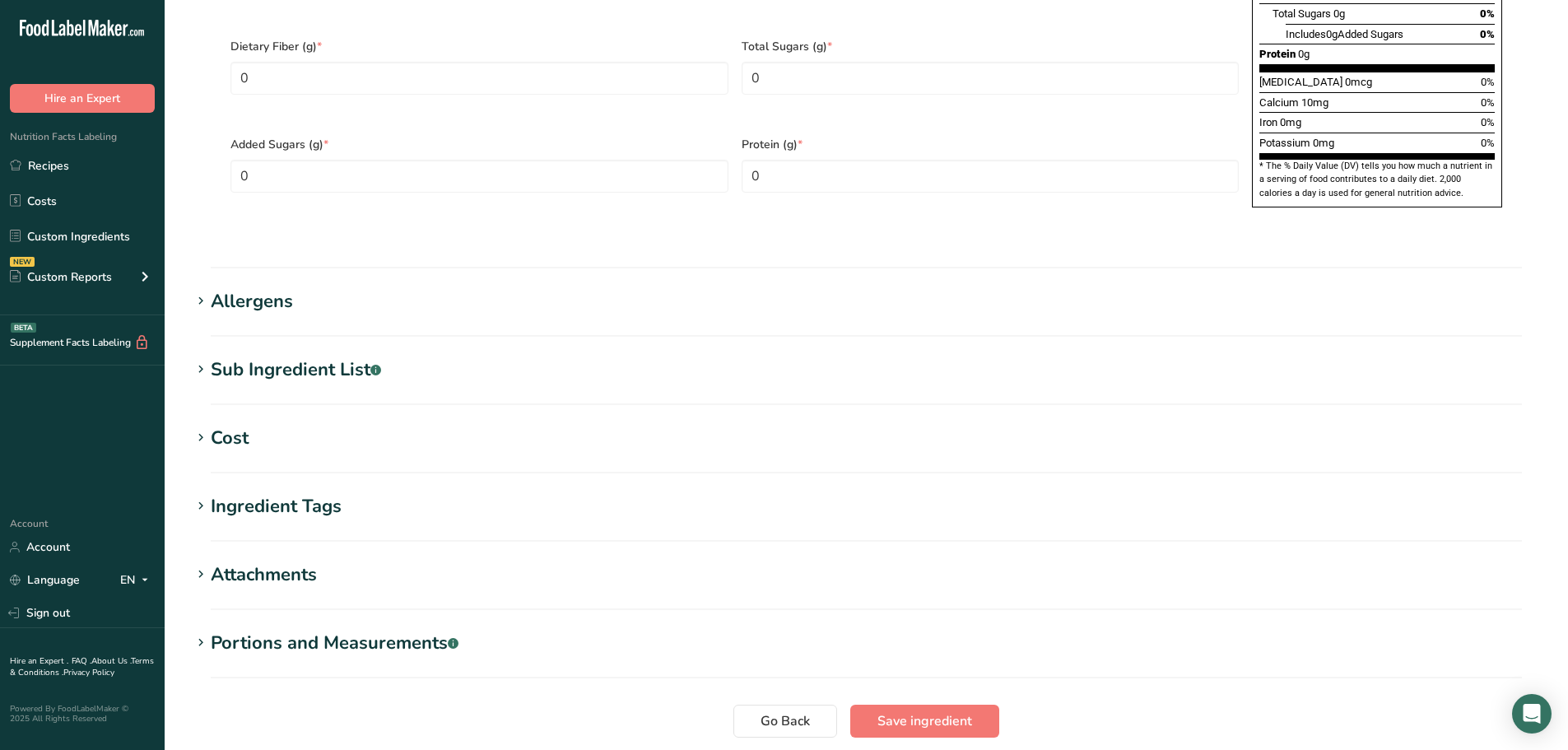
click at [282, 288] on section "Allergens Add any known allergens associated with your ingredient Soy Tree Nuts…" at bounding box center [866, 312] width 1351 height 49
click at [279, 288] on div "Allergens" at bounding box center [252, 302] width 82 height 27
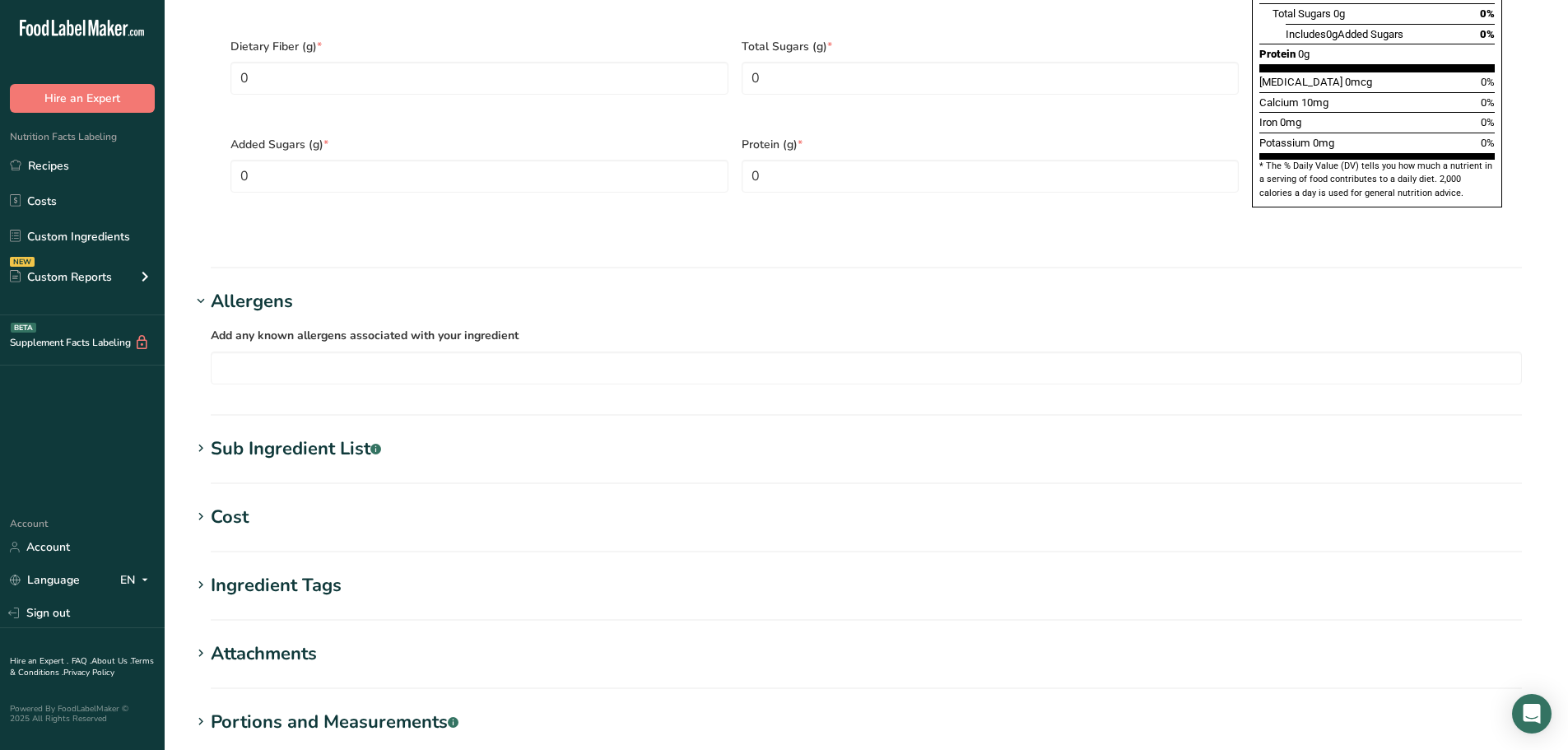
click at [295, 436] on div "Sub Ingredient List .a-a{fill:#347362;}.b-a{fill:#fff;}" at bounding box center [295, 449] width 170 height 27
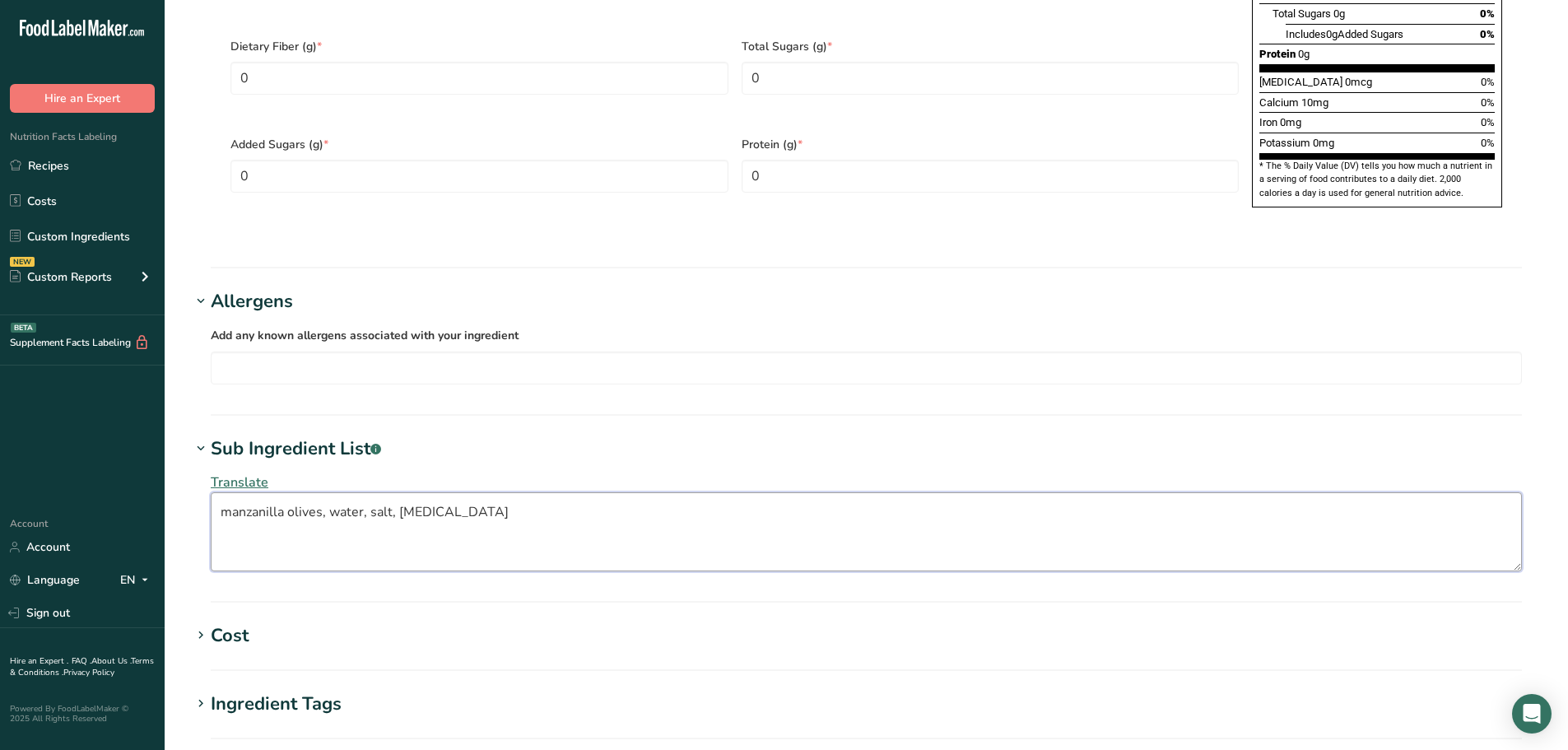
drag, startPoint x: 234, startPoint y: 472, endPoint x: 201, endPoint y: 463, distance: 34.2
click at [201, 463] on div "Translate manzanilla olives, water, salt, [MEDICAL_DATA]" at bounding box center [866, 522] width 1351 height 119
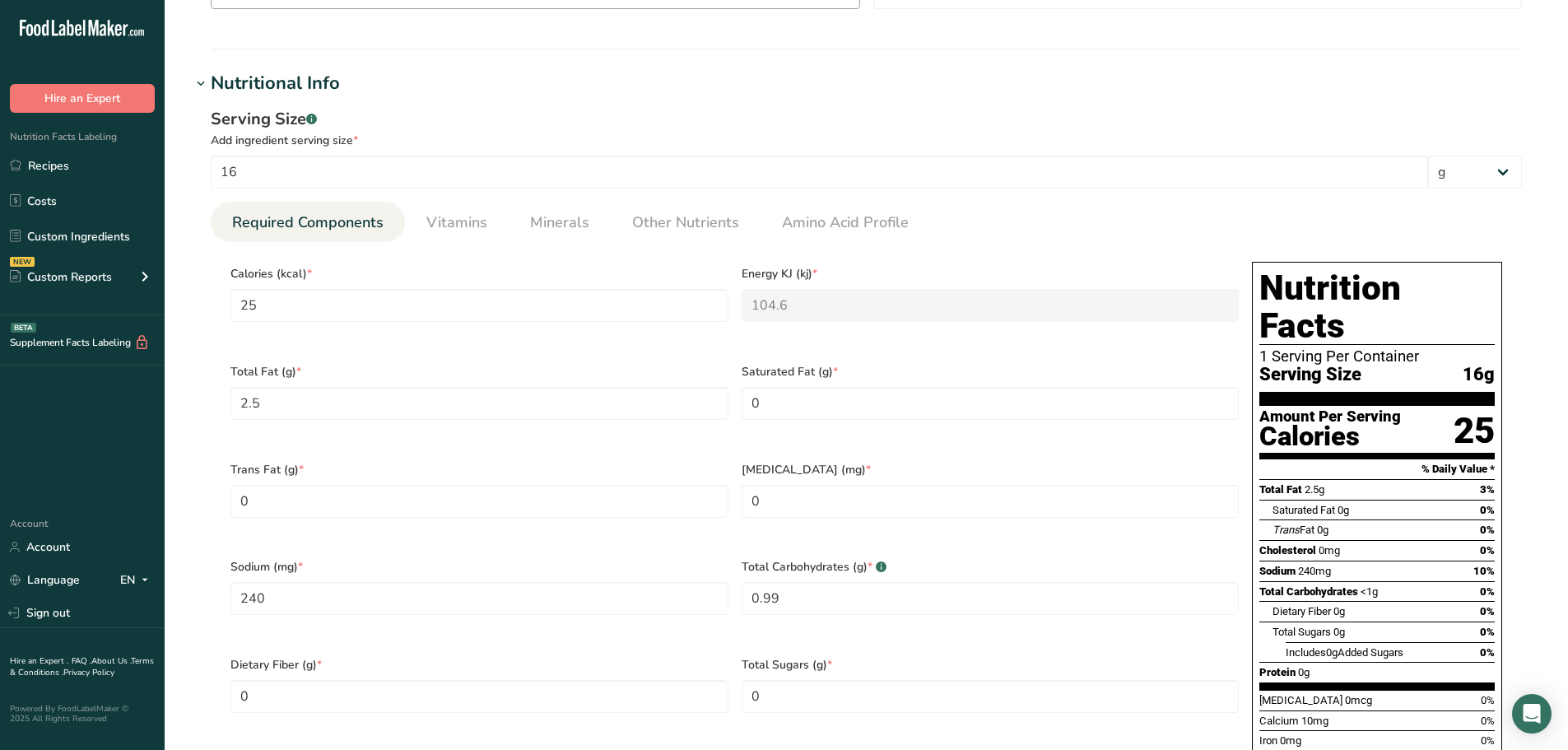
scroll to position [369, 0]
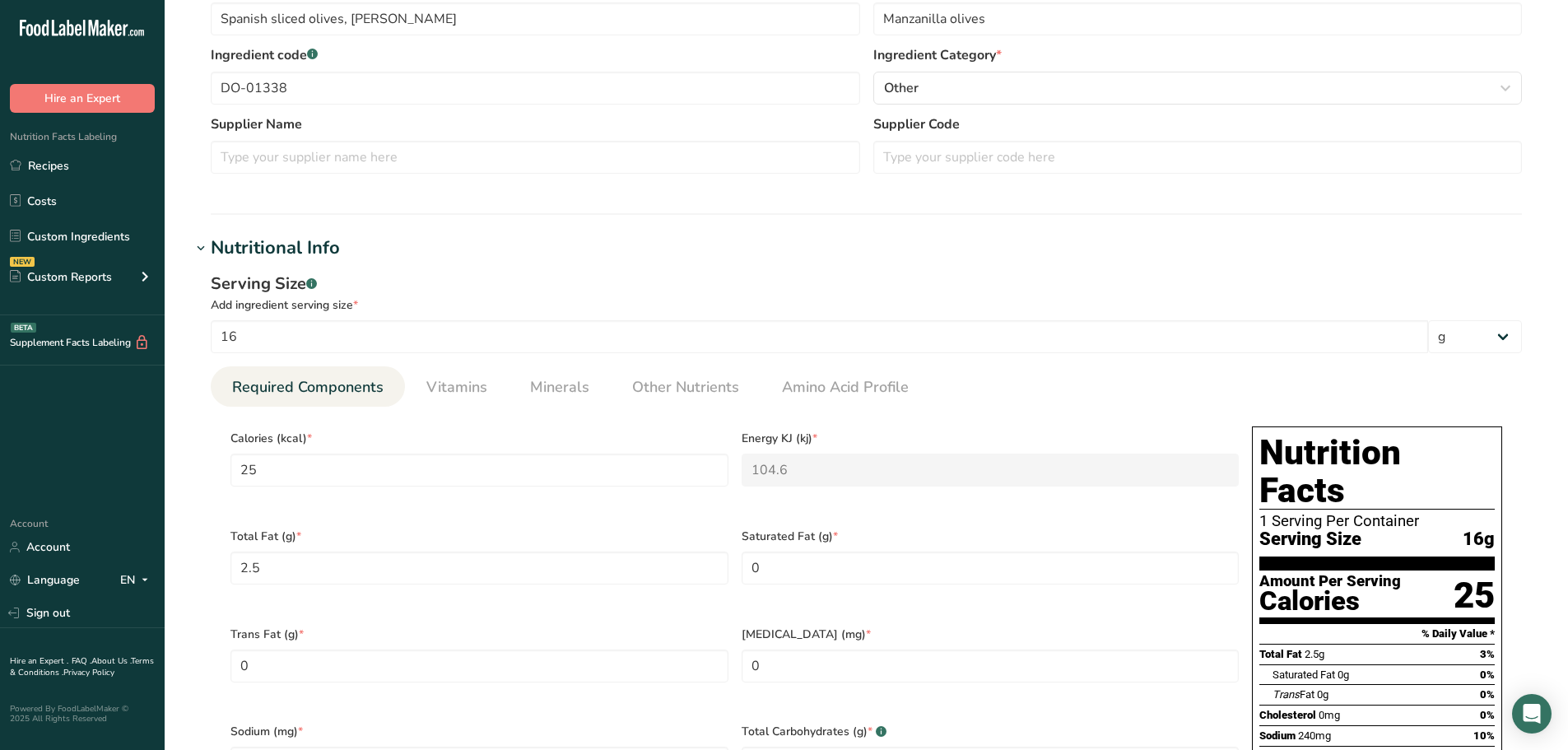
type textarea "Manzanilla olives, water, salt, [MEDICAL_DATA]"
drag, startPoint x: 163, startPoint y: 103, endPoint x: 148, endPoint y: 103, distance: 15.0
click at [129, 107] on div ".a-20{fill:#fff;} Hire an Expert Nutrition Facts Labeling Recipes Costs Custom …" at bounding box center [784, 745] width 1568 height 2229
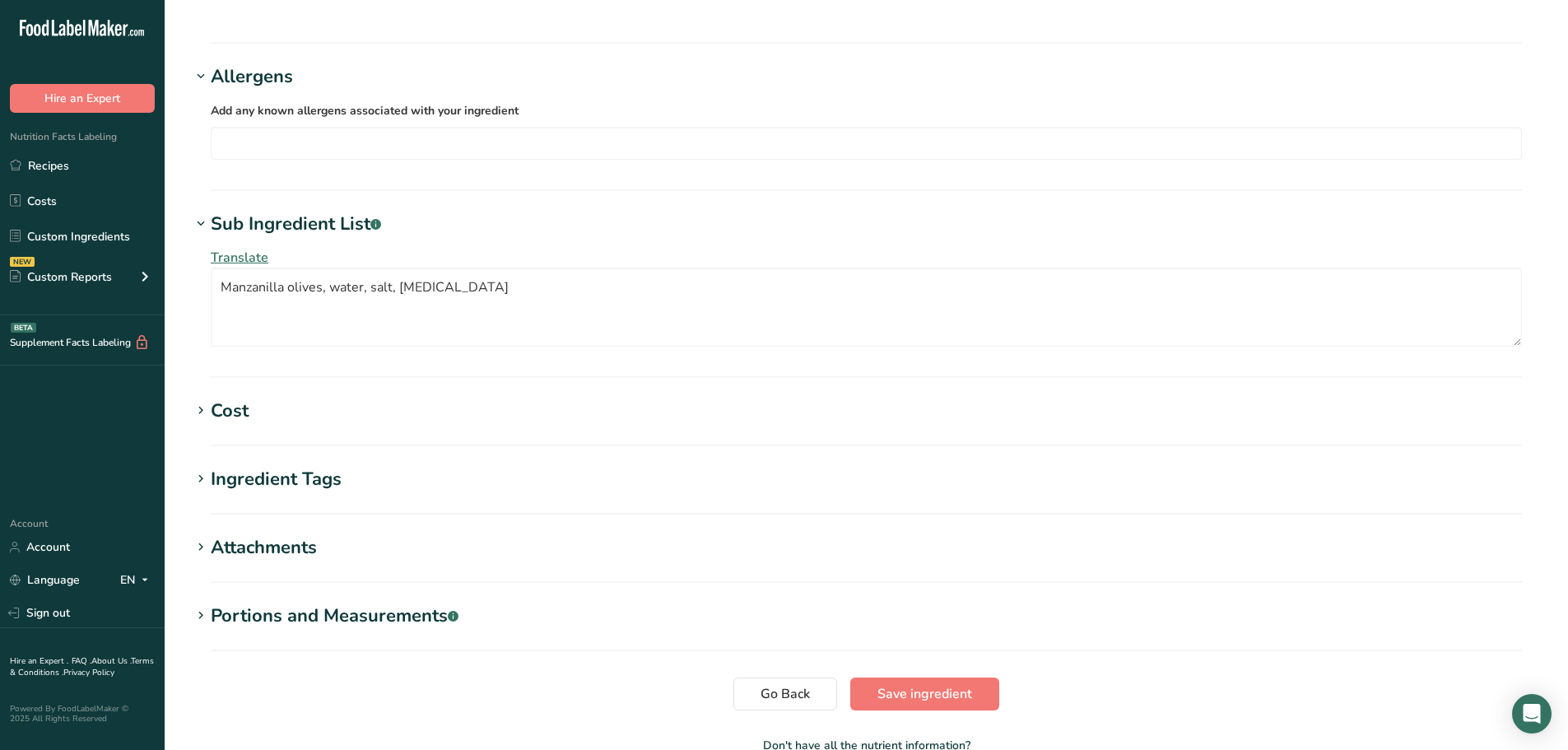
scroll to position [1440, 0]
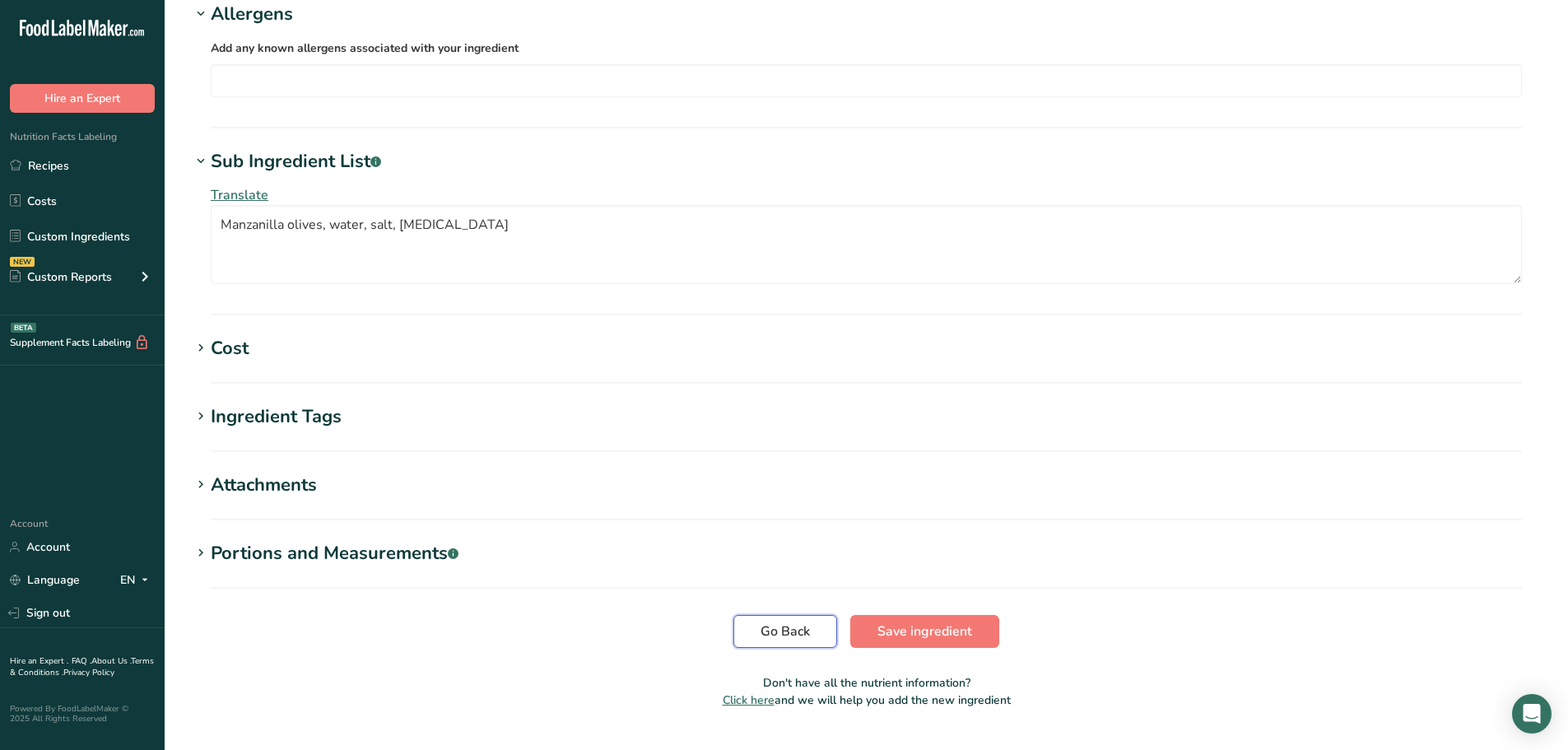
click at [803, 622] on span "Go Back" at bounding box center [786, 631] width 50 height 20
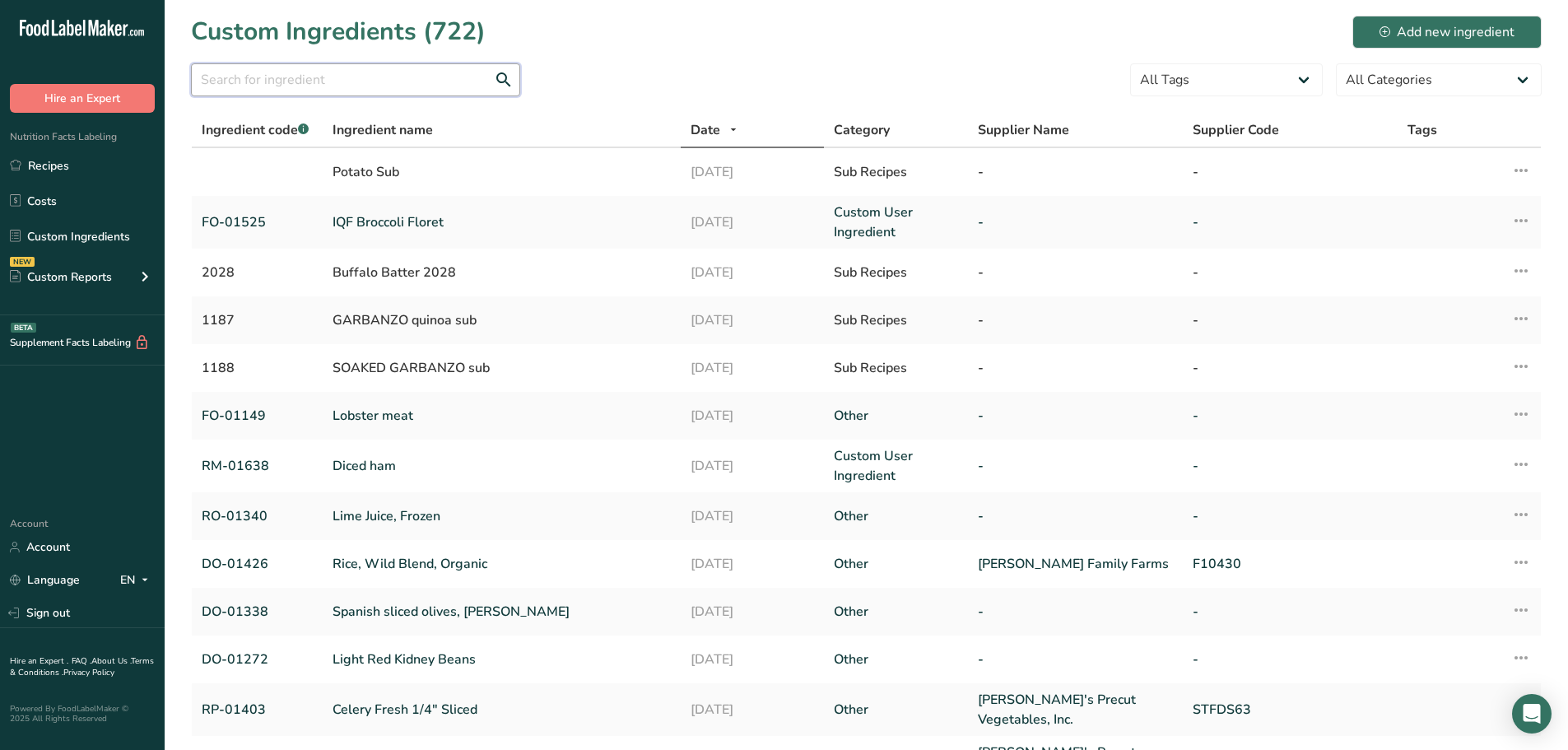
click at [321, 76] on input "text" at bounding box center [355, 80] width 329 height 33
paste input "RD-01026"
type input "RD-01026"
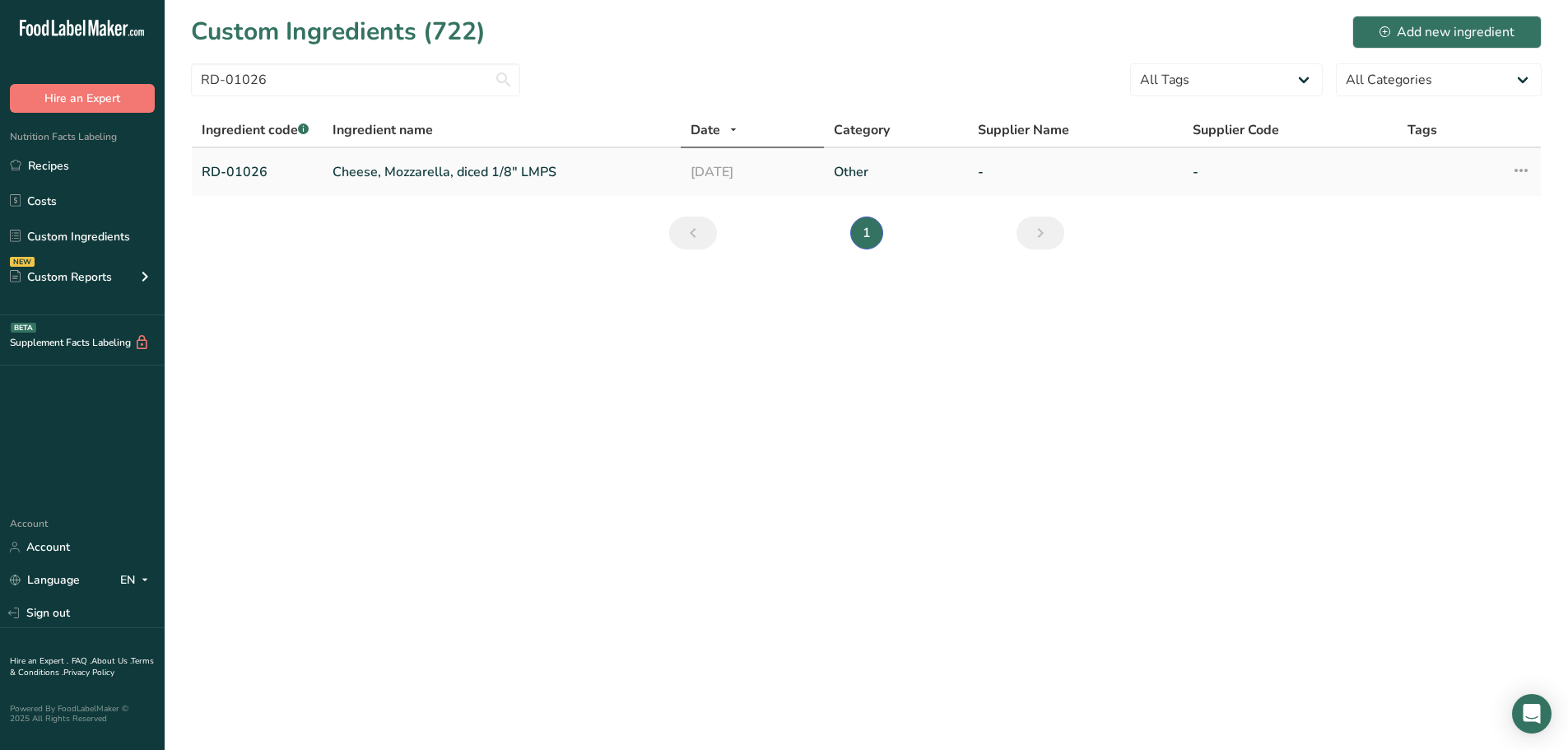
click at [422, 166] on link "Cheese, Mozzarella, diced 1/8" LMPS" at bounding box center [501, 172] width 338 height 20
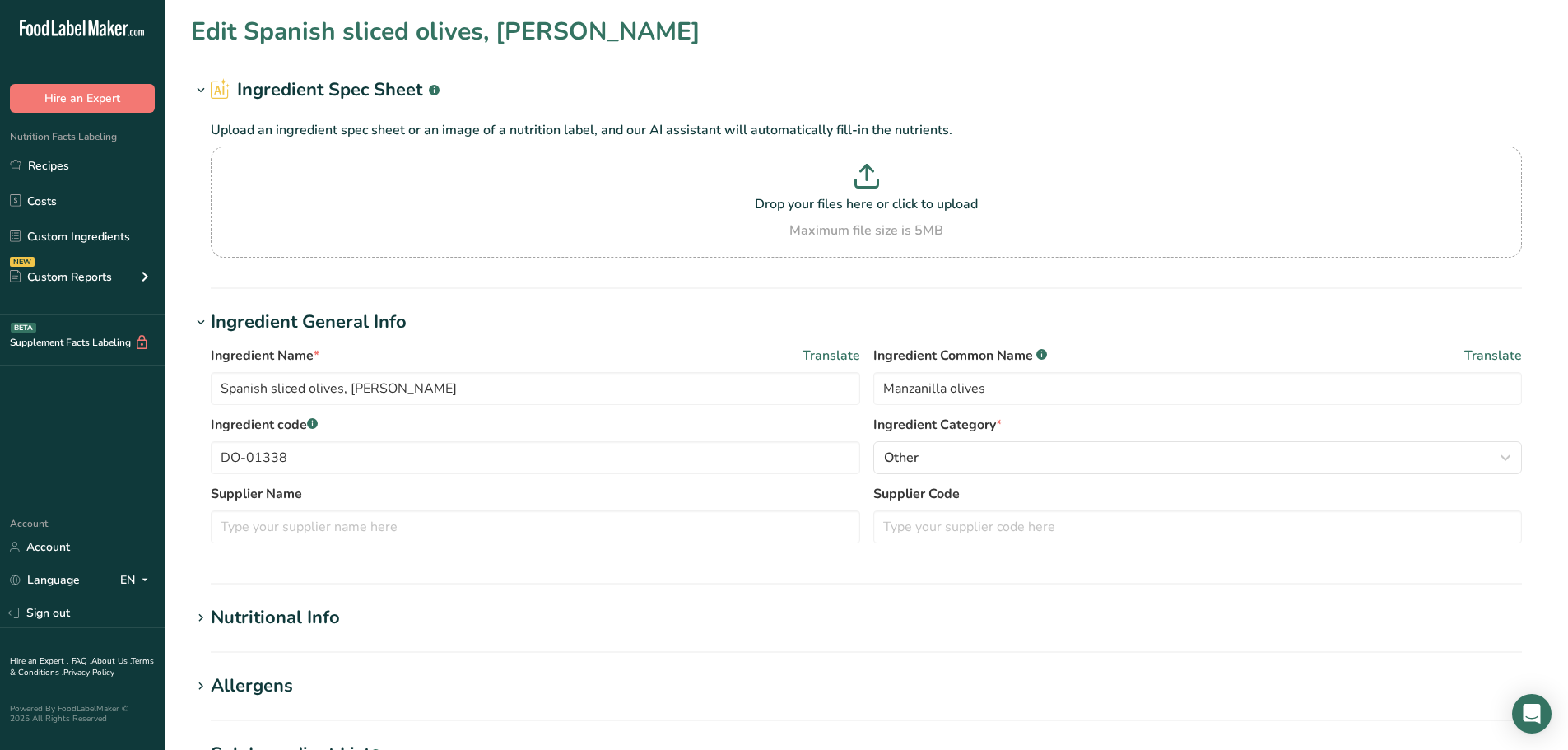
type input "Cheese, Mozzarella, diced 1/8" LMPS"
type input "low-moisture part-skim mozzarella cheese"
type input "RD-01026"
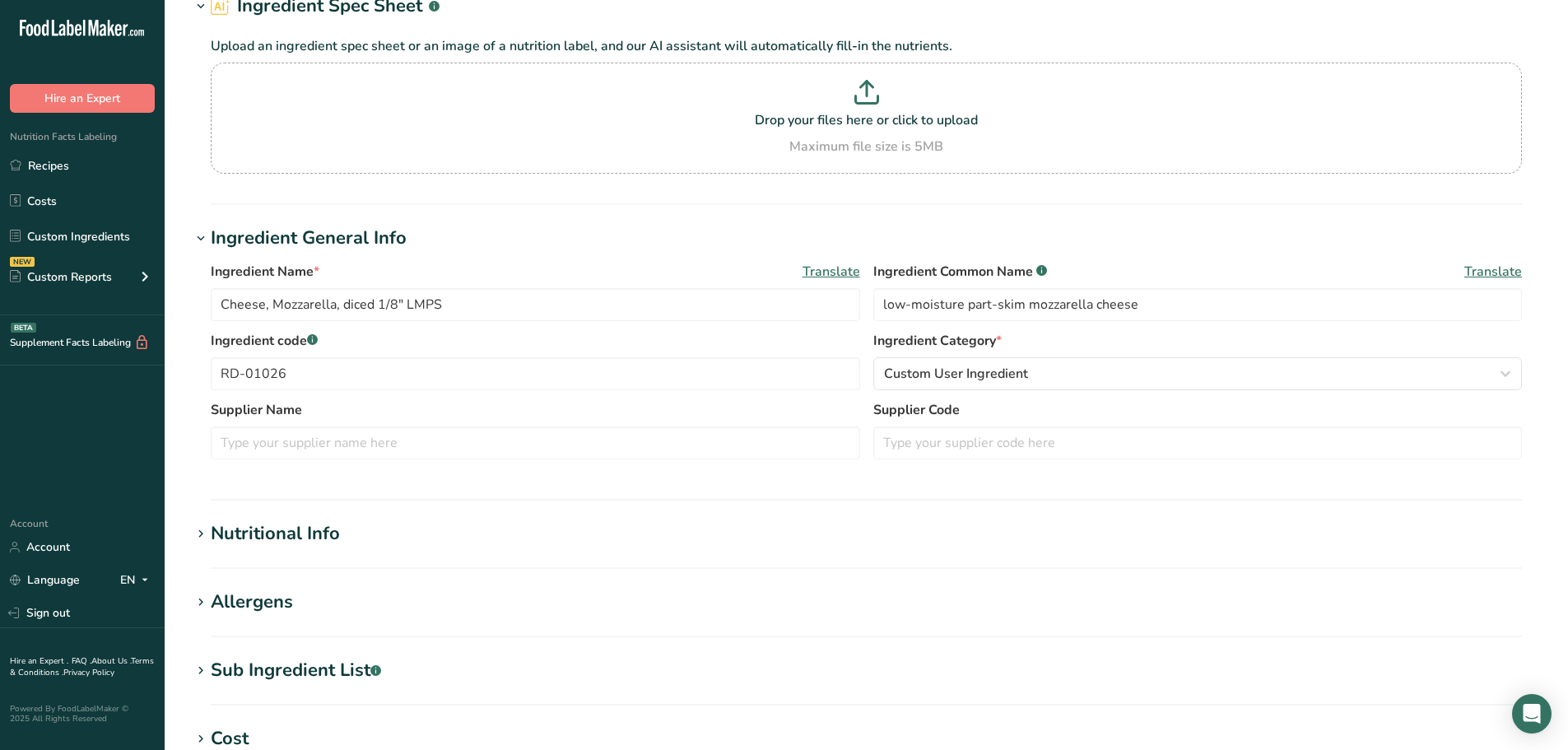
scroll to position [165, 0]
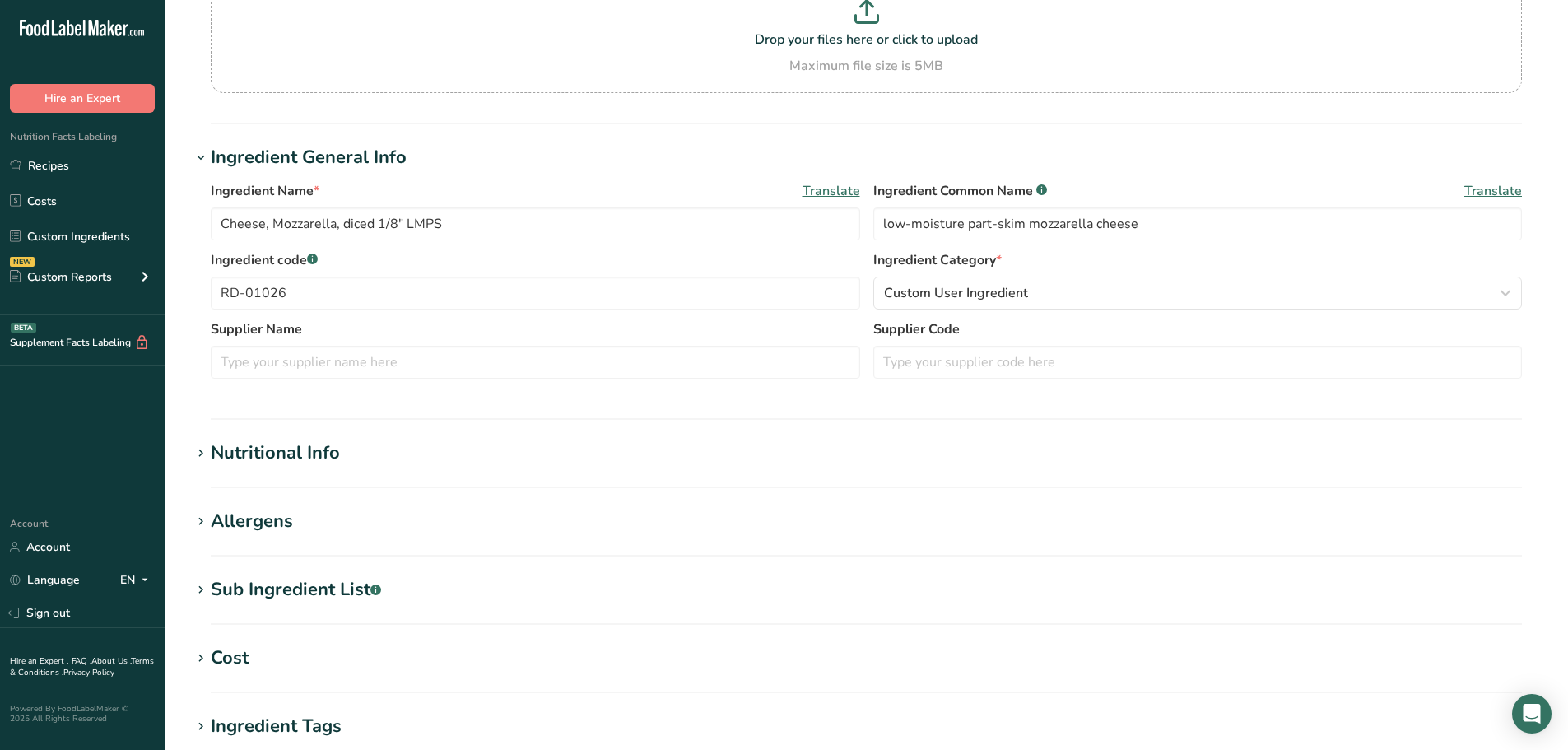
click at [289, 586] on div "Sub Ingredient List .a-a{fill:#347362;}.b-a{fill:#fff;}" at bounding box center [295, 590] width 170 height 27
click at [289, 651] on textarea "pasteurized part-skim milk, cheese cultures, salt, enzymes" at bounding box center [866, 673] width 1311 height 79
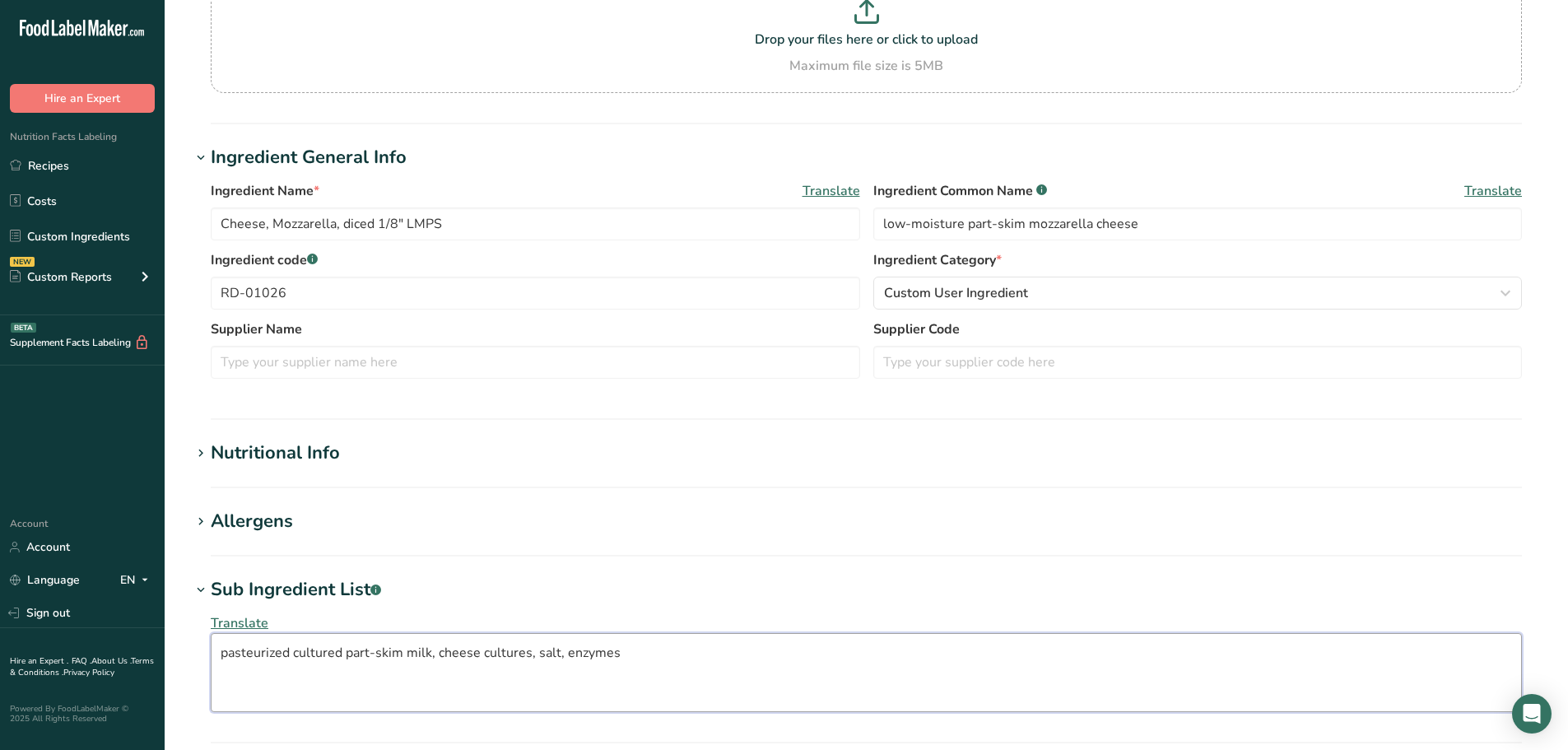
drag, startPoint x: 529, startPoint y: 656, endPoint x: 441, endPoint y: 652, distance: 88.1
click at [441, 652] on textarea "pasteurized cultured part-skim milk, cheese cultures, salt, enzymes" at bounding box center [866, 673] width 1311 height 79
type textarea "pasteurized cultured part-skim milk, salt, enzymes"
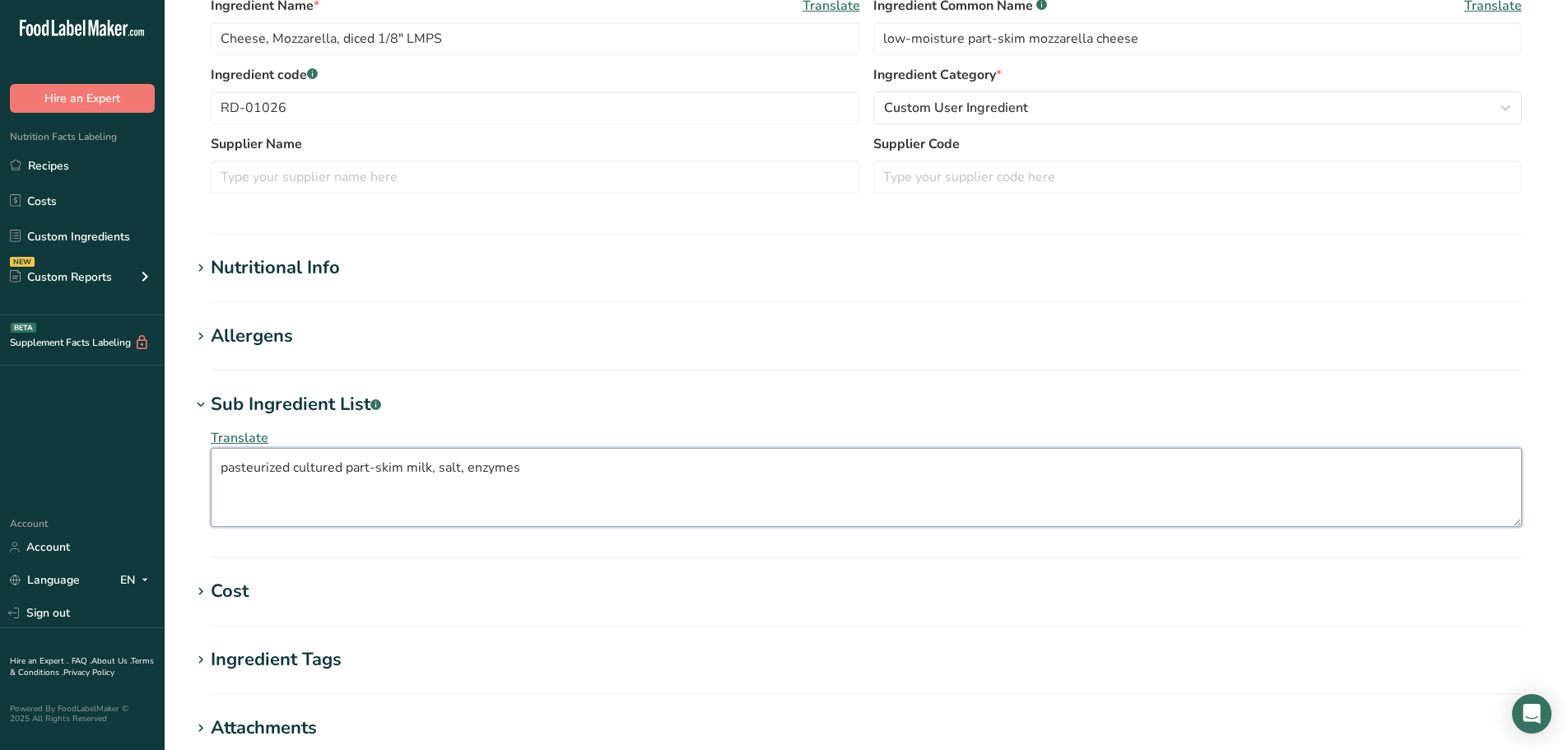
scroll to position [631, 0]
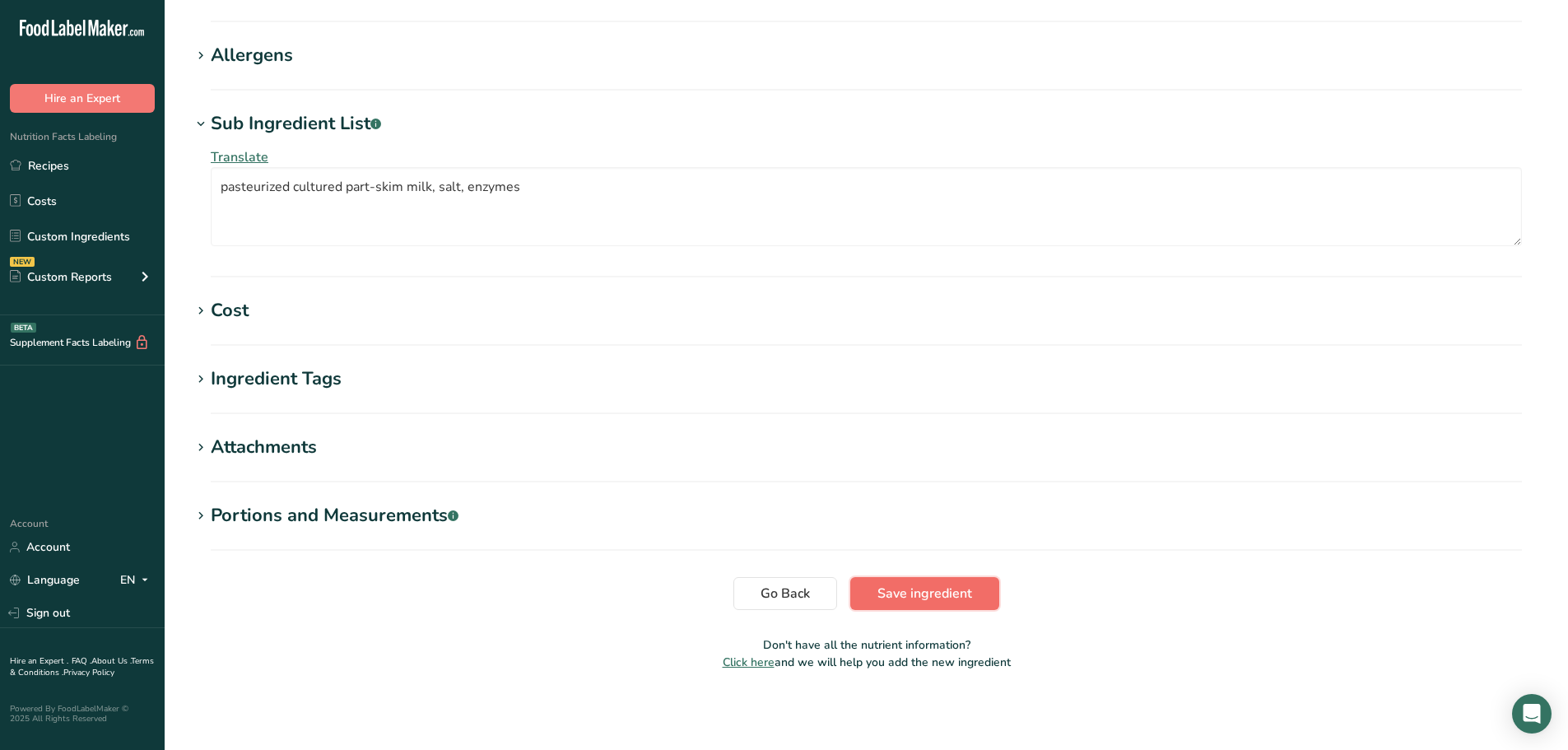
click at [940, 588] on span "Save ingredient" at bounding box center [925, 594] width 94 height 20
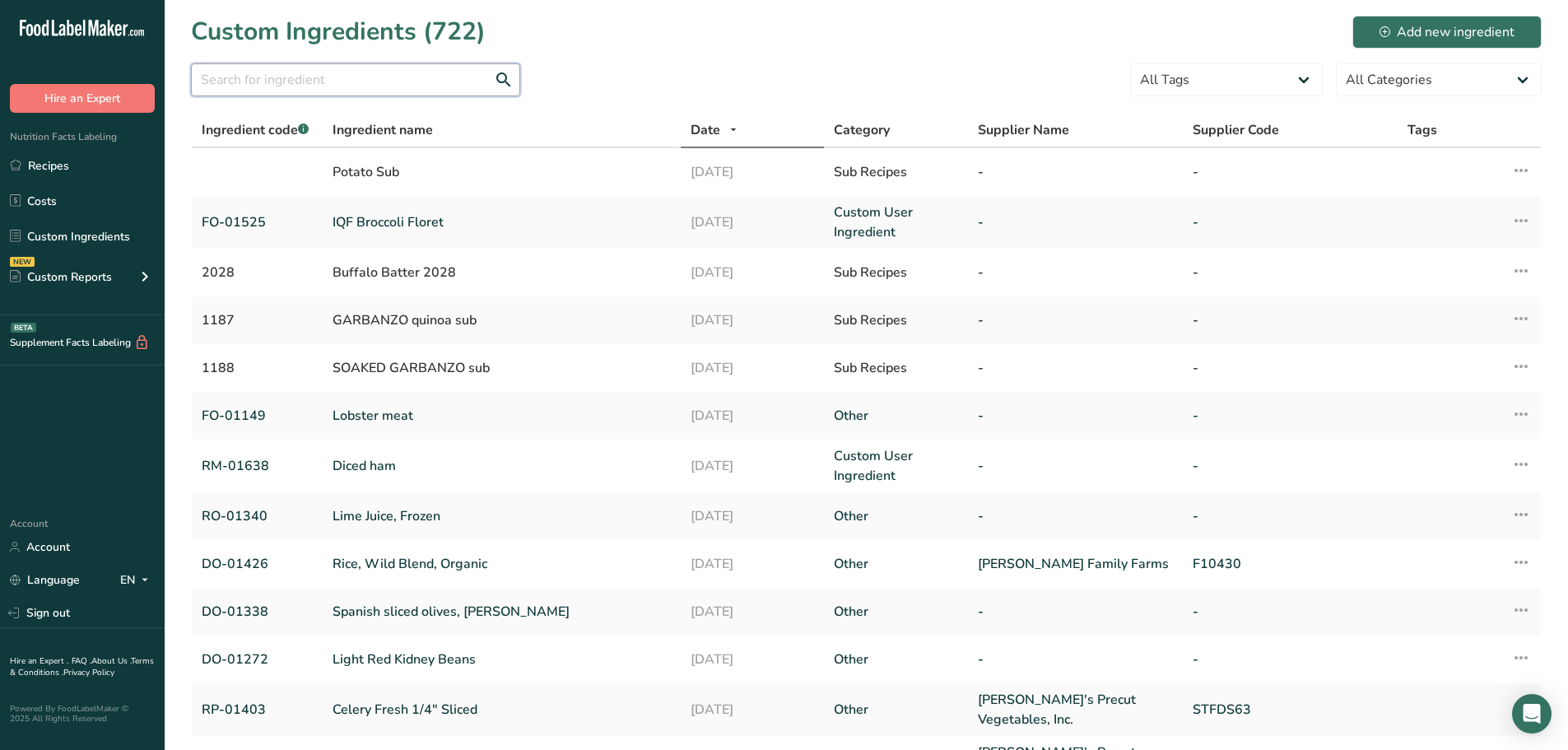
click at [387, 94] on input "text" at bounding box center [355, 80] width 329 height 33
paste input "RD-01078"
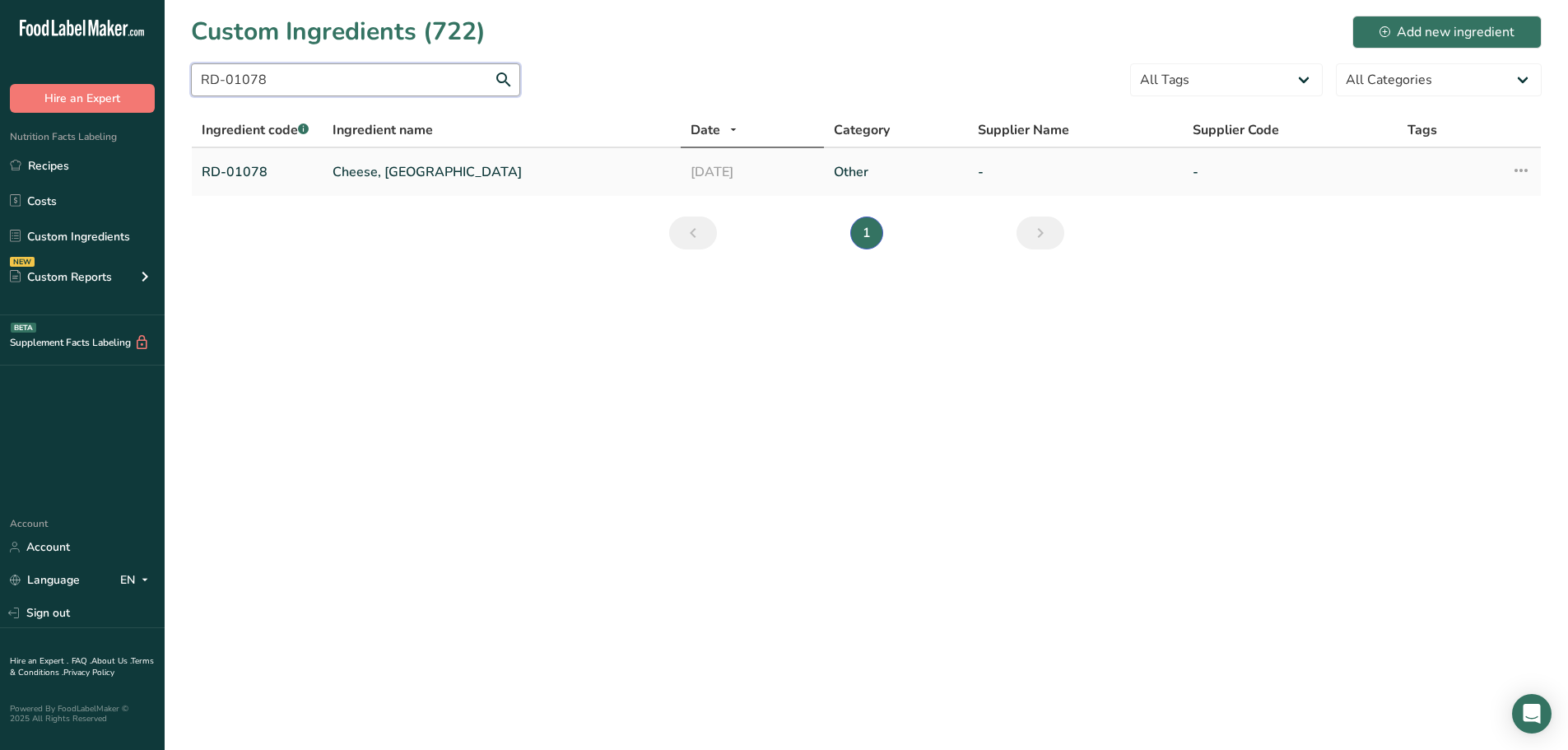
type input "RD-01078"
click at [388, 171] on link "Cheese, [GEOGRAPHIC_DATA]" at bounding box center [501, 172] width 338 height 20
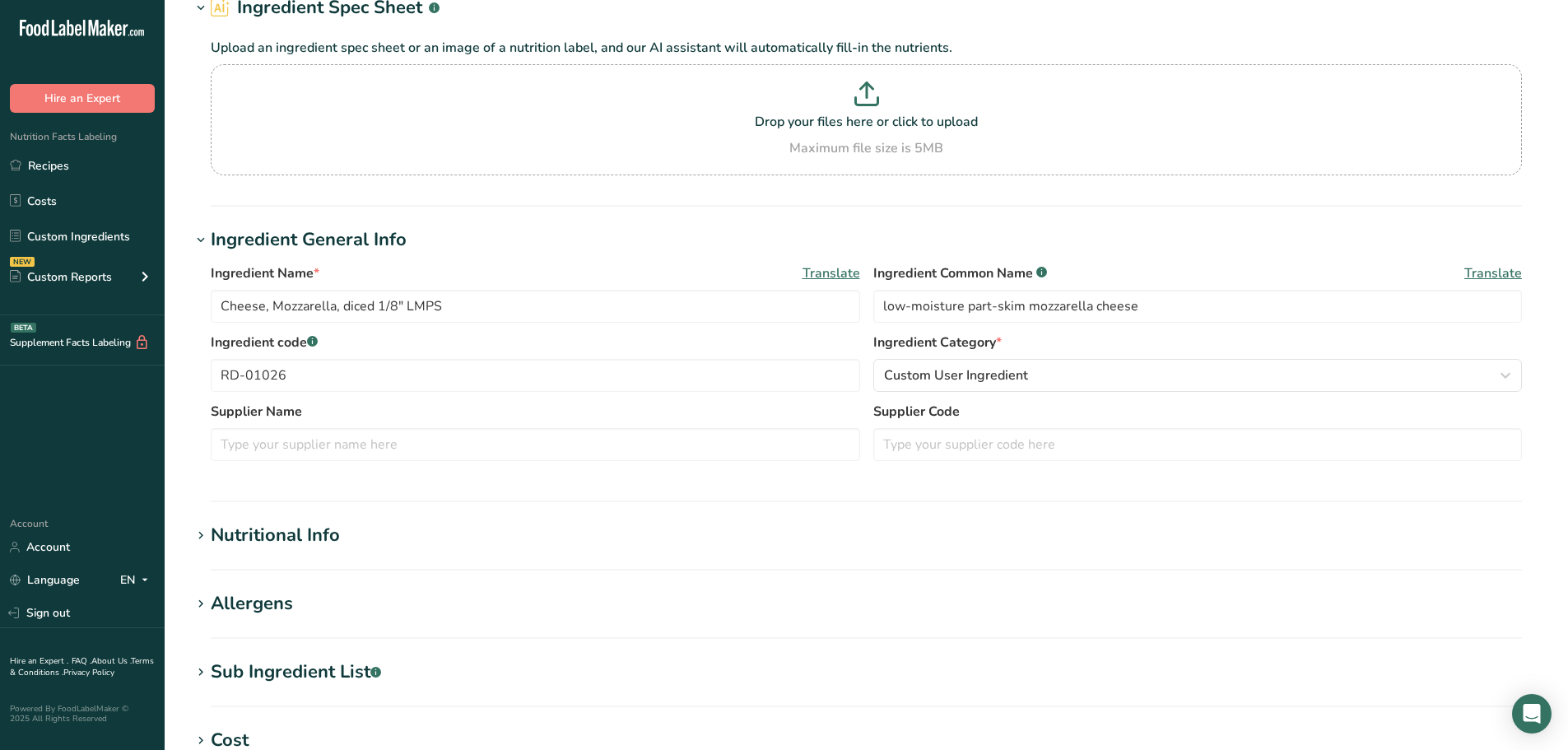
click at [253, 664] on div "Sub Ingredient List .a-a{fill:#347362;}.b-a{fill:#fff;}" at bounding box center [295, 673] width 170 height 27
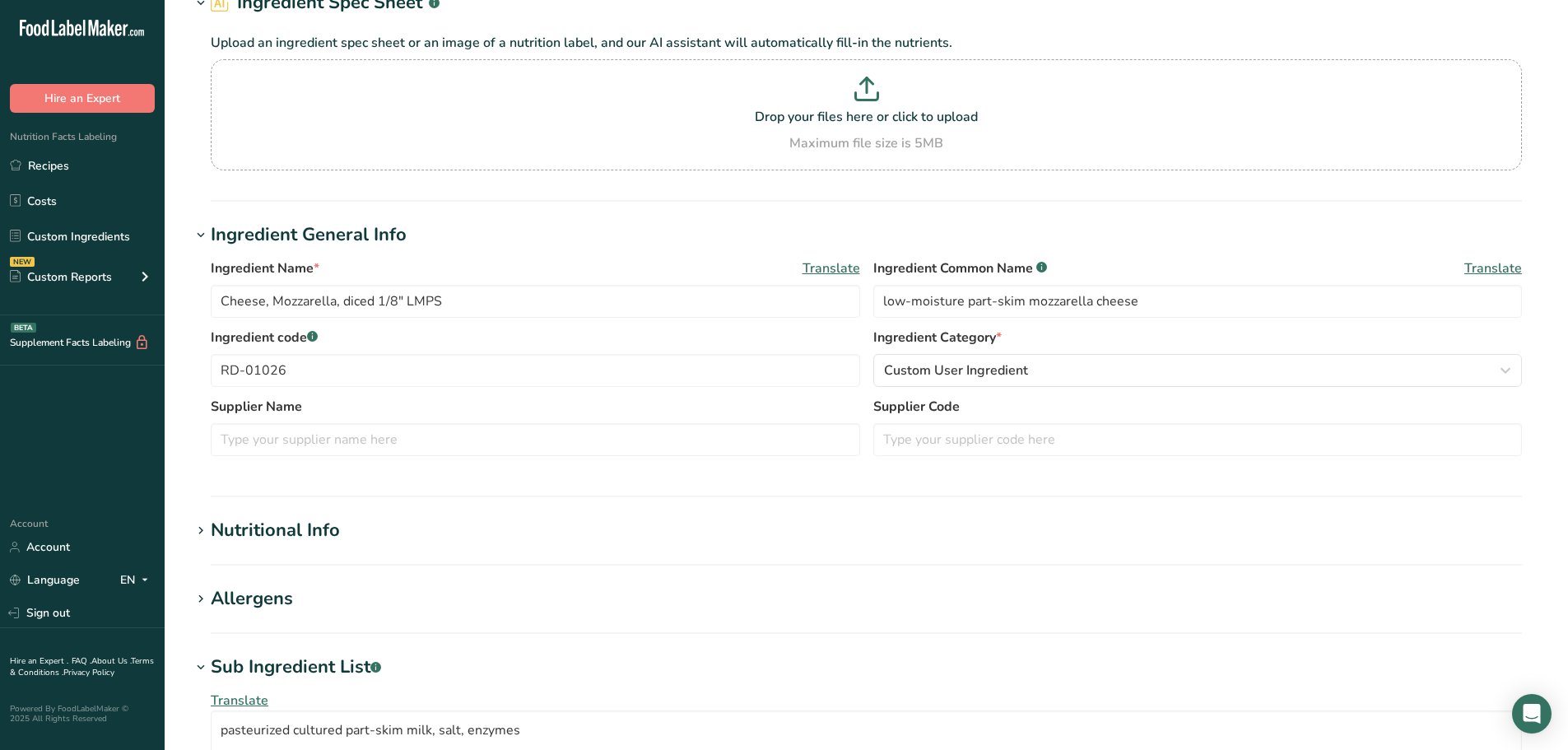
scroll to position [165, 0]
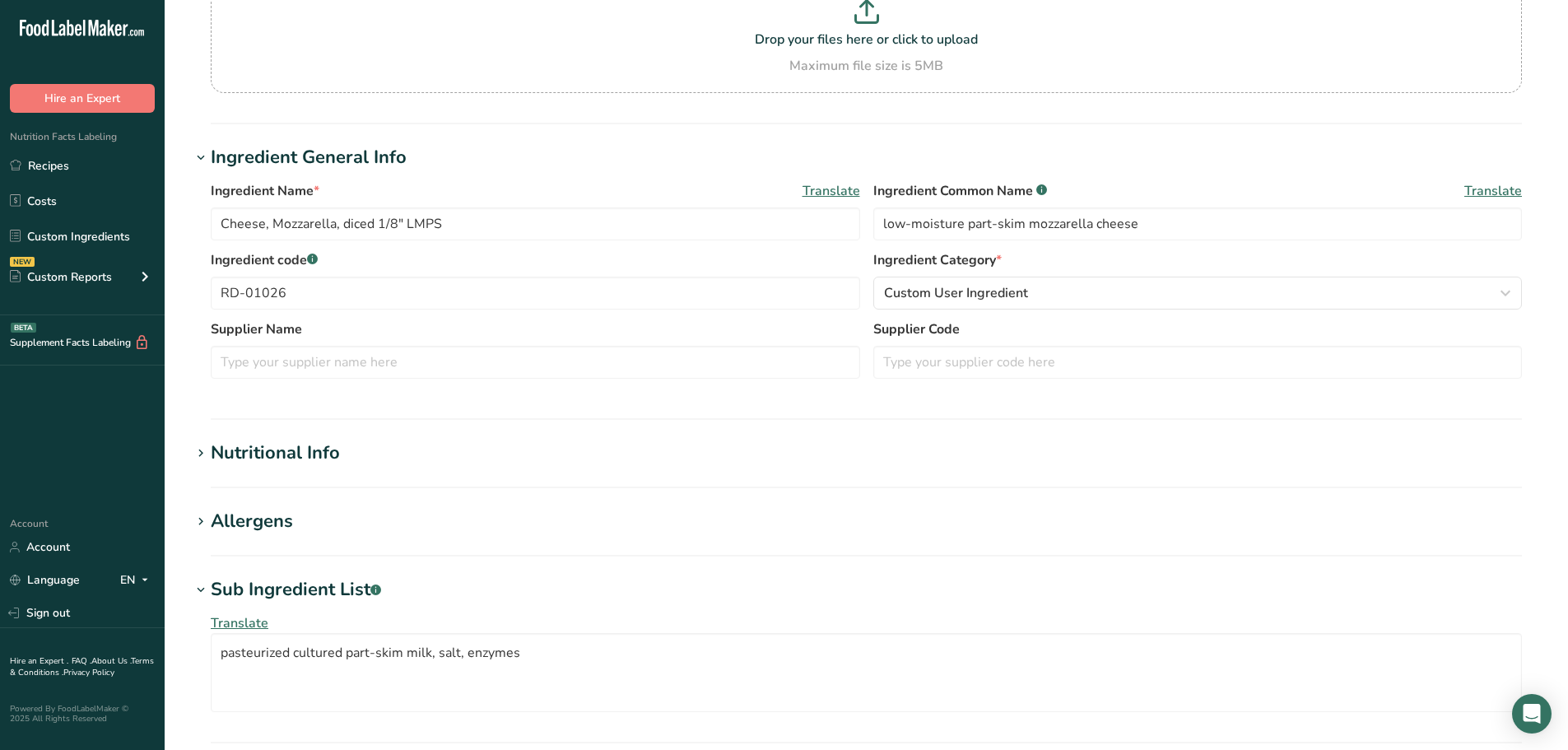
type input "Cheese, [GEOGRAPHIC_DATA]"
type input "swiss cheese"
type input "RD-01078"
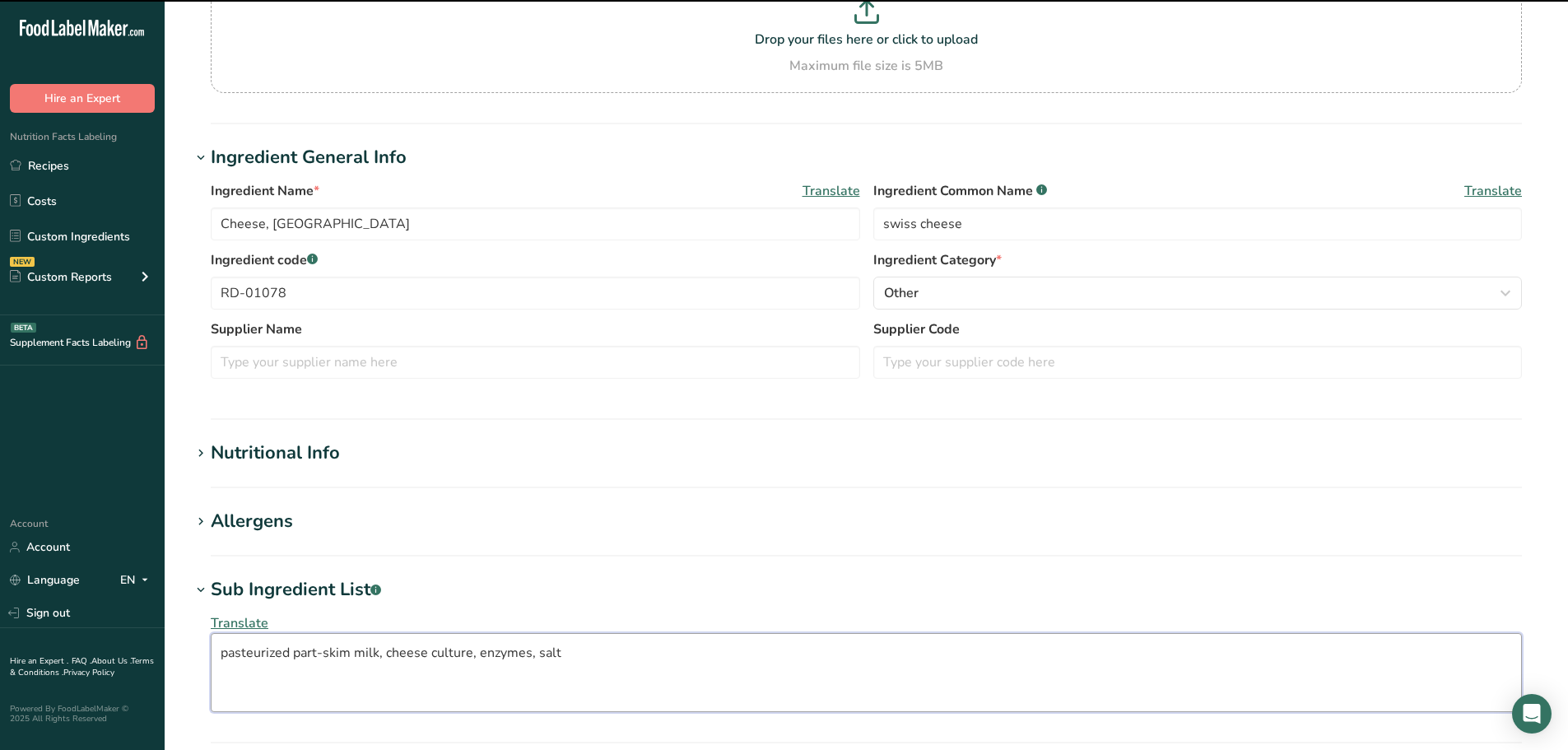
click at [294, 649] on textarea "pasteurized part-skim milk, cheese culture, enzymes, salt" at bounding box center [866, 673] width 1311 height 79
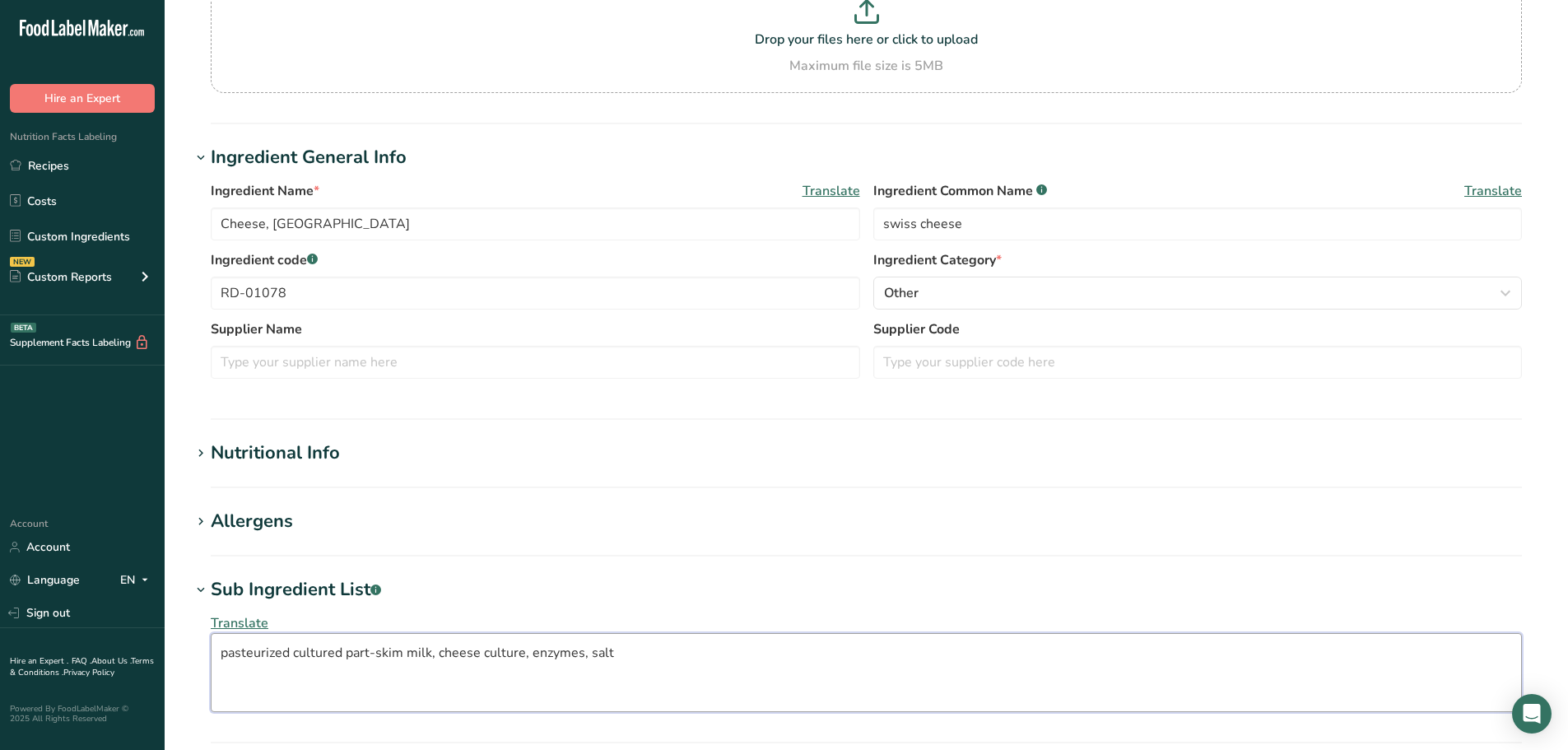
click at [461, 649] on textarea "pasteurized cultured part-skim milk, cheese culture, enzymes, salt" at bounding box center [866, 673] width 1311 height 79
click at [450, 651] on textarea "pasteurized cultured part-skim milk, culture, enzymes, salt" at bounding box center [866, 673] width 1311 height 79
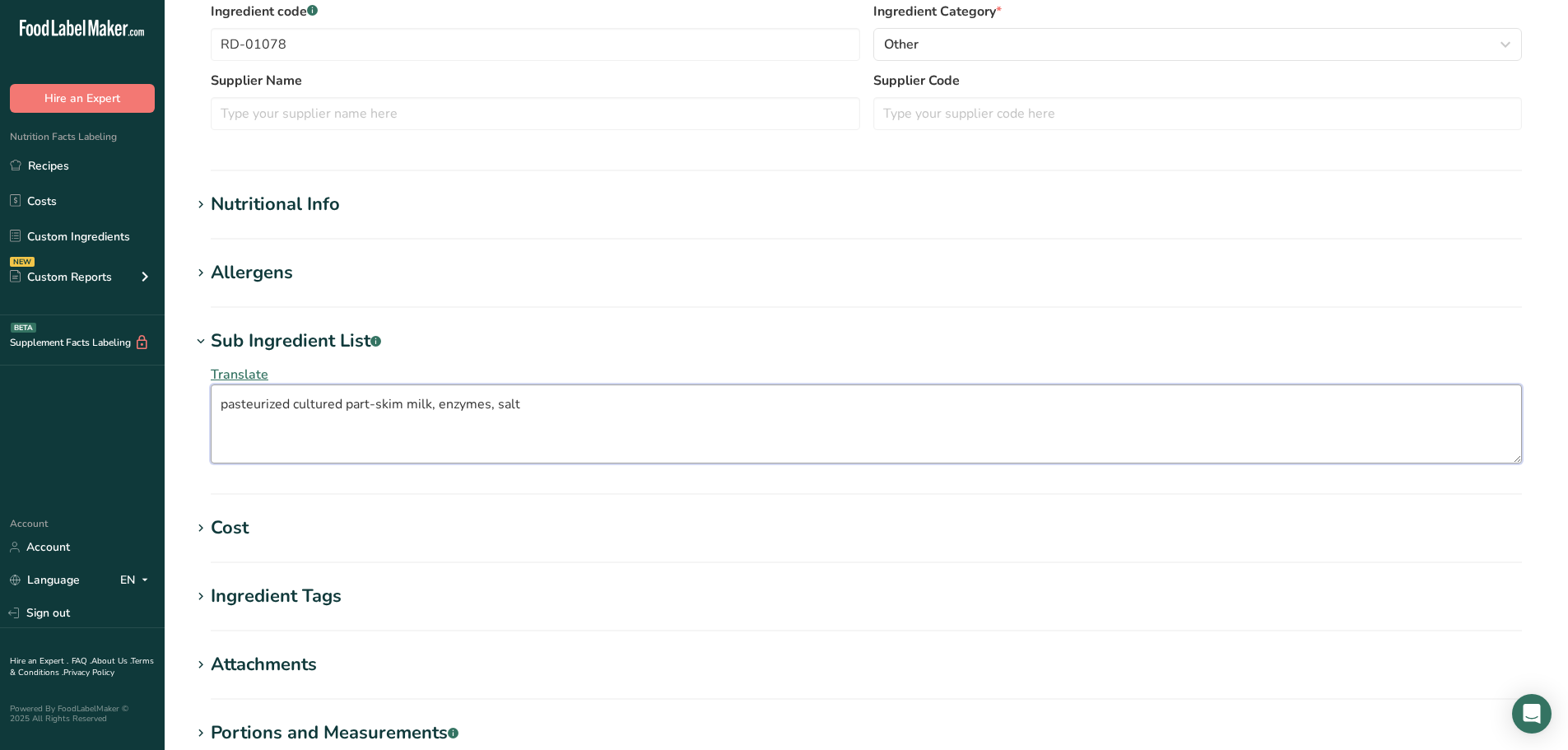
scroll to position [631, 0]
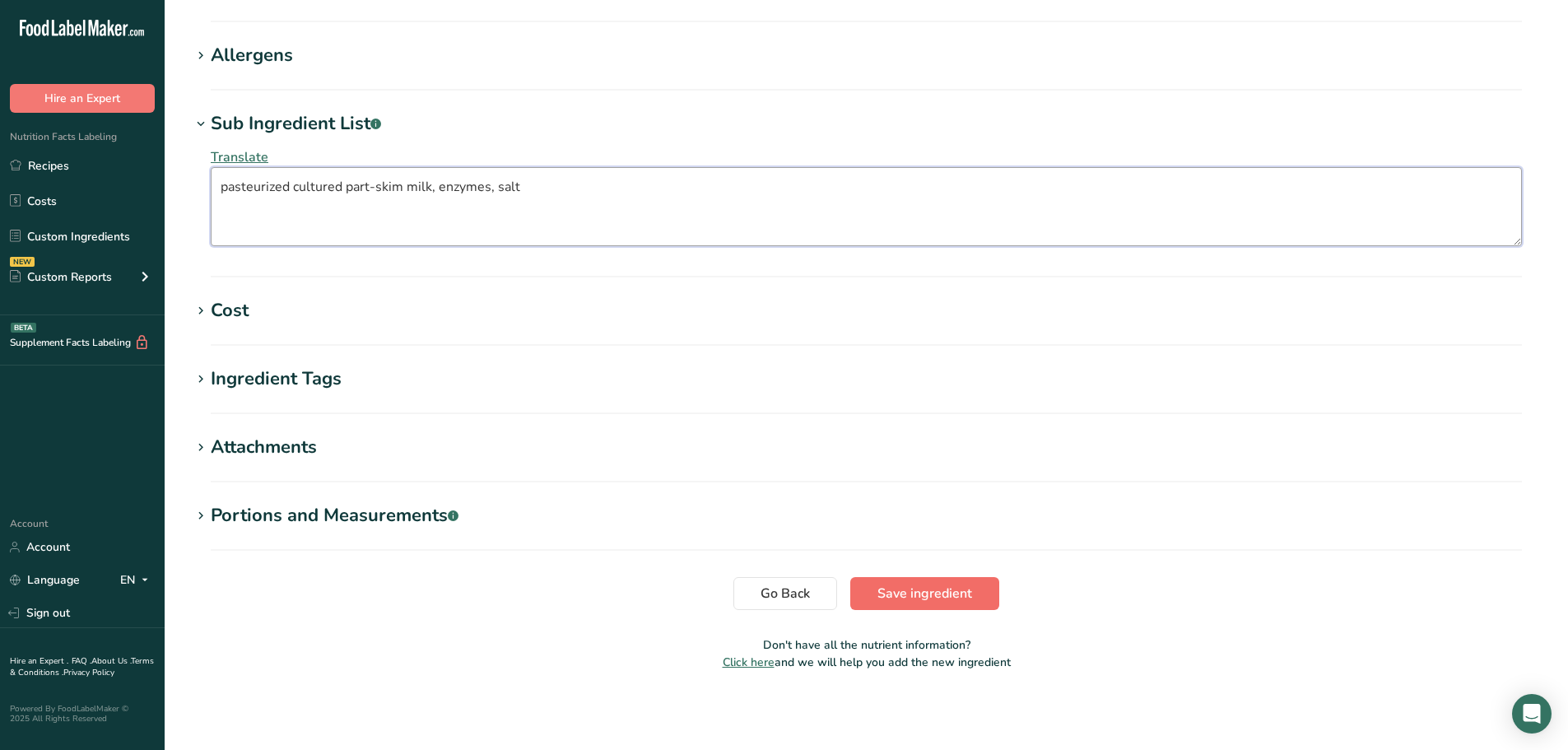
type textarea "pasteurized cultured part-skim milk, enzymes, salt"
click at [884, 597] on span "Save ingredient" at bounding box center [925, 594] width 94 height 20
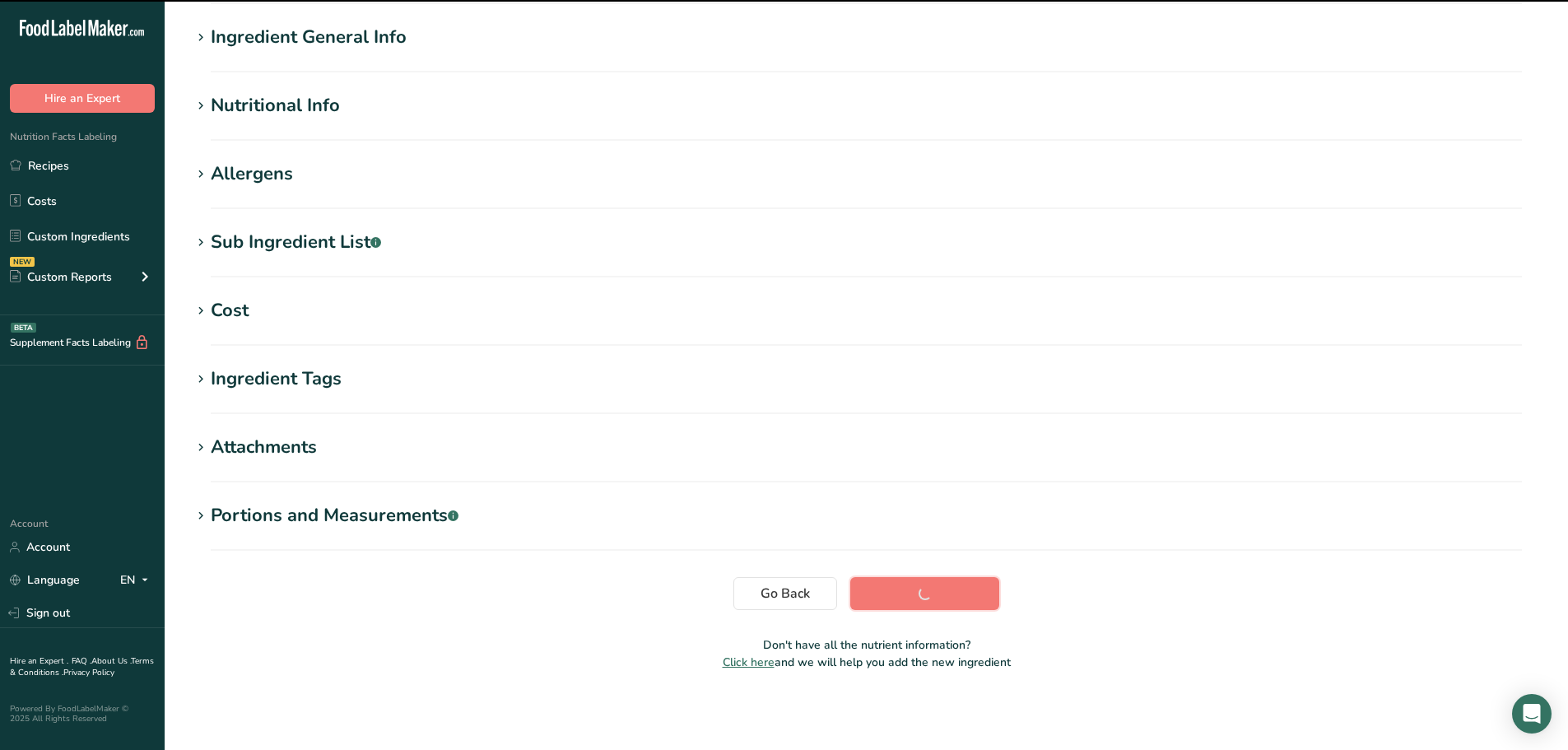
scroll to position [121, 0]
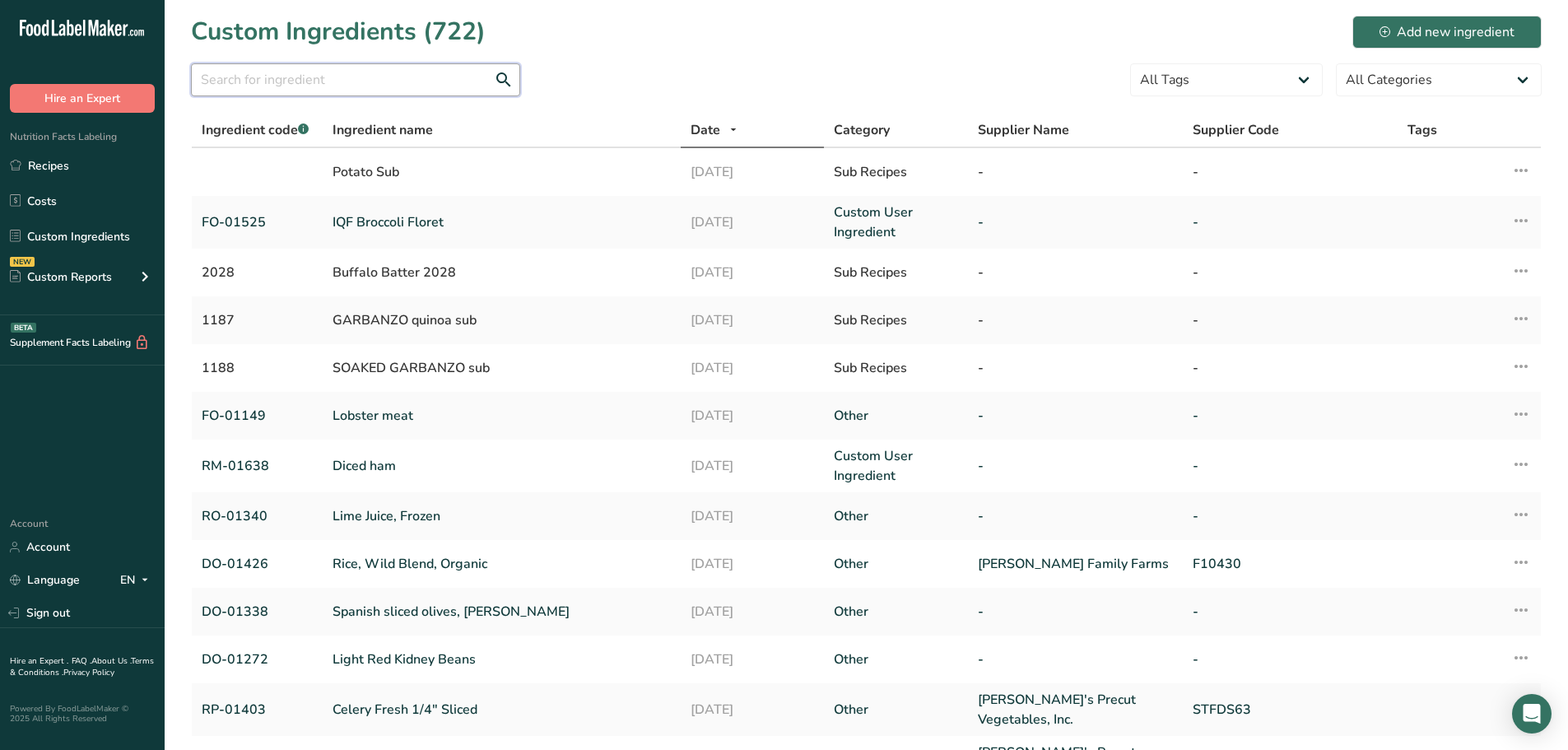
click at [332, 86] on input "text" at bounding box center [355, 80] width 329 height 33
paste input "RD-01079"
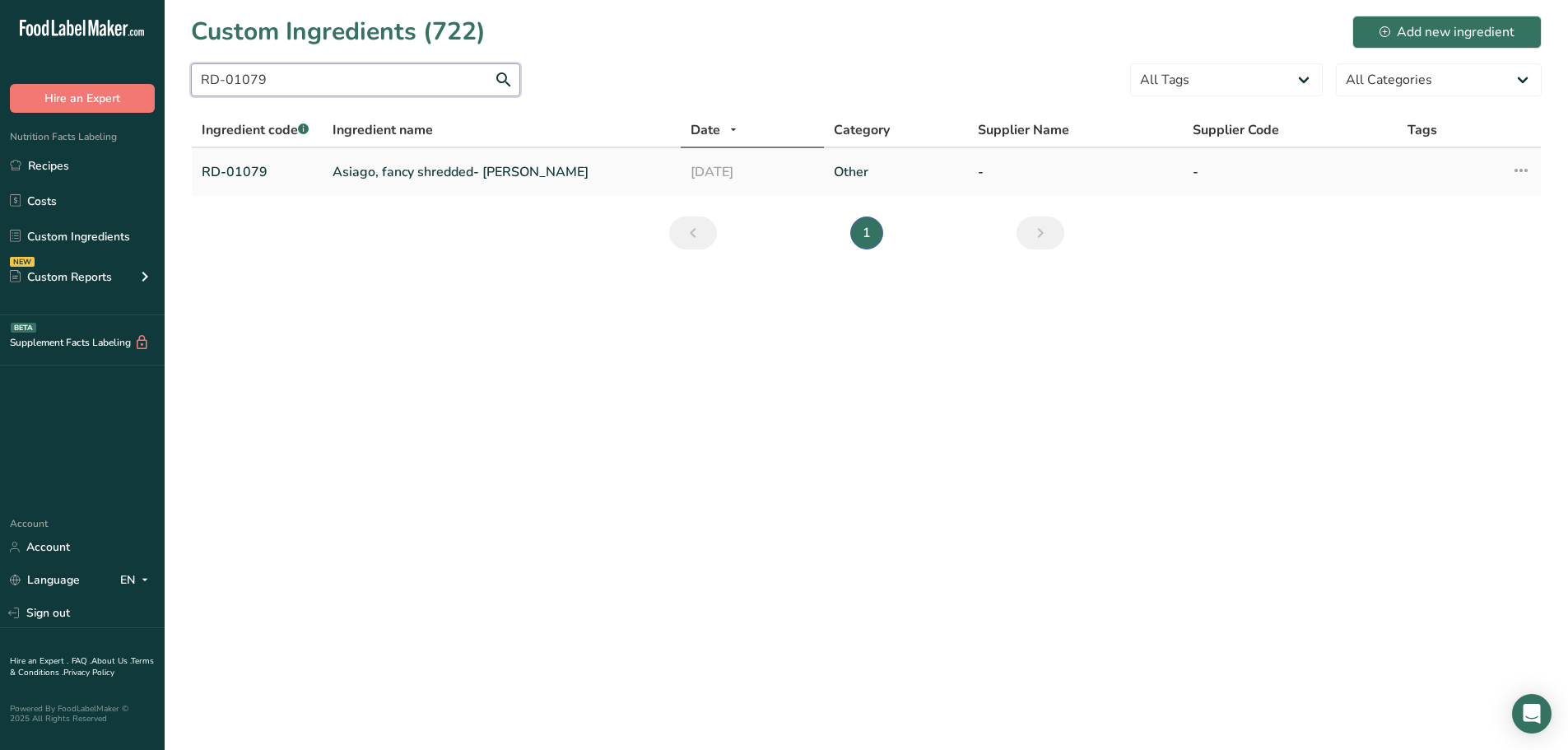
type input "RD-01079"
click at [339, 172] on link "Asiago, fancy shredded- [PERSON_NAME]" at bounding box center [501, 172] width 338 height 20
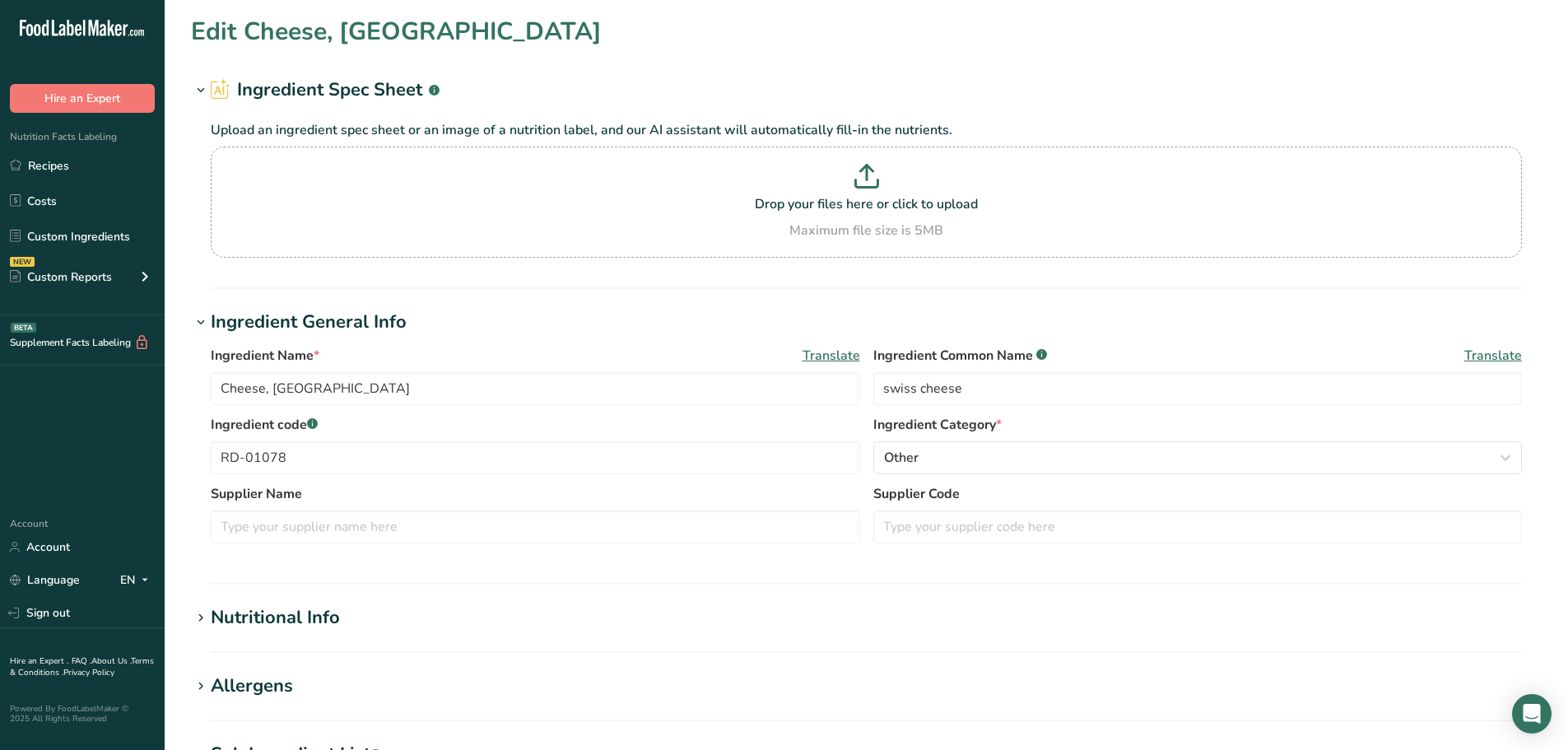
type input "Asiago, fancy shredded- [PERSON_NAME]"
type input "asiago cheese"
type input "RD-01079"
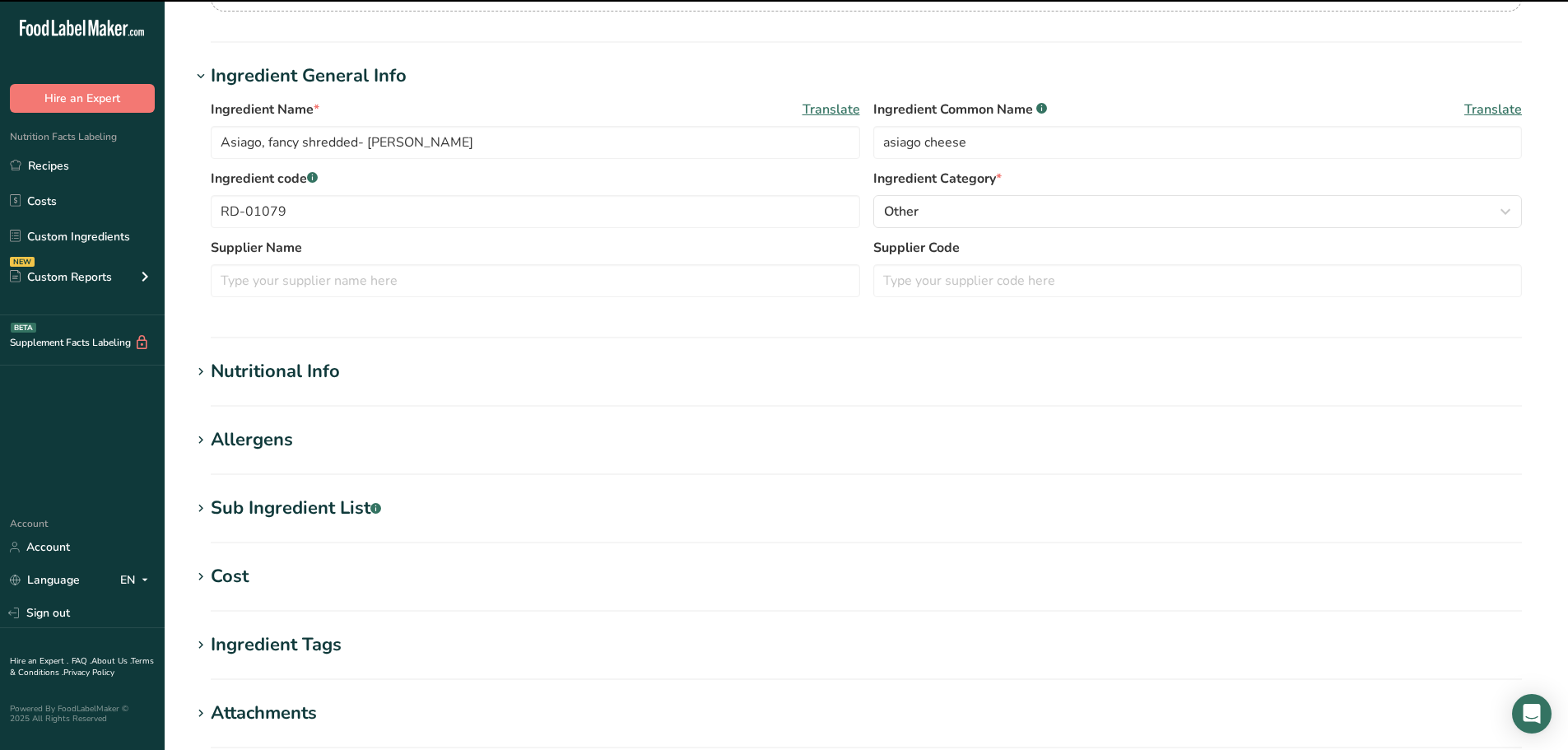
scroll to position [247, 0]
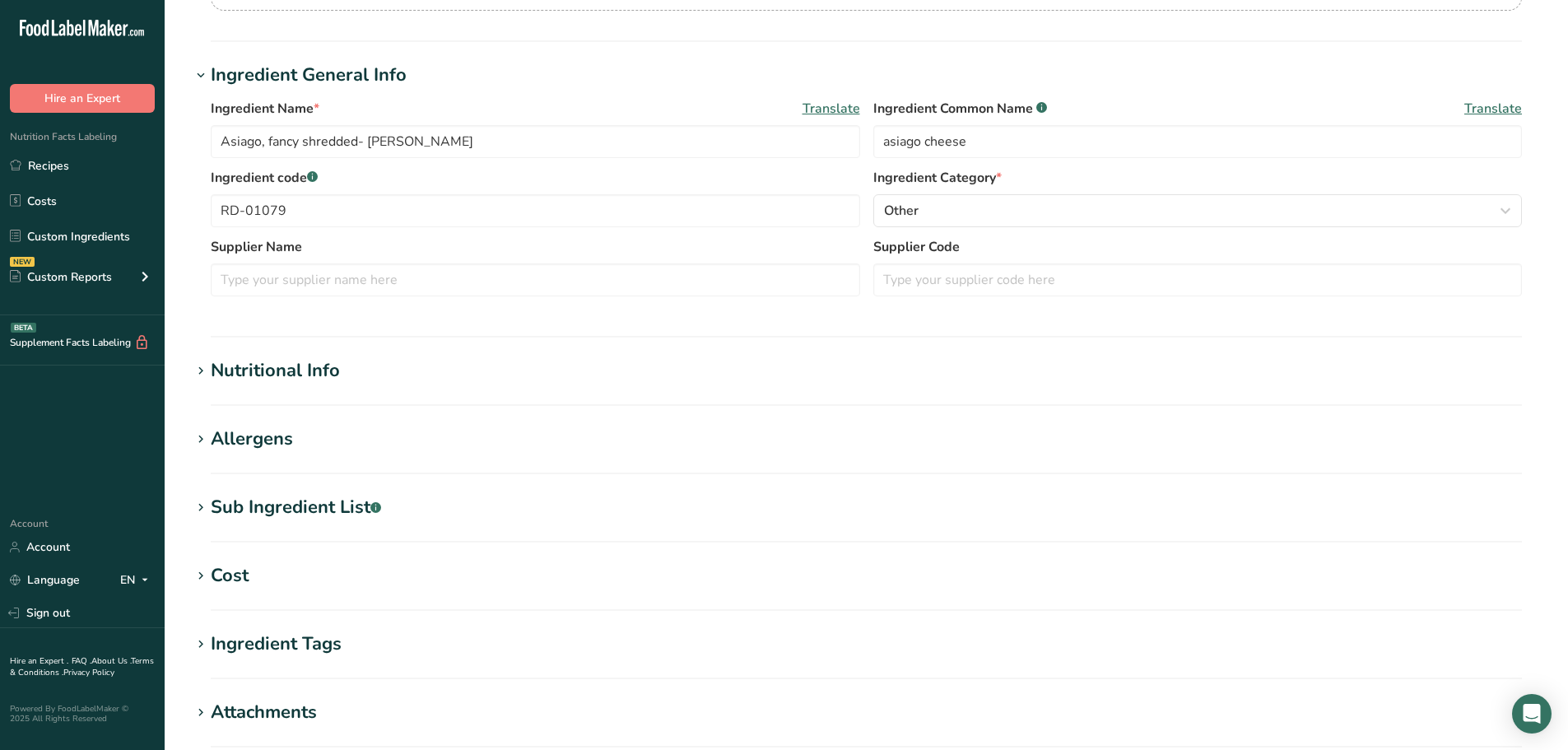
click at [281, 505] on div "Sub Ingredient List .a-a{fill:#347362;}.b-a{fill:#fff;}" at bounding box center [295, 508] width 170 height 27
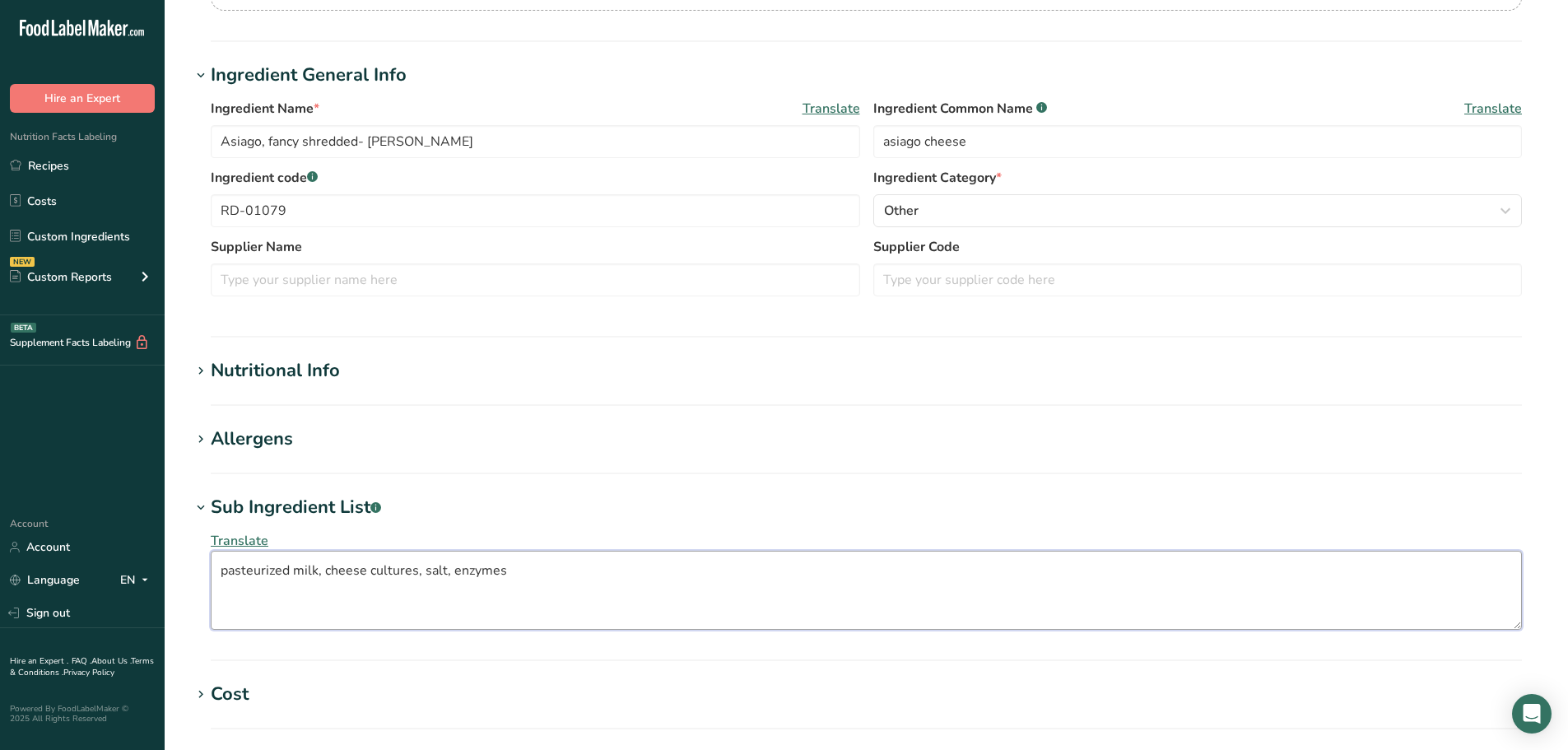
click at [296, 573] on textarea "pasteurized milk, cheese cultures, salt, enzymes" at bounding box center [866, 590] width 1311 height 79
click at [381, 570] on textarea "pasteurized cultured milk, cheese cultures, salt, enzymes" at bounding box center [866, 590] width 1311 height 79
click at [388, 569] on textarea "pasteurized cultured milk, cultures, salt, enzymes" at bounding box center [866, 590] width 1311 height 79
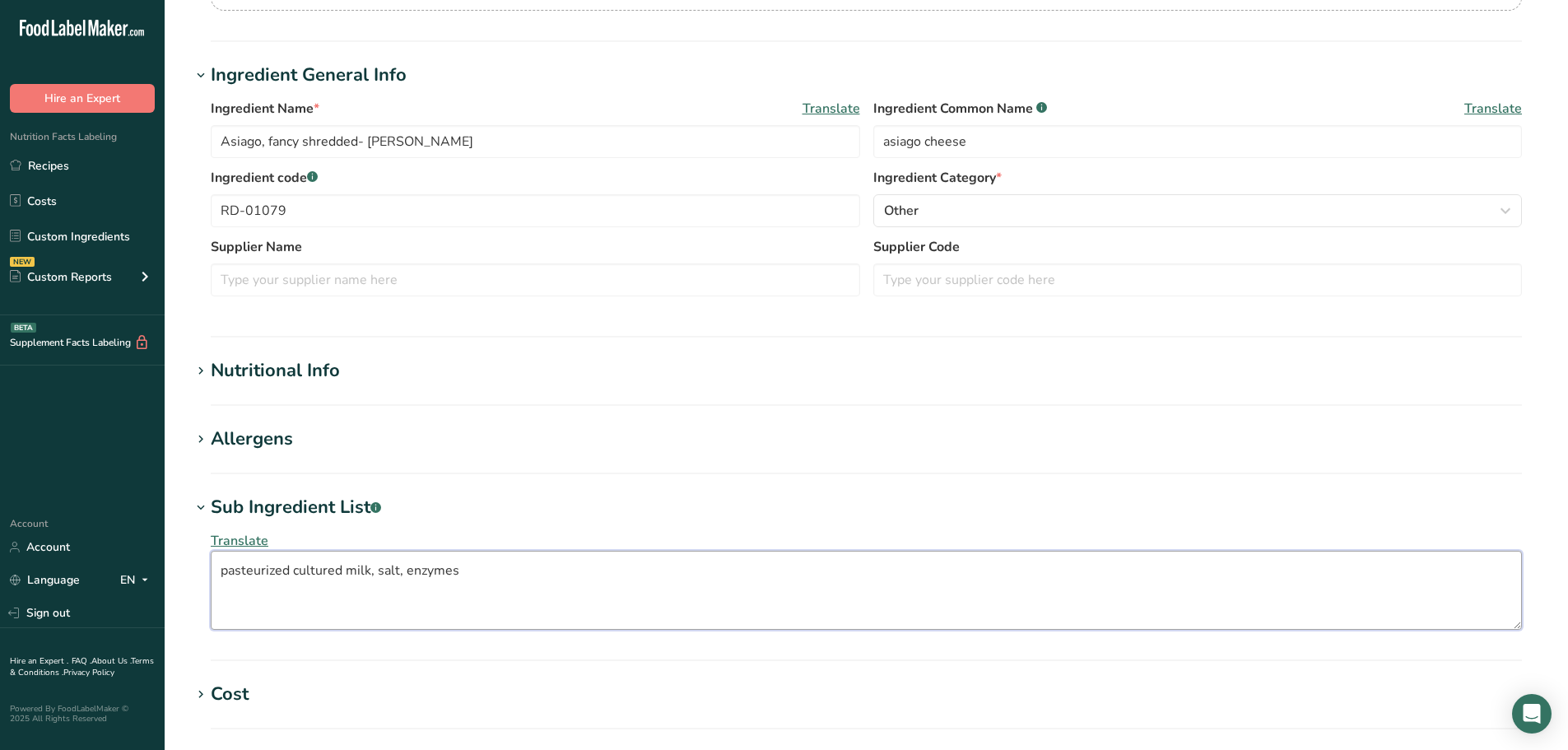
scroll to position [631, 0]
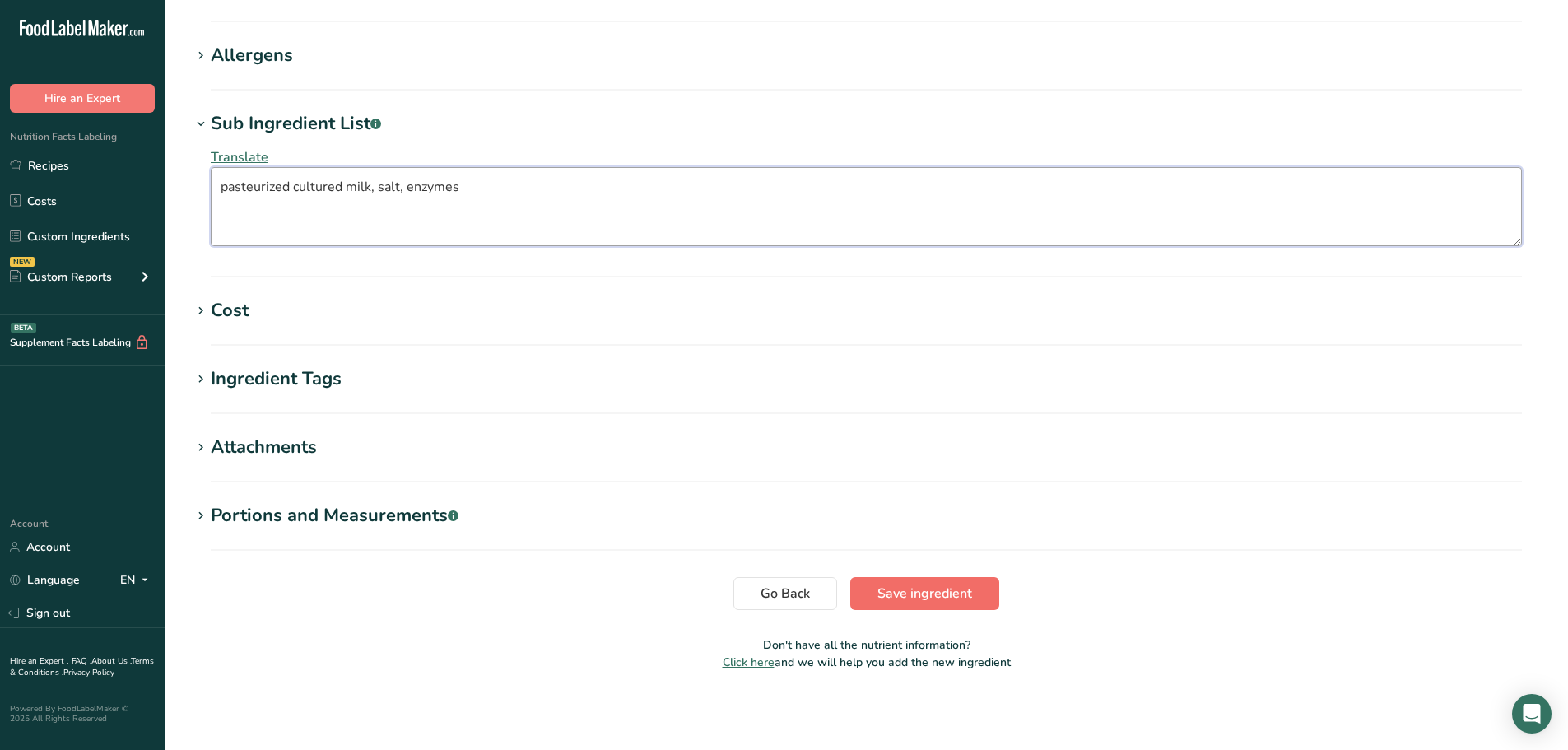
type textarea "pasteurized cultured milk, salt, enzymes"
click at [903, 588] on span "Save ingredient" at bounding box center [925, 594] width 94 height 20
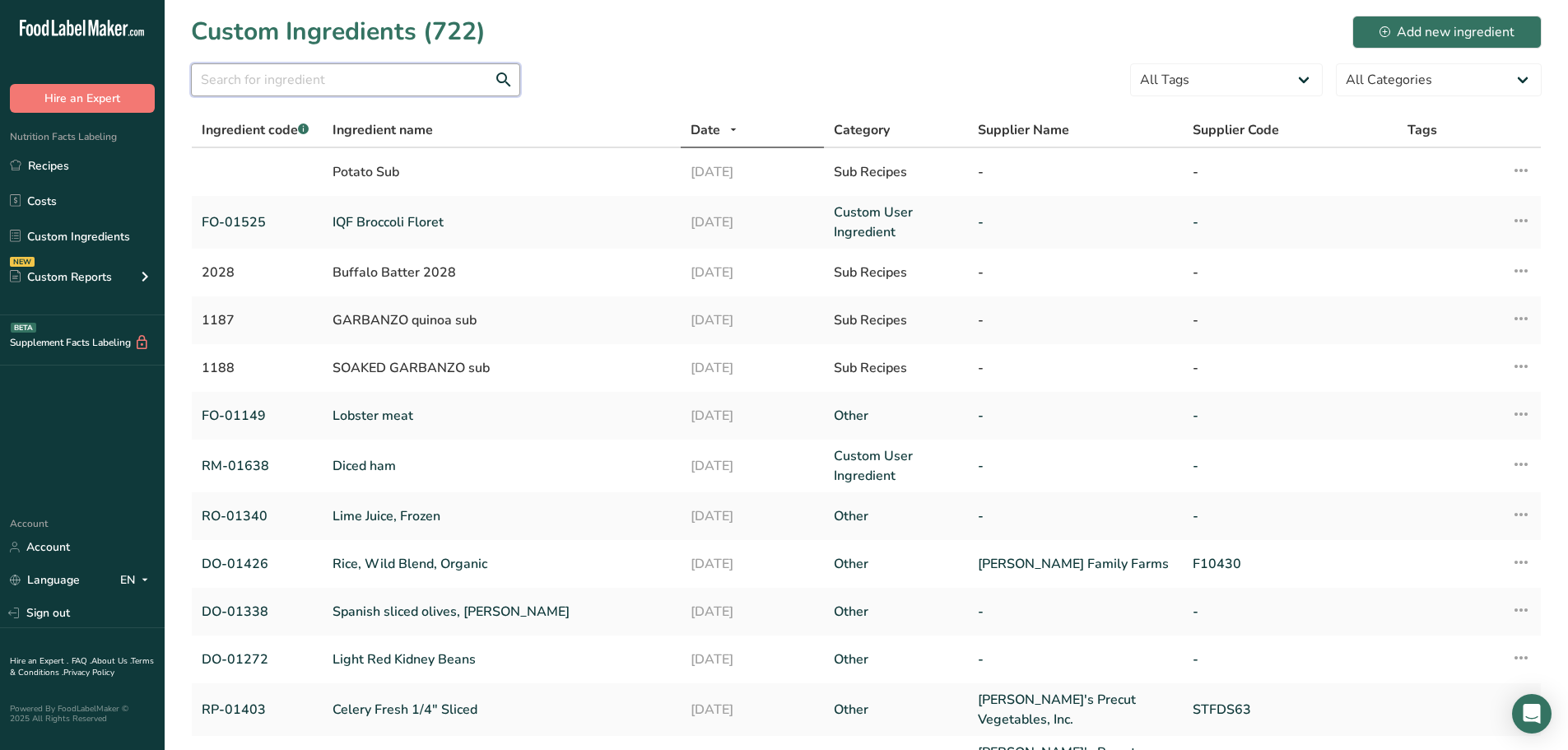
click at [330, 85] on input "text" at bounding box center [355, 80] width 329 height 33
paste input "RD-01077"
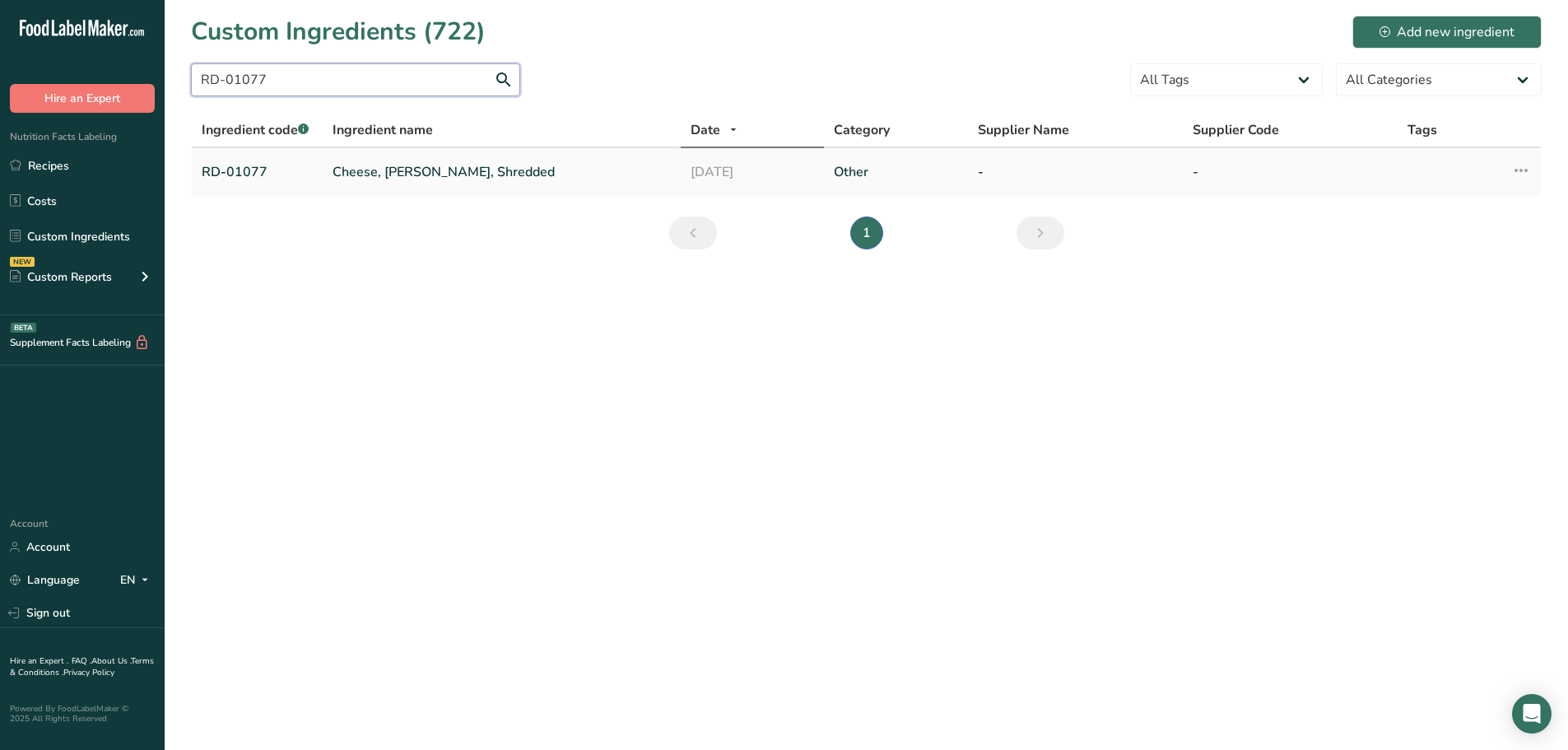
type input "RD-01077"
click at [386, 162] on link "Cheese, [PERSON_NAME], Shredded" at bounding box center [501, 172] width 338 height 20
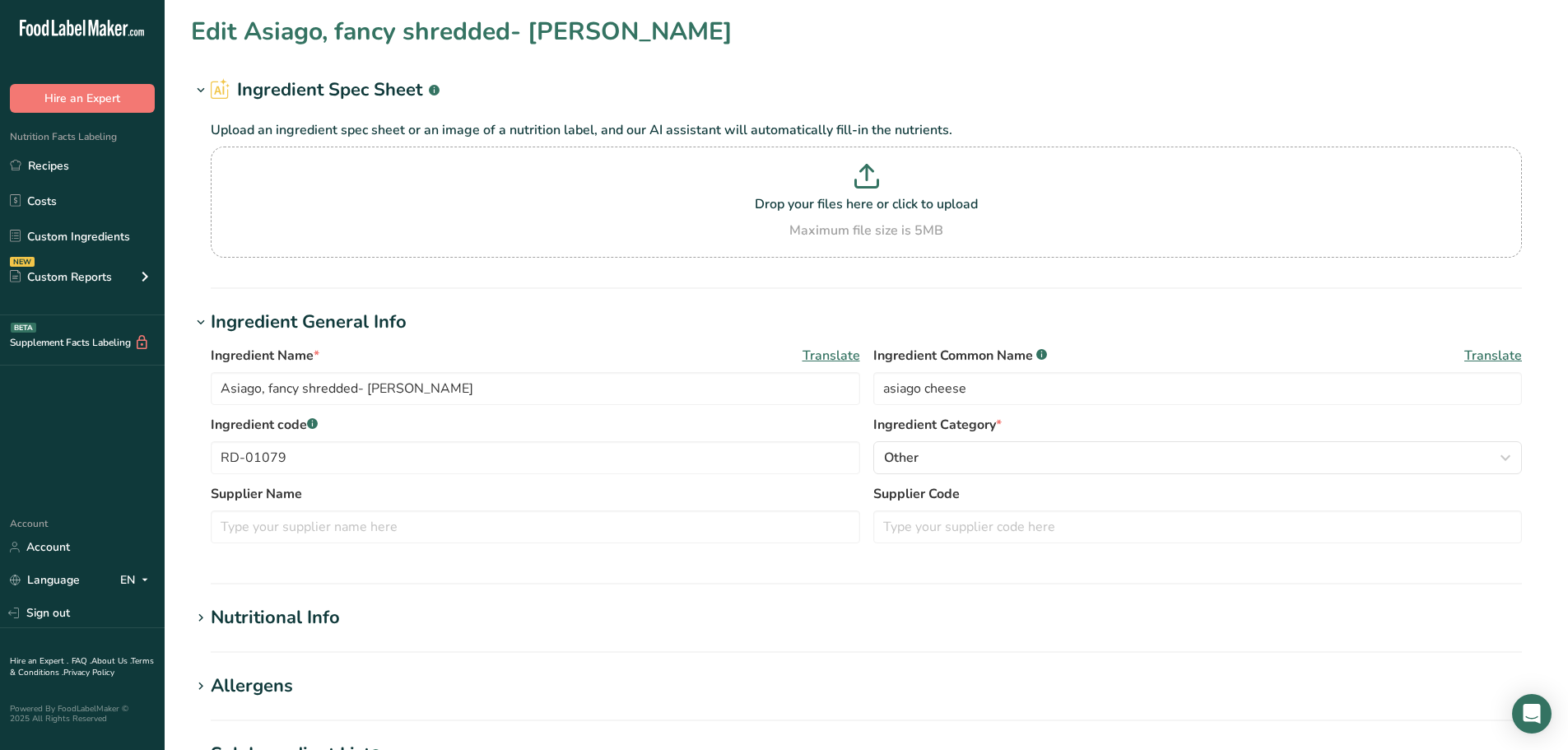
type input "Cheese, [PERSON_NAME], Shredded"
type input "fontina cheese"
type input "RD-01077"
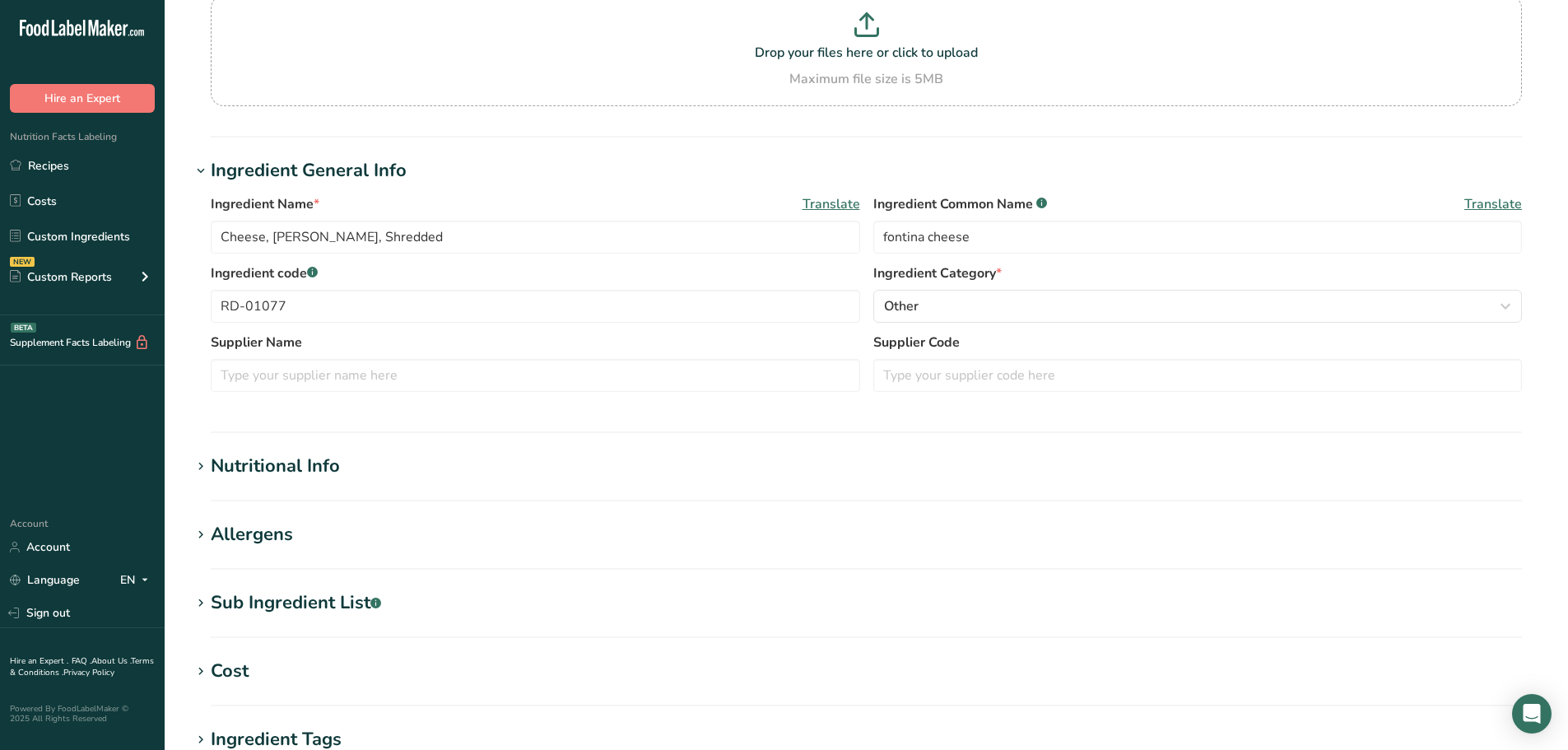
scroll to position [165, 0]
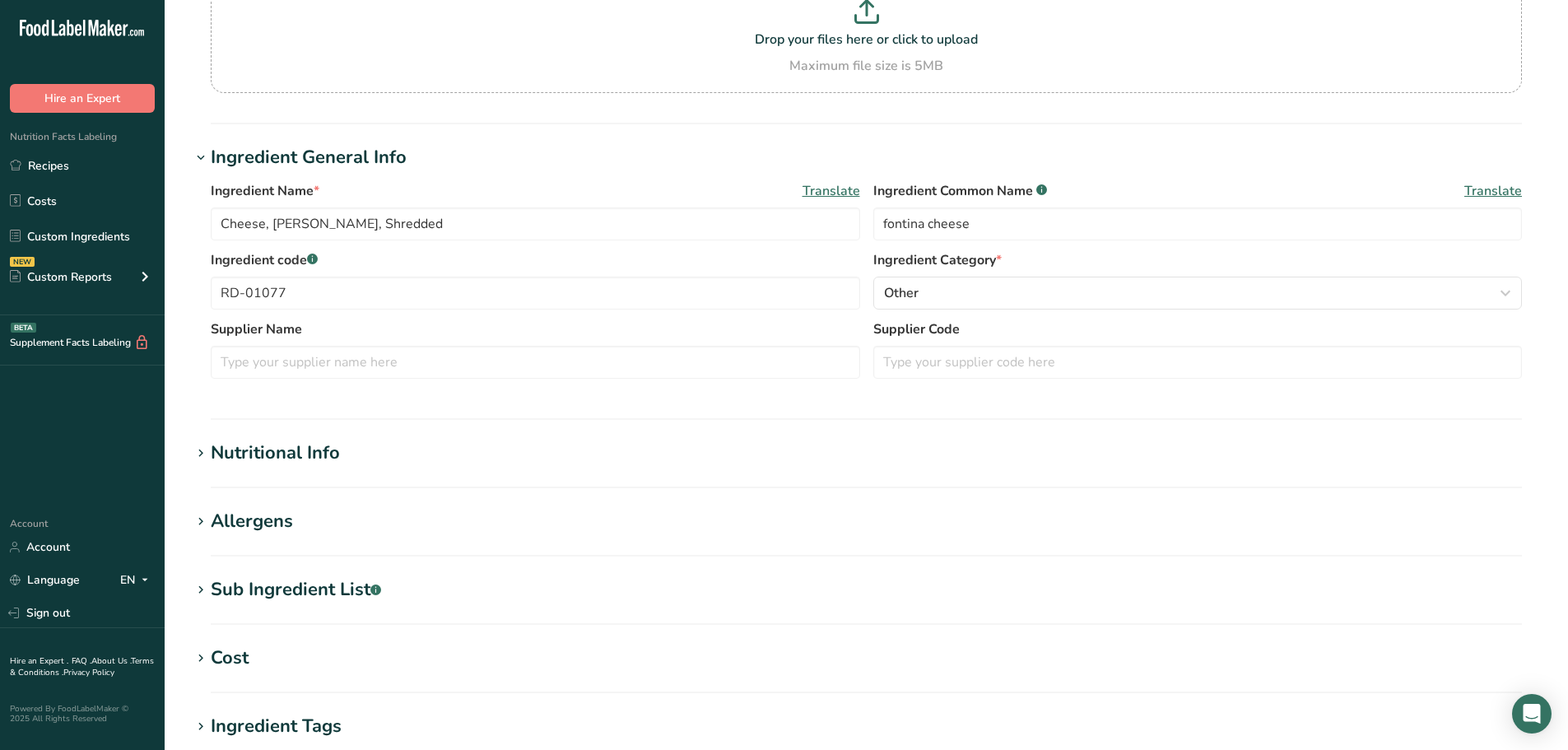
click at [300, 585] on div "Sub Ingredient List .a-a{fill:#347362;}.b-a{fill:#fff;}" at bounding box center [295, 590] width 170 height 27
click at [294, 647] on textarea "pasteurized milk, cheese cultures, salt, enzymes" at bounding box center [866, 673] width 1311 height 79
click at [441, 645] on textarea "pasteurized cultured milk, cheese cultures, salt, enzymes" at bounding box center [866, 673] width 1311 height 79
click at [386, 647] on textarea "pasteurized cultured milk, cheese , salt, enzymes" at bounding box center [866, 673] width 1311 height 79
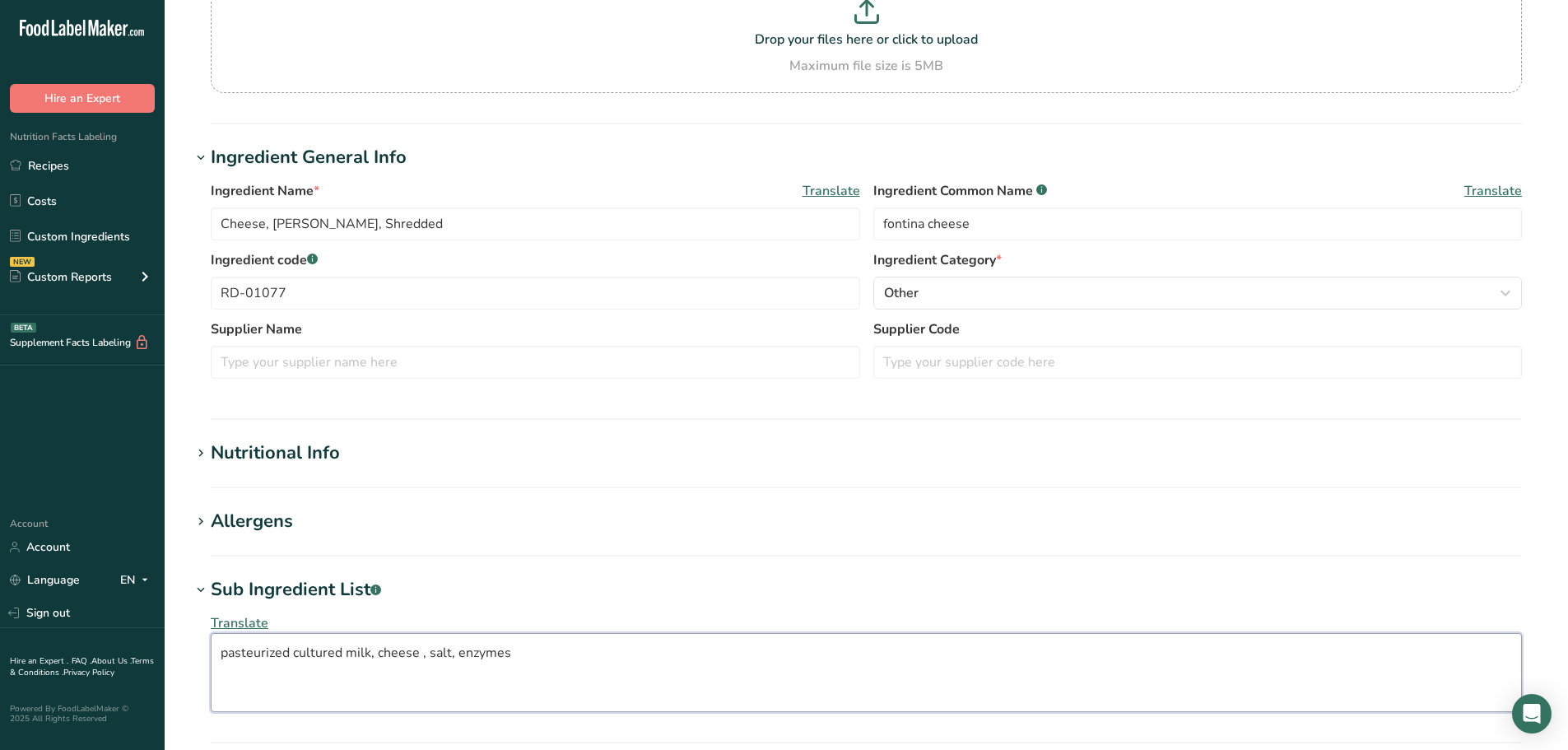
click at [386, 647] on textarea "pasteurized cultured milk, cheese , salt, enzymes" at bounding box center [866, 673] width 1311 height 79
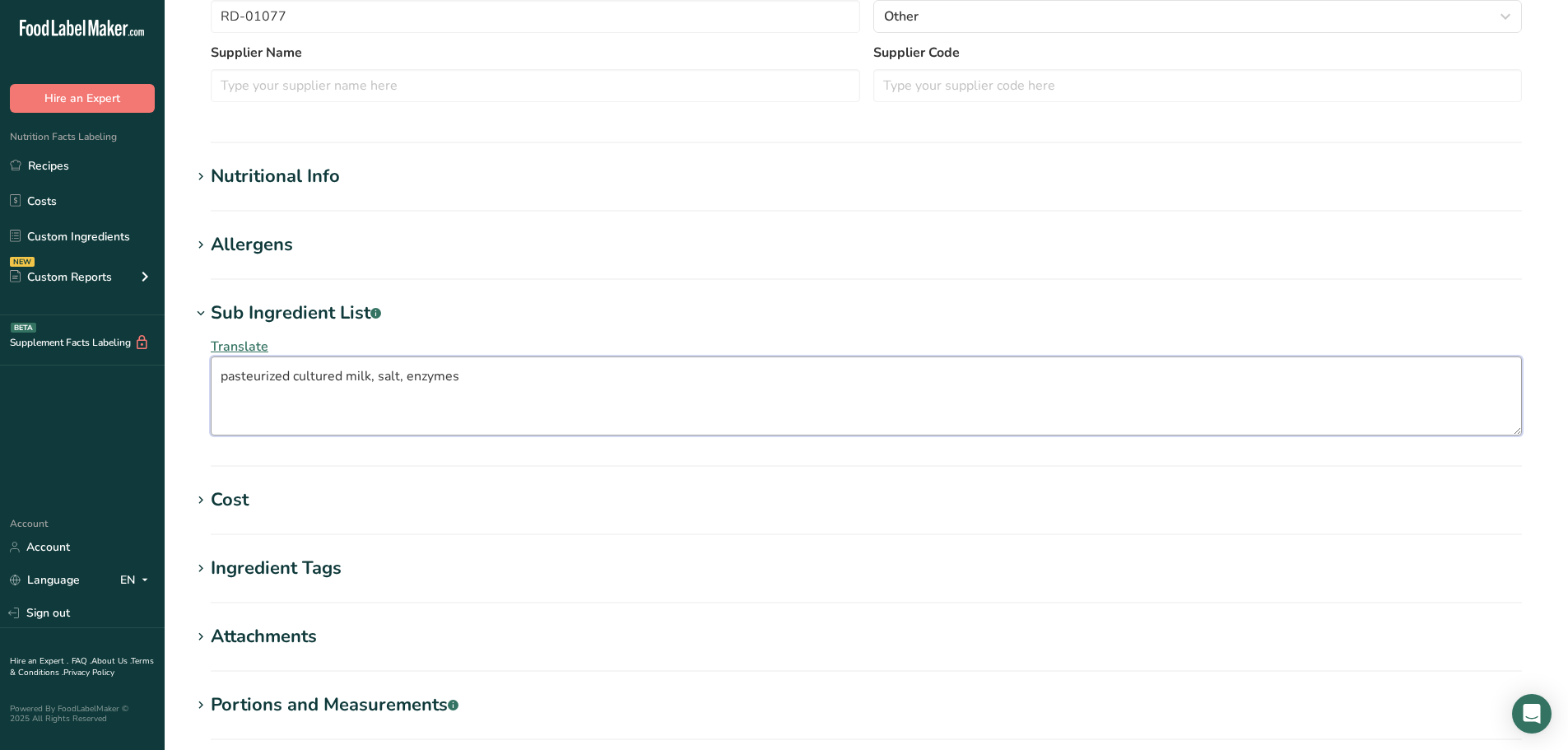
scroll to position [631, 0]
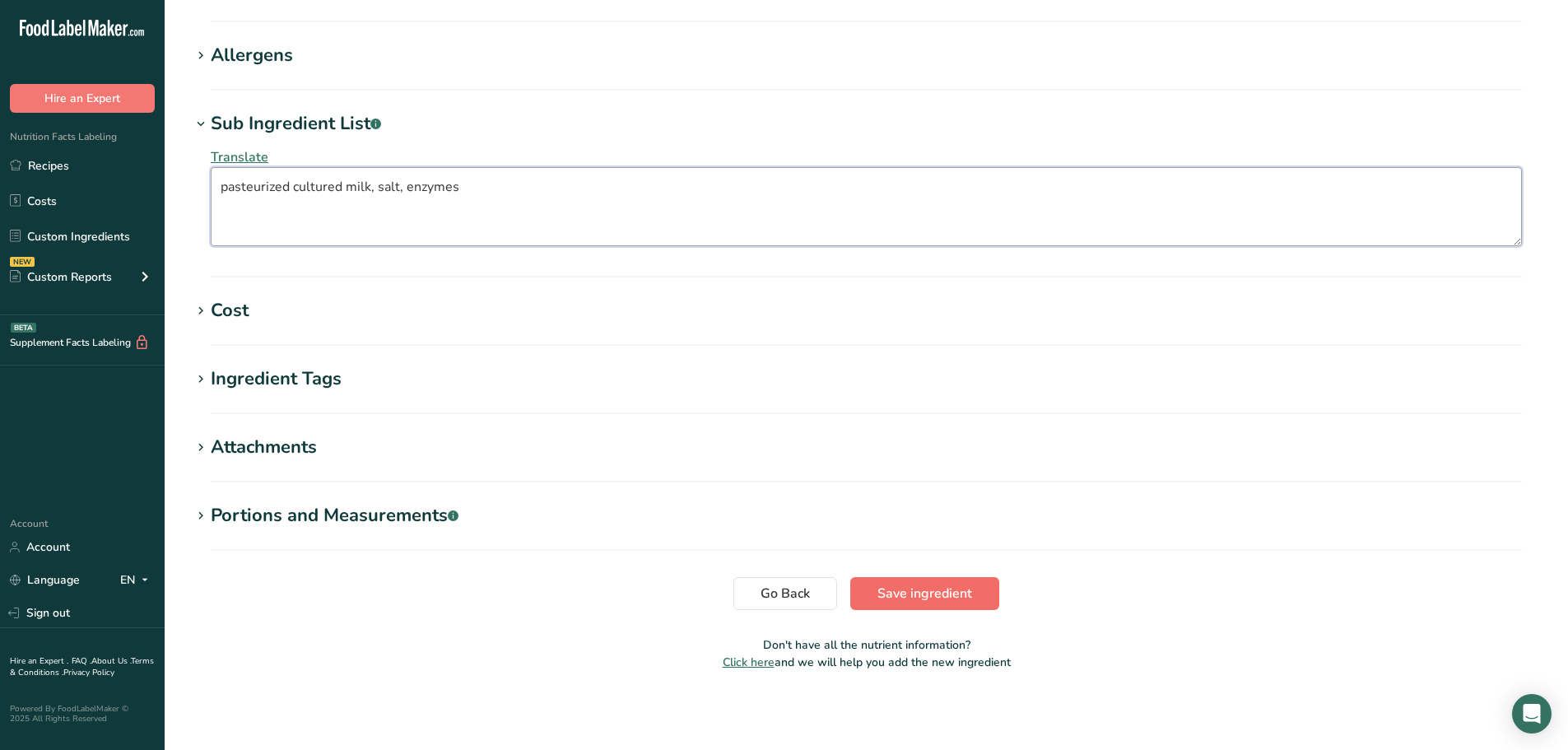
type textarea "pasteurized cultured milk, salt, enzymes"
click at [903, 578] on button "Save ingredient" at bounding box center [924, 594] width 149 height 33
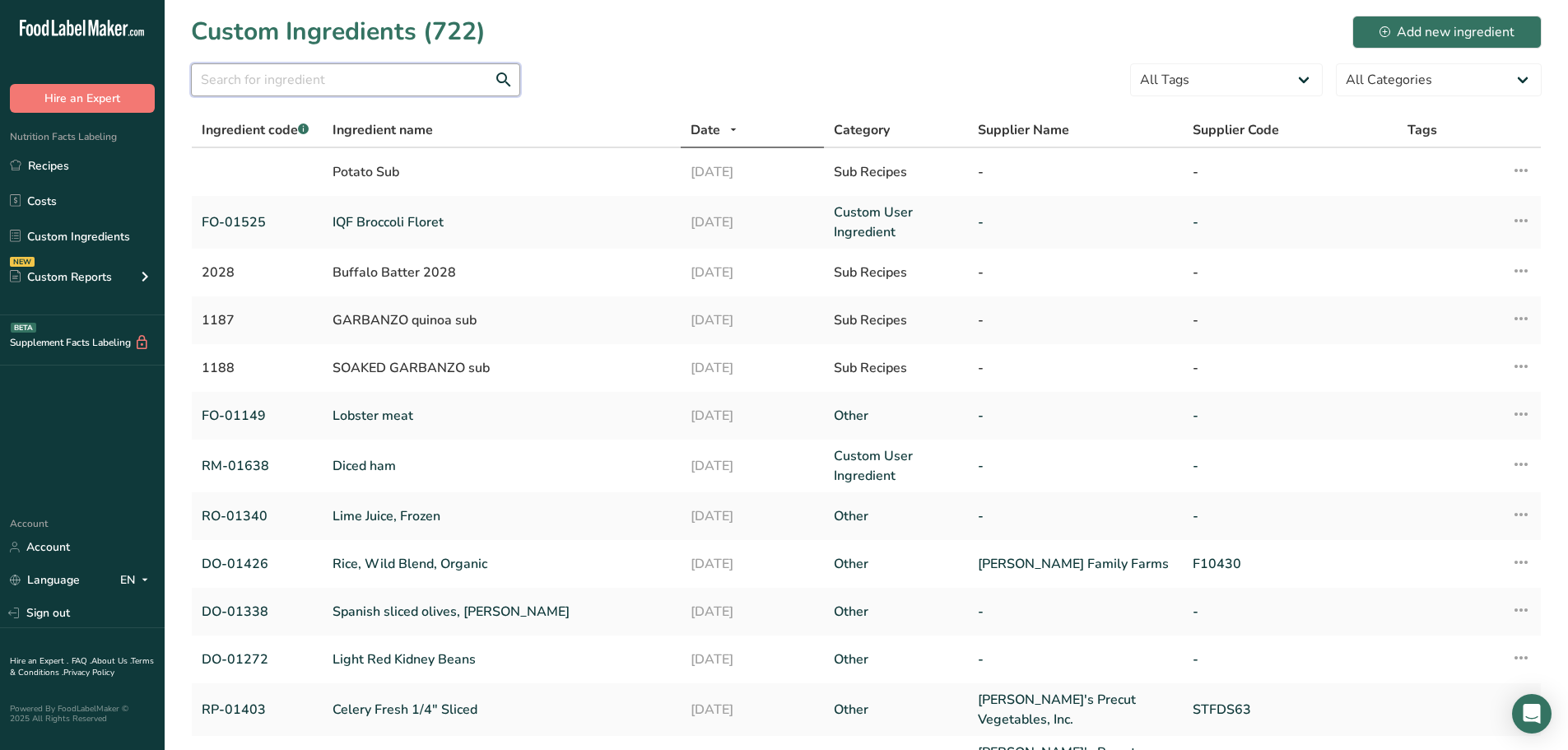
click at [282, 66] on input "text" at bounding box center [355, 80] width 329 height 33
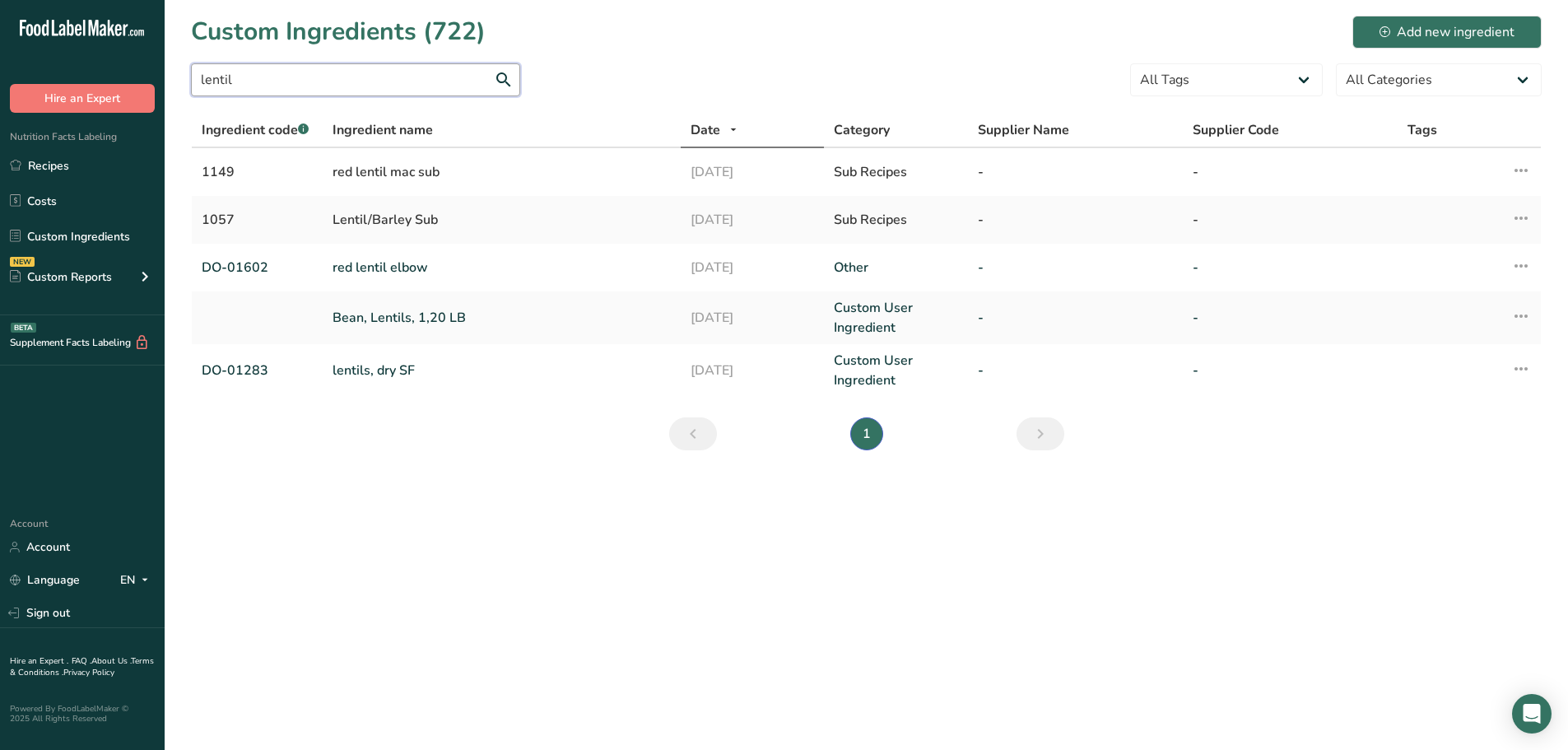
drag, startPoint x: 367, startPoint y: 70, endPoint x: 0, endPoint y: 44, distance: 367.9
click at [0, 59] on div ".a-20{fill:#fff;} Hire an Expert Nutrition Facts Labeling Recipes Costs Custom …" at bounding box center [784, 375] width 1568 height 750
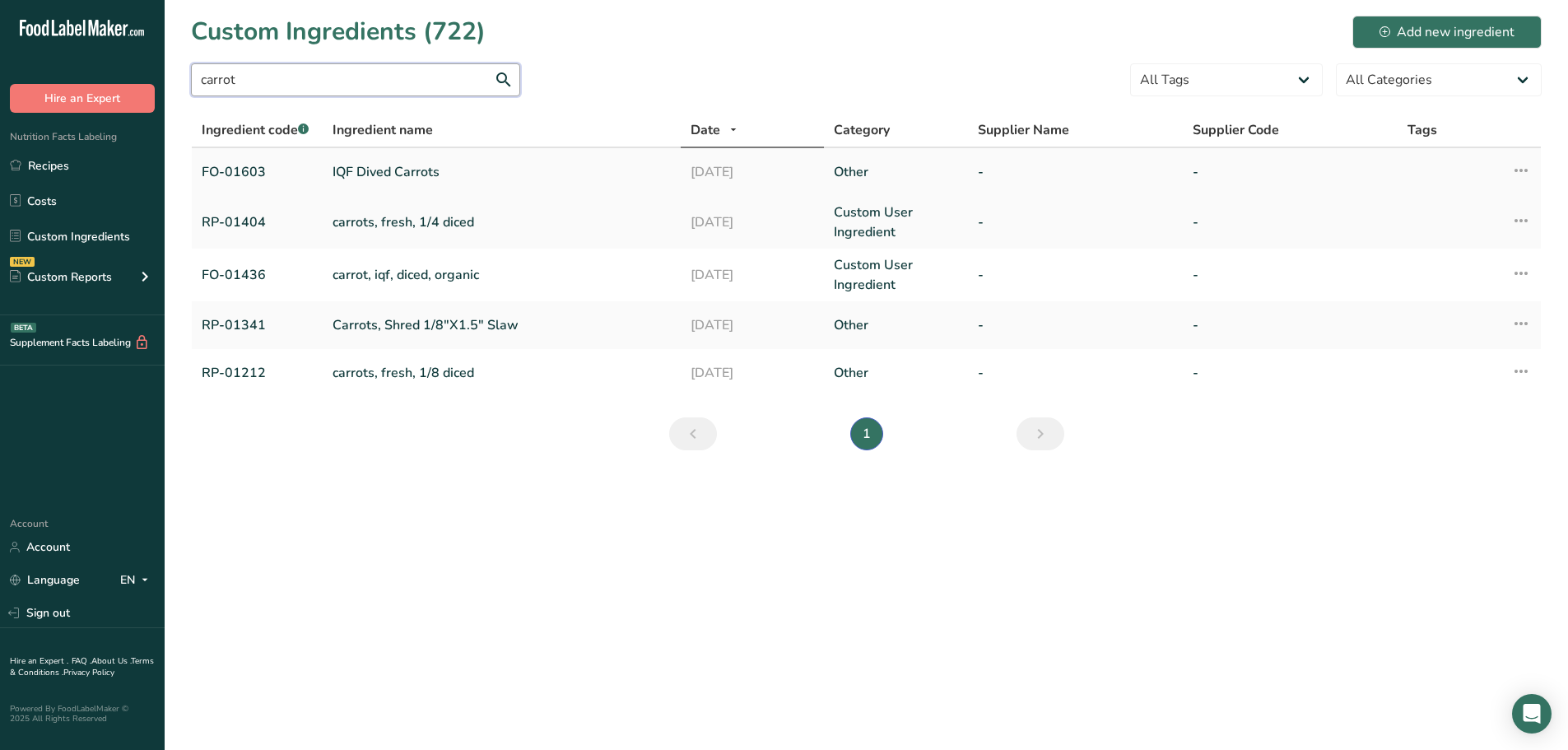
type input "carrot"
click at [377, 174] on link "IQF Dived Carrots" at bounding box center [501, 172] width 338 height 20
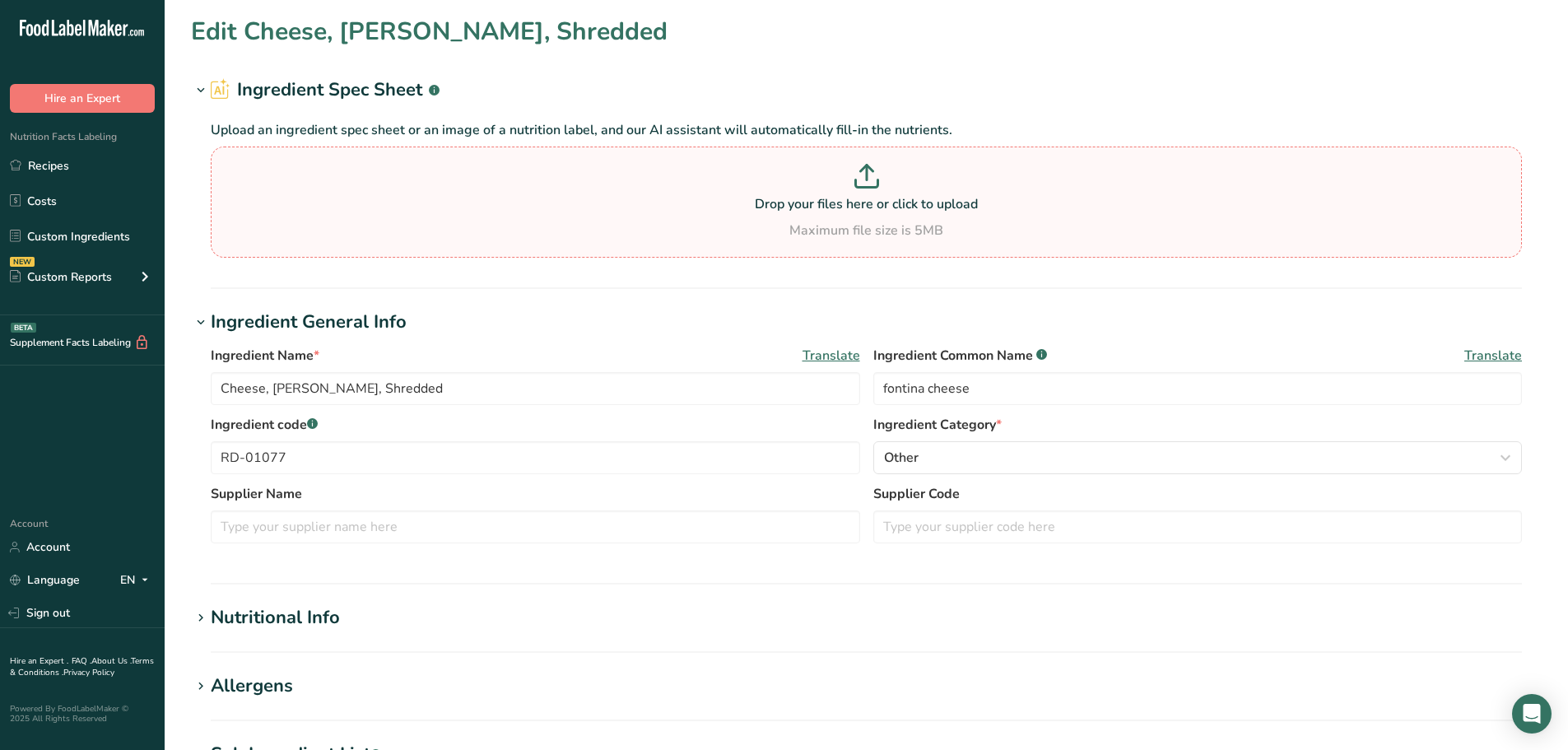
type input "IQF Dived Carrots"
type input "carrots"
type input "FO-01603"
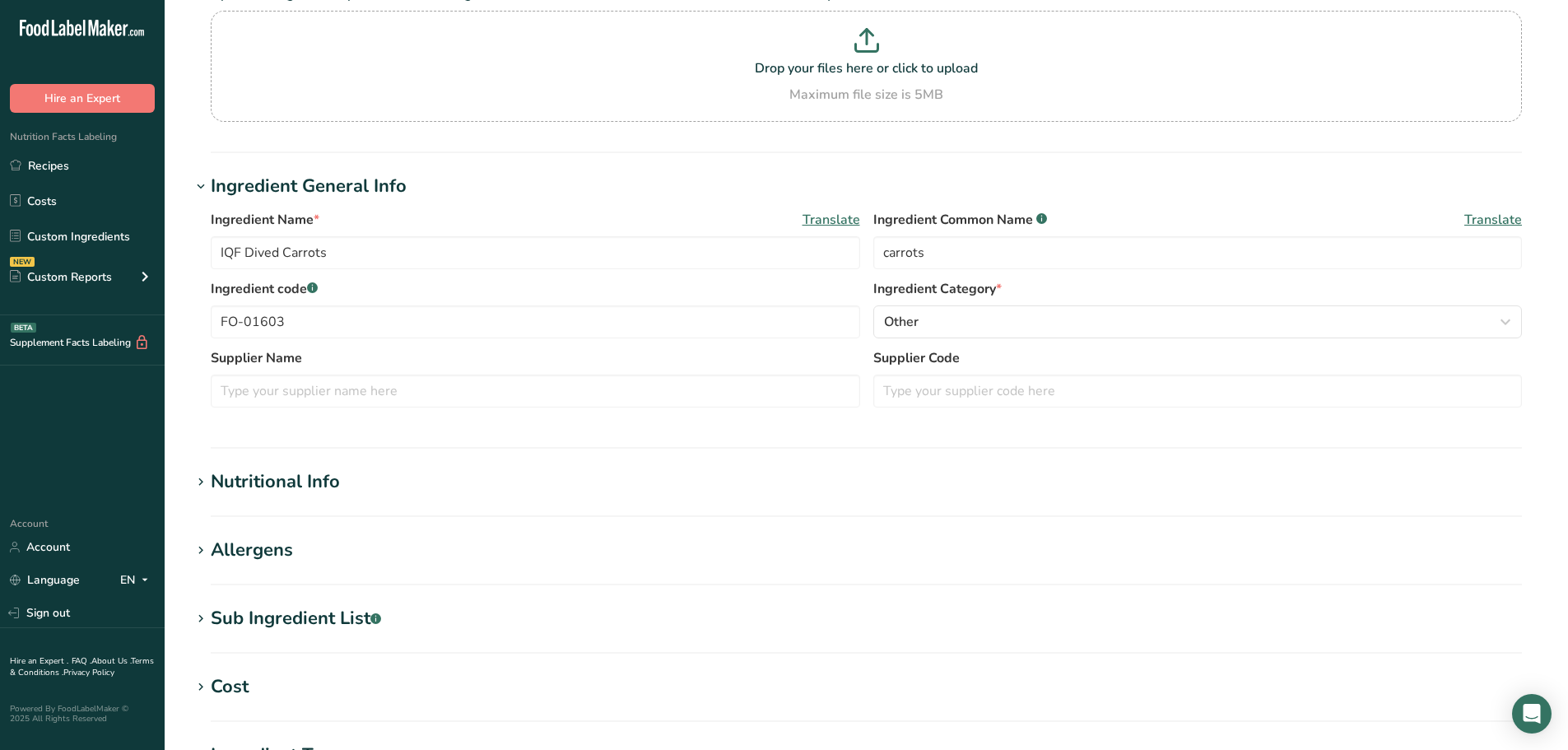
scroll to position [165, 0]
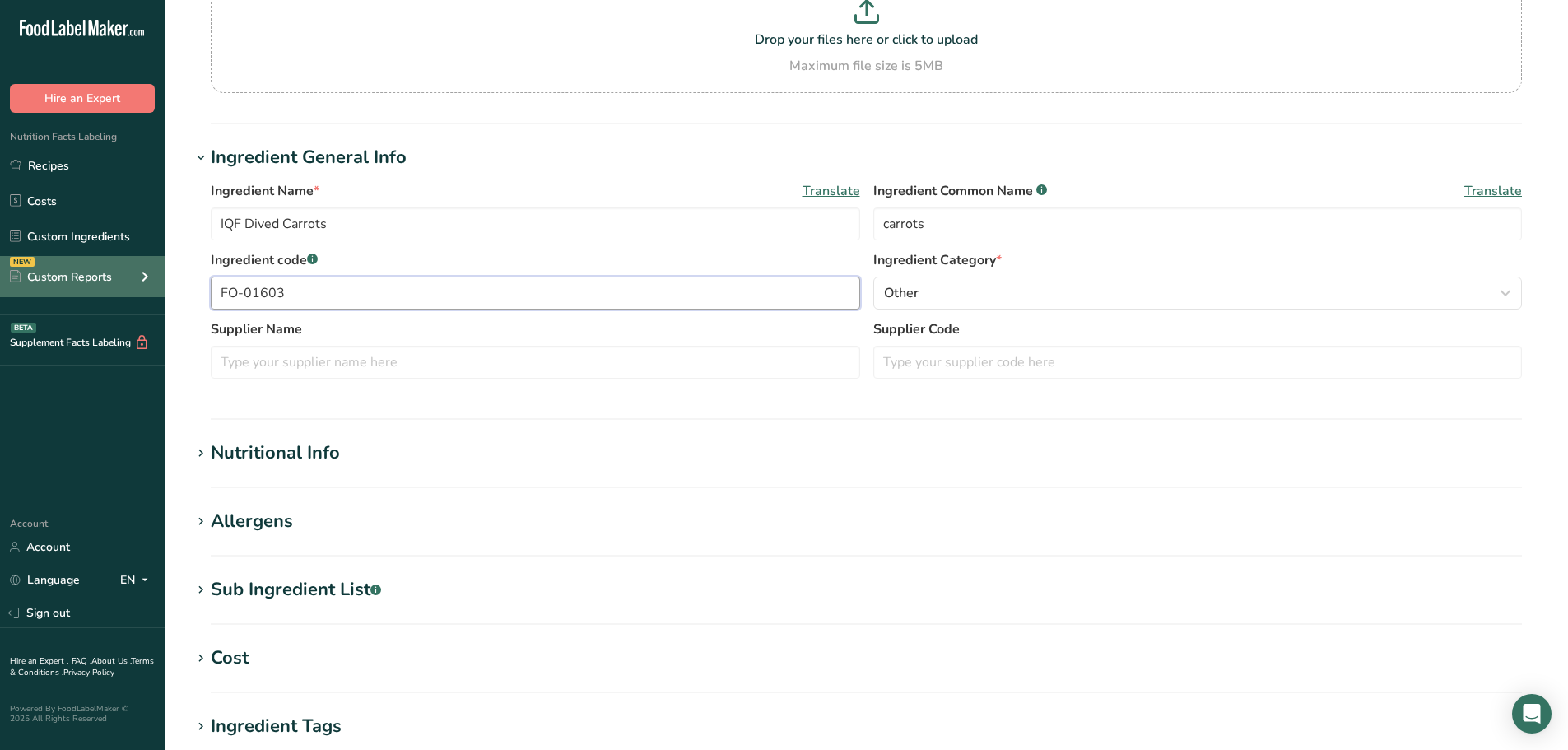
drag, startPoint x: 331, startPoint y: 290, endPoint x: 132, endPoint y: 285, distance: 199.1
click at [132, 285] on div ".a-20{fill:#fff;} Hire an Expert Nutrition Facts Labeling Recipes Costs Custom …" at bounding box center [784, 466] width 1568 height 1262
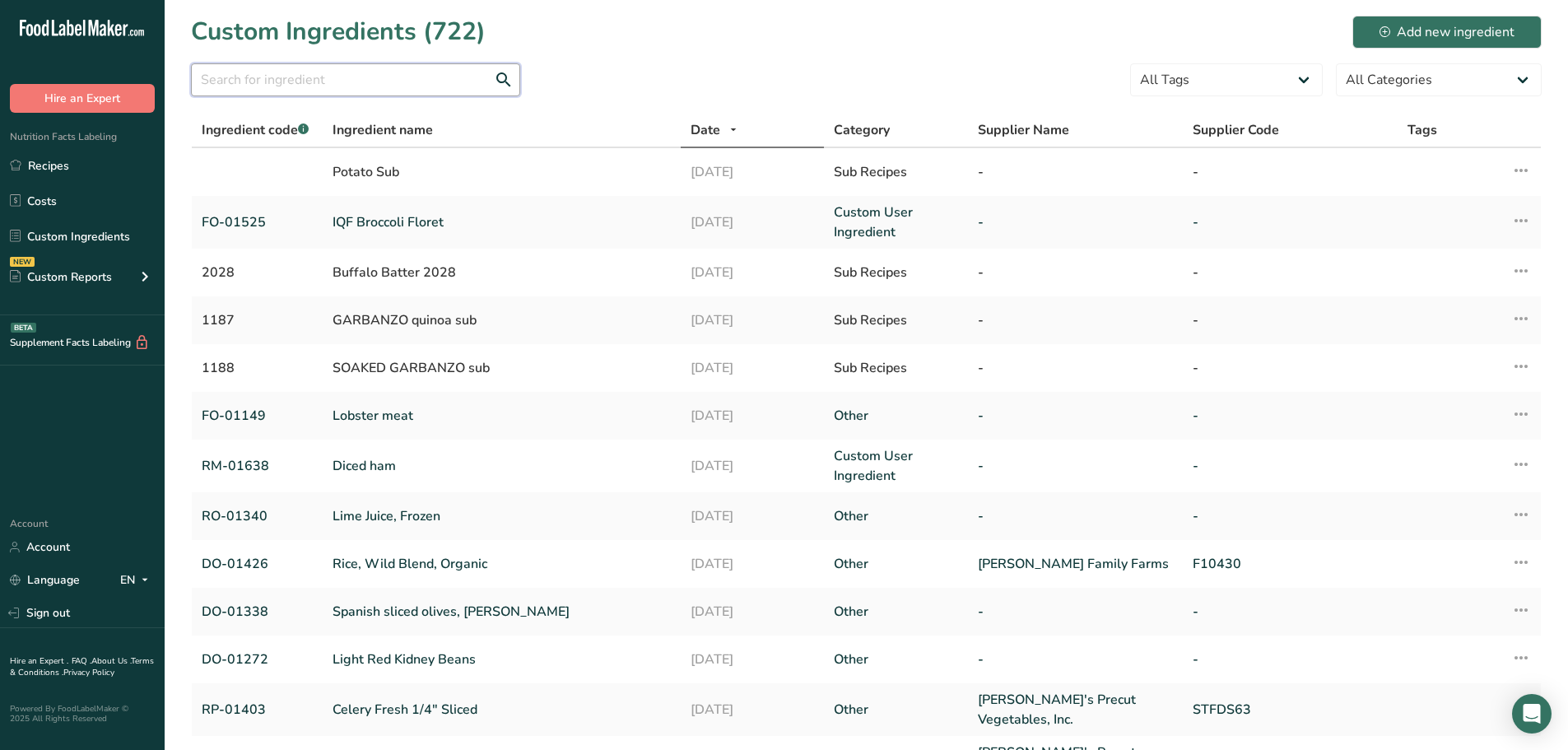
click at [268, 77] on input "text" at bounding box center [355, 80] width 329 height 33
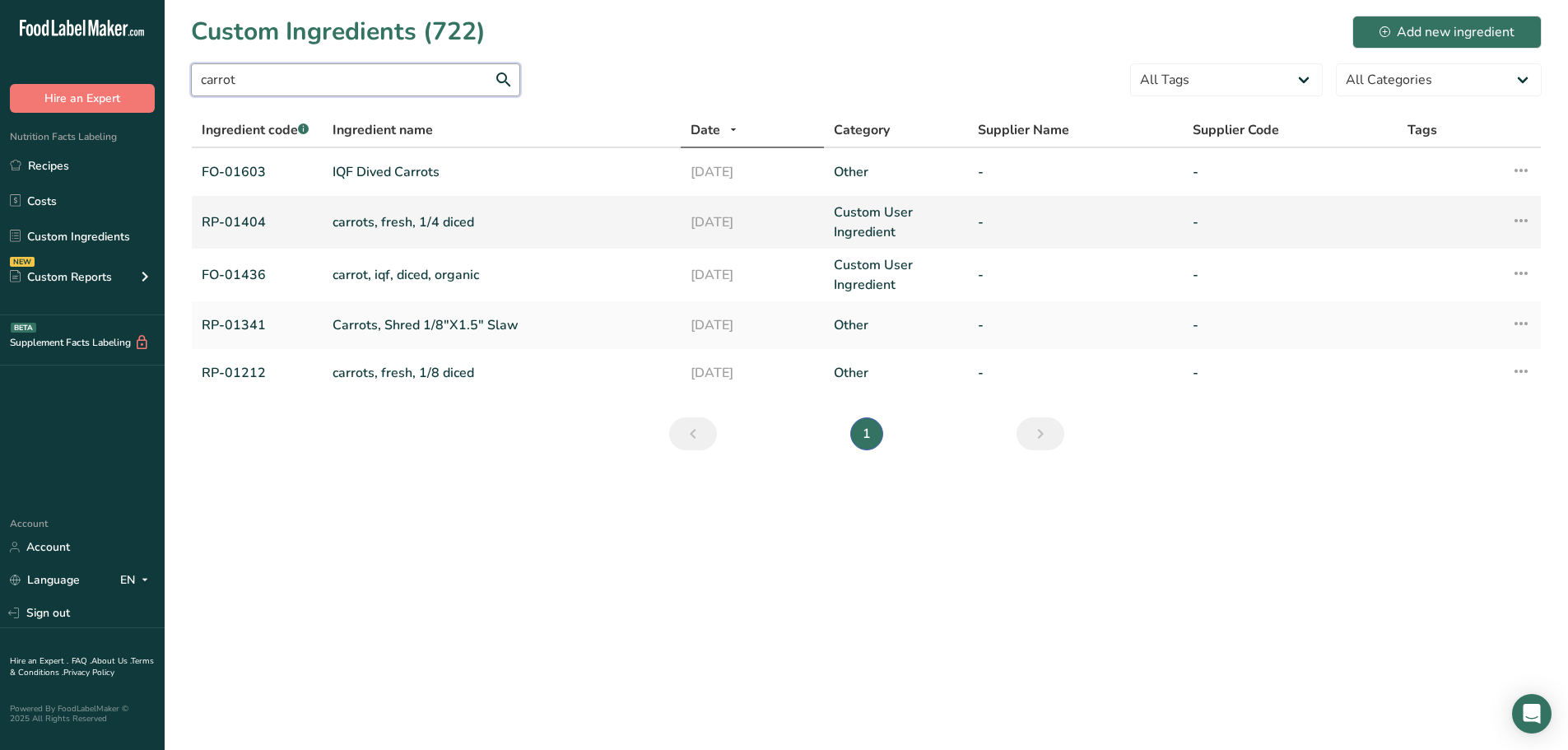
type input "carrot"
click at [415, 220] on link "carrots, fresh, 1/4 diced" at bounding box center [501, 222] width 338 height 20
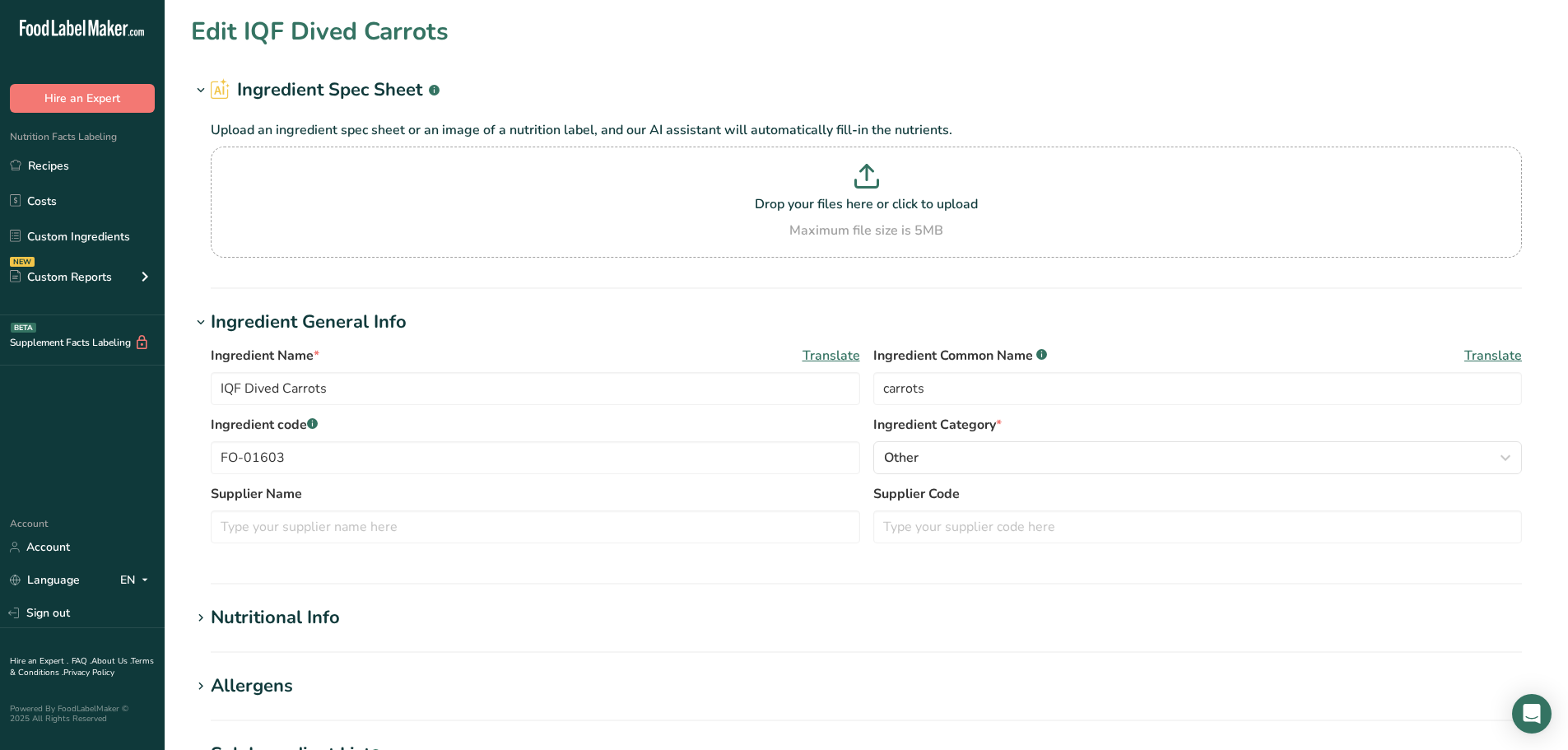
type input "carrots, fresh, 1/4 diced"
type input "Carrot"
type input "RP-01404"
drag, startPoint x: 302, startPoint y: 448, endPoint x: 0, endPoint y: 433, distance: 302.4
click at [0, 433] on div ".a-20{fill:#fff;} Hire an Expert Nutrition Facts Labeling Recipes Costs Custom …" at bounding box center [784, 631] width 1568 height 1262
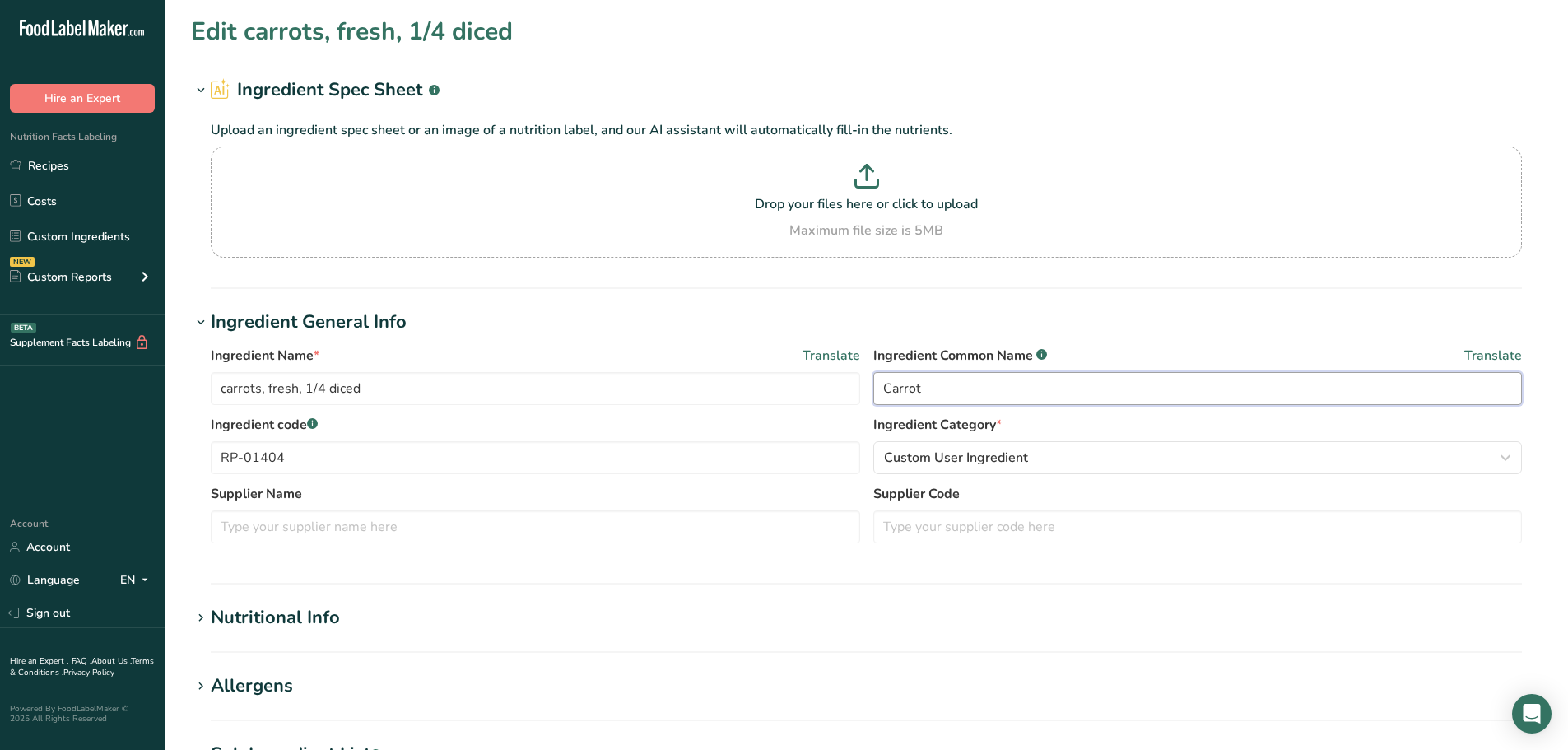
drag, startPoint x: 892, startPoint y: 387, endPoint x: 869, endPoint y: 384, distance: 23.2
click at [869, 384] on div "Ingredient Name * Translate carrots, fresh, 1/4 diced Ingredient Common Name .a…" at bounding box center [866, 381] width 1311 height 70
click at [942, 389] on input "carrot" at bounding box center [1198, 388] width 649 height 33
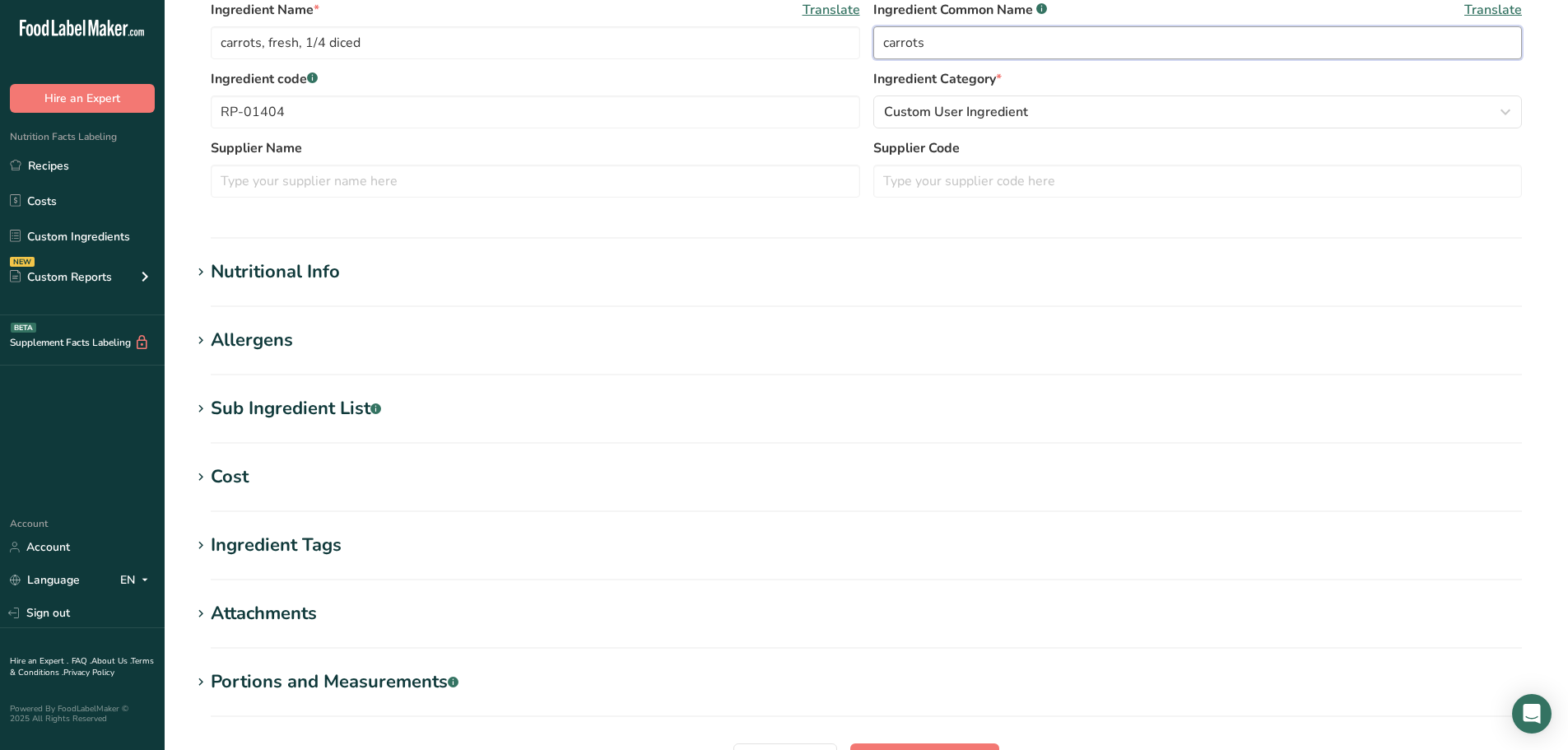
scroll to position [412, 0]
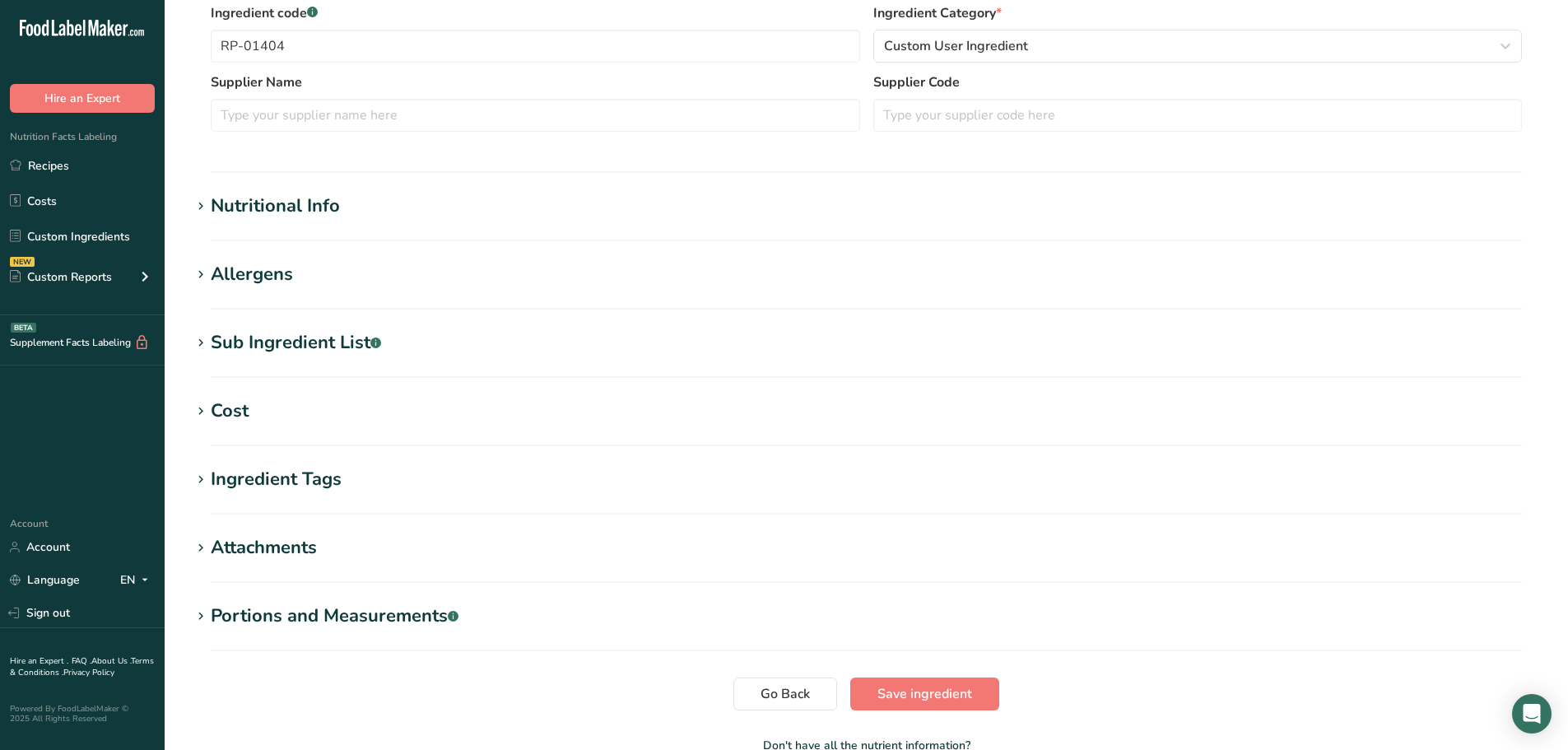
type input "carrots"
click at [324, 329] on div "Sub Ingredient List .a-a{fill:#347362;}.b-a{fill:#fff;}" at bounding box center [295, 343] width 170 height 27
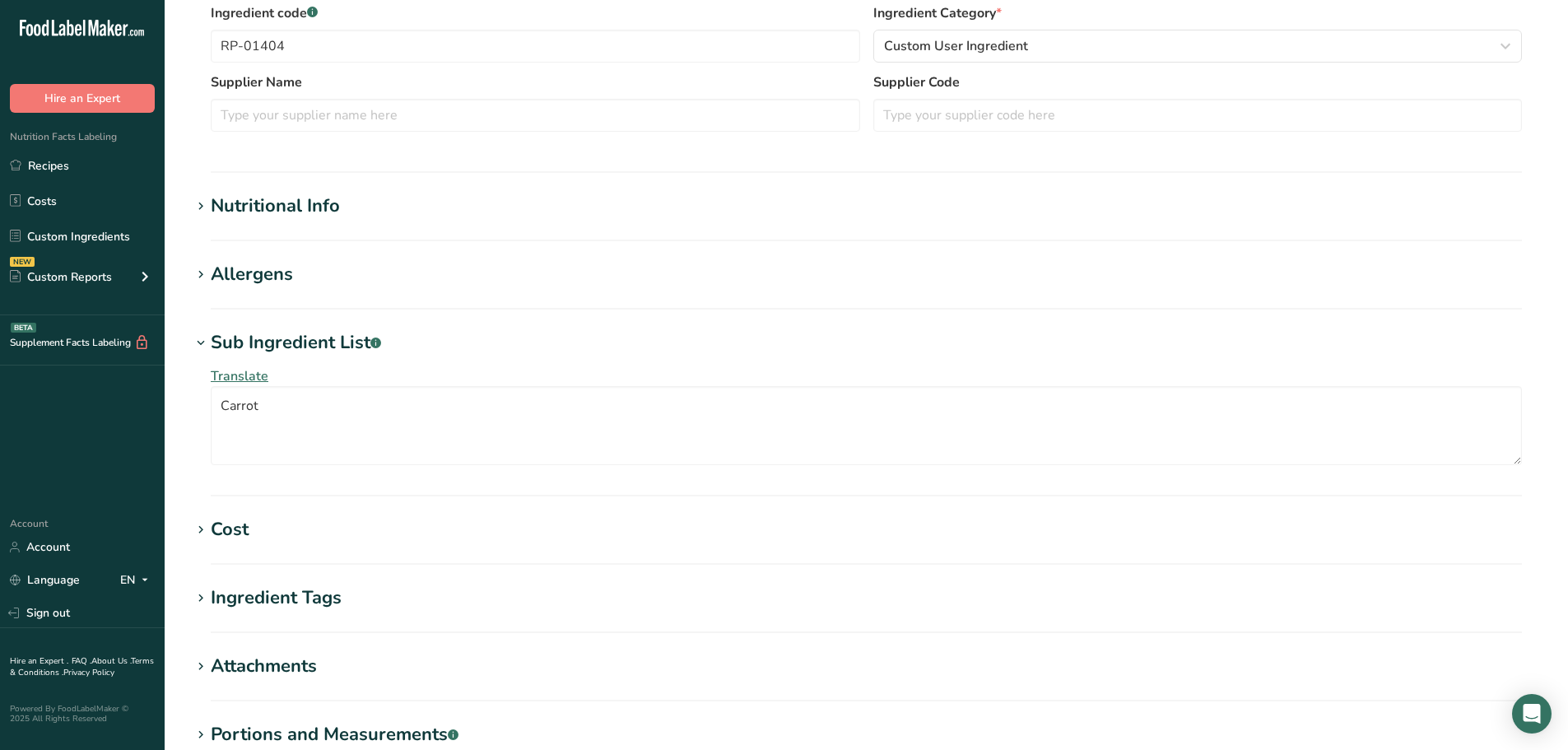
click at [283, 184] on section "Edit carrots, fresh, 1/4 diced Ingredient Spec Sheet .a-a{fill:#347362;}.b-a{fi…" at bounding box center [866, 253] width 1403 height 1328
click at [284, 196] on div "Nutritional Info" at bounding box center [275, 206] width 129 height 27
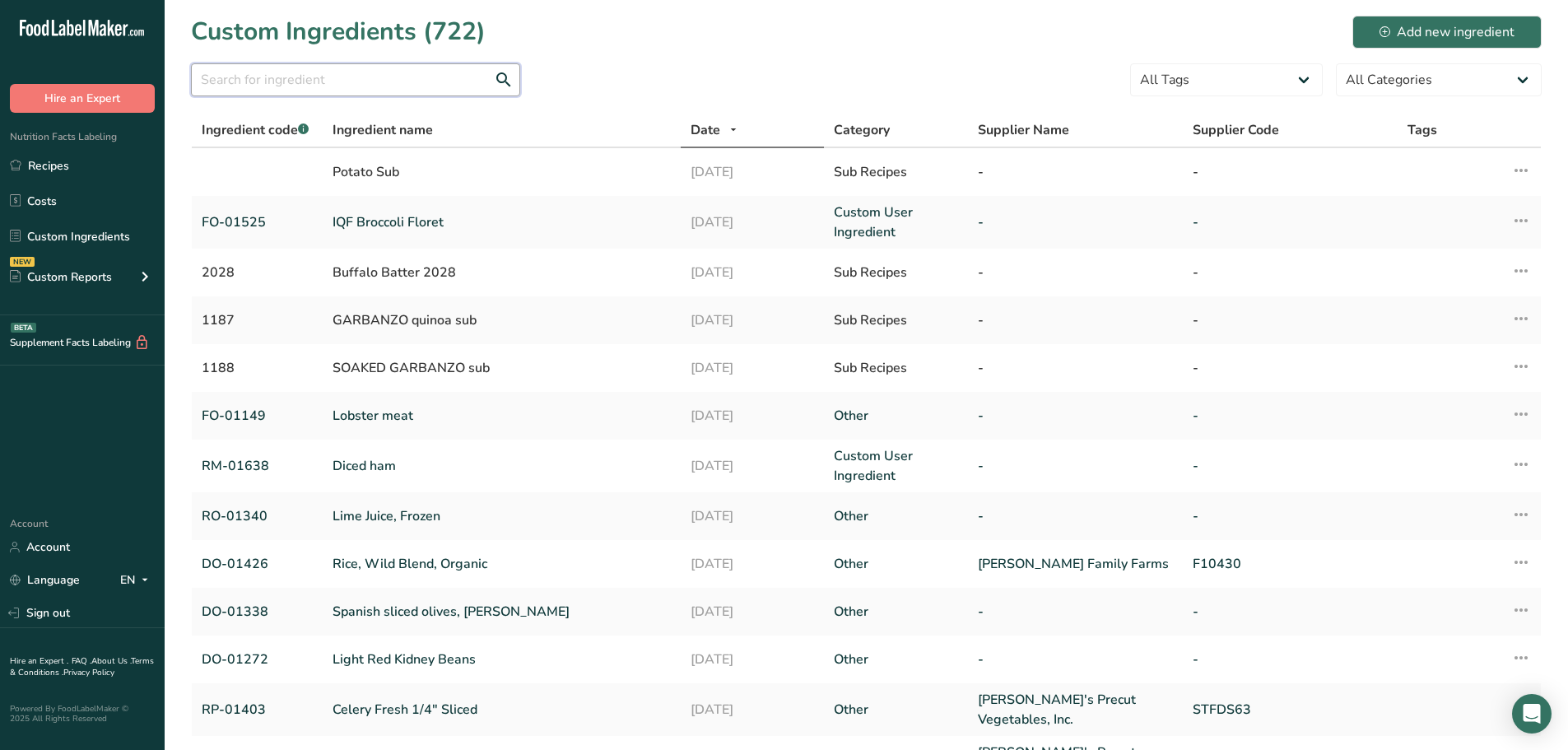
click at [357, 94] on input "text" at bounding box center [355, 80] width 329 height 33
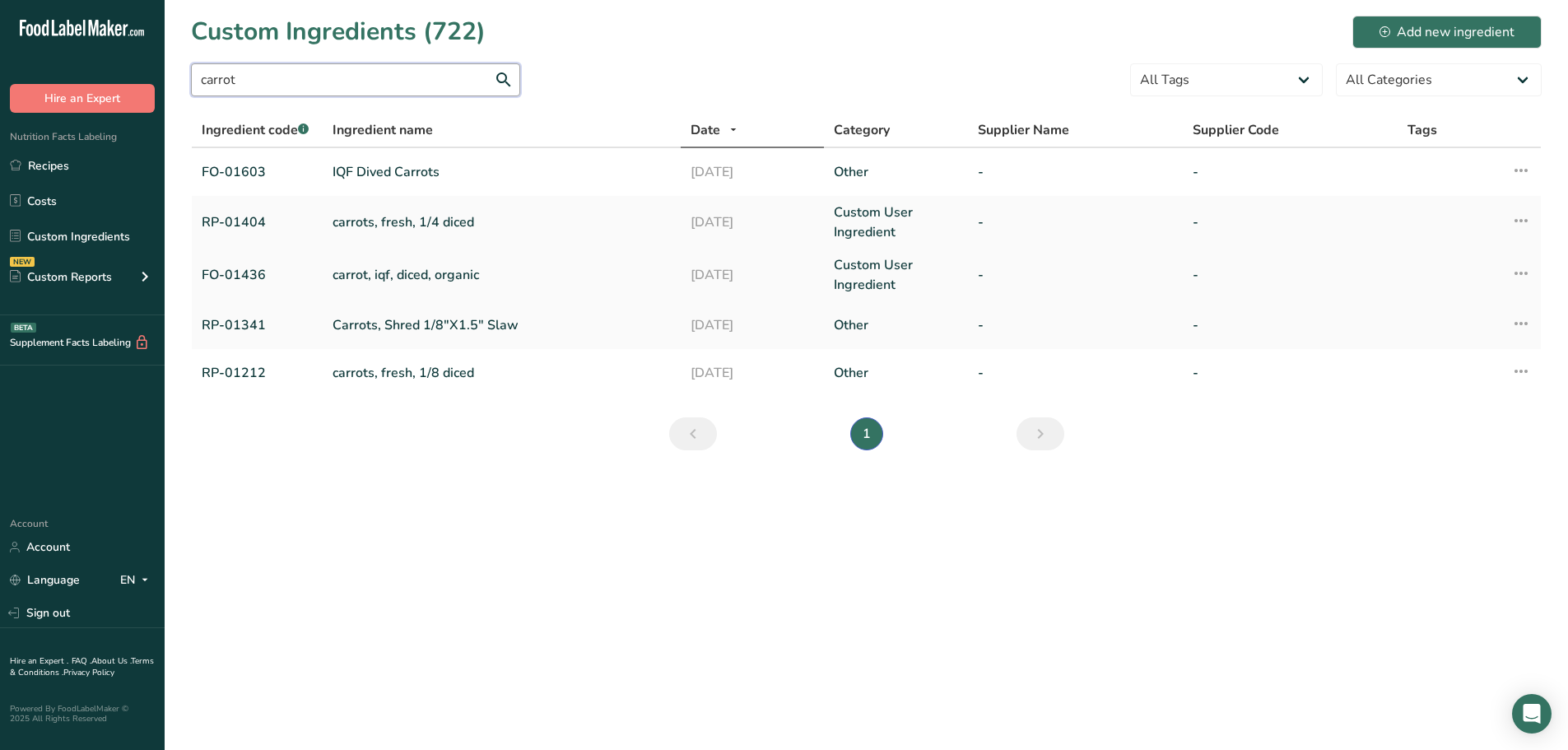
type input "carrot"
click at [417, 270] on link "carrot, iqf, diced, organic" at bounding box center [501, 275] width 338 height 20
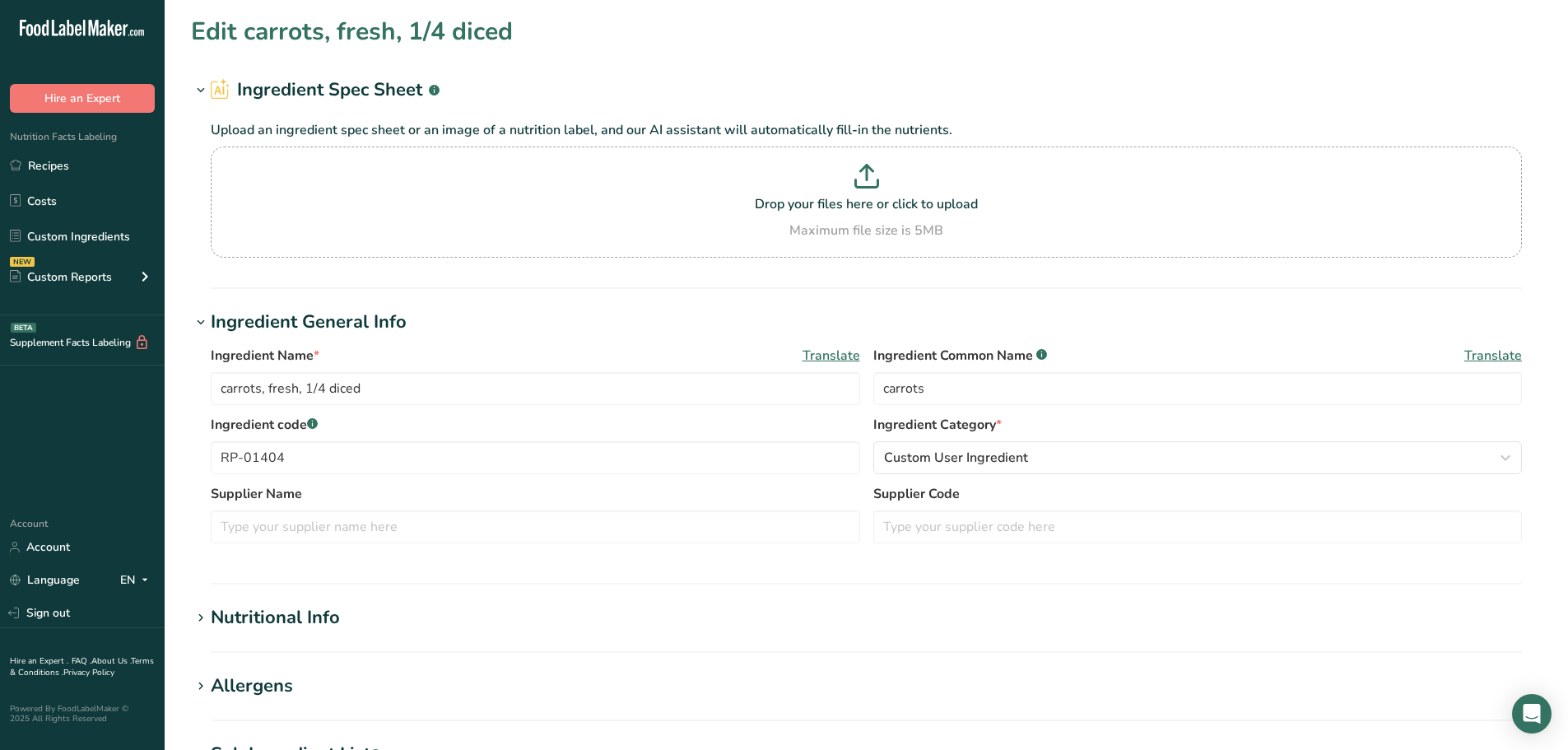
type input "carrot, iqf, diced, organic"
type input "organic carrots"
type input "FO-01436"
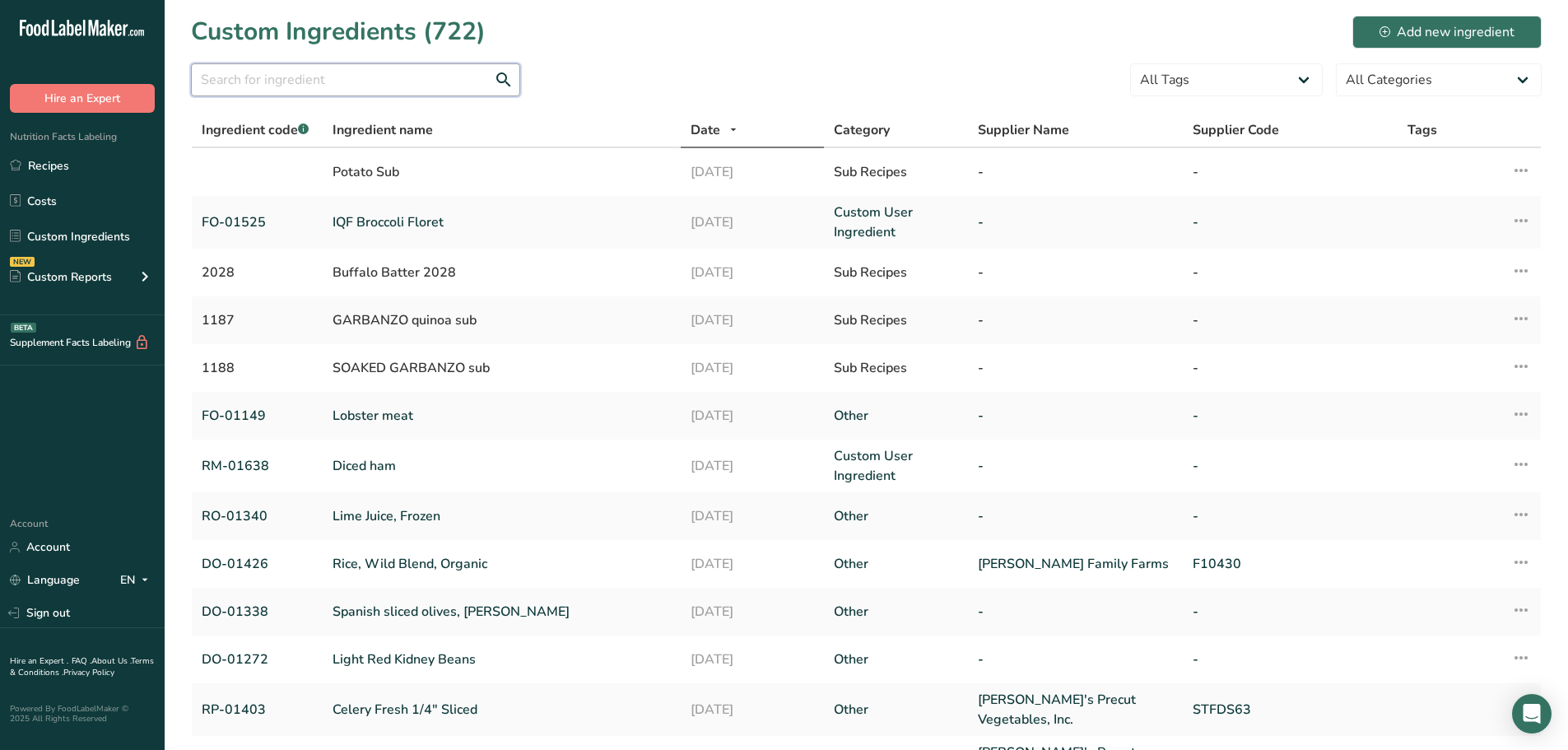
click at [268, 77] on input "text" at bounding box center [355, 80] width 329 height 33
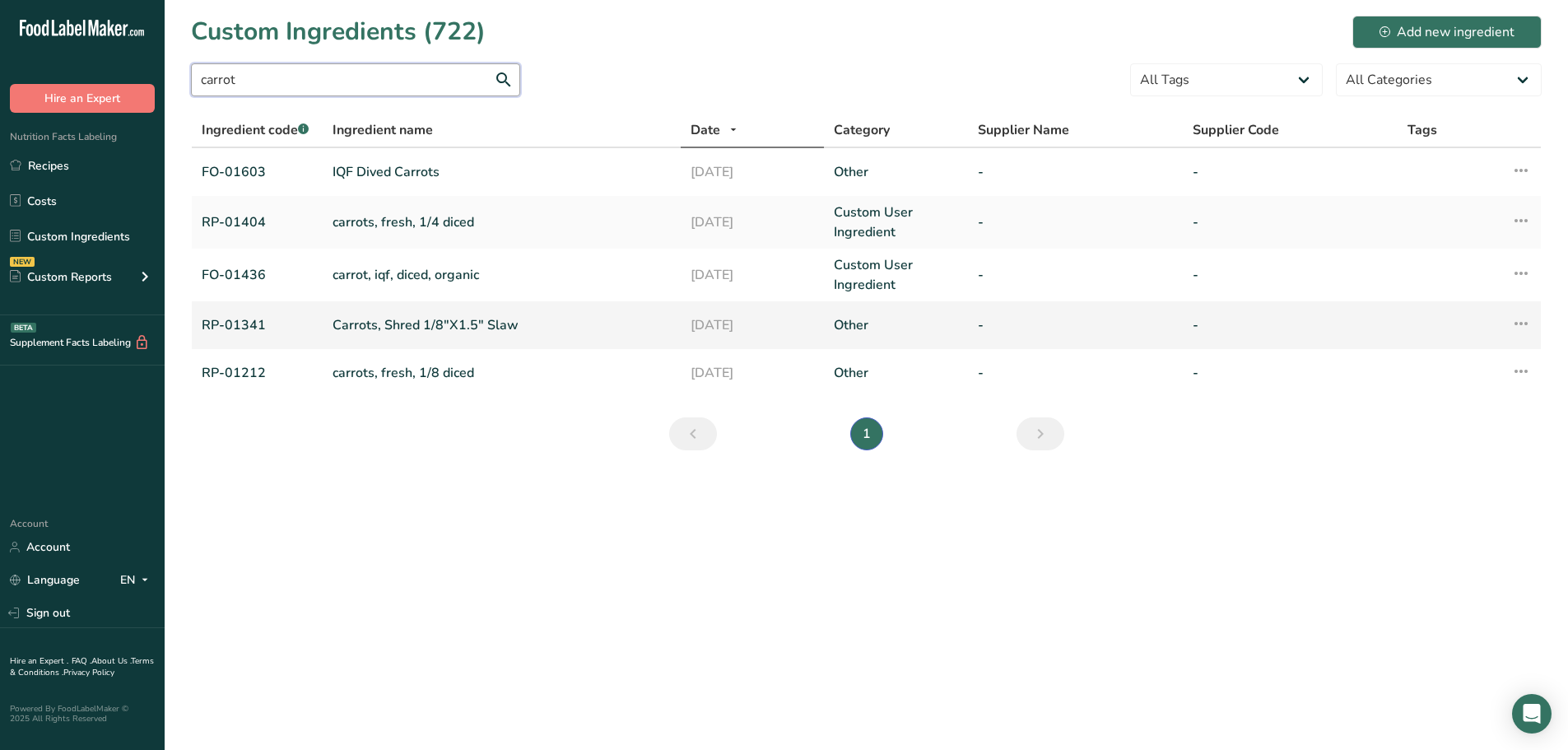
type input "carrot"
click at [420, 325] on link "Carrots, Shred 1/8"X1.5" Slaw" at bounding box center [501, 325] width 338 height 20
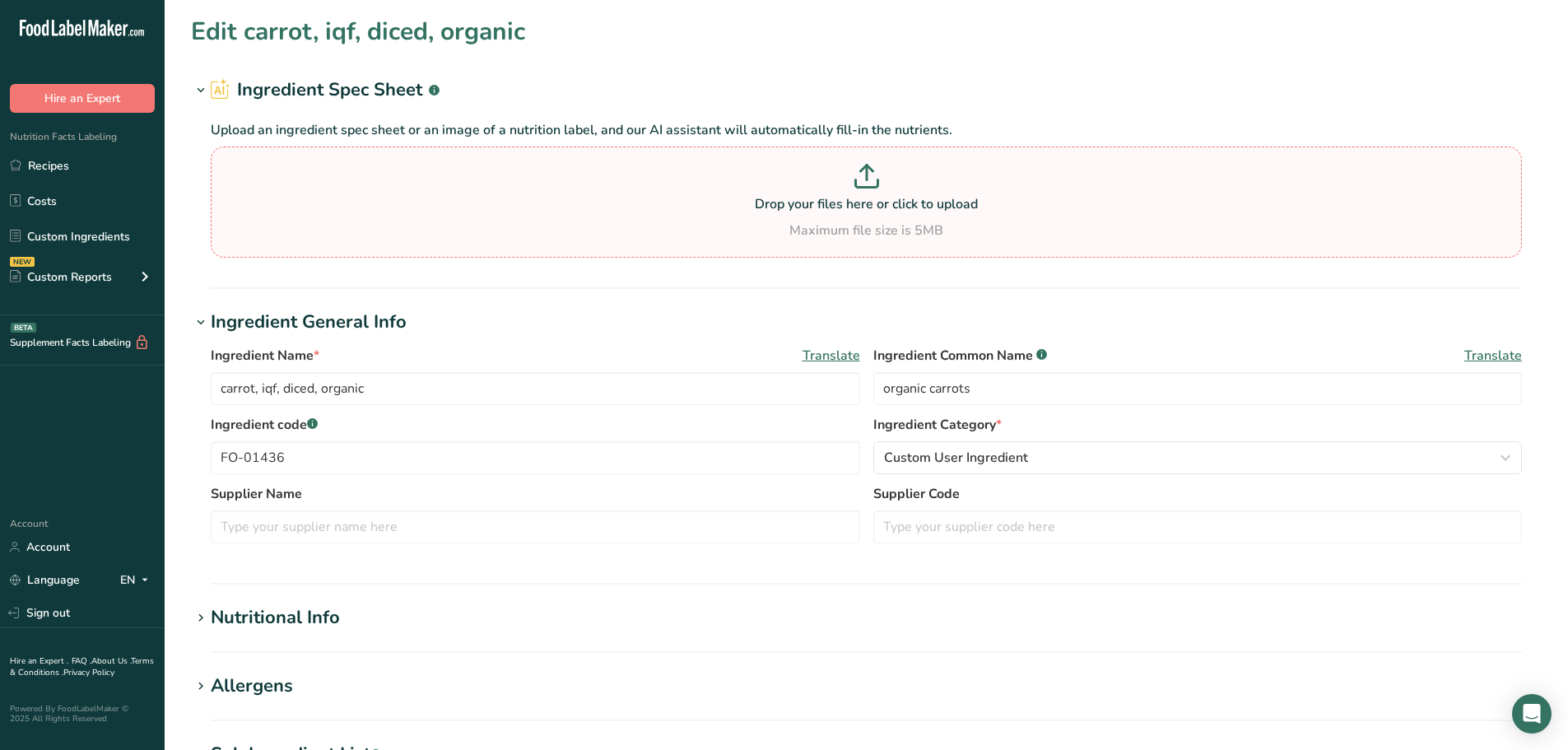
type input "Carrots, Shred 1/8"X1.5" Slaw"
type input "carrot"
type input "RP-01341"
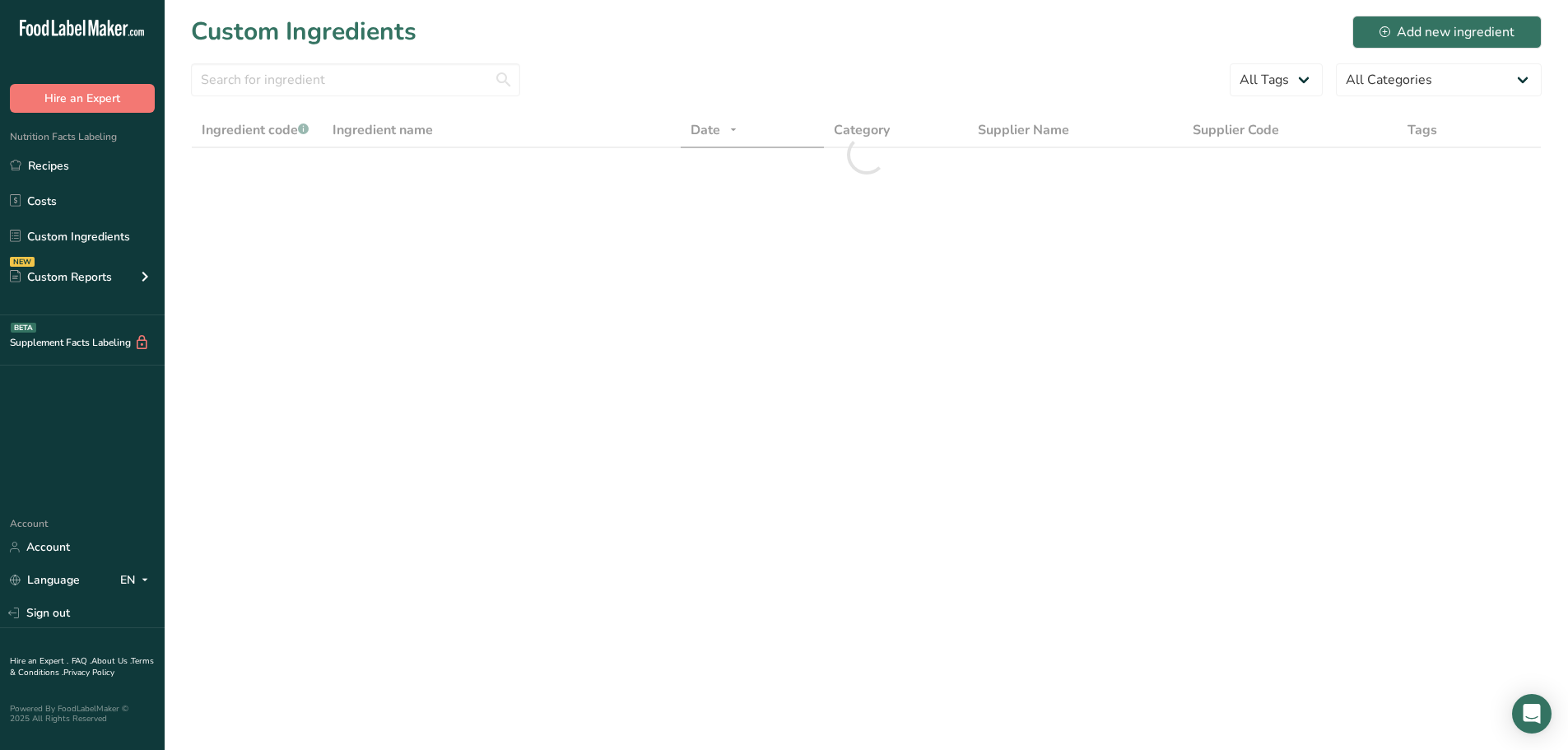
click at [239, 58] on section "Custom Ingredients Add new ingredient All Tags All Categories [DEMOGRAPHIC_DATA…" at bounding box center [866, 112] width 1403 height 223
click at [246, 68] on input "text" at bounding box center [355, 80] width 329 height 33
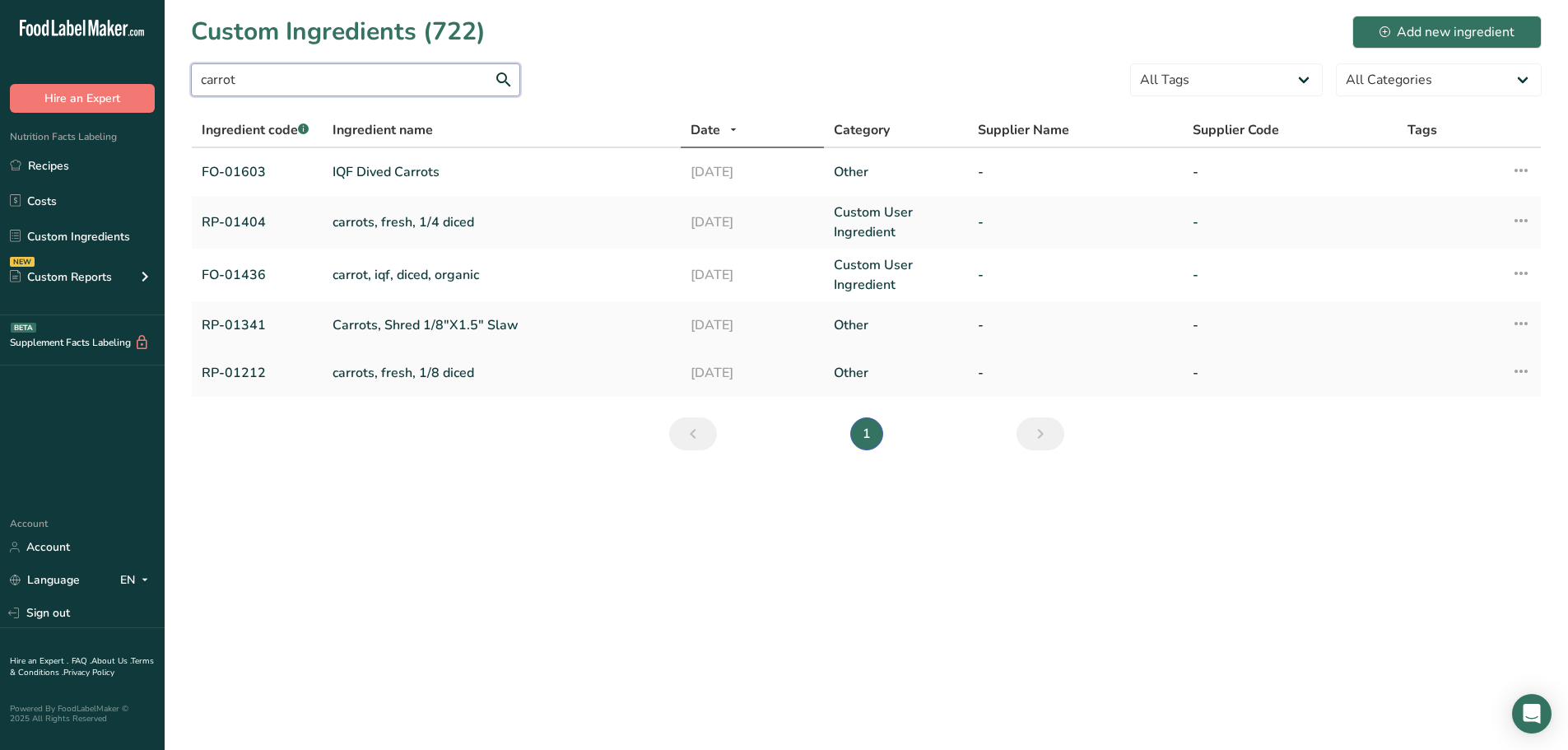
type input "carrot"
click at [356, 372] on link "carrots, fresh, 1/8 diced" at bounding box center [501, 373] width 338 height 20
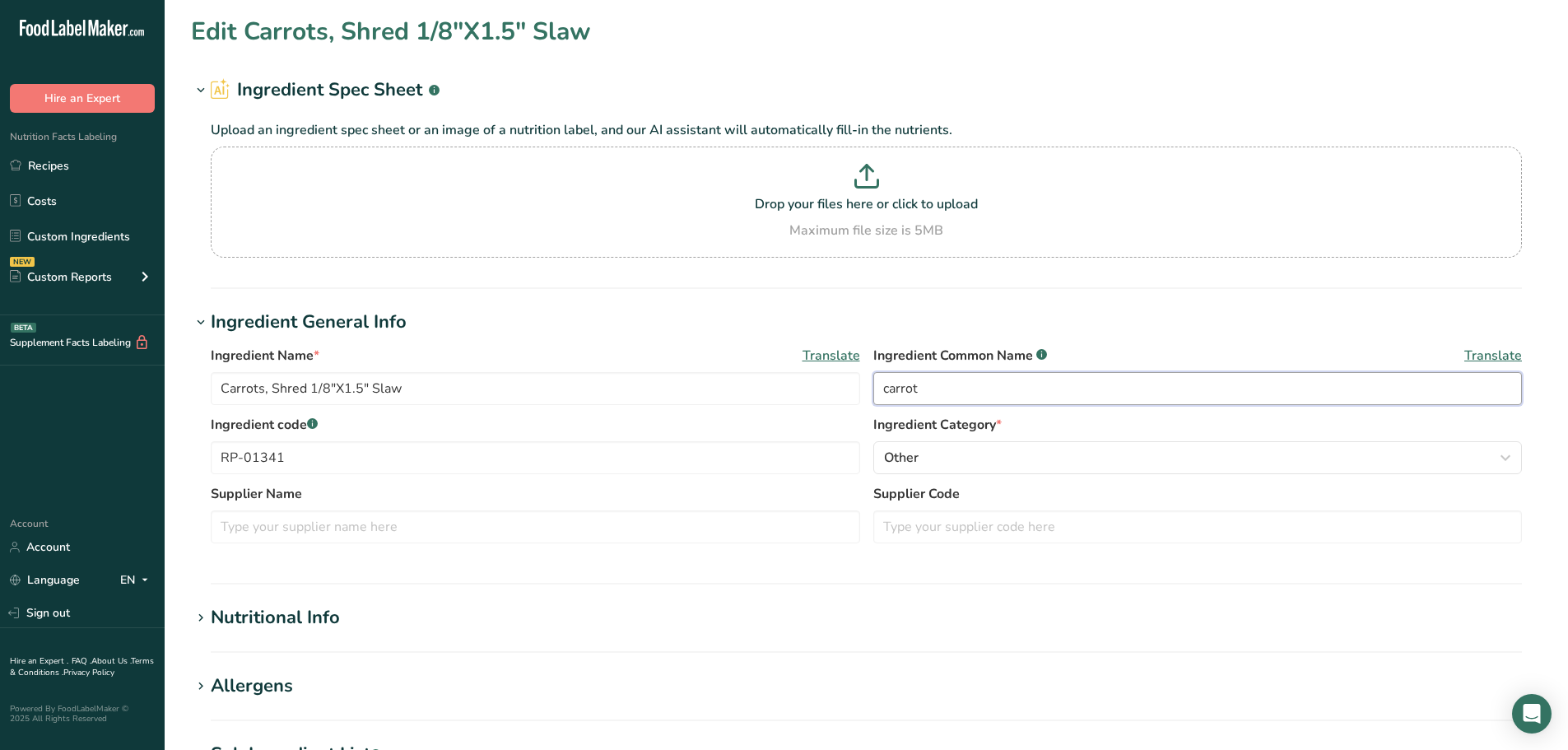
type input "carrots, fresh, 1/8 diced"
type input "RP-01212"
click at [982, 392] on input "carrot" at bounding box center [1198, 388] width 649 height 33
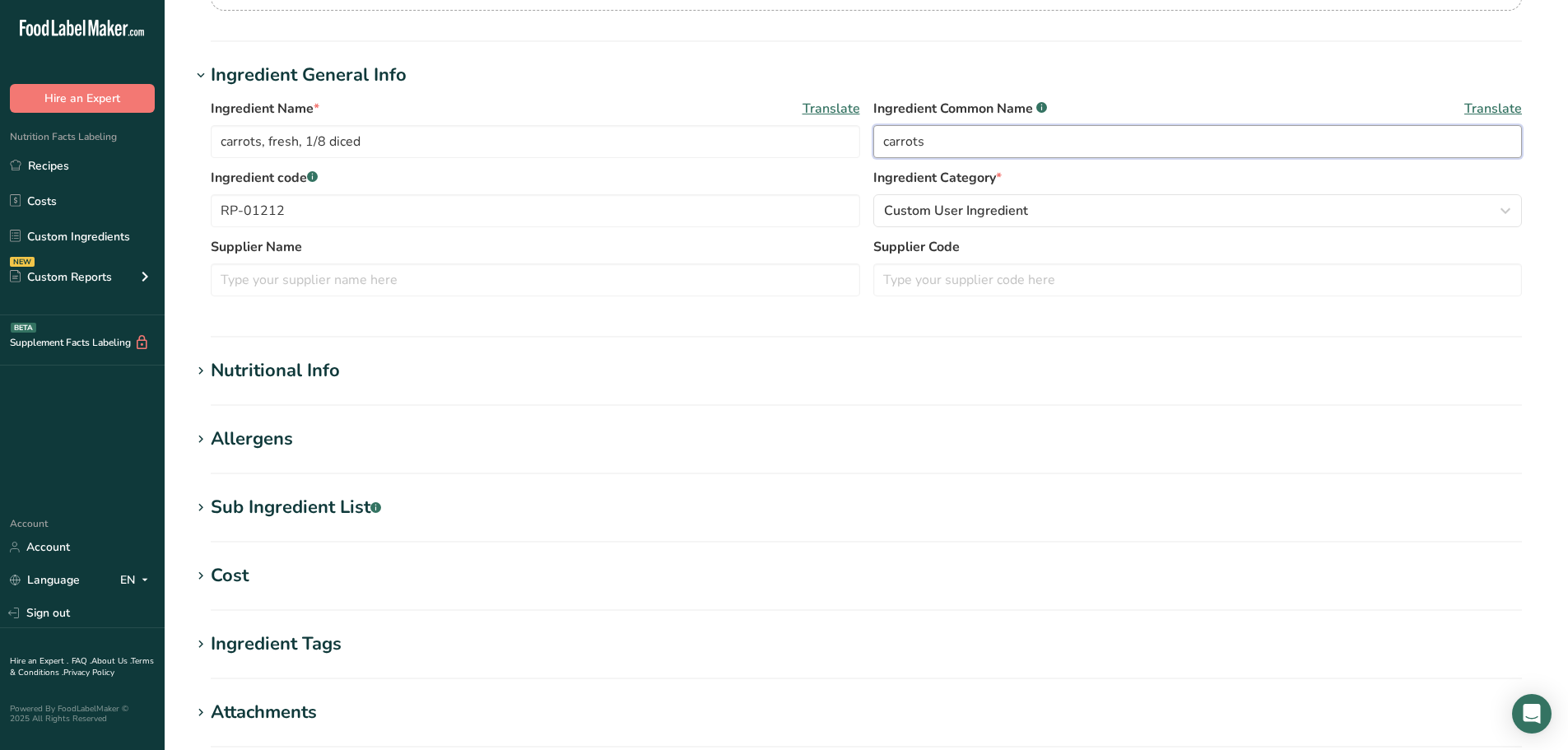
type input "carrots"
click at [300, 381] on div "Nutritional Info" at bounding box center [275, 371] width 129 height 27
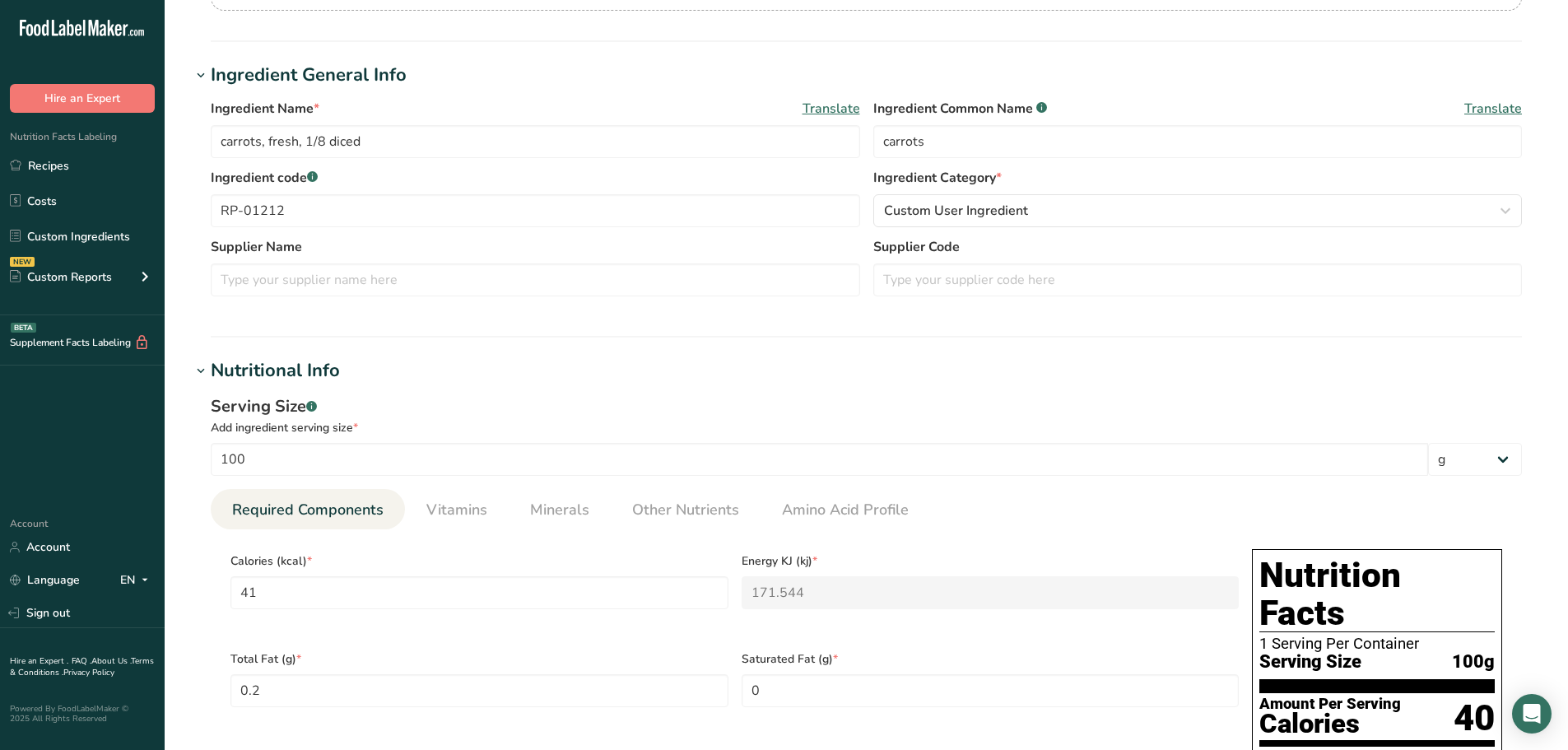
click at [300, 381] on div "Nutritional Info" at bounding box center [275, 371] width 129 height 27
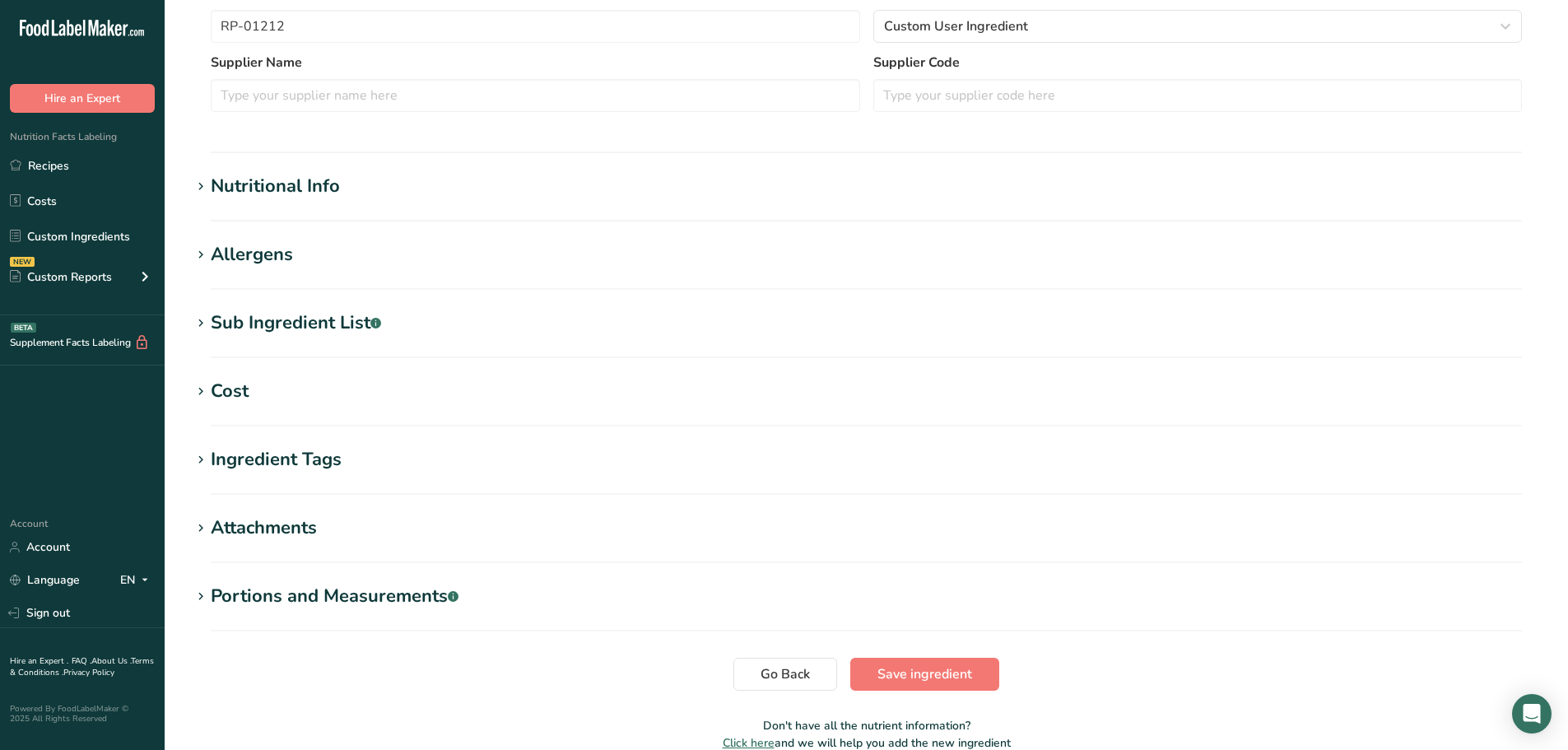
scroll to position [512, 0]
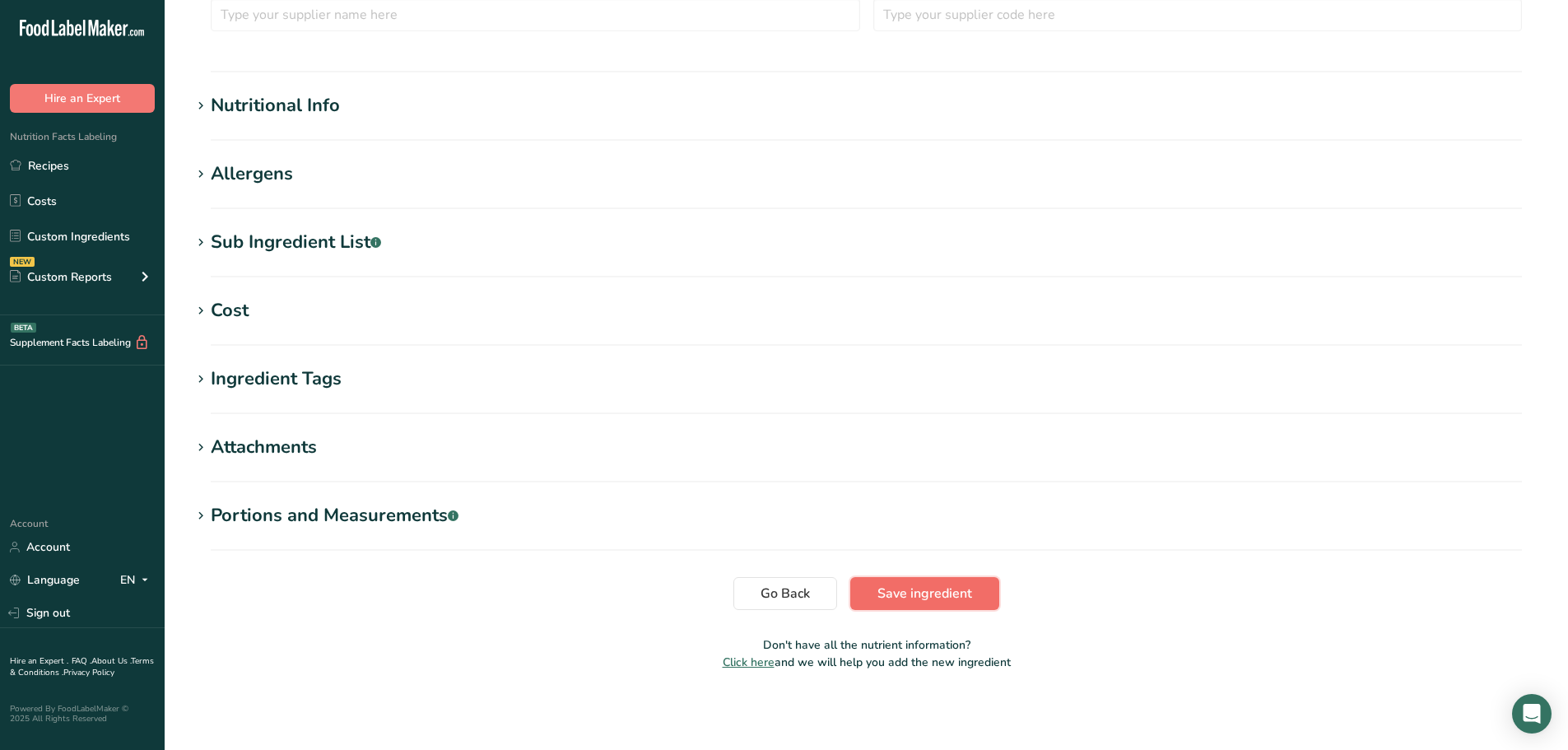
click at [901, 599] on span "Save ingredient" at bounding box center [925, 594] width 94 height 20
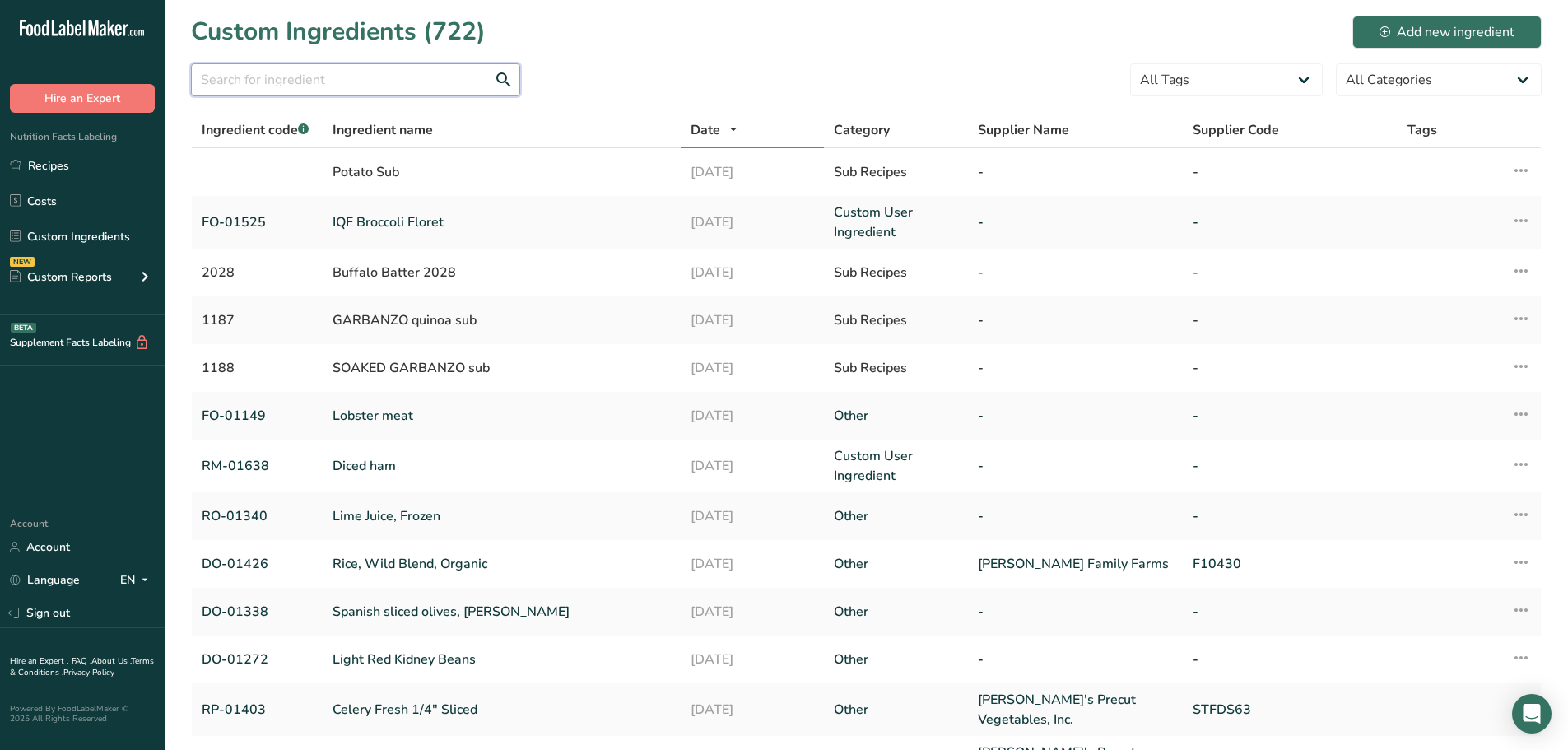
click at [346, 81] on input "text" at bounding box center [355, 80] width 329 height 33
paste input "01293"
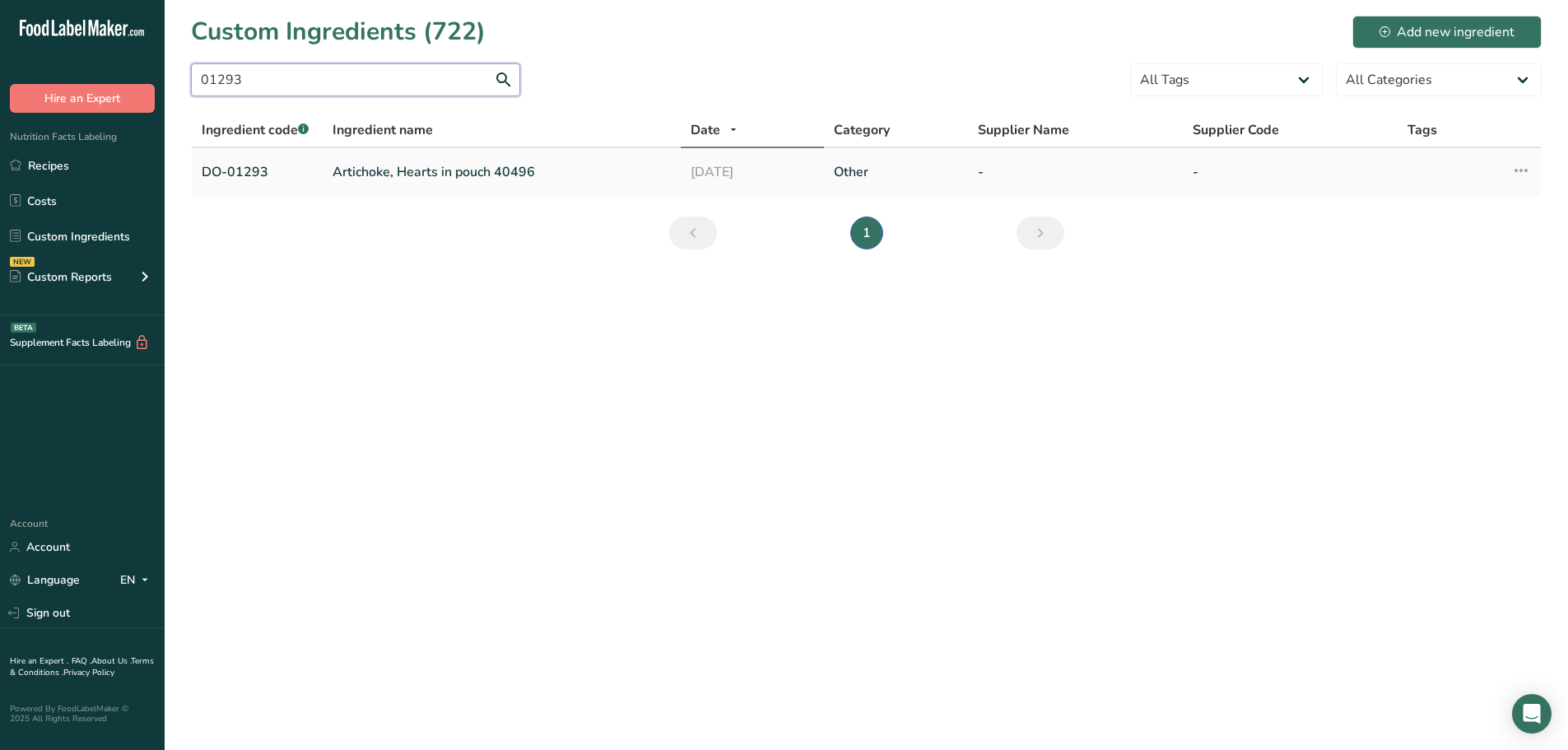
type input "01293"
click at [365, 169] on link "Artichoke, Hearts in pouch 40496" at bounding box center [501, 172] width 338 height 20
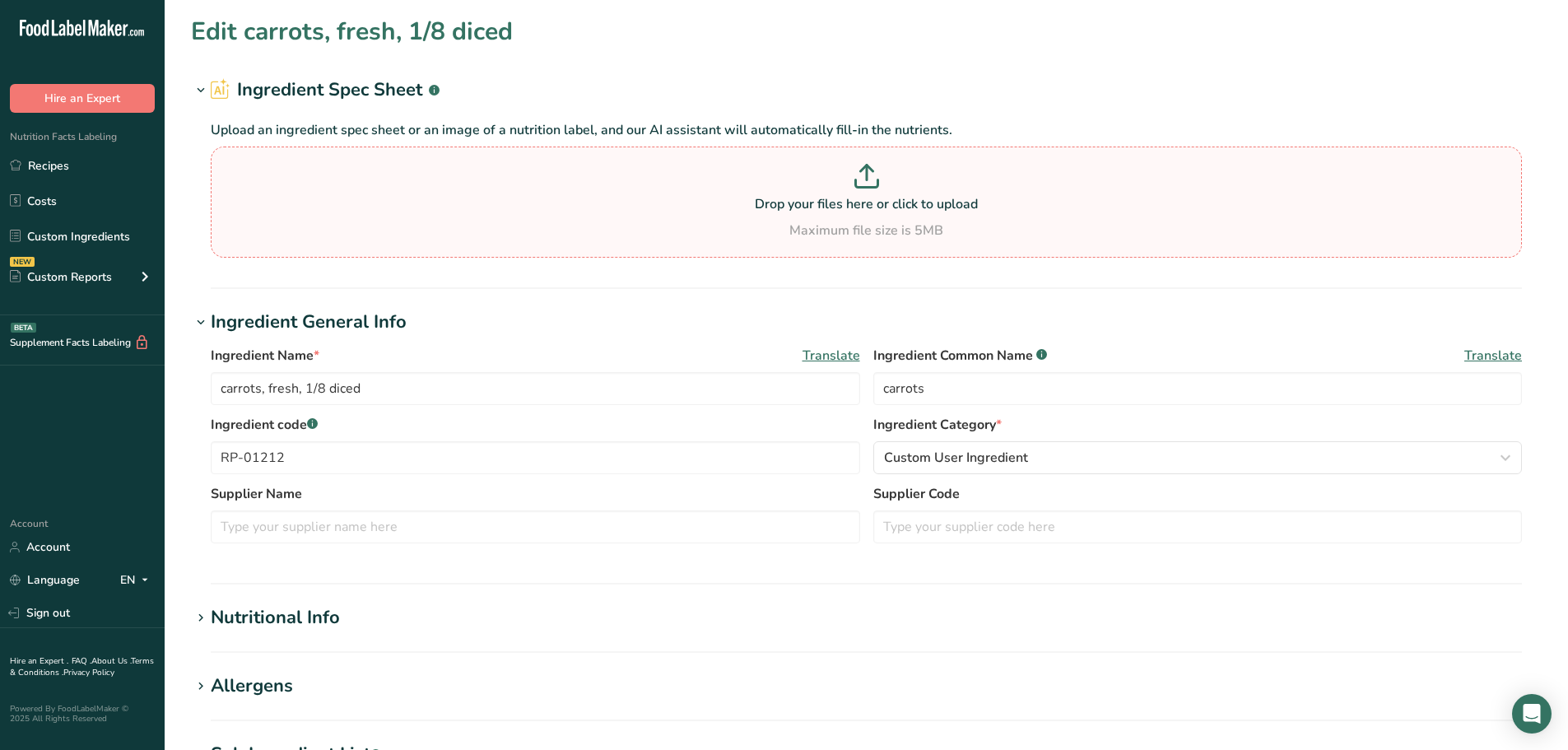
type input "Artichoke, Hearts in pouch 40496"
type input "artichoke"
type input "DO-01293"
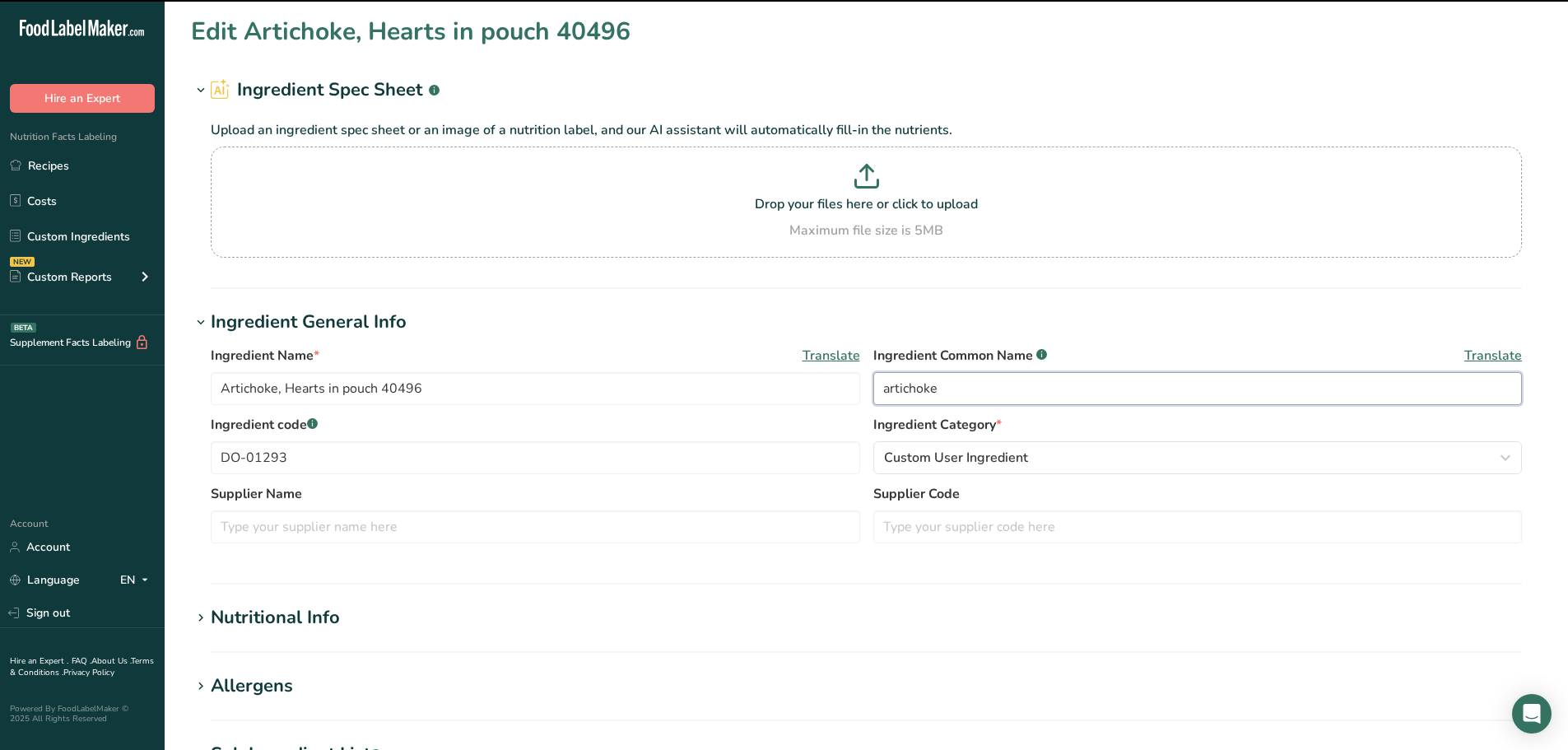
click at [1009, 386] on input "artichoke" at bounding box center [1198, 388] width 649 height 33
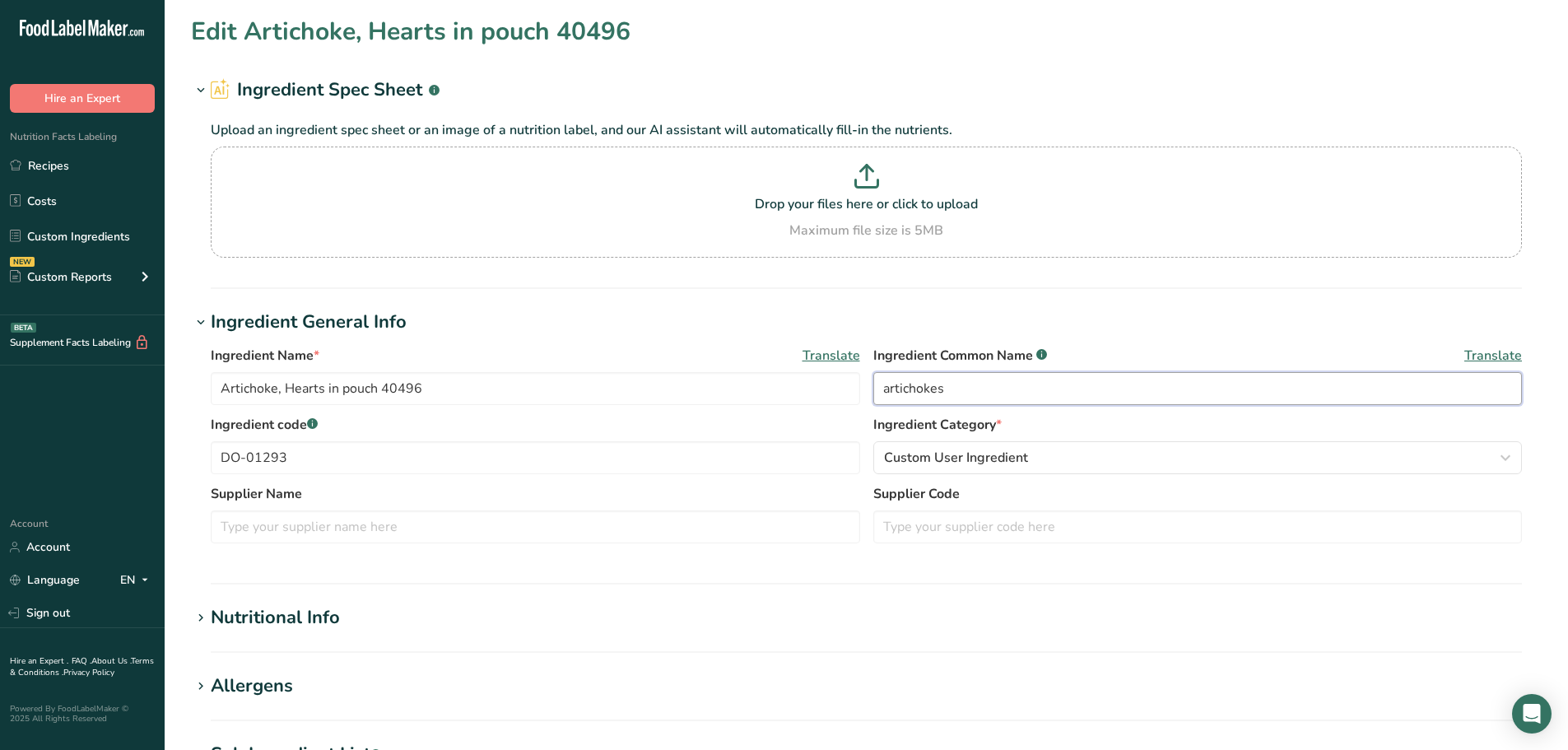
type input "artichokes"
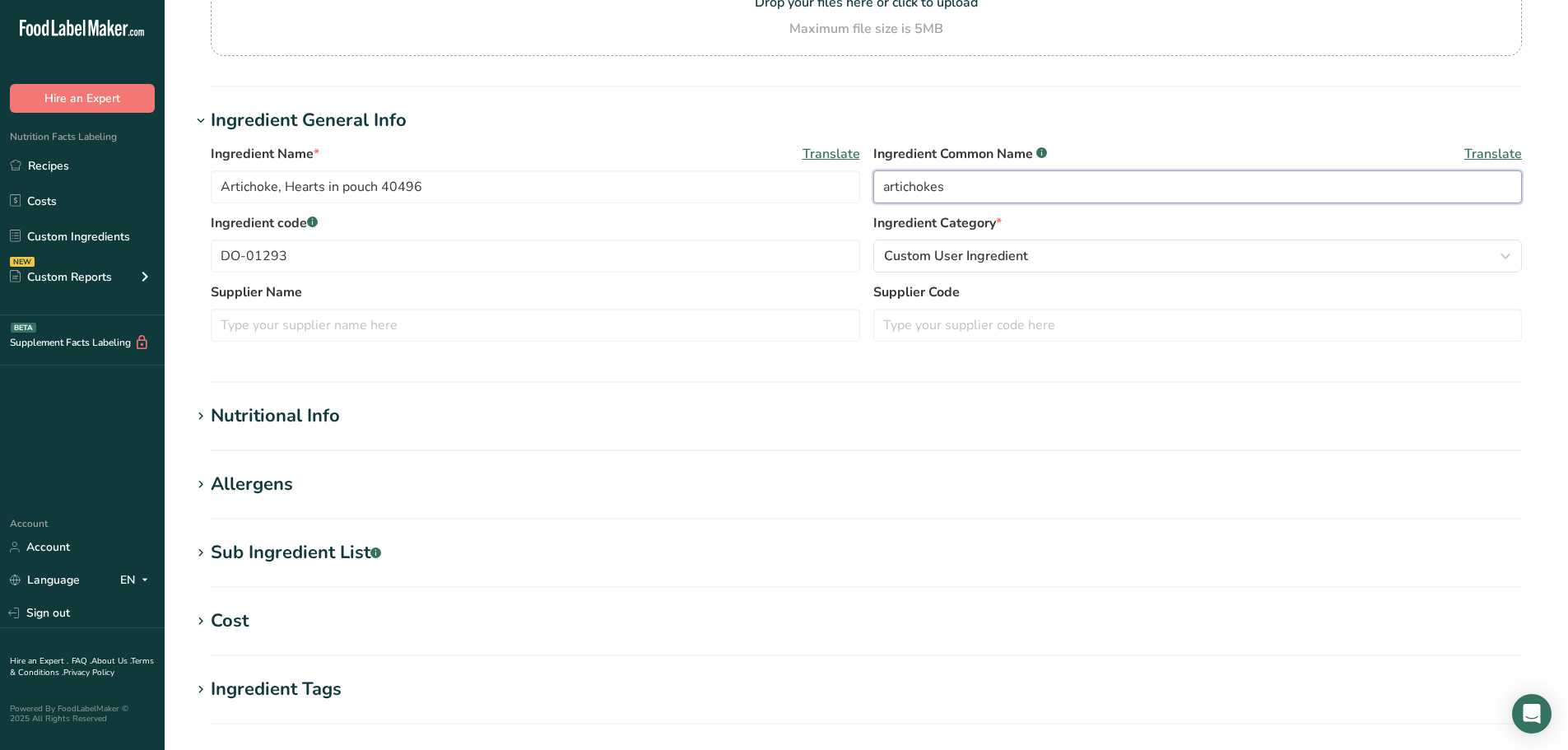
scroll to position [512, 0]
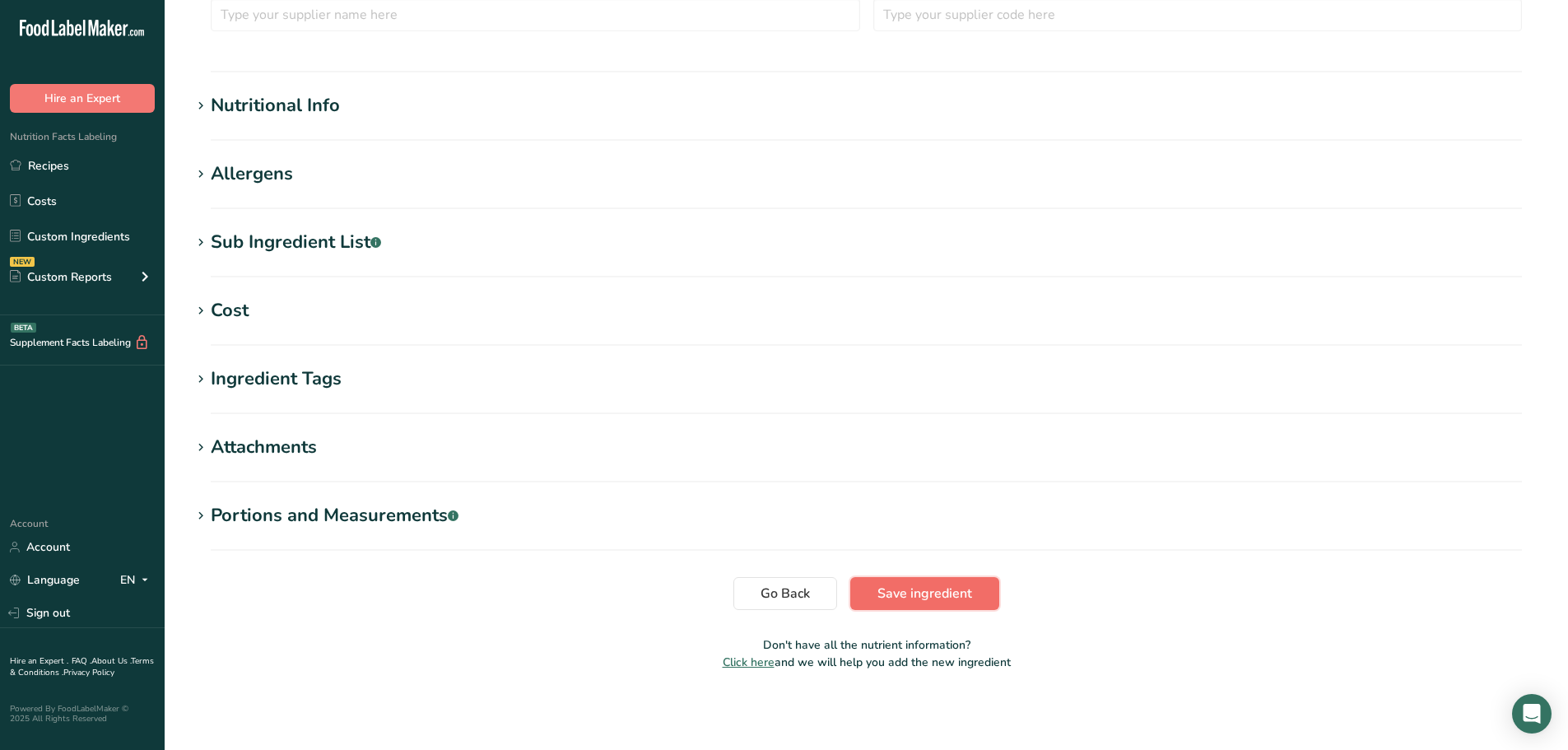
click at [869, 585] on button "Save ingredient" at bounding box center [924, 594] width 149 height 33
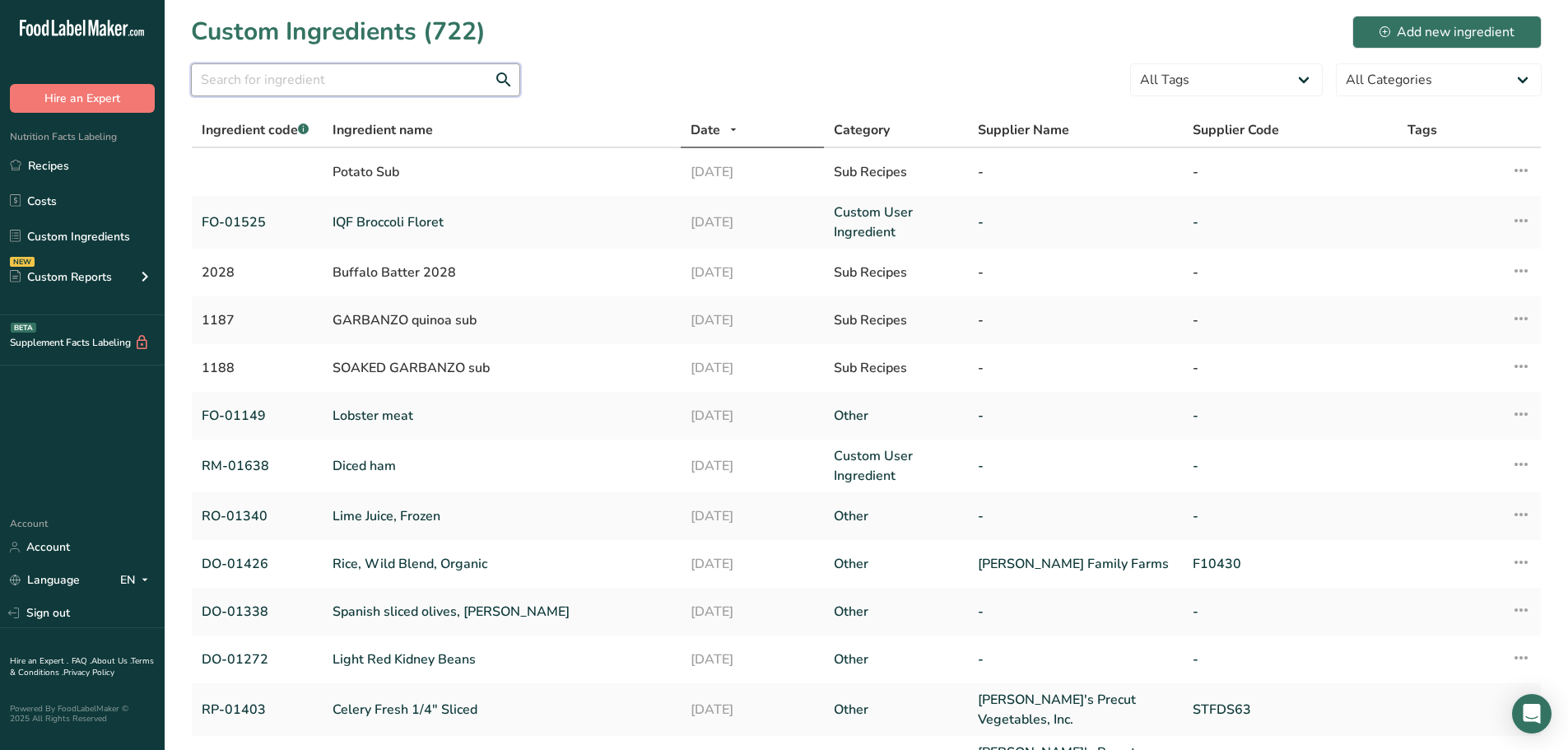
click at [441, 89] on input "text" at bounding box center [355, 80] width 329 height 33
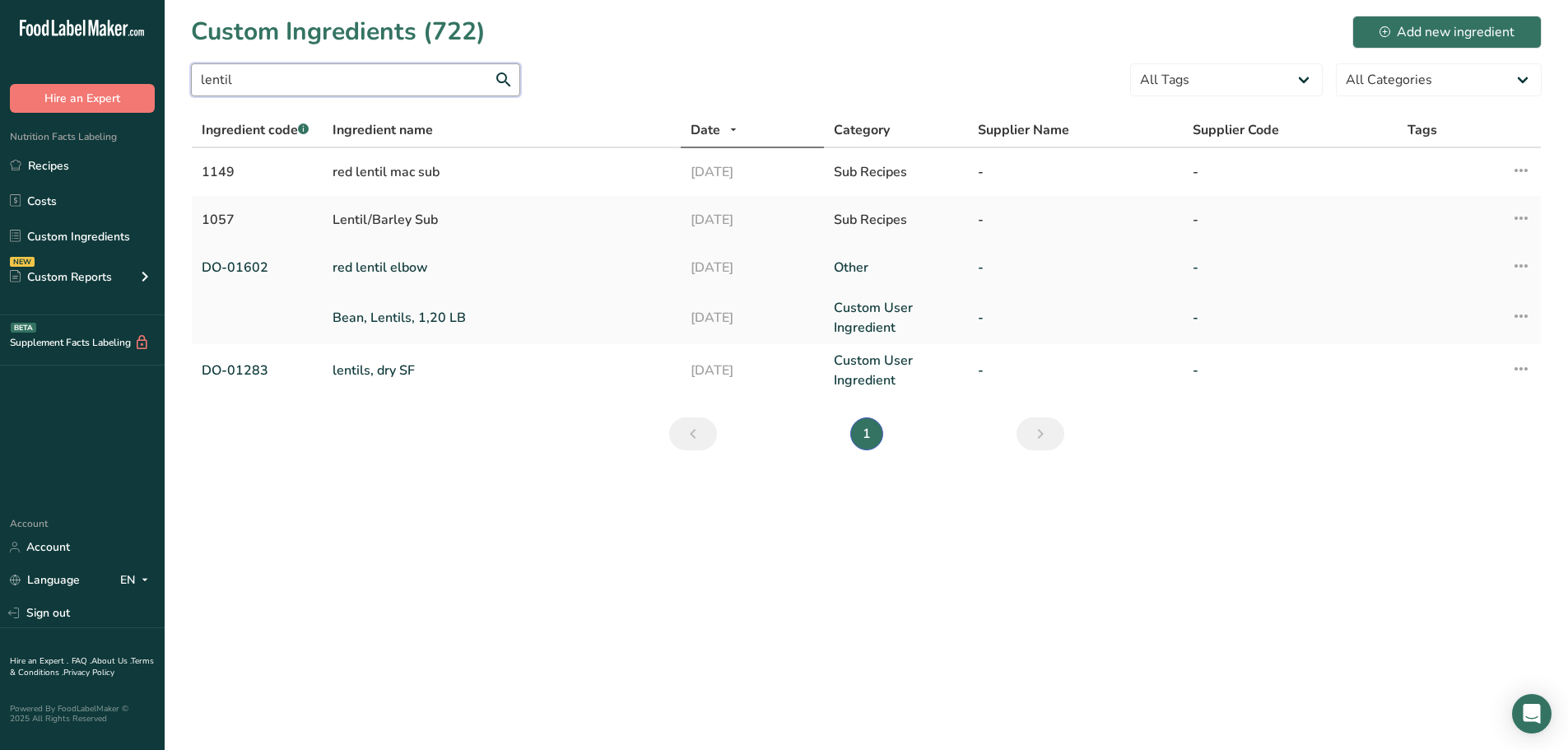
type input "lentil"
click at [421, 263] on link "red lentil elbow" at bounding box center [501, 267] width 338 height 20
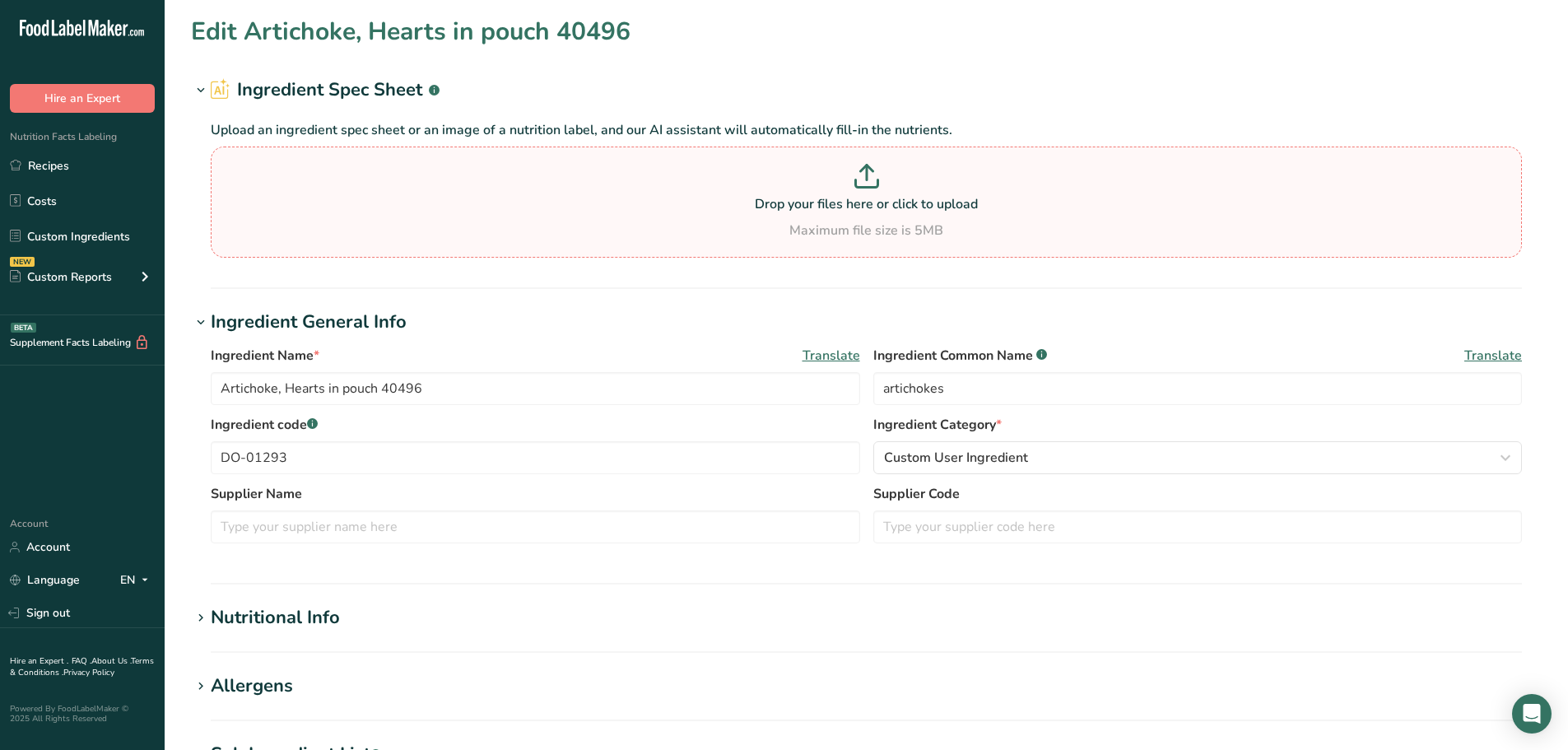
type input "red lentil elbow"
type input "DO-01602"
type input "56"
type input "0"
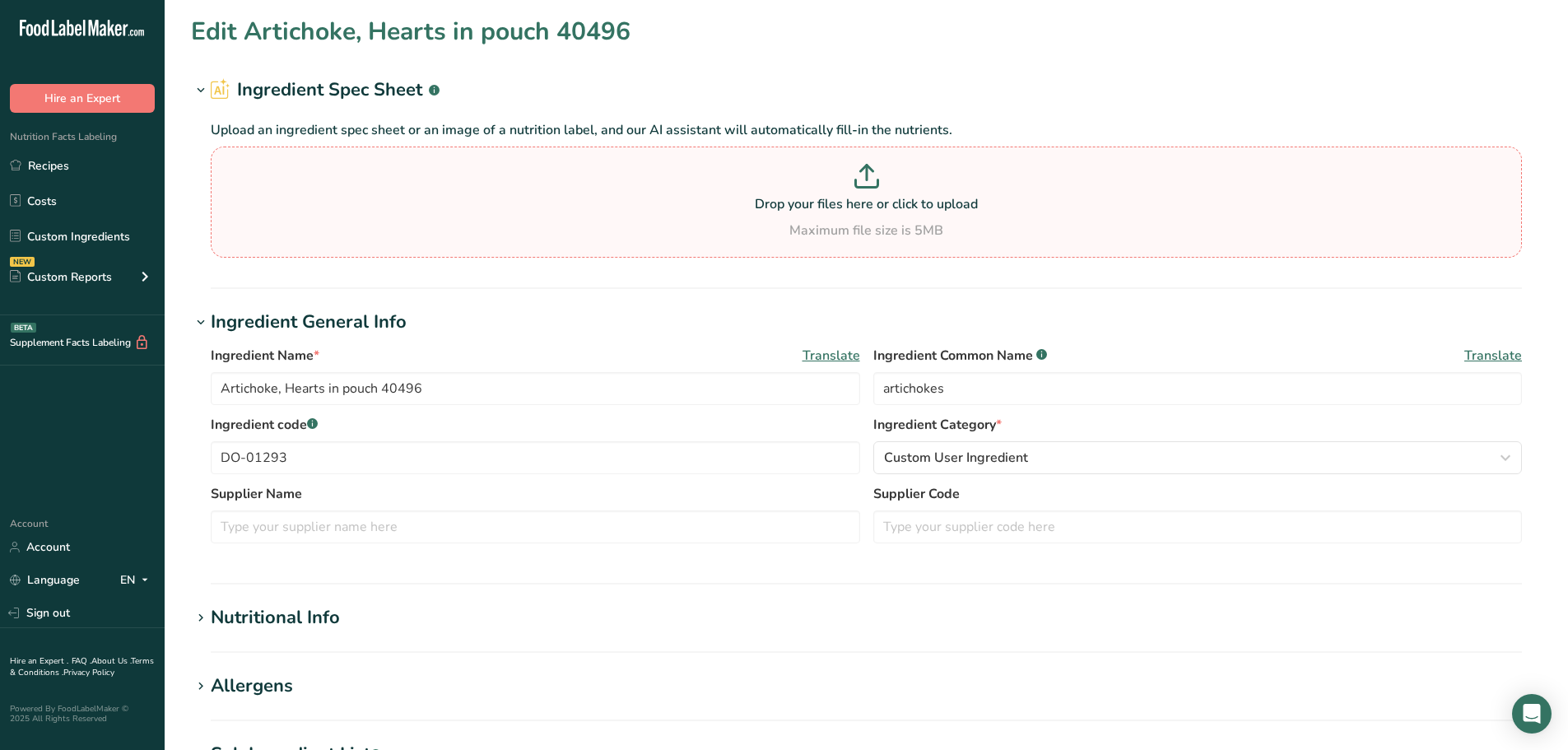
type KJ "0"
type Fat "0"
type input "0"
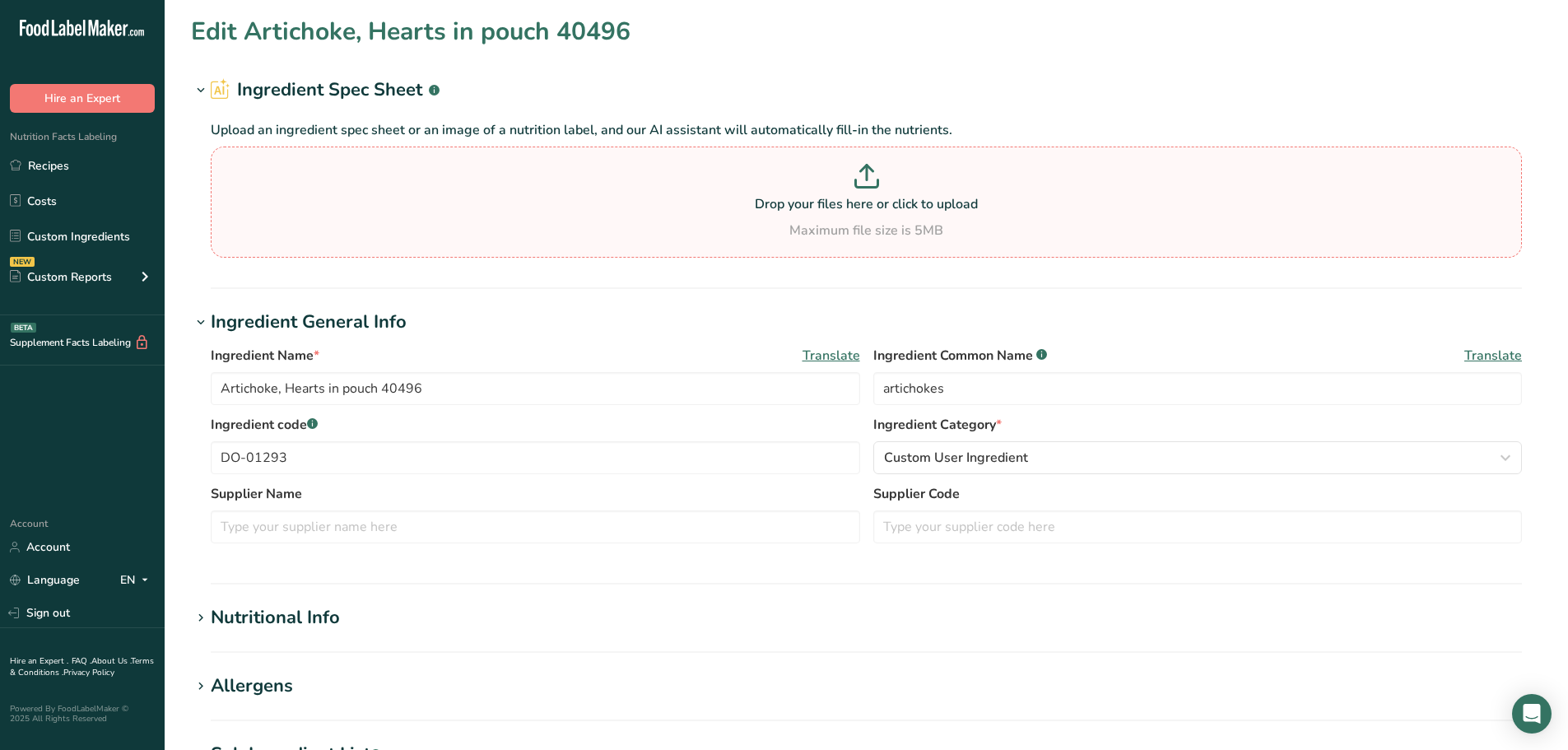
type input "25"
type Carbohydrates "35"
type Fiber "6"
type Sugars "1"
type Sugars "0"
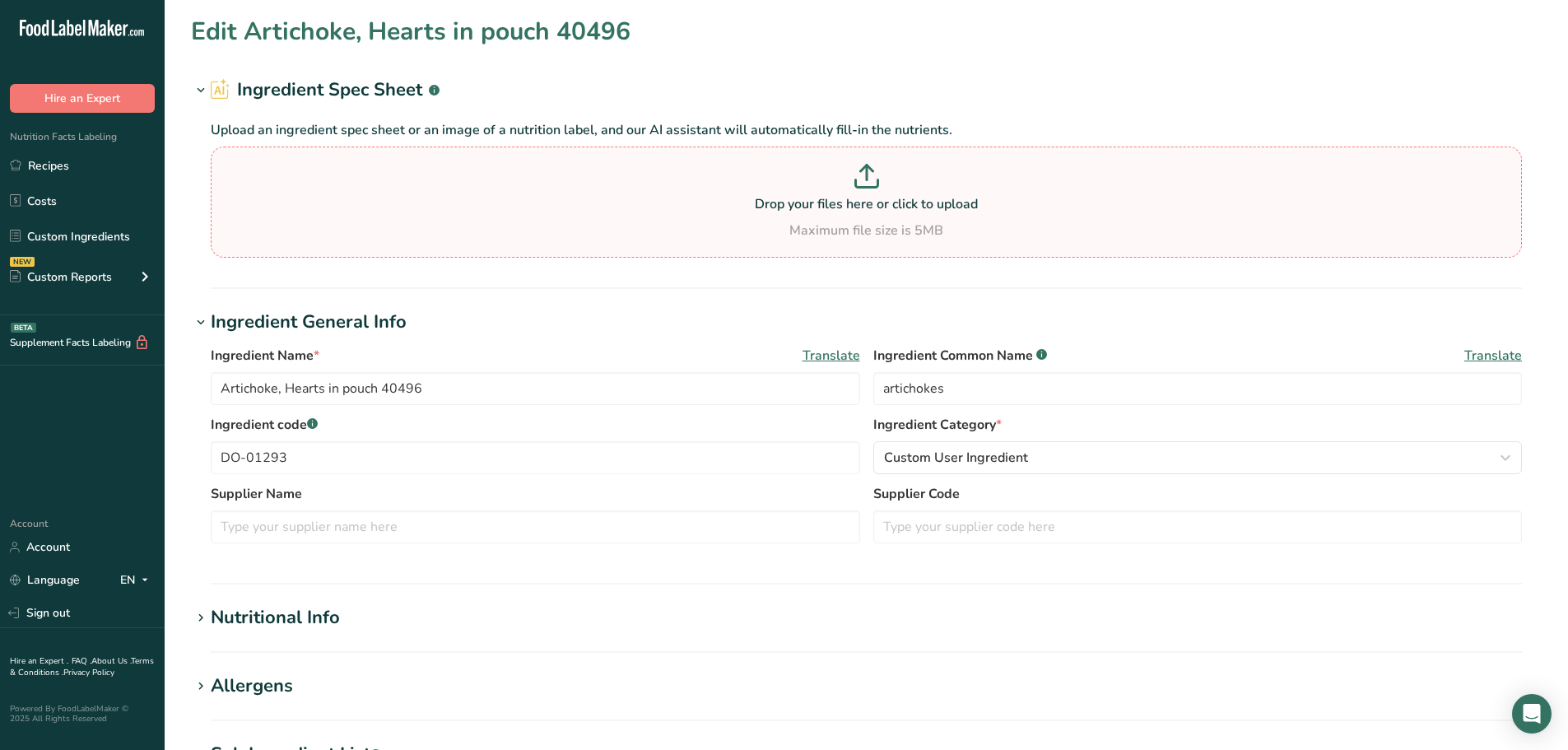
type input "14"
click at [319, 626] on div "Nutritional Info" at bounding box center [275, 619] width 129 height 27
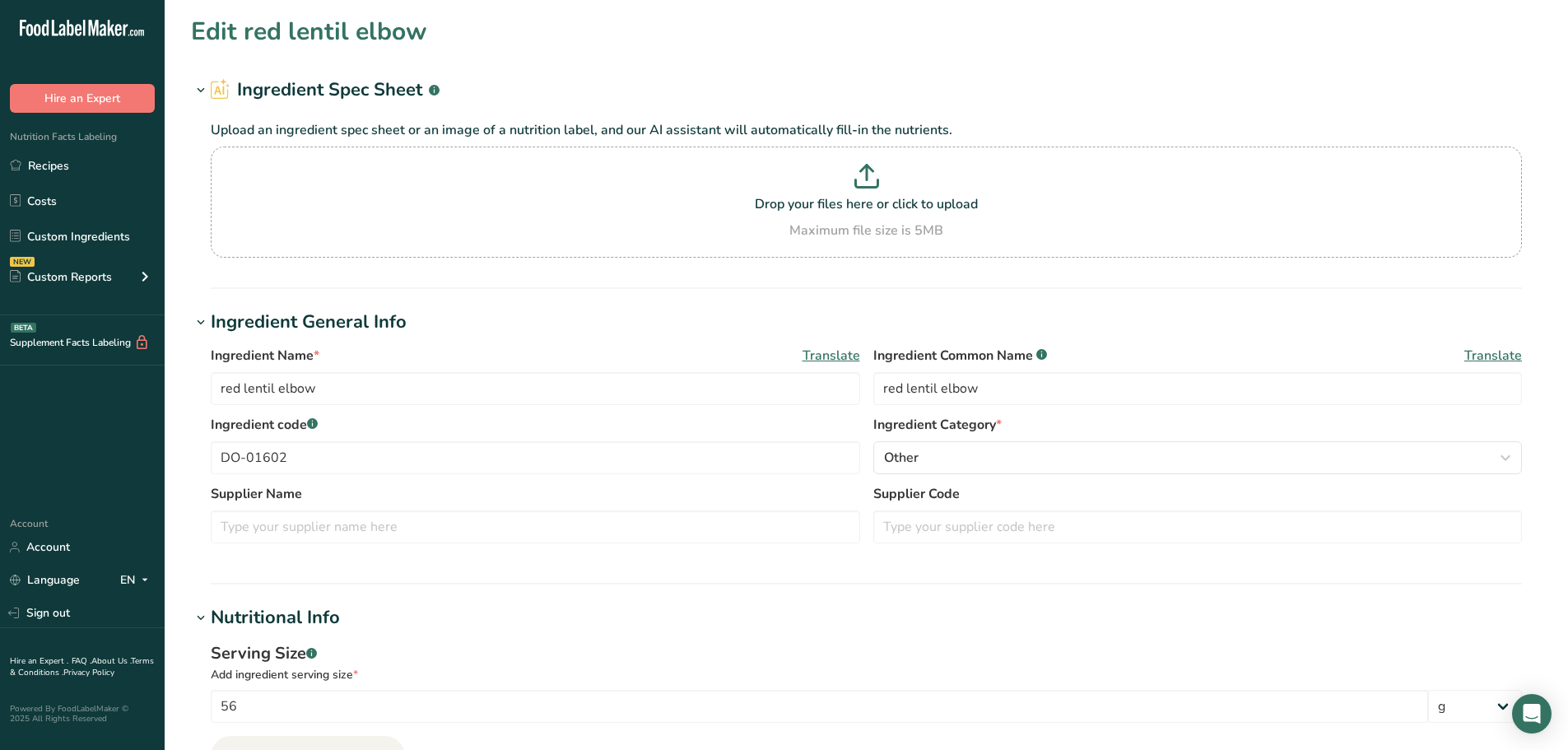
click at [318, 618] on div "Nutritional Info" at bounding box center [275, 619] width 129 height 27
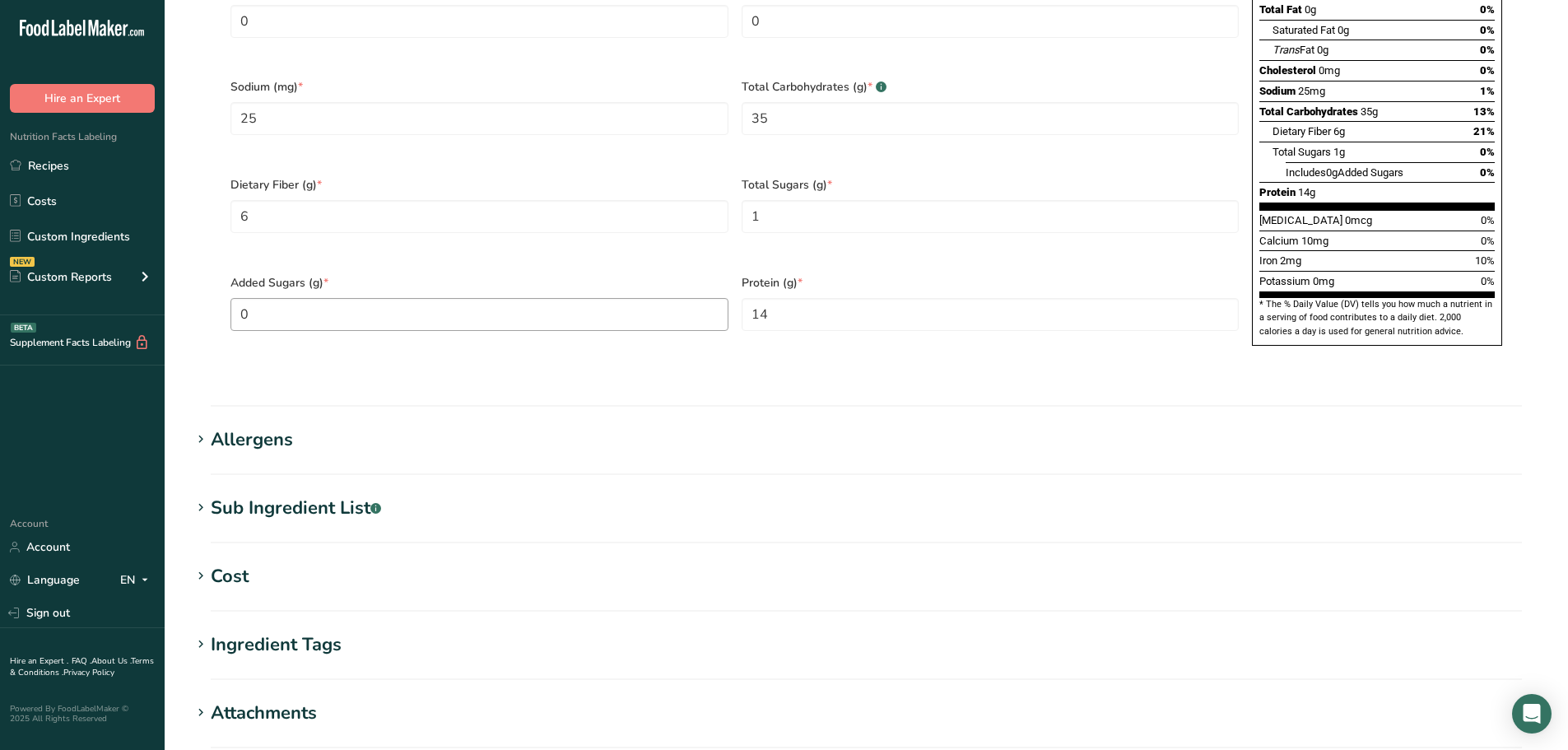
scroll to position [1242, 0]
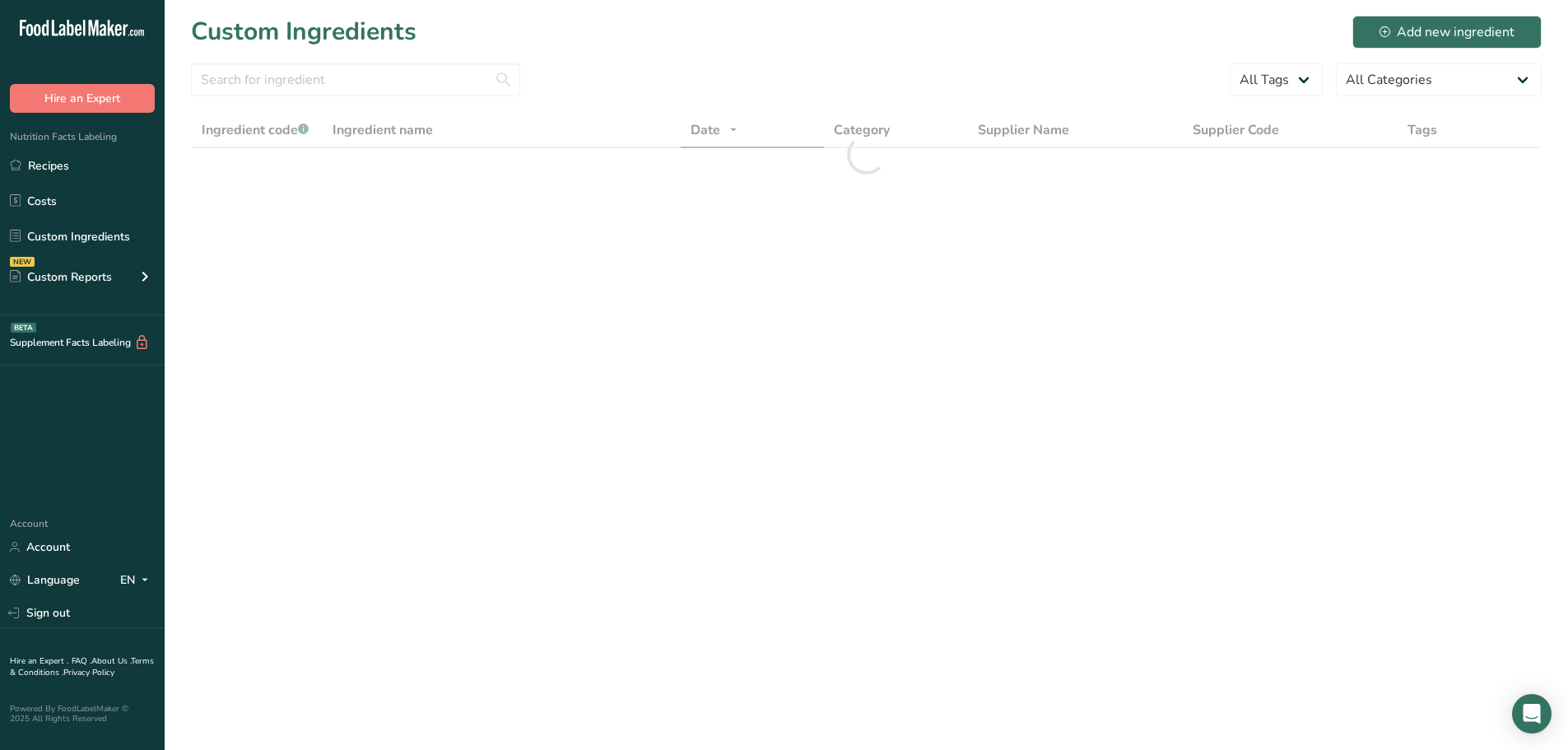
click at [332, 46] on h1 "Custom Ingredients" at bounding box center [303, 31] width 226 height 37
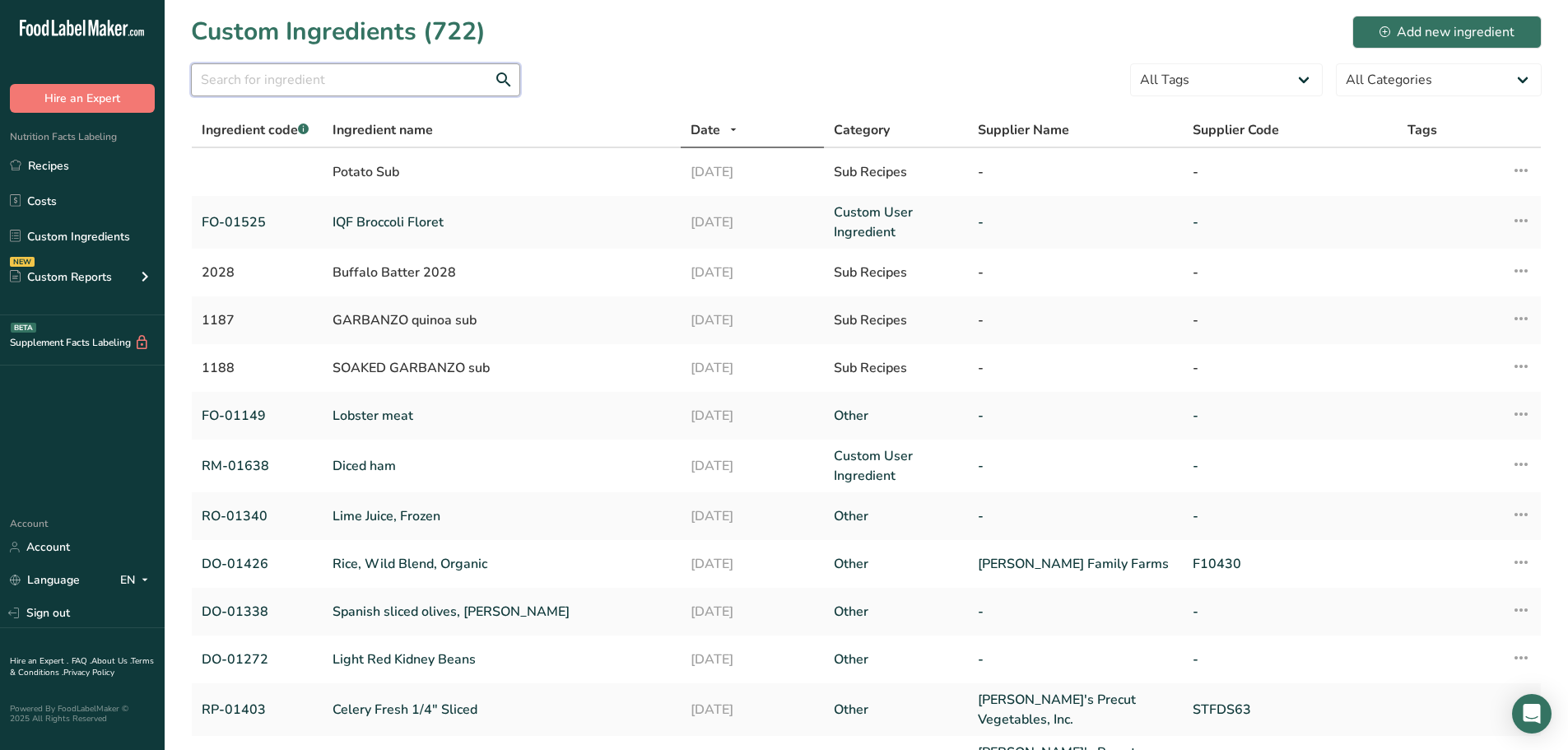
click at [337, 71] on input "text" at bounding box center [355, 80] width 329 height 33
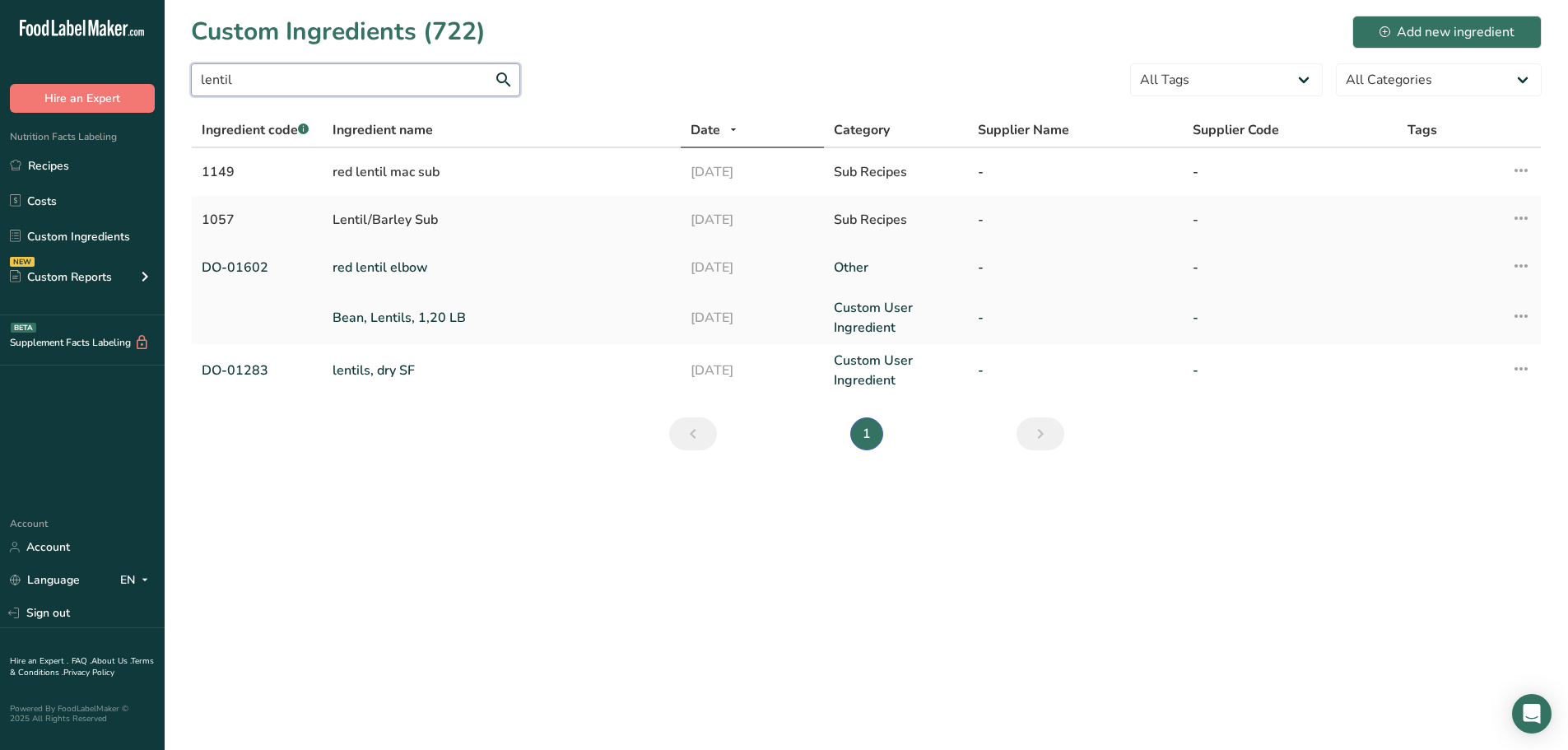
type input "lentil"
click at [419, 265] on link "red lentil elbow" at bounding box center [501, 267] width 338 height 20
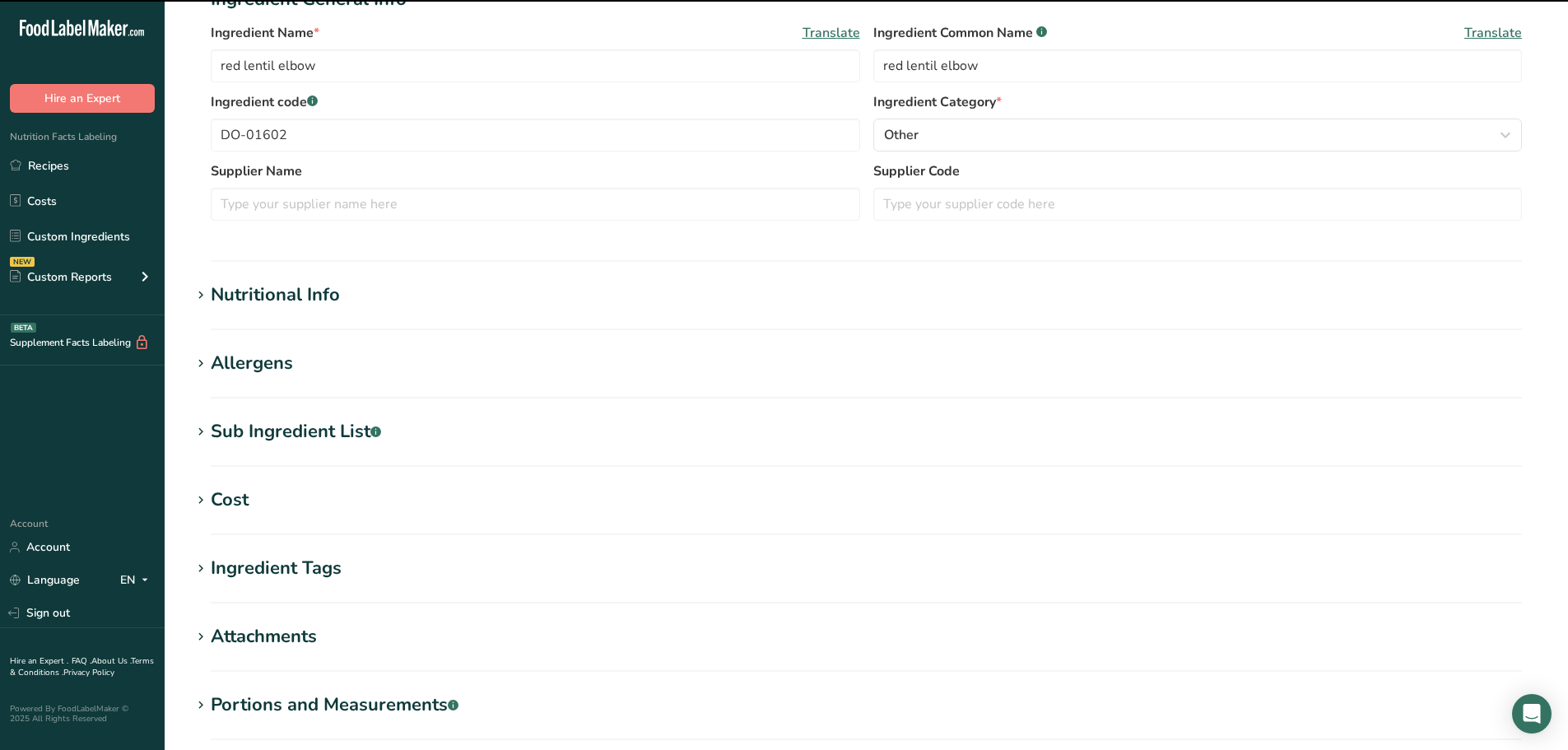
scroll to position [329, 0]
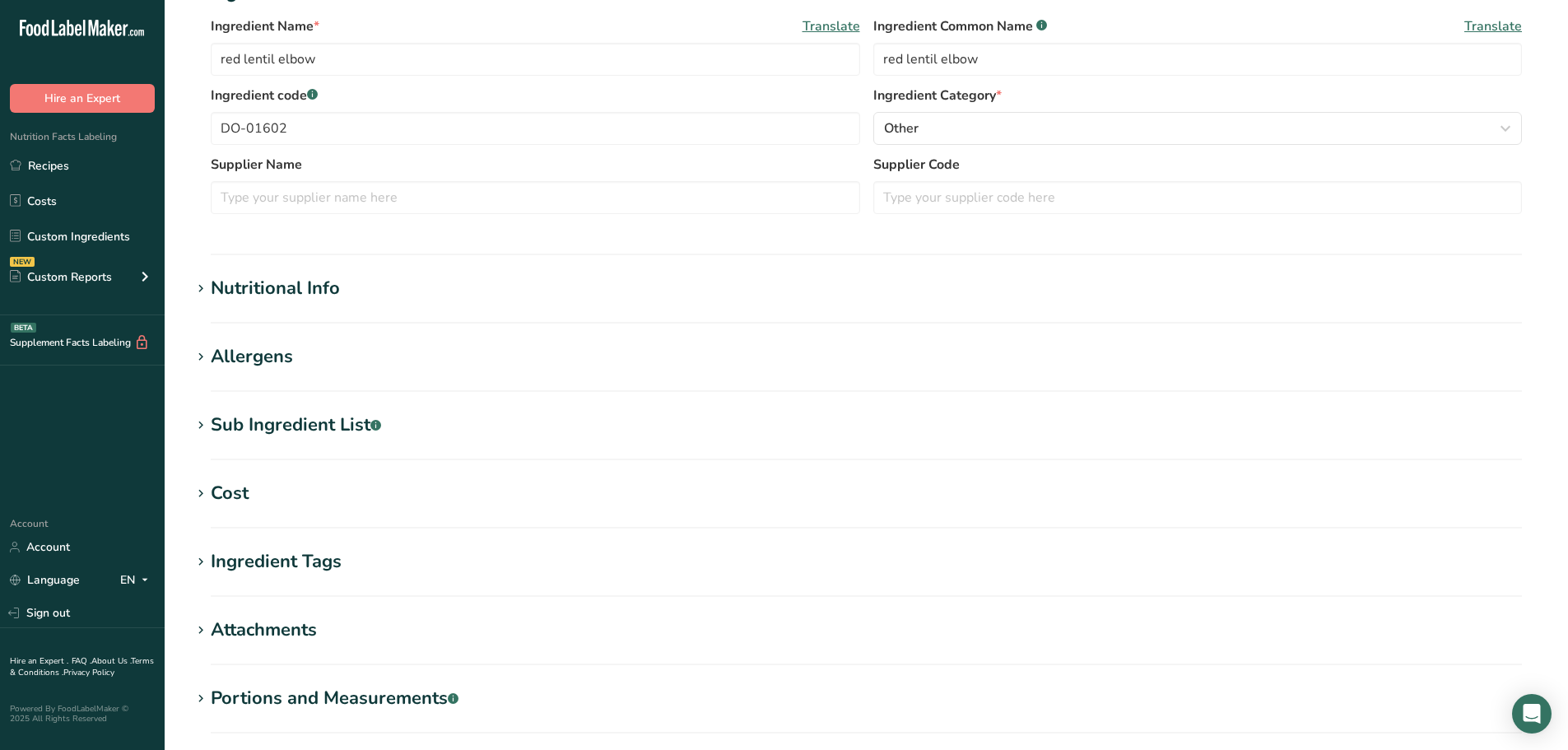
click at [306, 430] on div "Sub Ingredient List .a-a{fill:#347362;}.b-a{fill:#fff;}" at bounding box center [295, 425] width 170 height 27
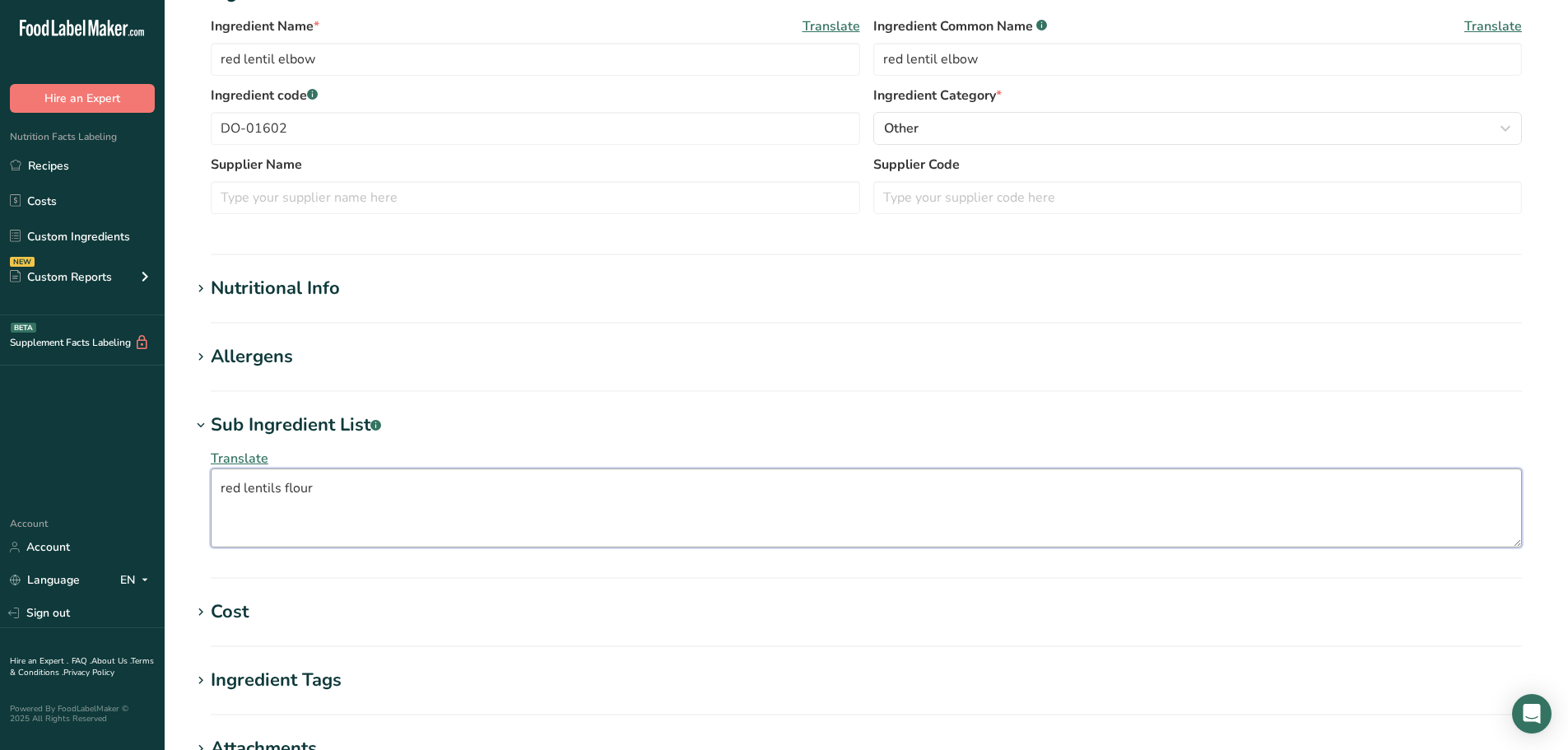
click at [279, 485] on textarea "red lentils flour" at bounding box center [866, 508] width 1311 height 79
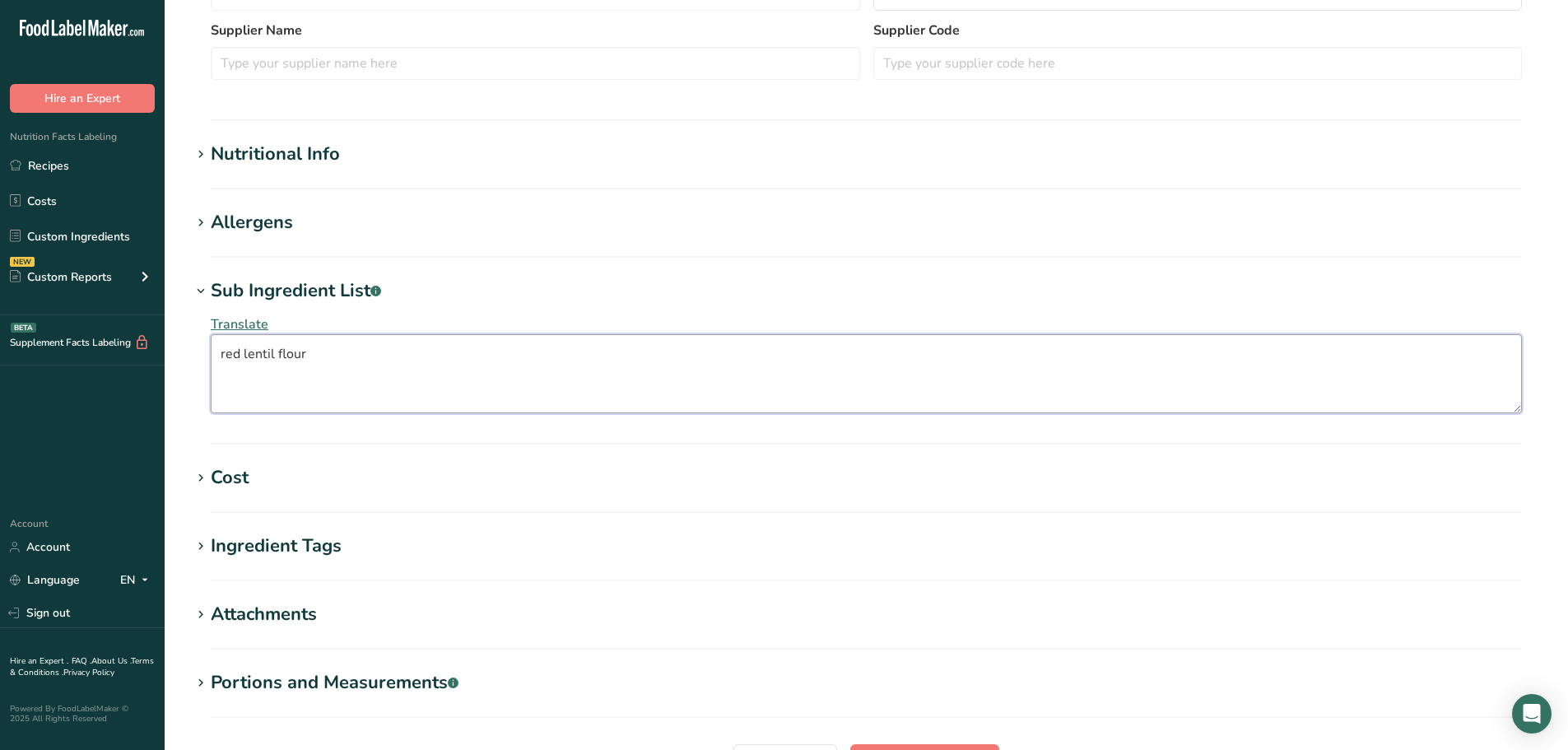
scroll to position [631, 0]
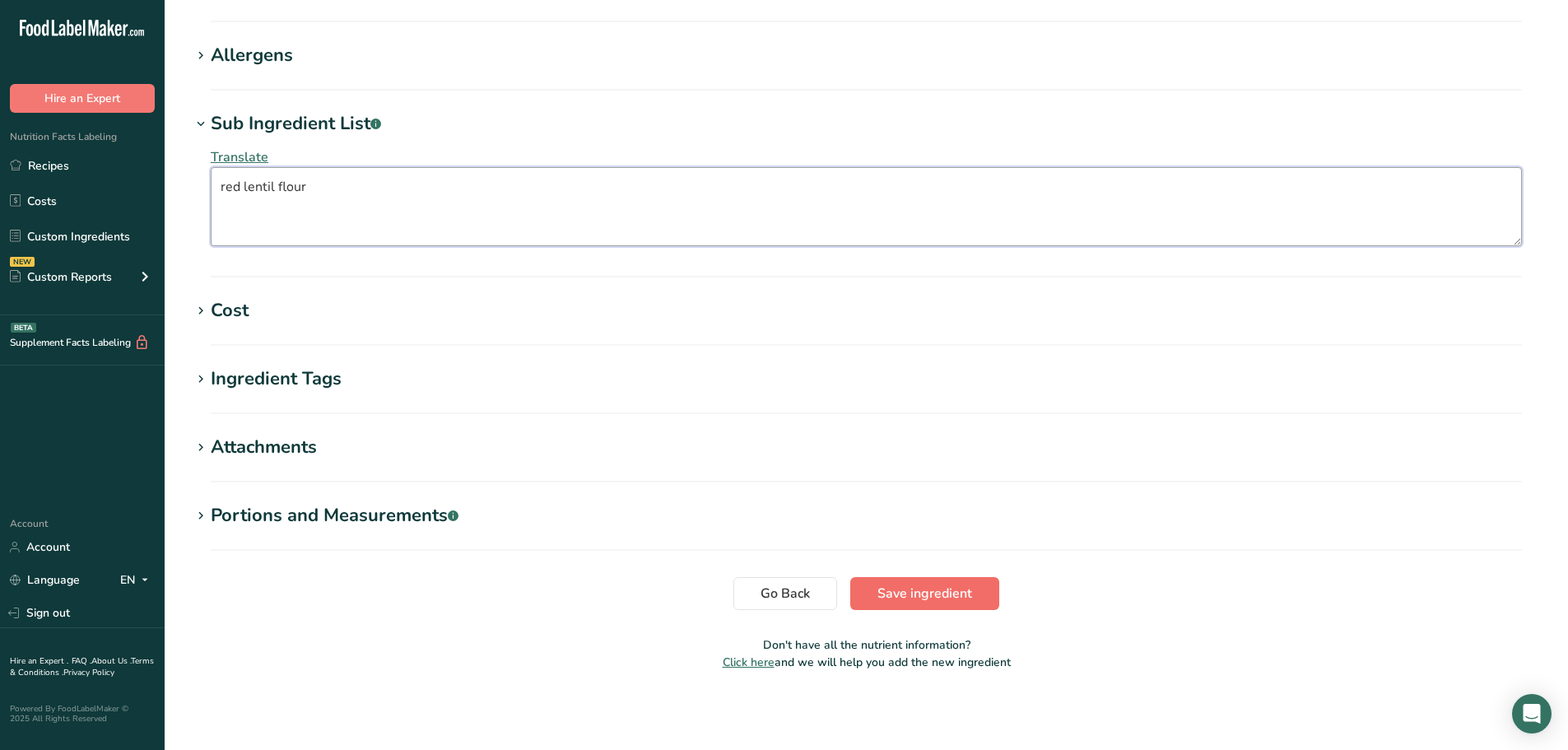
type textarea "red lentil flour"
click at [932, 582] on button "Save ingredient" at bounding box center [924, 594] width 149 height 33
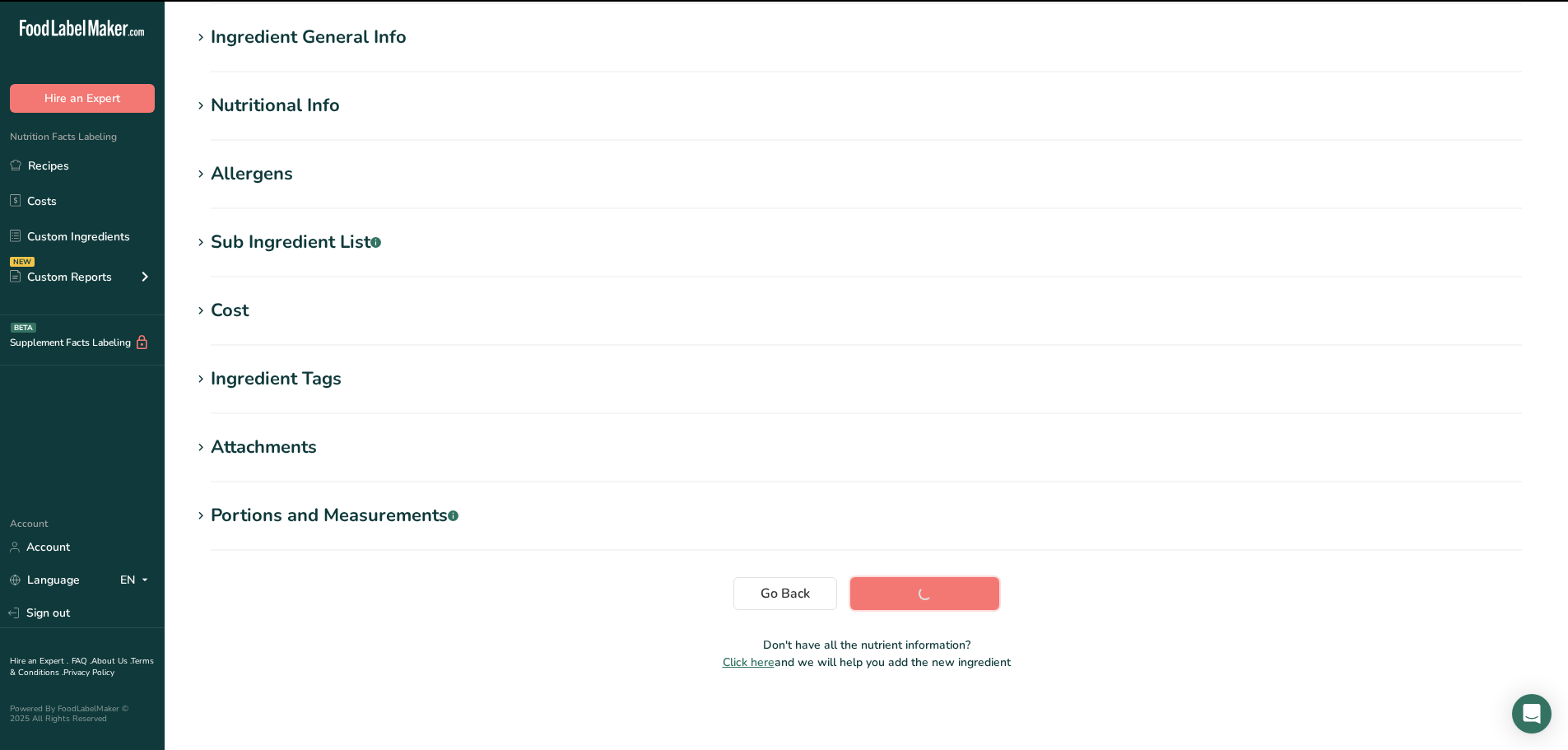
scroll to position [121, 0]
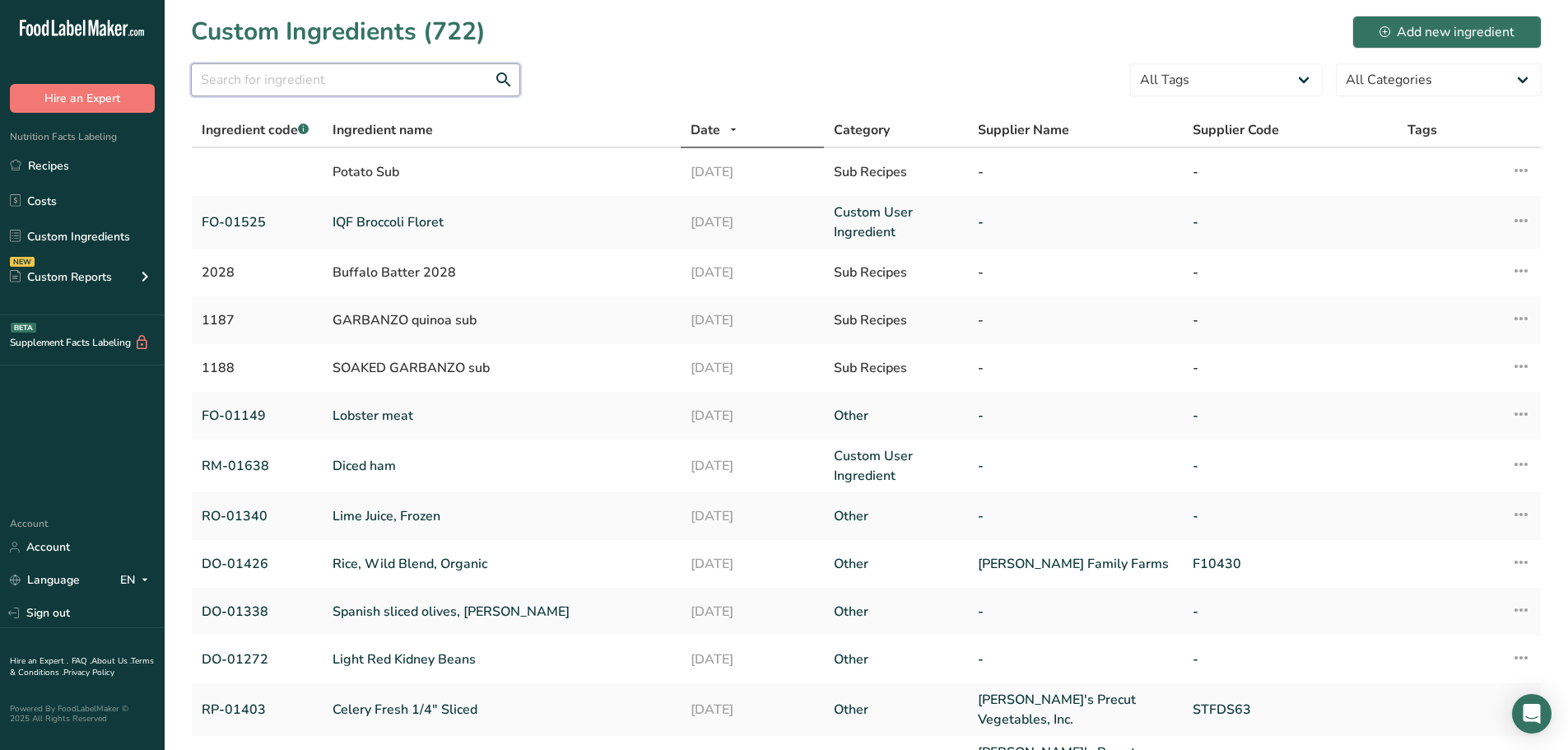
click at [353, 80] on input "text" at bounding box center [355, 80] width 329 height 33
paste input "01545"
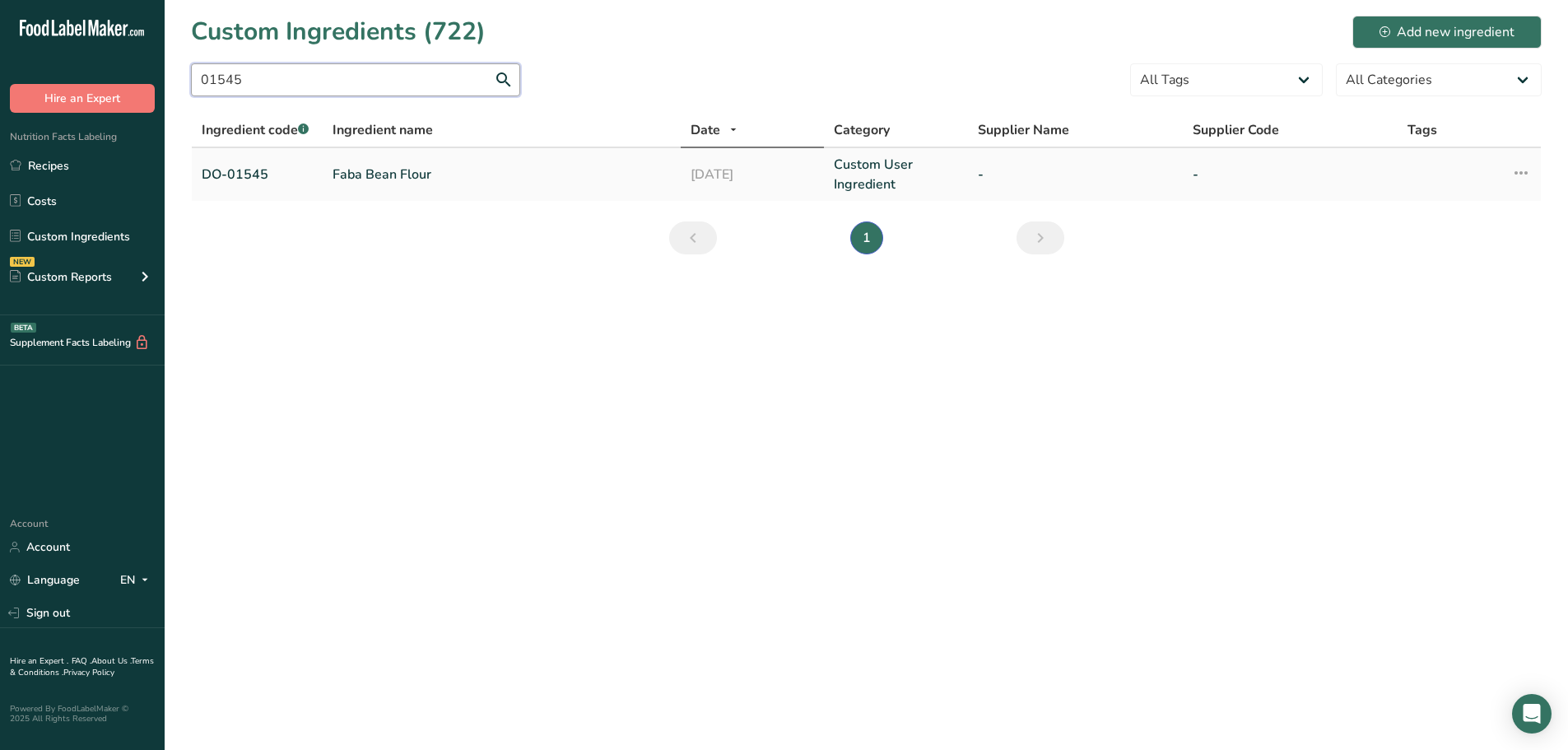
type input "01545"
click at [388, 175] on link "Faba Bean Flour" at bounding box center [501, 174] width 338 height 20
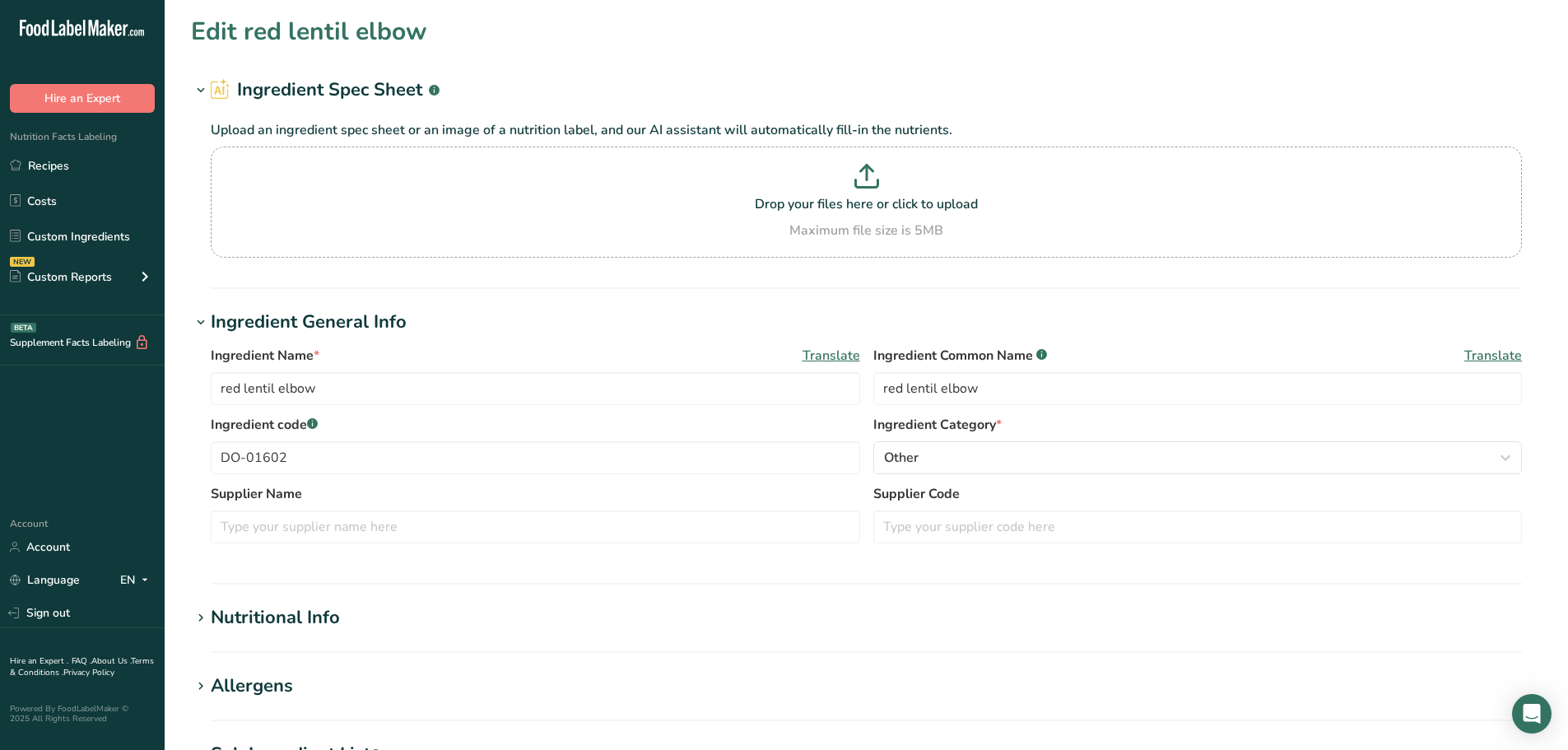
type input "Faba Bean Flour"
type input "faba bean flour"
type input "DO-01545"
click at [69, 241] on link "Custom Ingredients" at bounding box center [82, 236] width 165 height 31
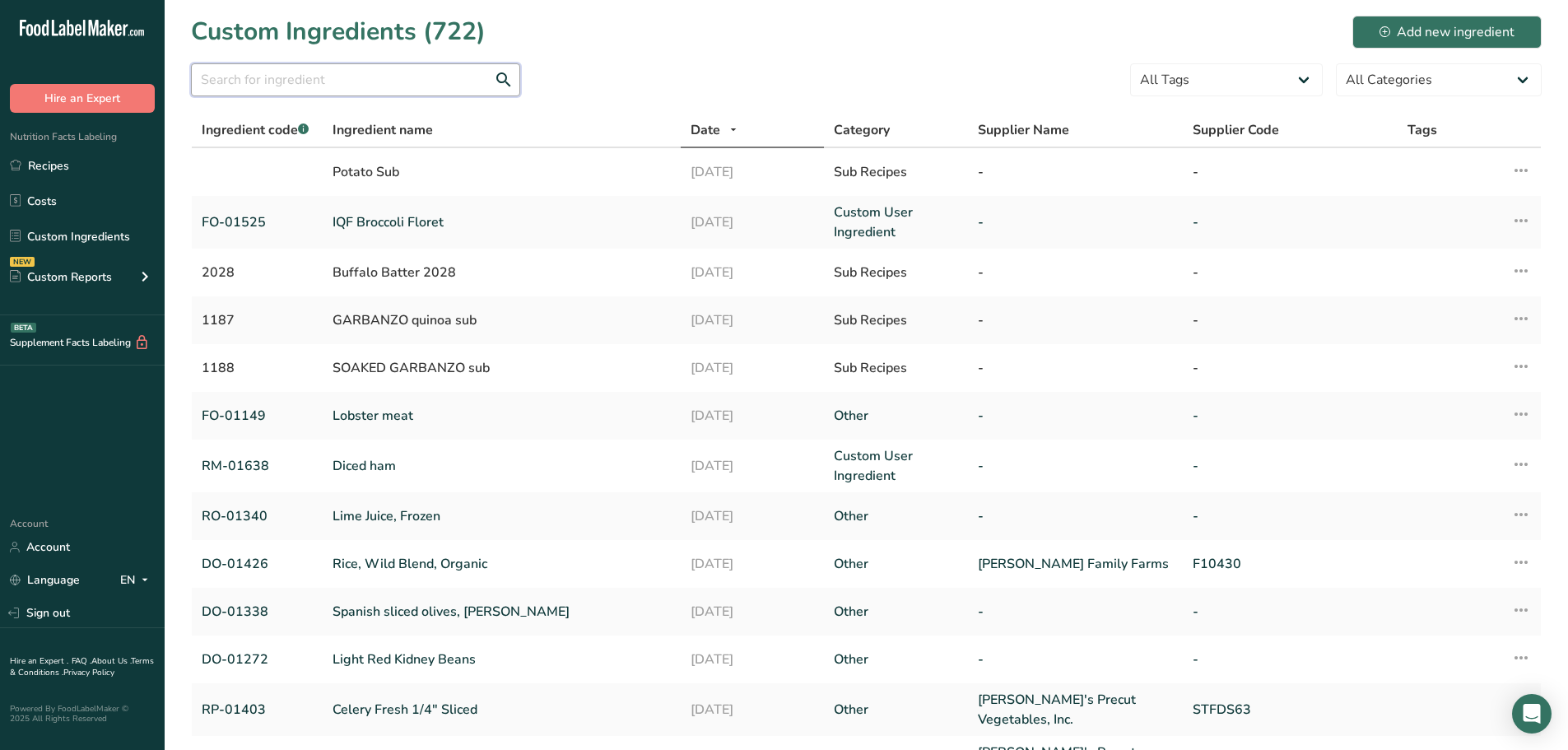
drag, startPoint x: 294, startPoint y: 80, endPoint x: 289, endPoint y: 69, distance: 12.1
click at [294, 80] on input "text" at bounding box center [355, 80] width 329 height 33
paste input "01074"
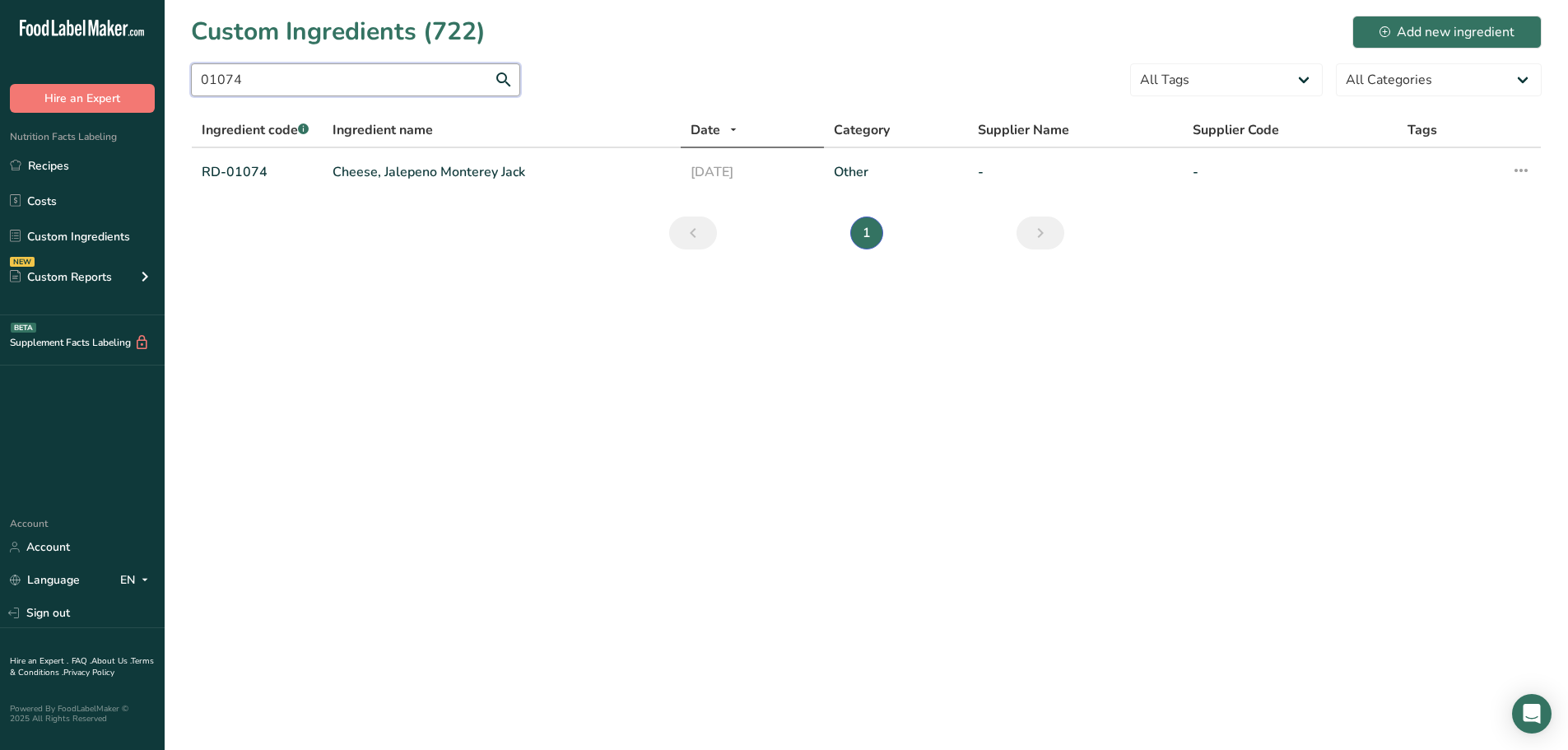
type input "01074"
click at [411, 168] on link "Cheese, Jalepeno Monterey Jack" at bounding box center [501, 172] width 338 height 20
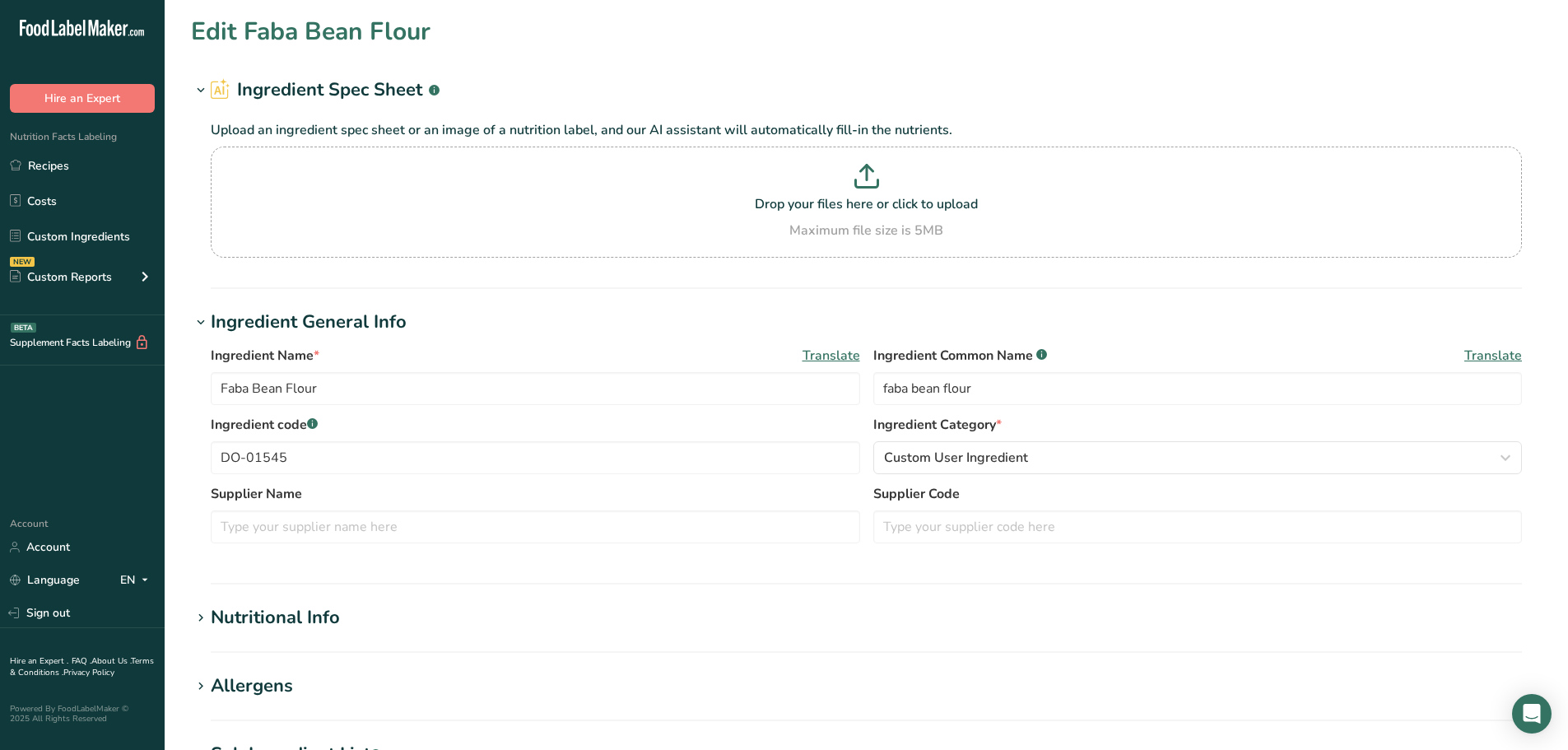
type input "Cheese, Jalepeno Monterey Jack"
type input "jalapeno monterey jack cheese"
type input "RD-01074"
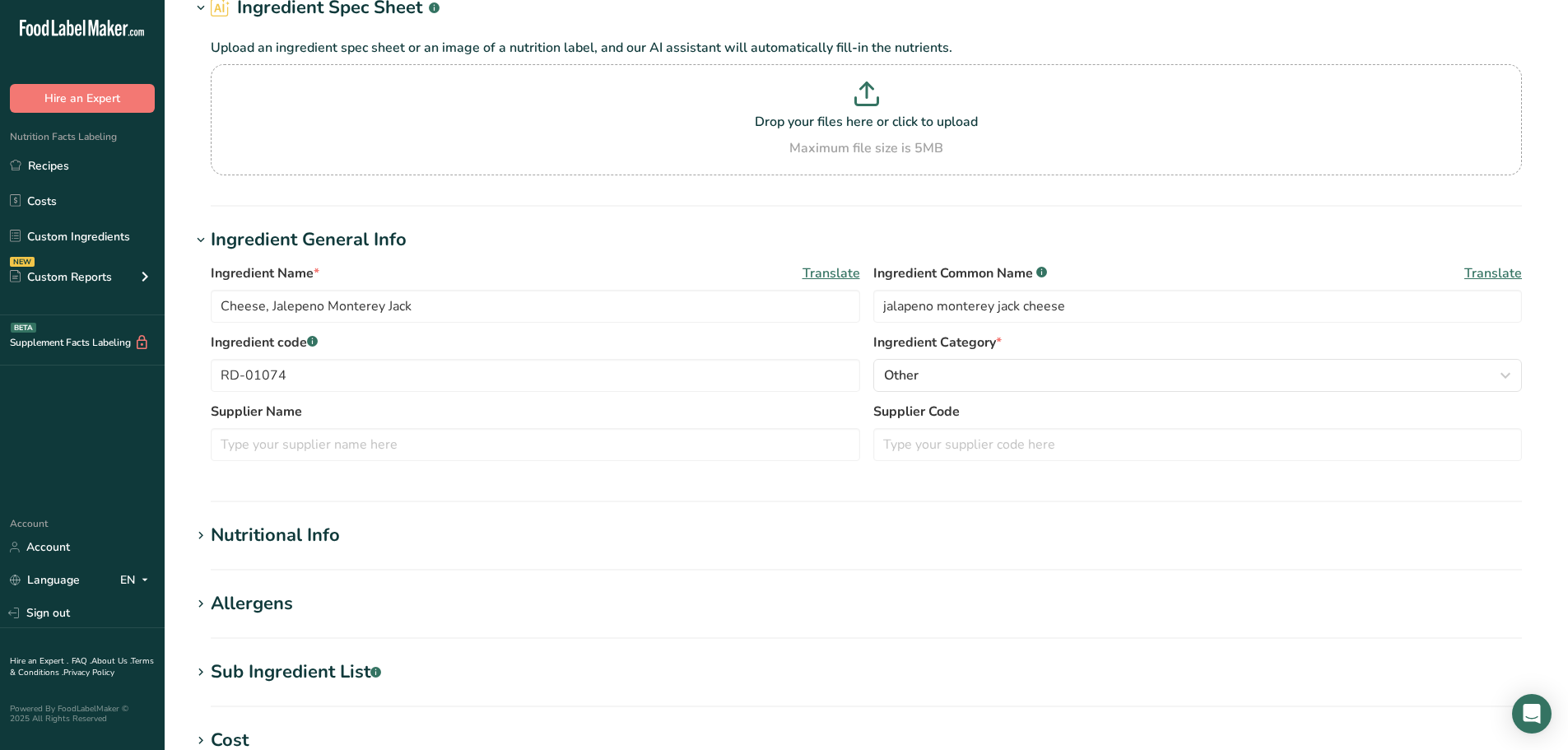
click at [279, 661] on div "Sub Ingredient List .a-a{fill:#347362;}.b-a{fill:#fff;}" at bounding box center [295, 673] width 170 height 27
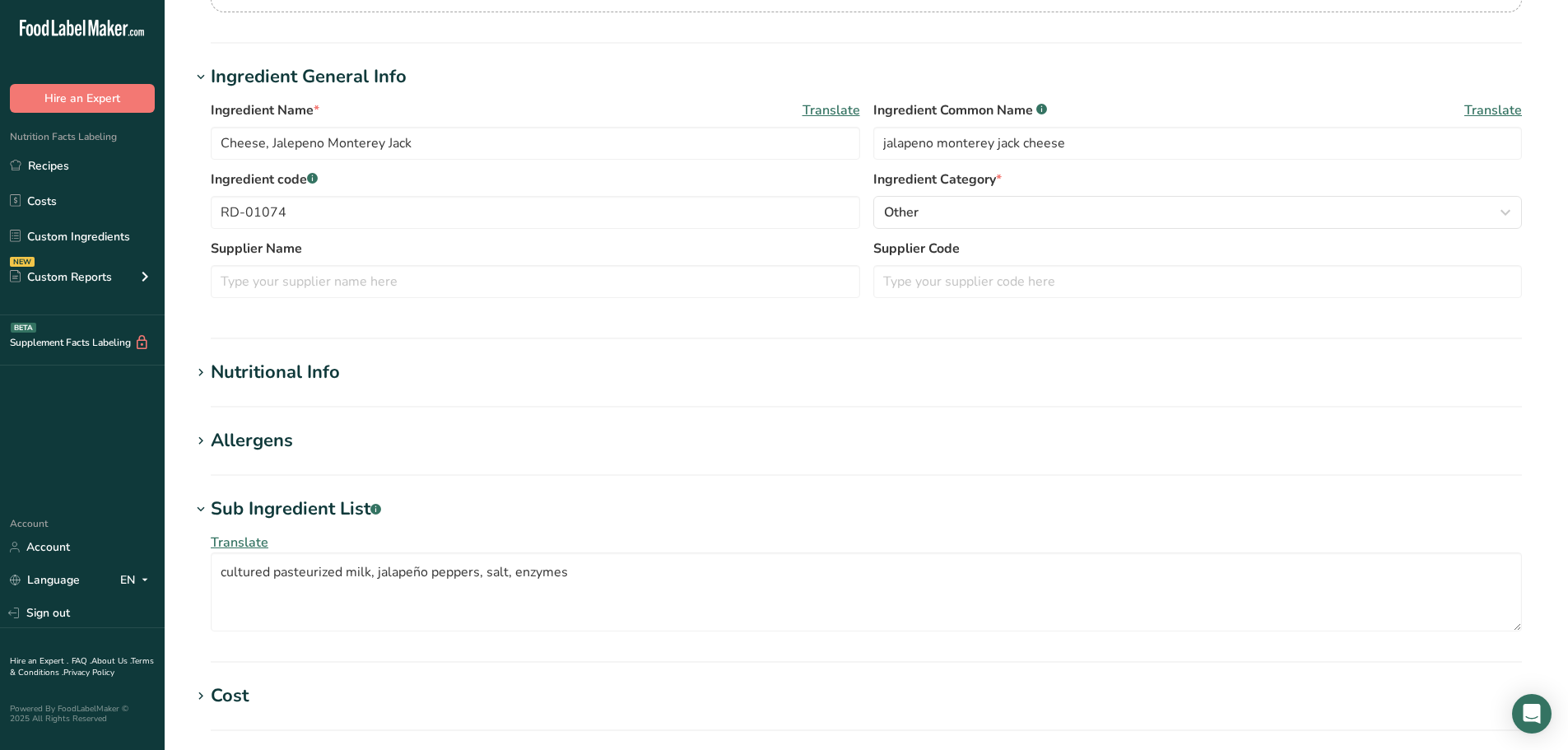
scroll to position [247, 0]
drag, startPoint x: 421, startPoint y: 565, endPoint x: 424, endPoint y: 610, distance: 45.1
click at [422, 565] on textarea "cultured pasteurized milk, jalapeño peppers, salt, enzymes" at bounding box center [866, 590] width 1311 height 79
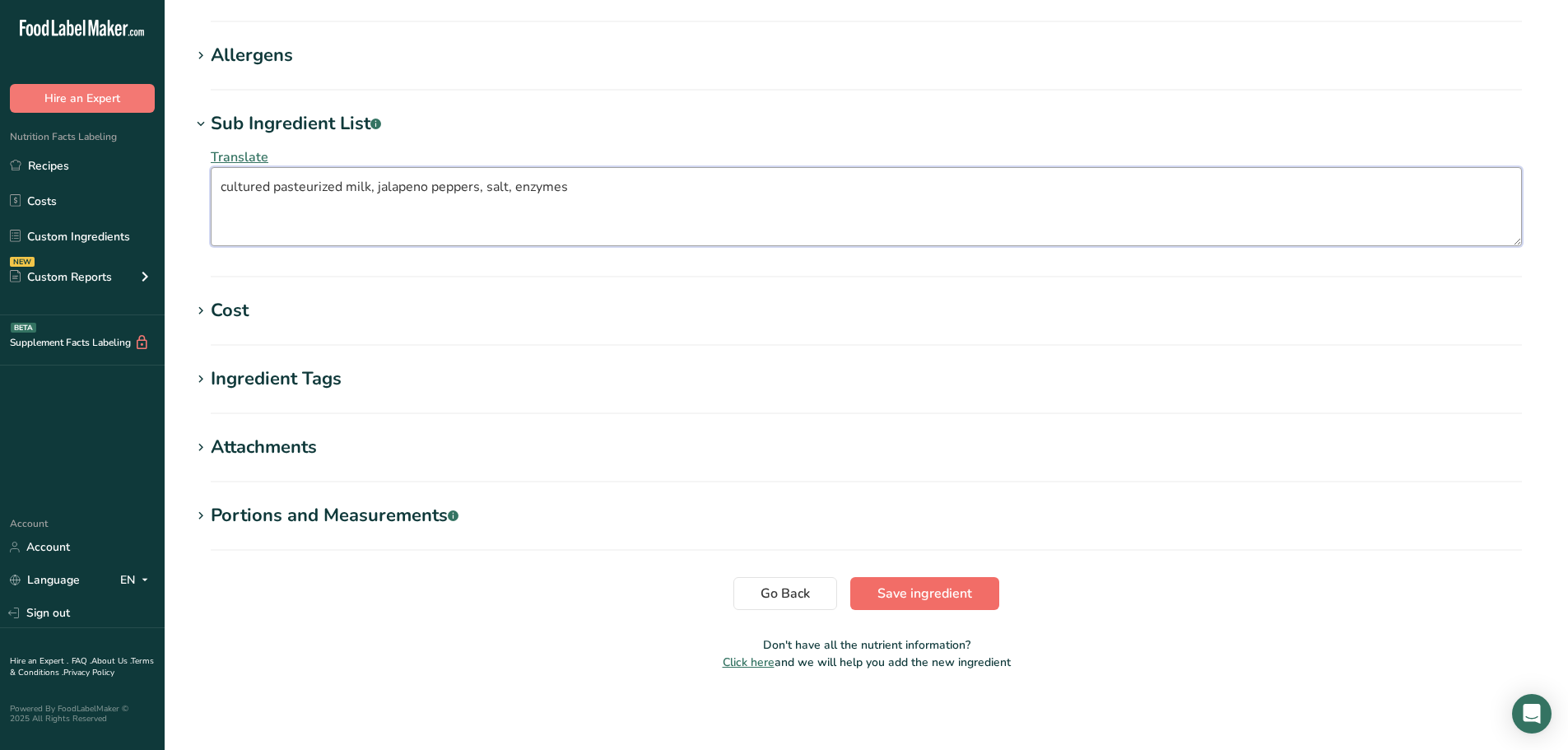
type textarea "cultured pasteurized milk, jalapeno peppers, salt, enzymes"
click at [941, 586] on span "Save ingredient" at bounding box center [925, 594] width 94 height 20
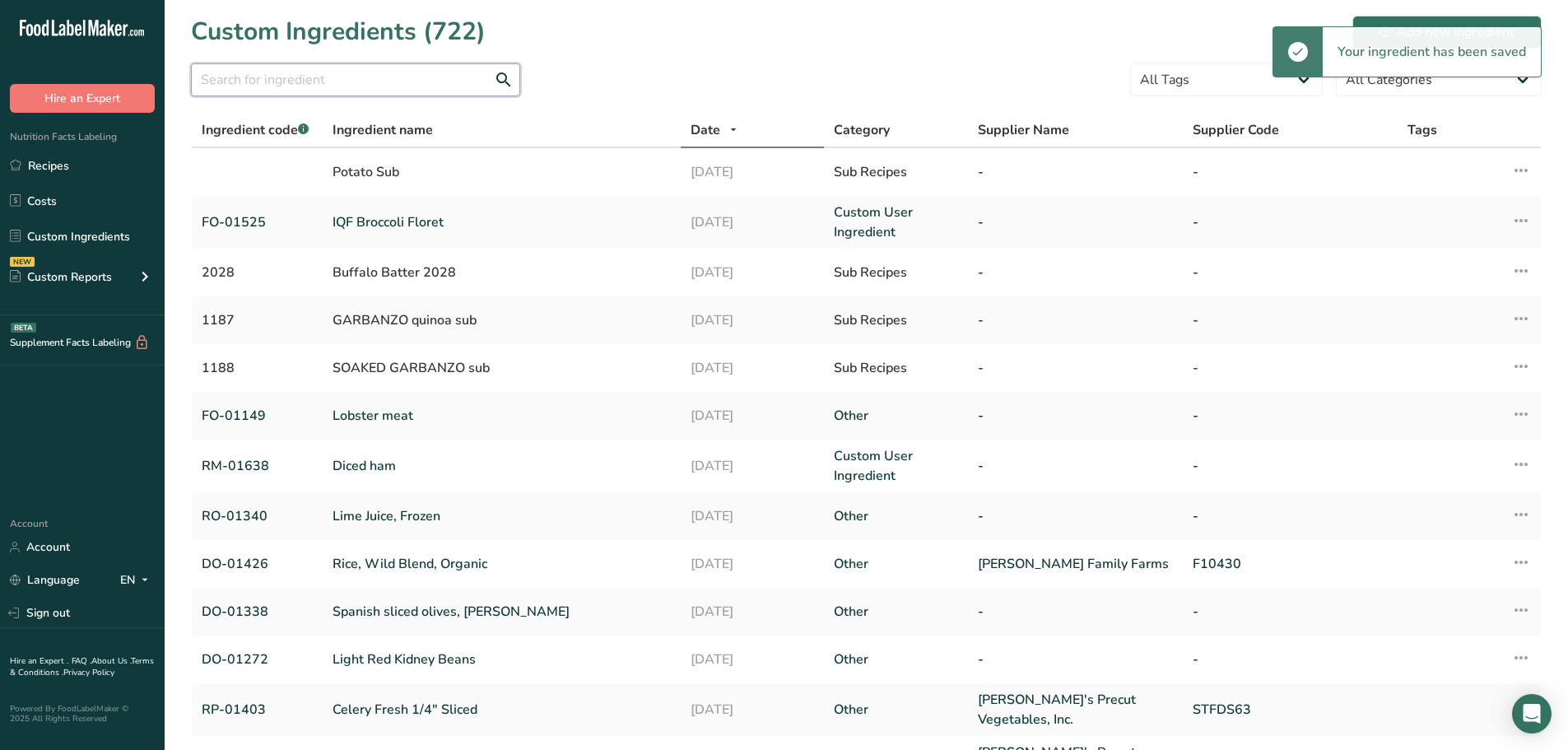
click at [313, 89] on input "text" at bounding box center [355, 80] width 329 height 33
paste input "01074"
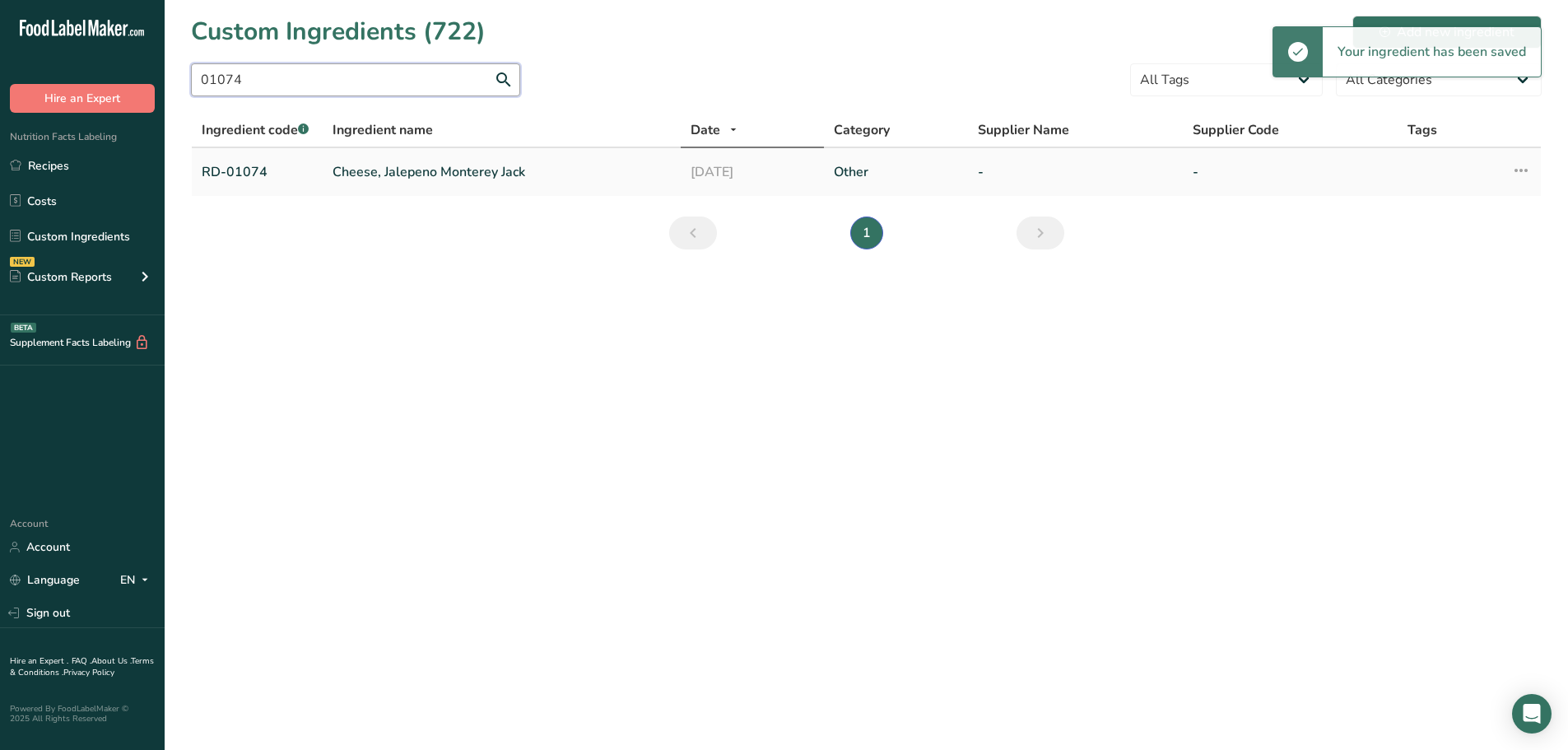
type input "01074"
click at [356, 159] on td "Cheese, Jalepeno Monterey Jack" at bounding box center [501, 173] width 358 height 48
click at [365, 171] on link "Cheese, Jalepeno Monterey Jack" at bounding box center [501, 172] width 338 height 20
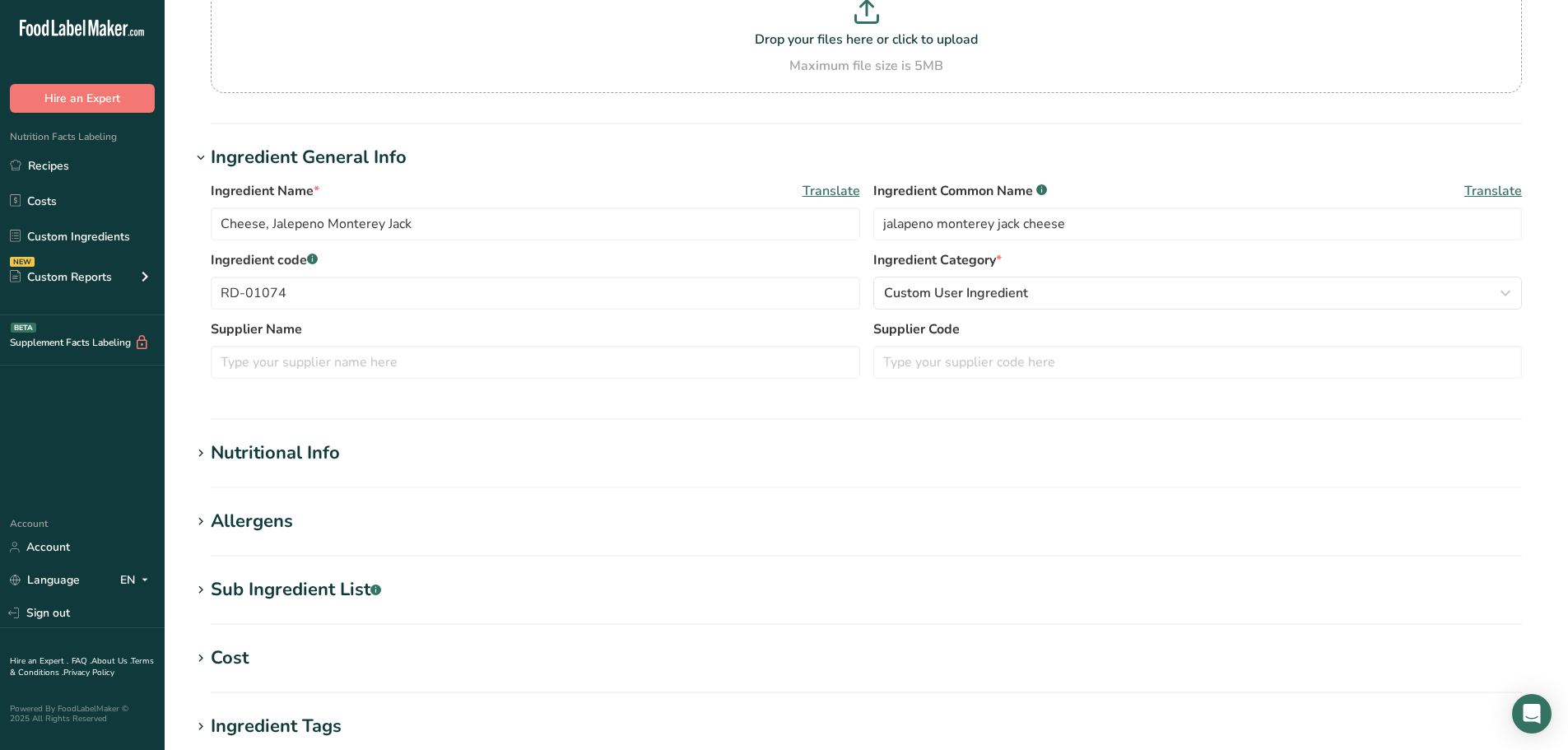
click at [278, 595] on div "Sub Ingredient List .a-a{fill:#347362;}.b-a{fill:#fff;}" at bounding box center [295, 590] width 170 height 27
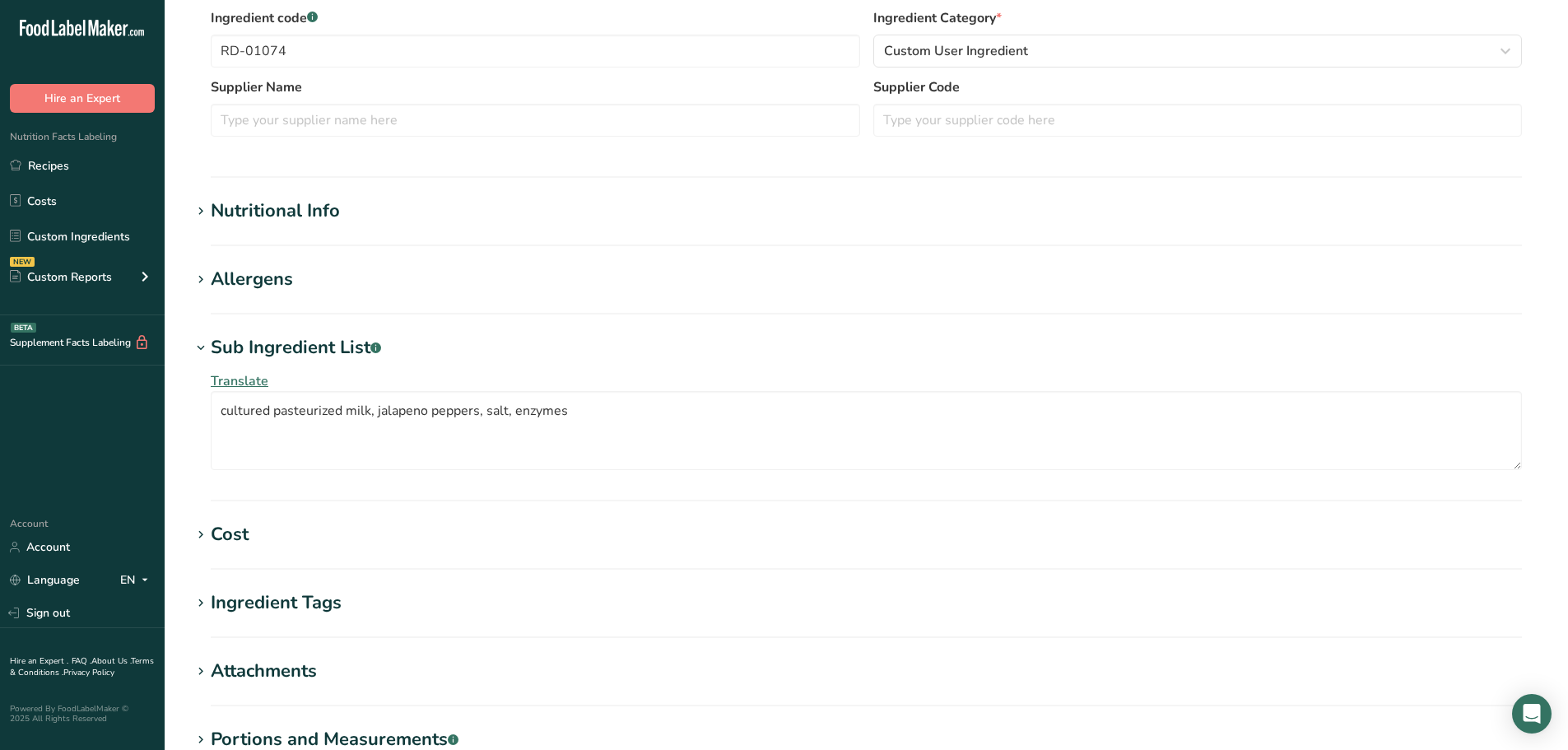
scroll to position [412, 0]
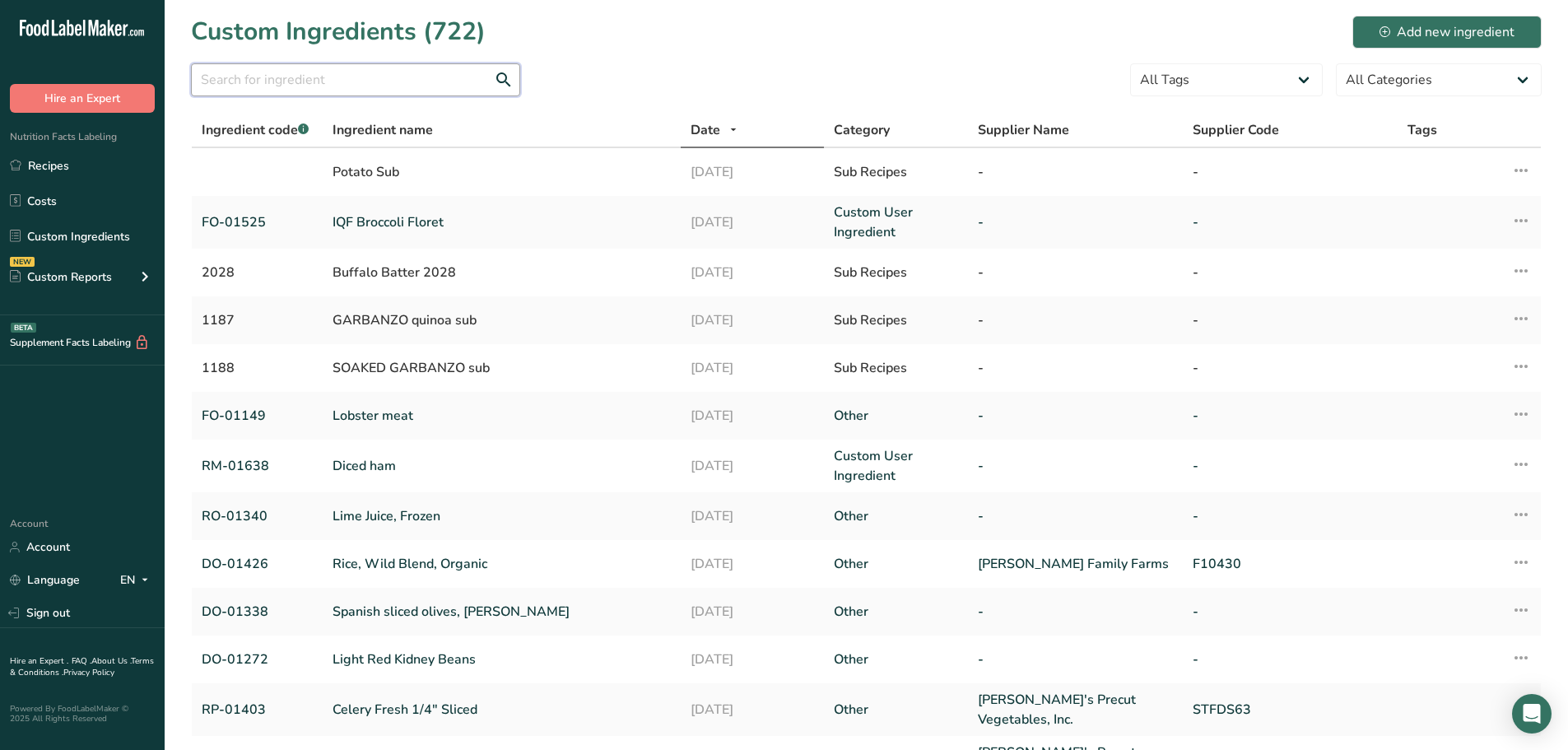
click at [430, 86] on input "text" at bounding box center [355, 80] width 329 height 33
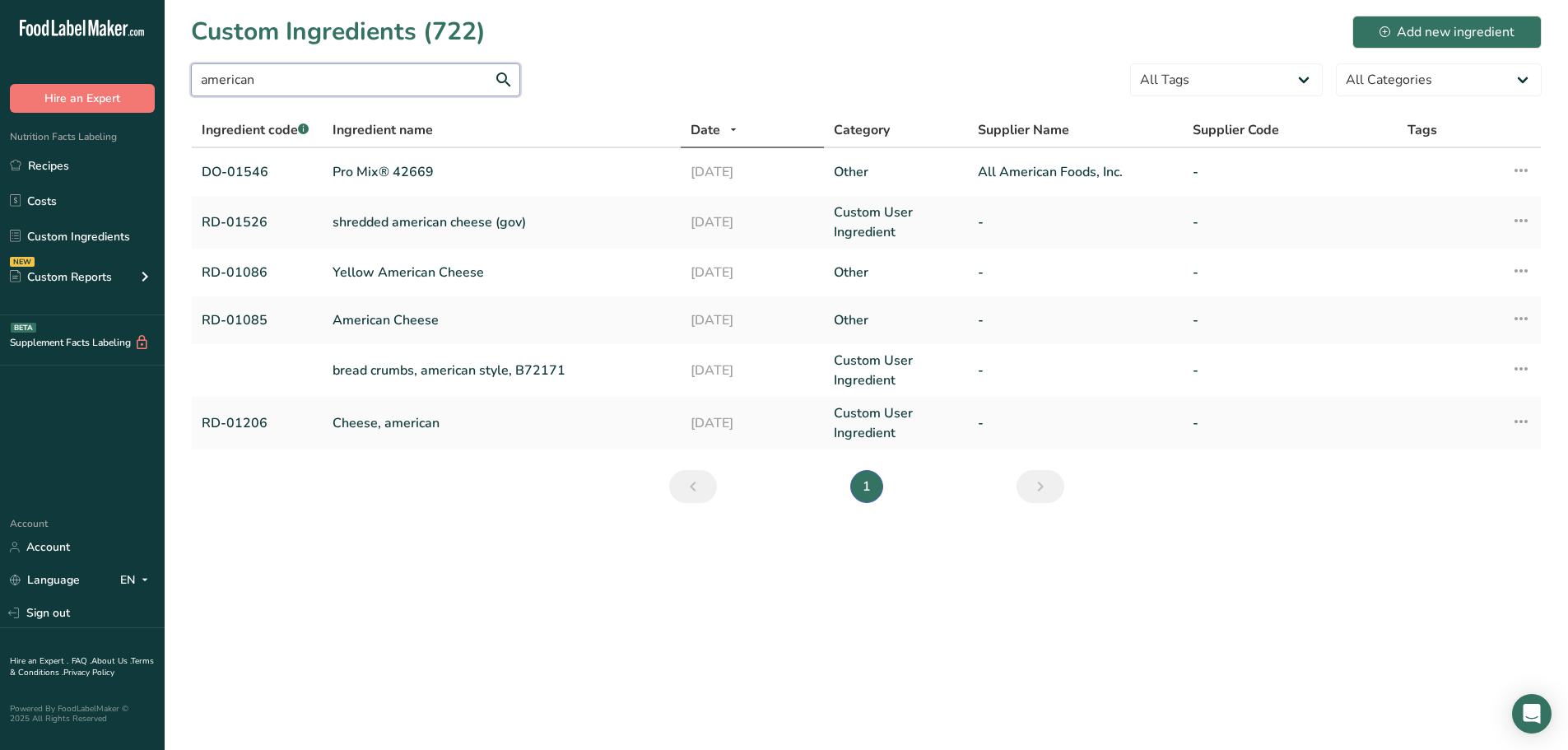
type input "american"
click at [421, 168] on link "Pro Mix® 42669" at bounding box center [501, 172] width 338 height 20
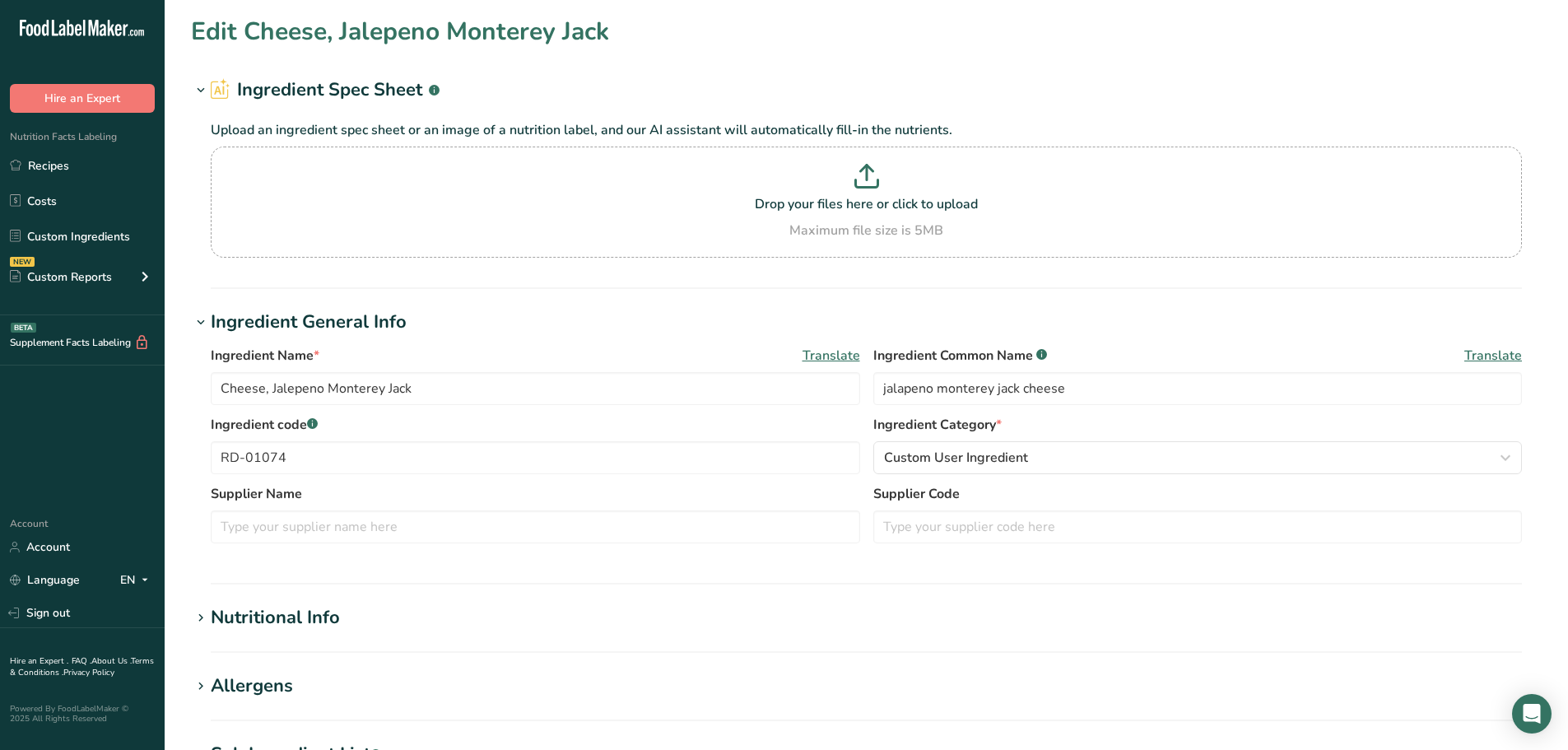
type input "Pro Mix® 42669"
type input "cheese powder"
type input "DO-01546"
type input "All American Foods, Inc."
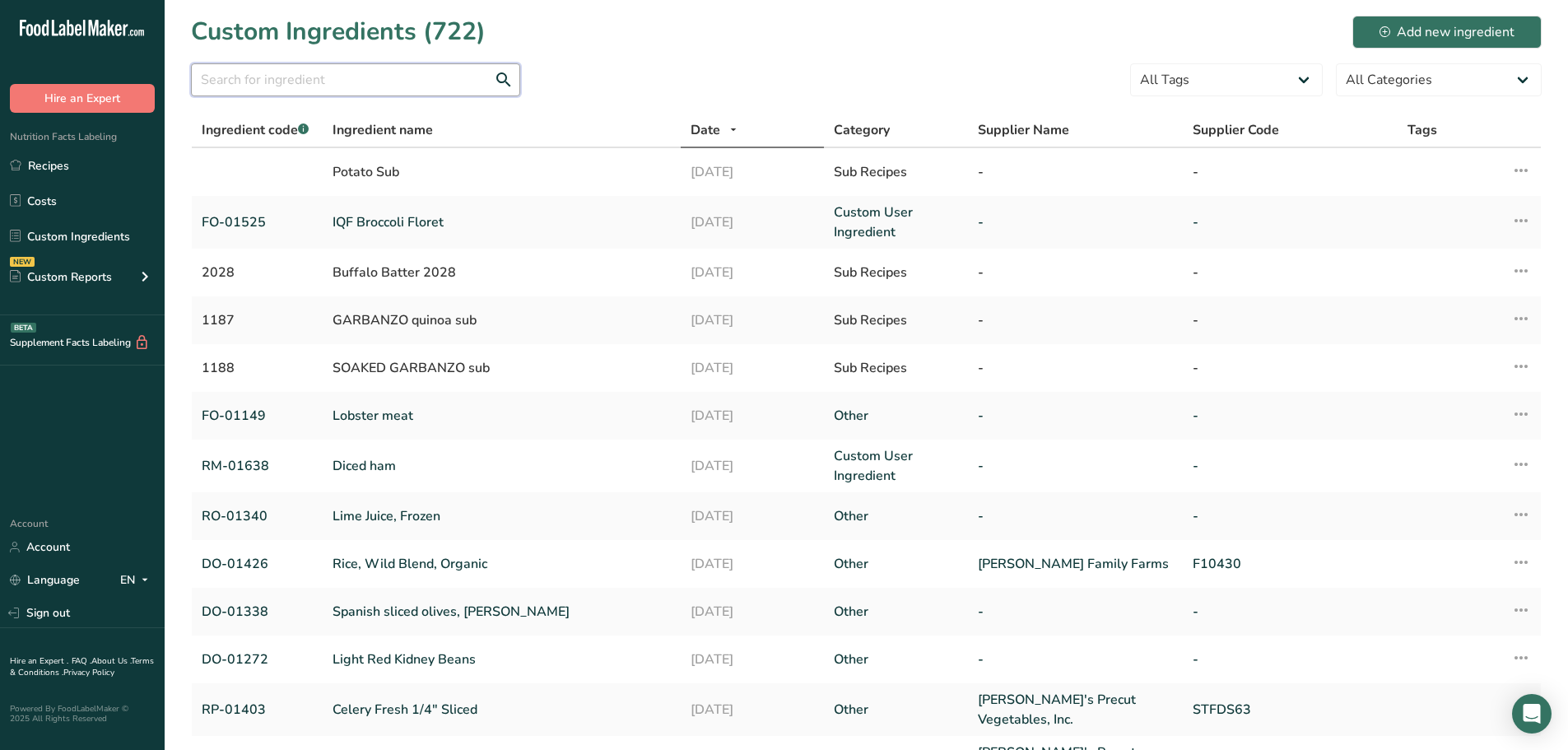
drag, startPoint x: 272, startPoint y: 82, endPoint x: 225, endPoint y: 60, distance: 51.9
click at [272, 83] on input "text" at bounding box center [355, 80] width 329 height 33
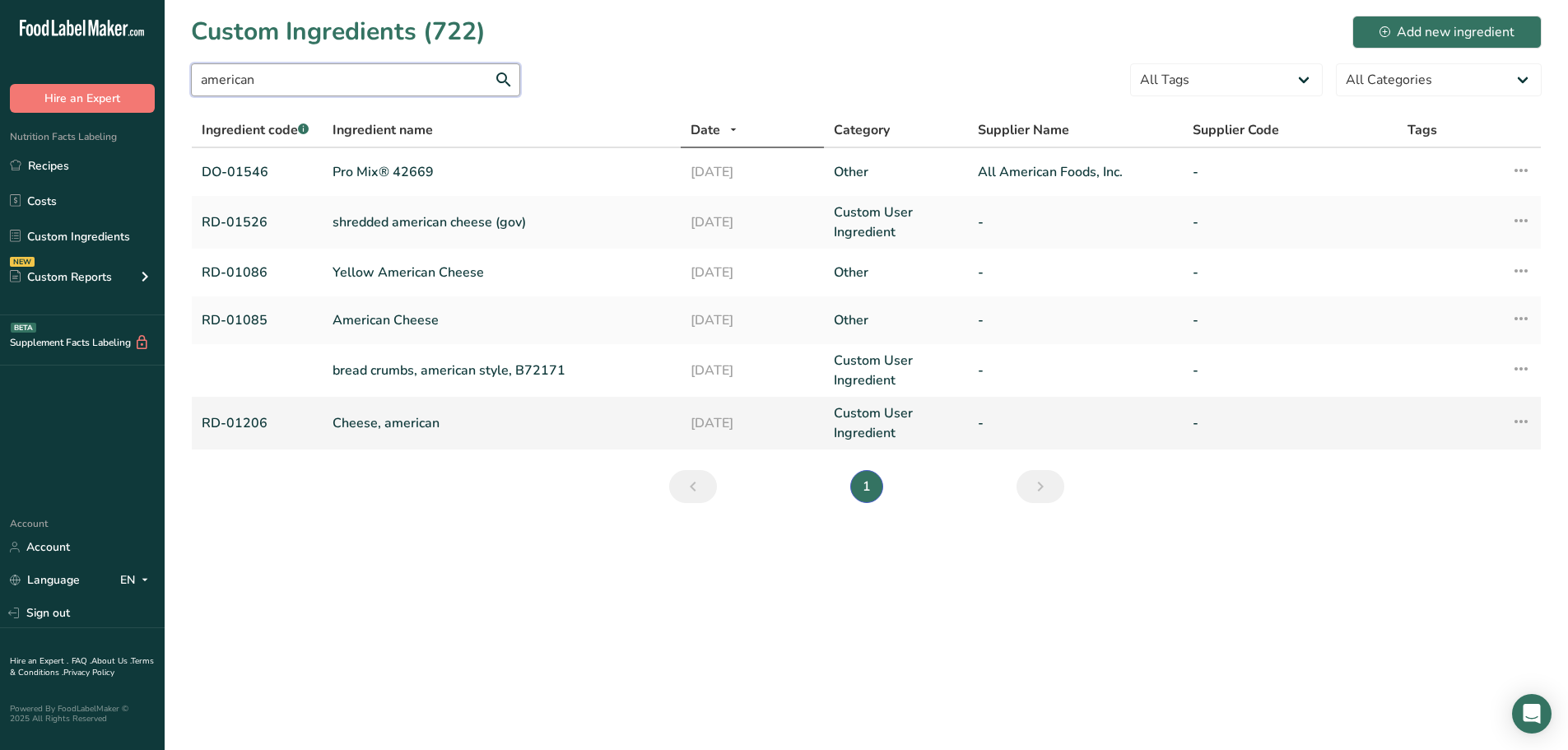
type input "american"
click at [392, 429] on link "Cheese, american" at bounding box center [501, 423] width 338 height 20
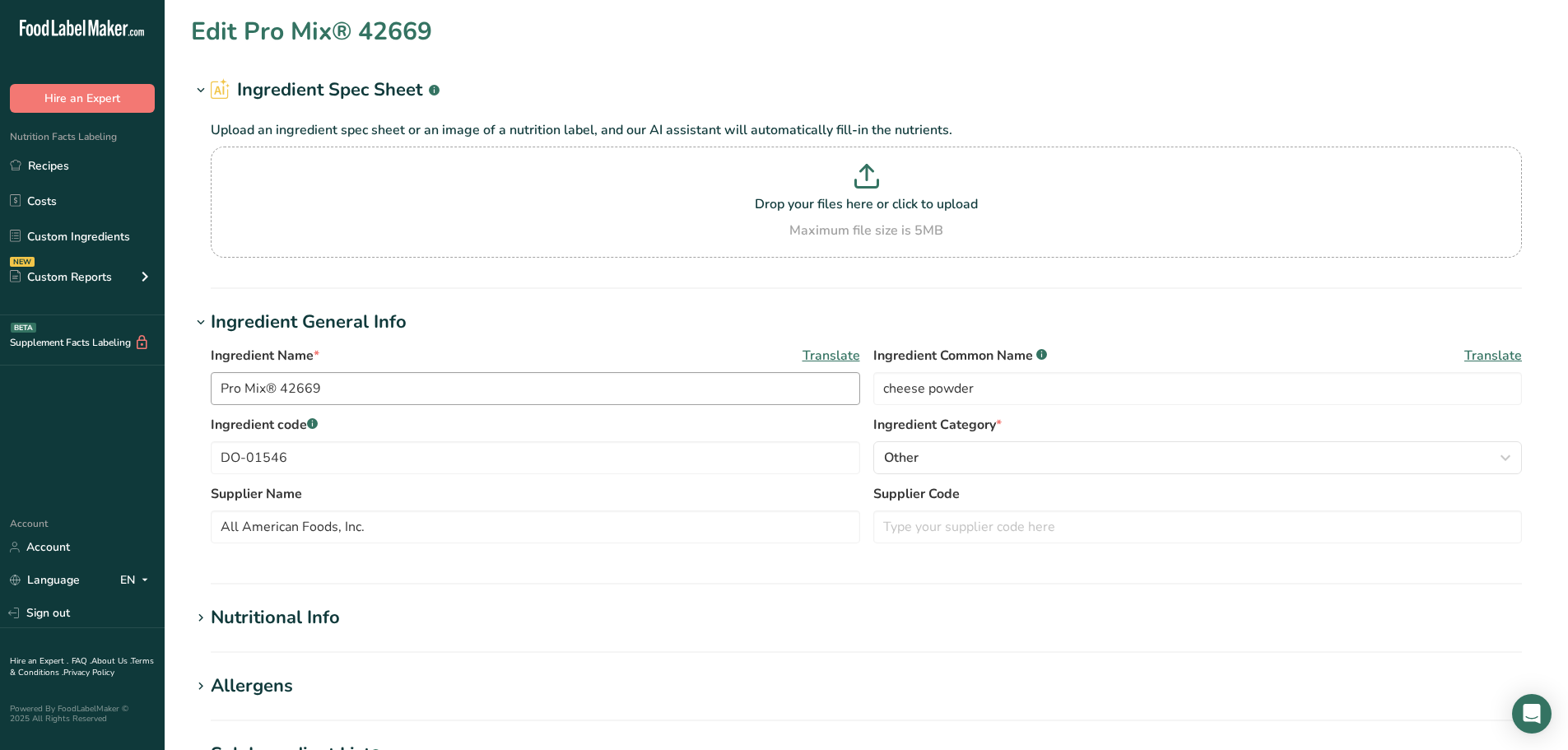
type input "Cheese, american"
type input "American Cheese"
type input "RD-01206"
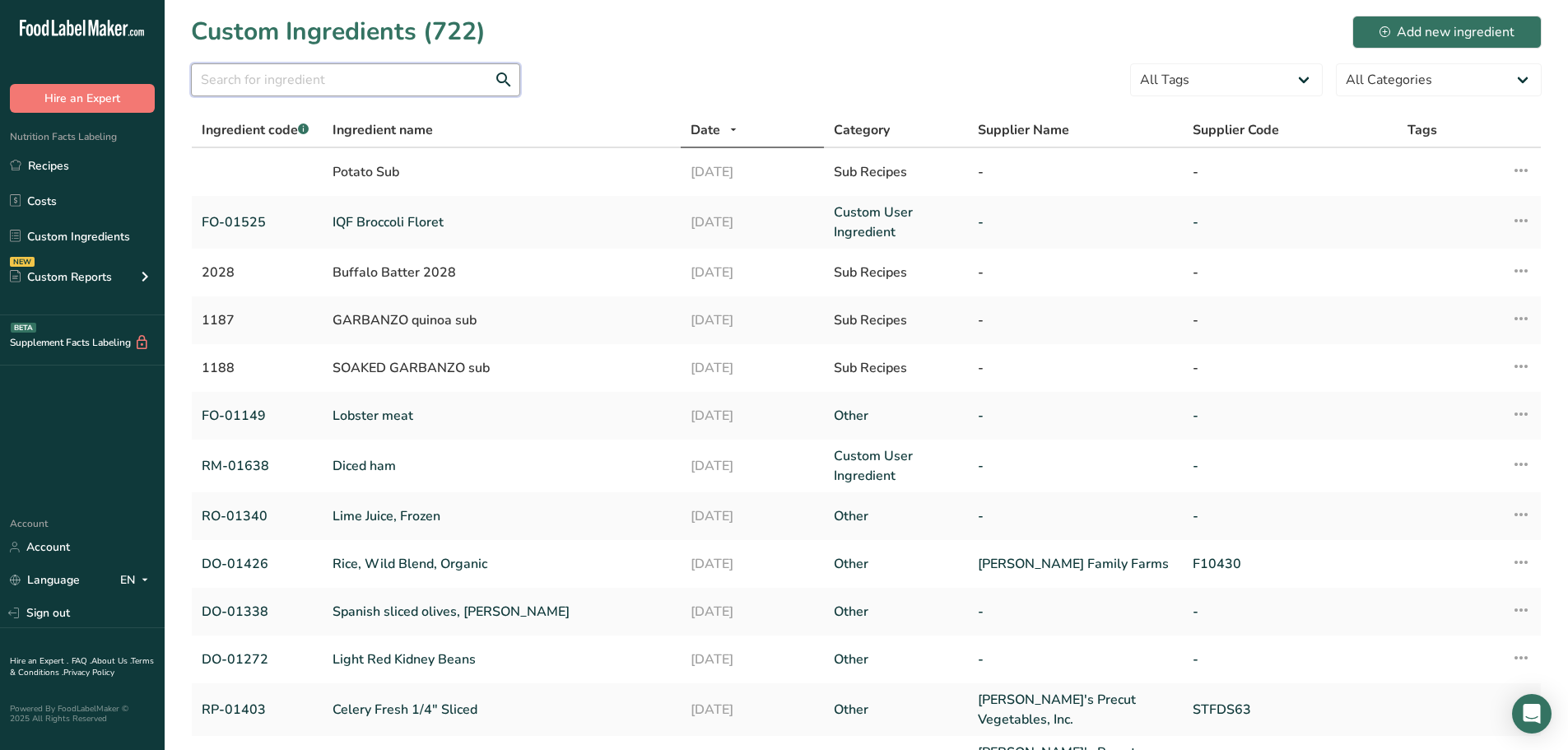
click at [285, 78] on input "text" at bounding box center [355, 80] width 329 height 33
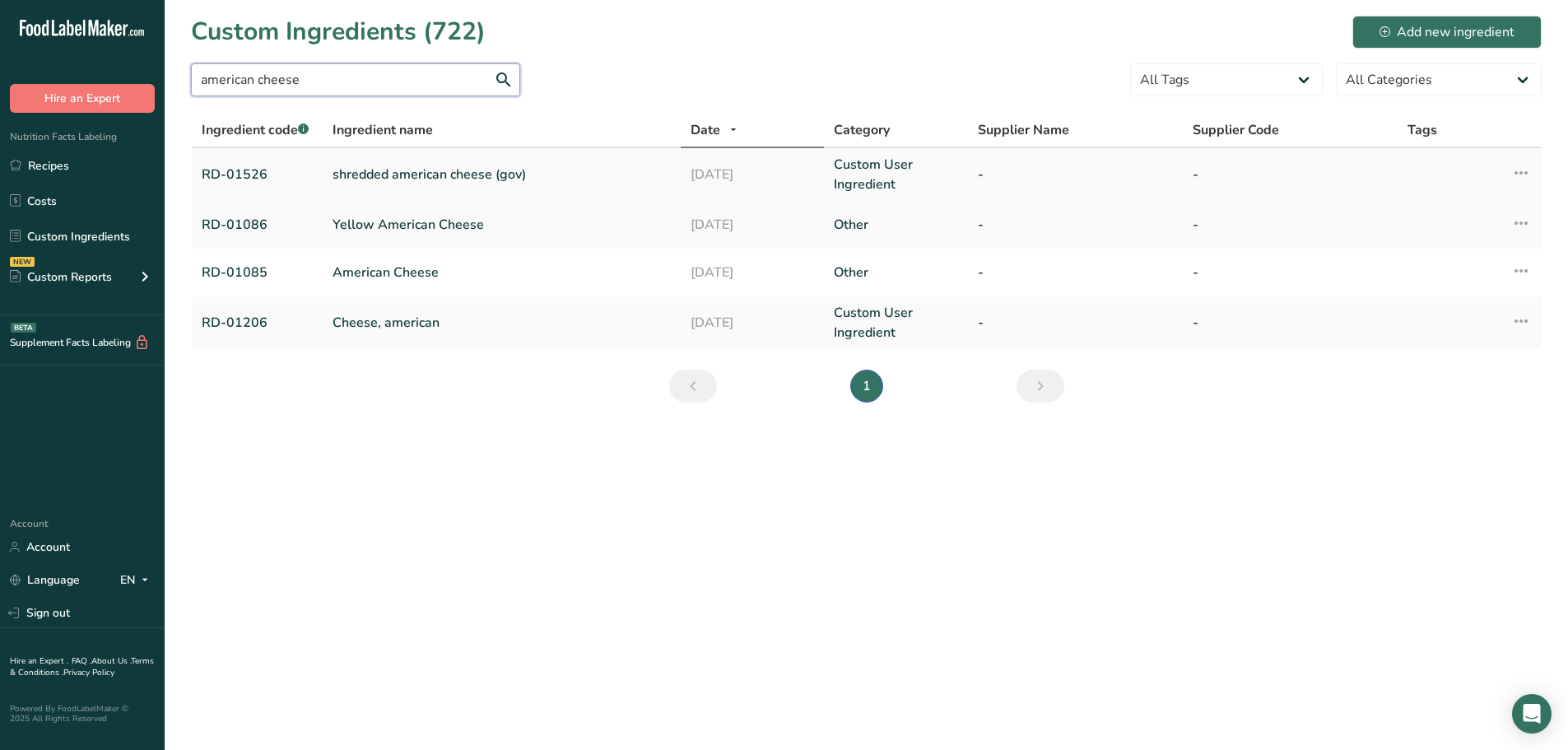
type input "american cheese"
click at [374, 166] on link "shredded american cheese (gov)" at bounding box center [501, 174] width 338 height 20
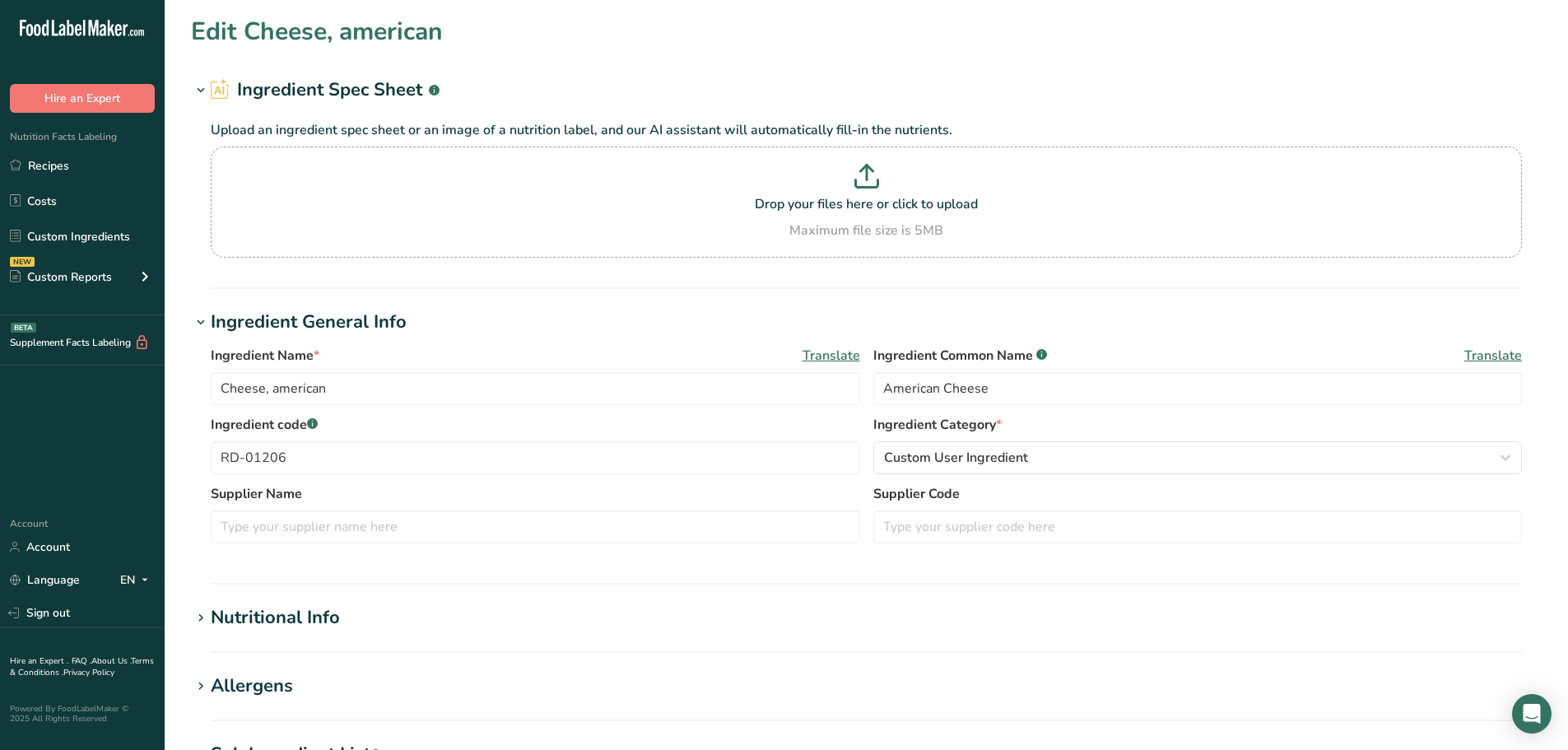
type input "shredded american cheese (gov)"
type input "cheddar cheese"
type input "RD-01526"
drag, startPoint x: 335, startPoint y: 472, endPoint x: 0, endPoint y: 400, distance: 342.6
click at [0, 400] on div ".a-20{fill:#fff;} Hire an Expert Nutrition Facts Labeling Recipes Costs Custom …" at bounding box center [784, 631] width 1568 height 1262
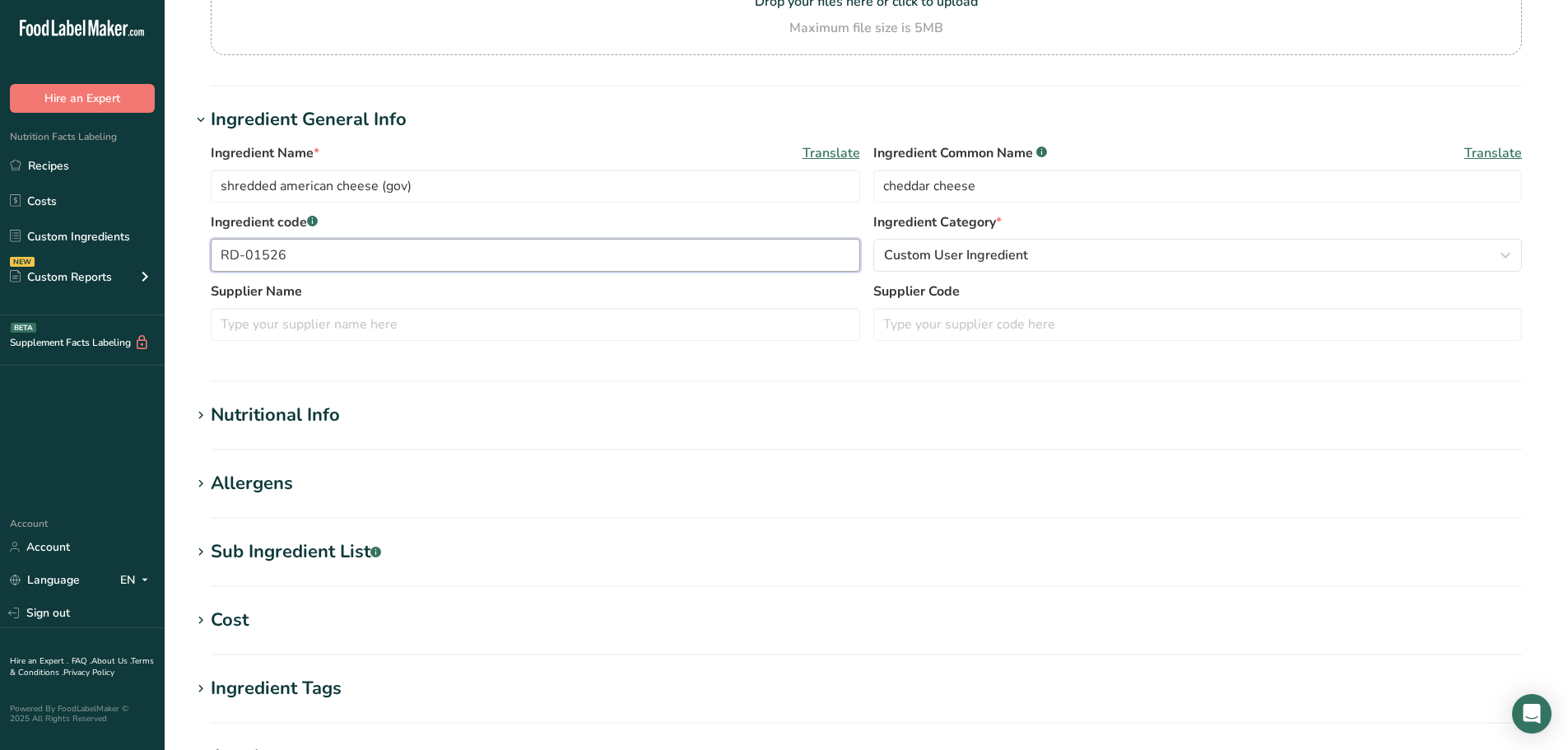
scroll to position [247, 0]
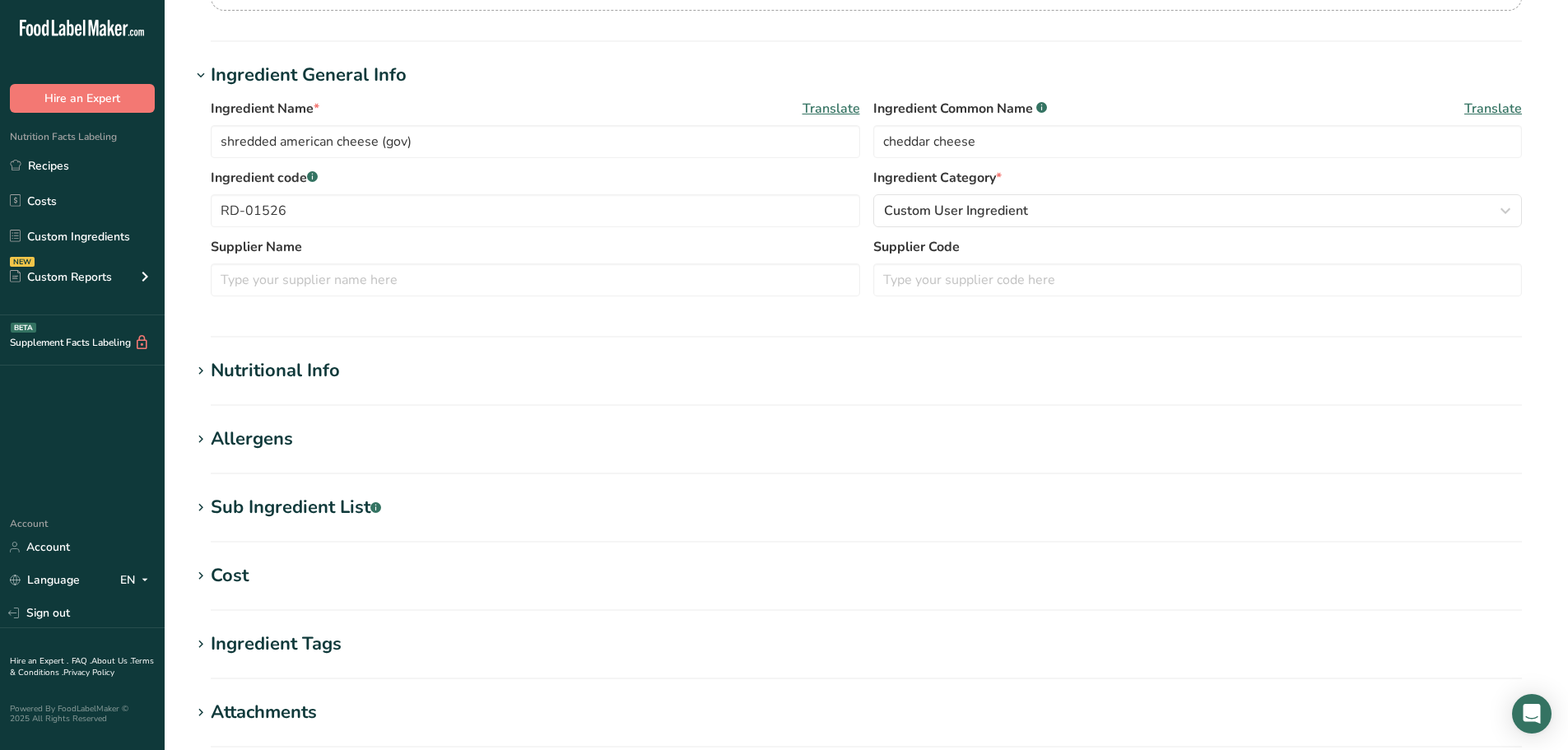
click at [328, 509] on div "Sub Ingredient List .a-a{fill:#347362;}.b-a{fill:#fff;}" at bounding box center [295, 508] width 170 height 27
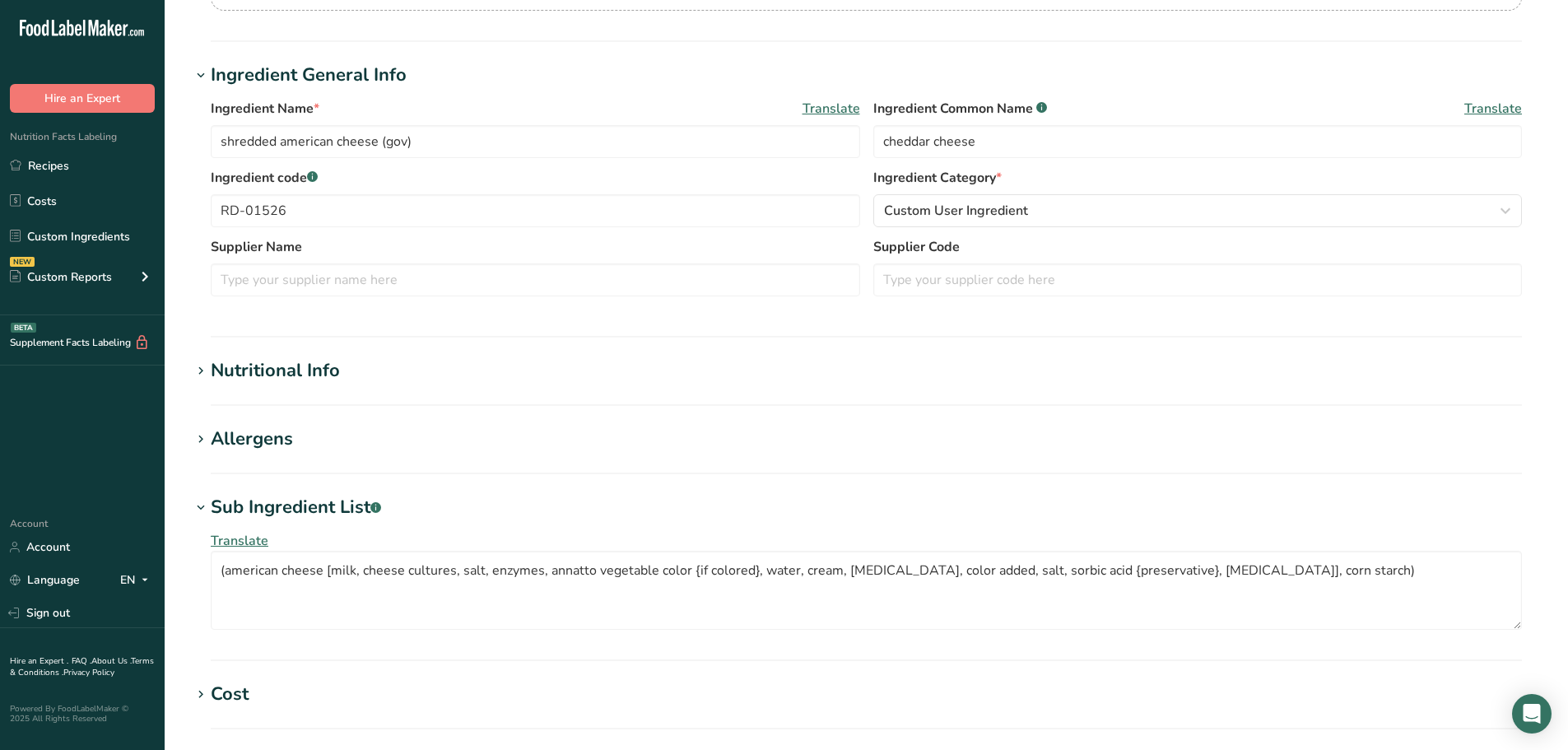
click at [328, 509] on div "Sub Ingredient List .a-a{fill:#347362;}.b-a{fill:#fff;}" at bounding box center [295, 508] width 170 height 27
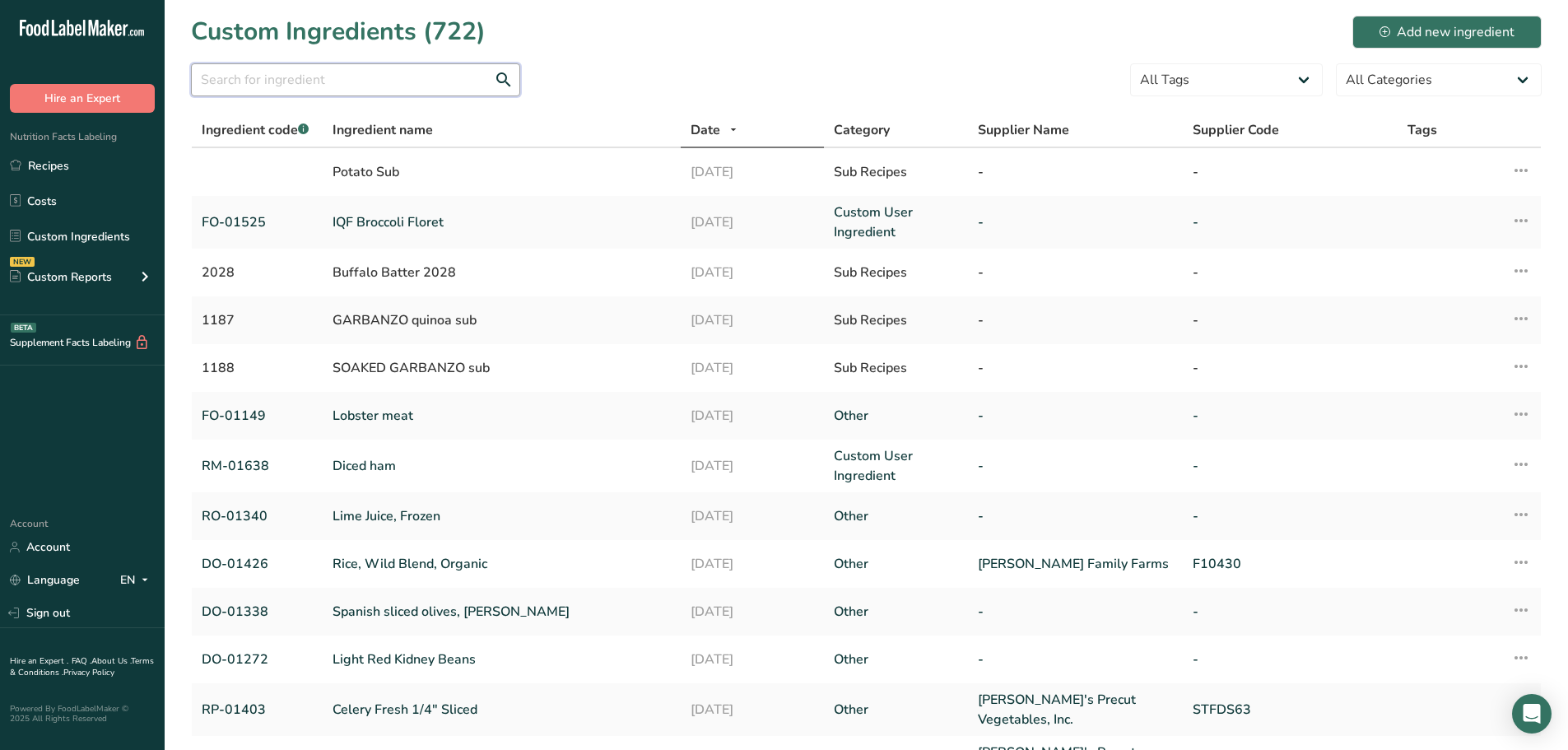
click at [376, 78] on input "text" at bounding box center [355, 80] width 329 height 33
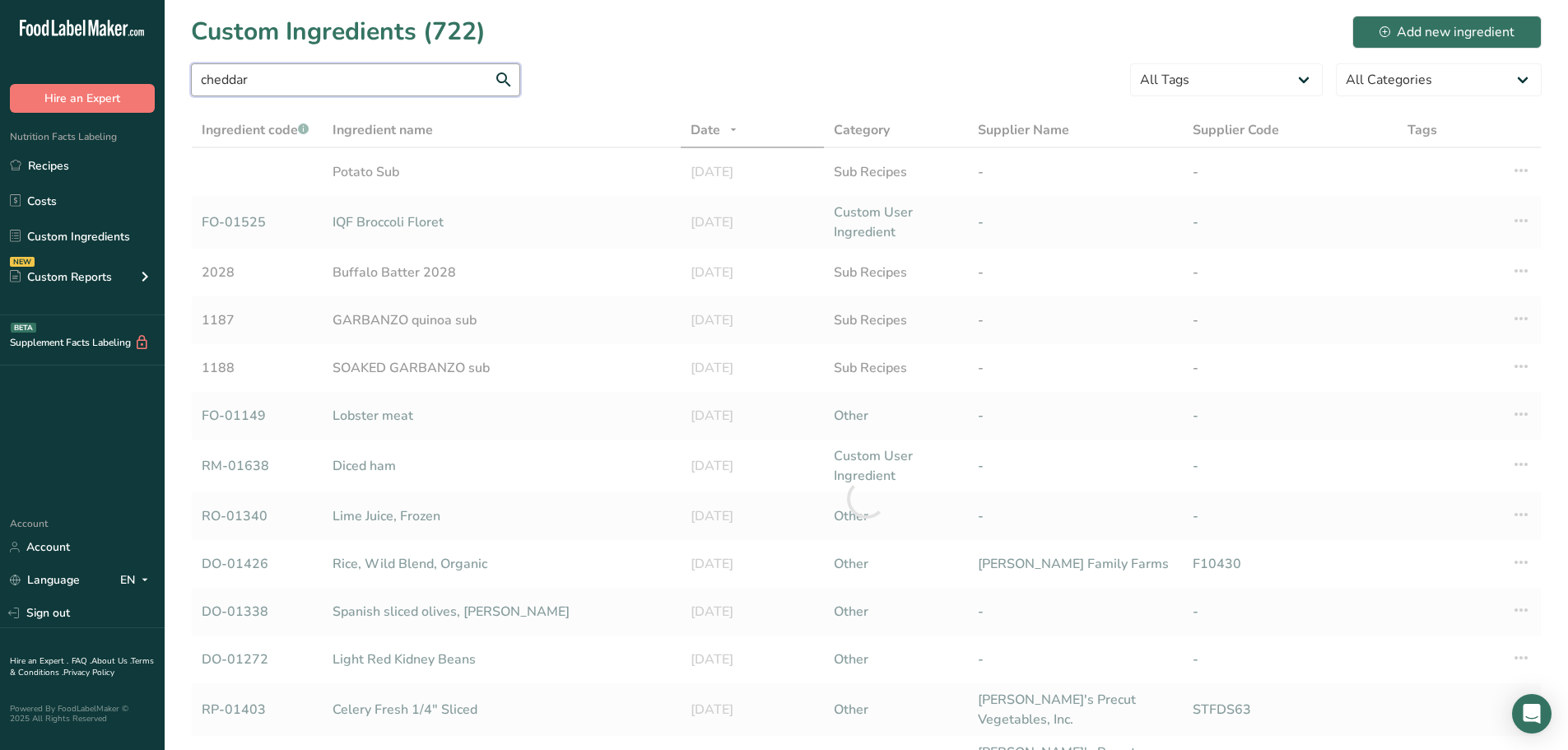
drag, startPoint x: 359, startPoint y: 88, endPoint x: 0, endPoint y: 77, distance: 359.2
click at [0, 75] on div ".a-20{fill:#fff;} Hire an Expert Nutrition Facts Labeling Recipes Costs Custom …" at bounding box center [784, 509] width 1568 height 1017
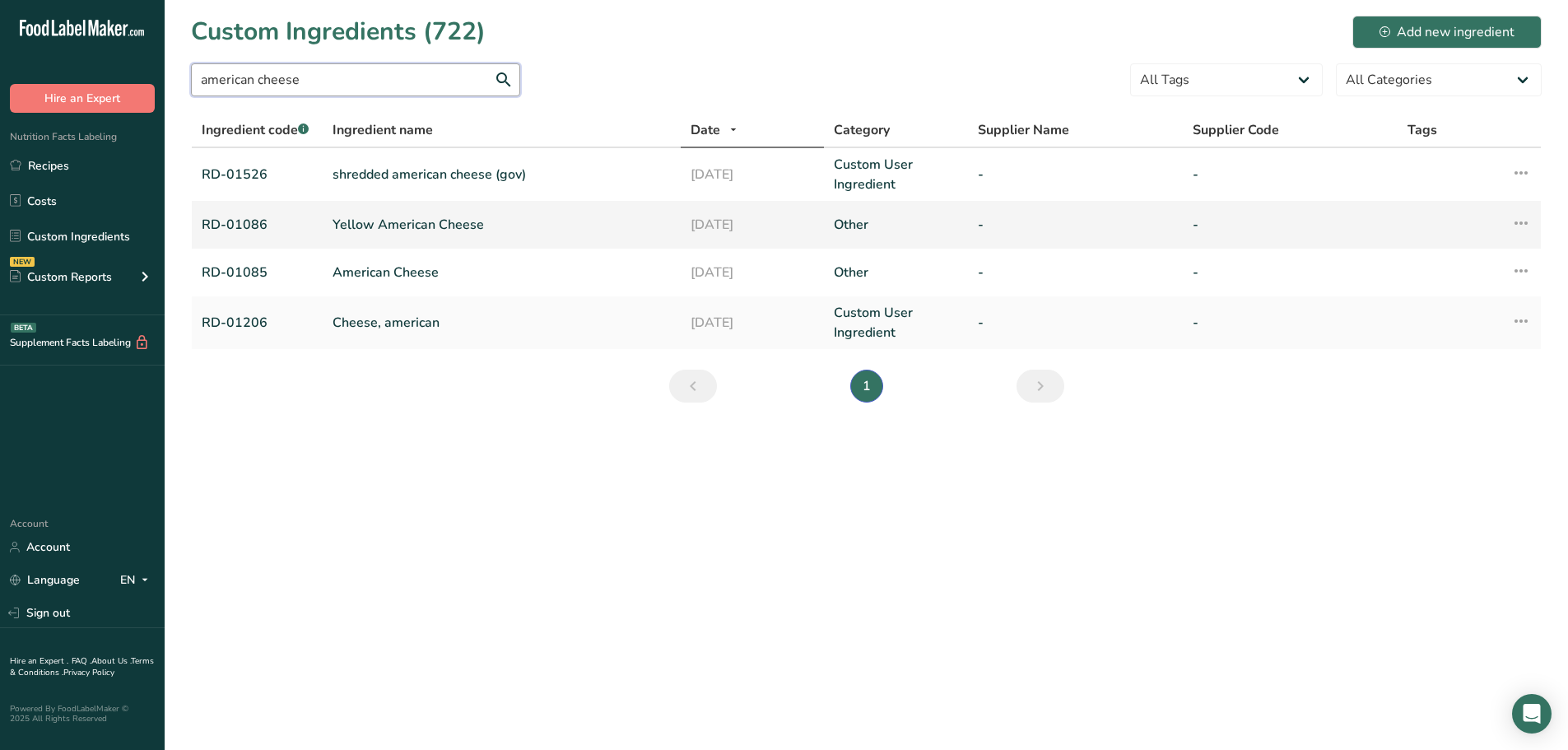
type input "american cheese"
click at [347, 221] on link "Yellow American Cheese" at bounding box center [501, 224] width 338 height 20
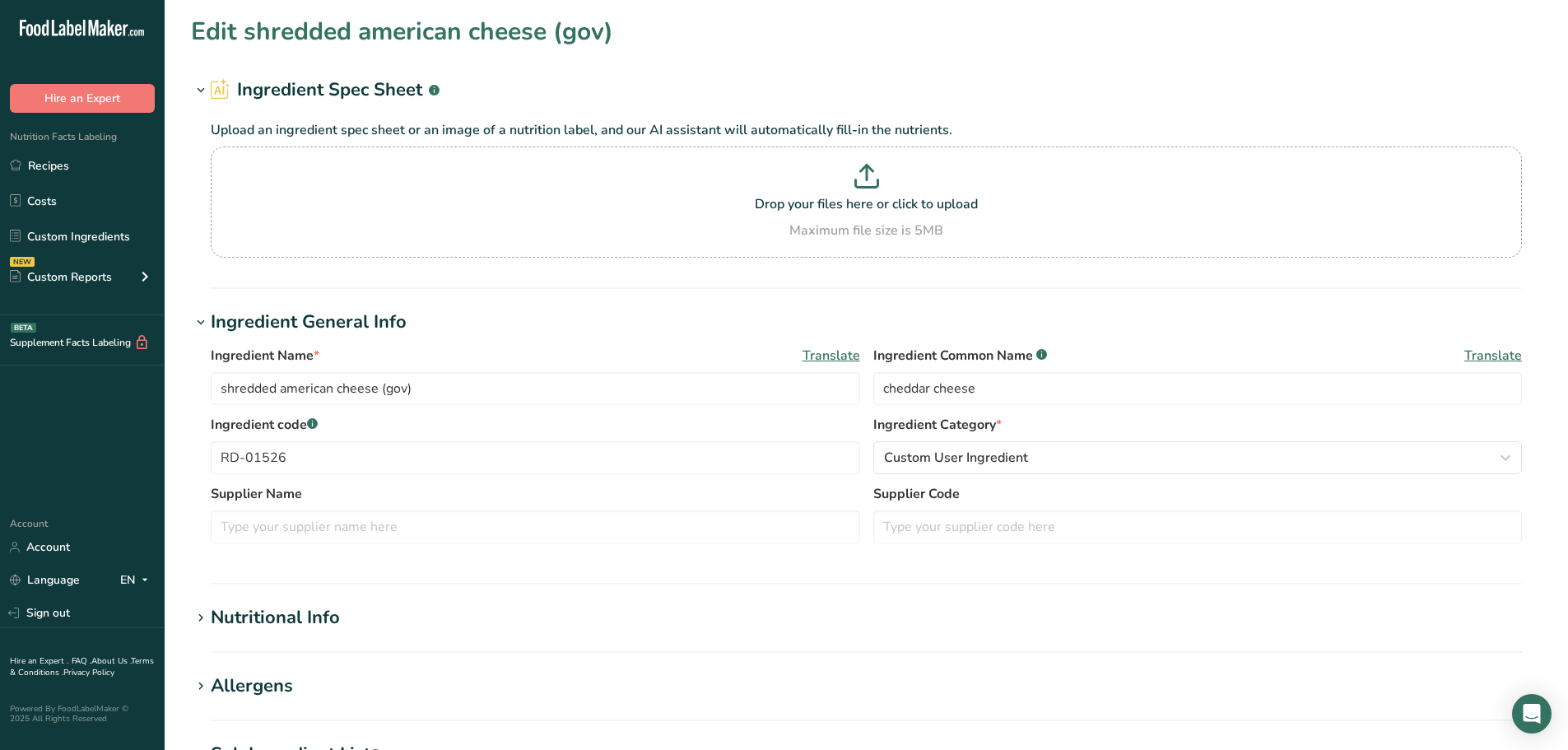
type input "Yellow American Cheese"
type input "pasteurized process american cheese"
type input "RD-01086"
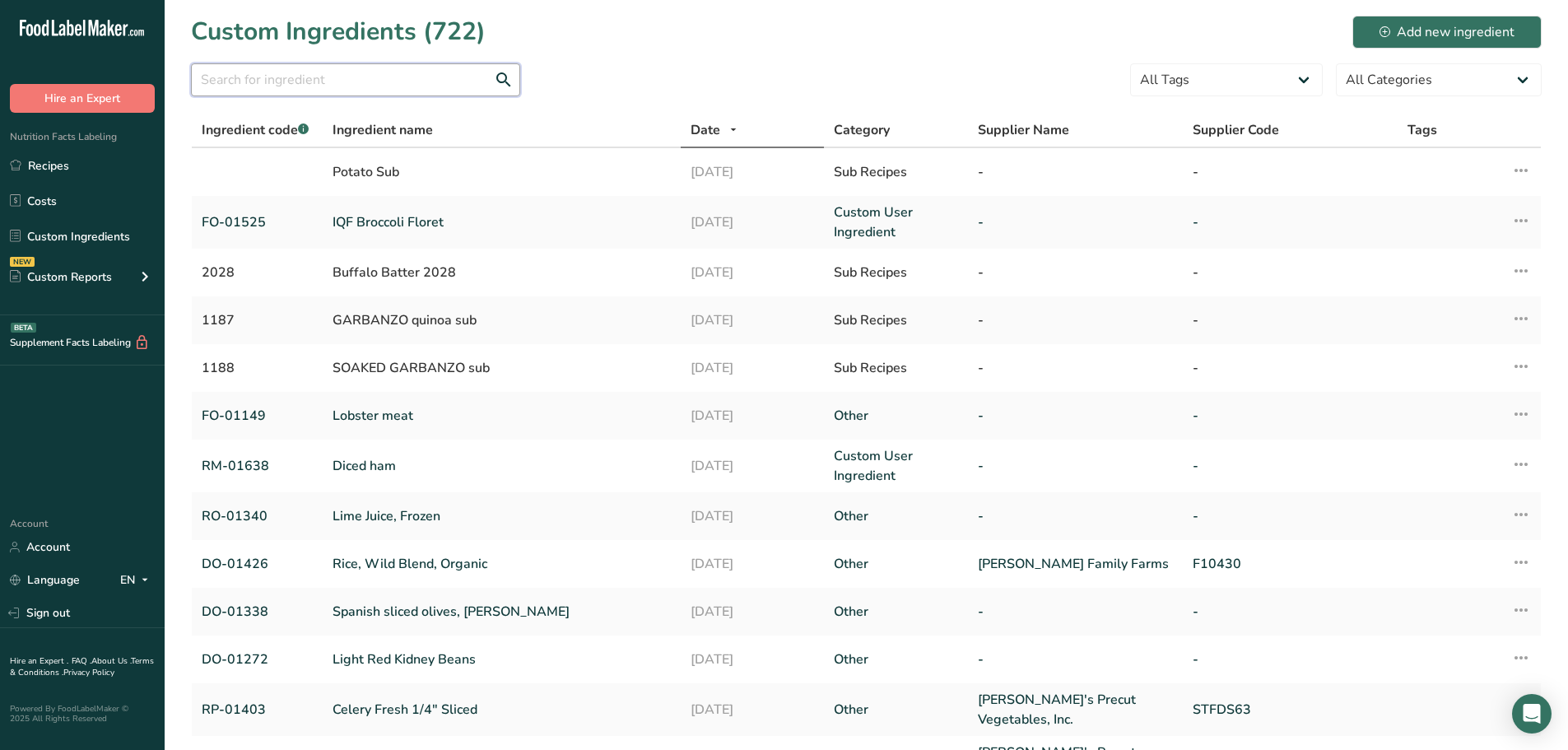
click at [307, 73] on input "text" at bounding box center [355, 80] width 329 height 33
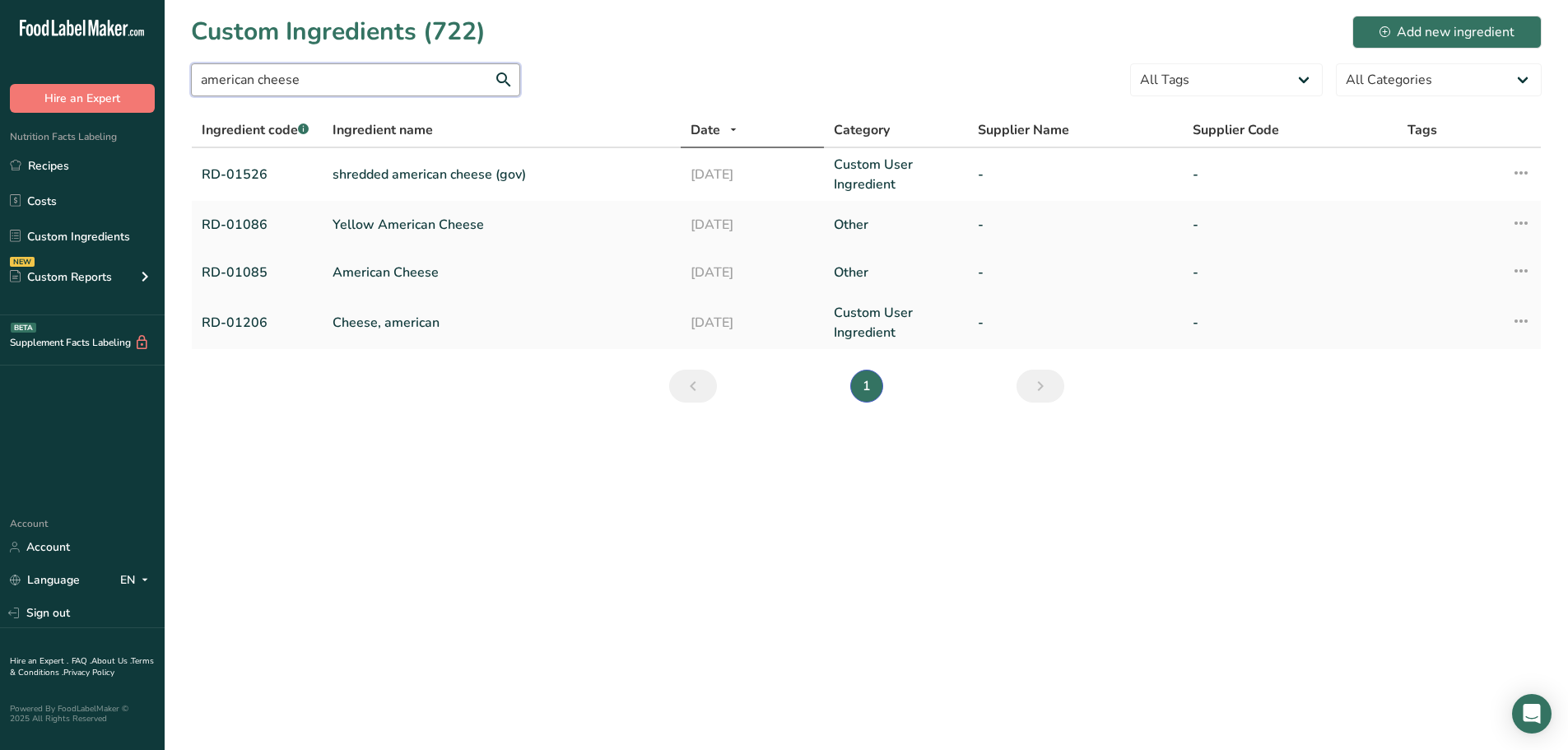
type input "american cheese"
click at [405, 271] on link "American Cheese" at bounding box center [501, 272] width 338 height 20
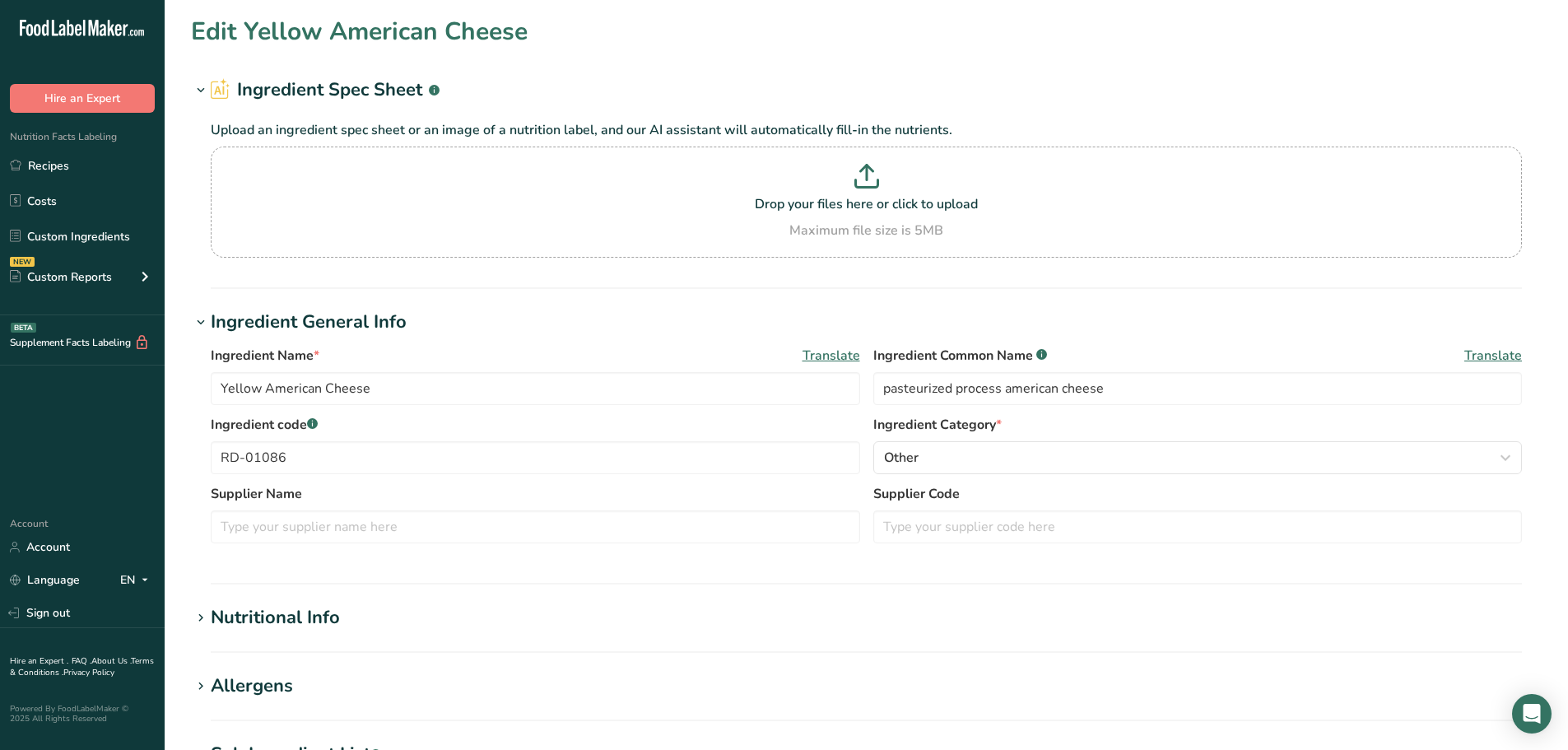
type input "American Cheese"
type input "american cheese"
type input "RD-01085"
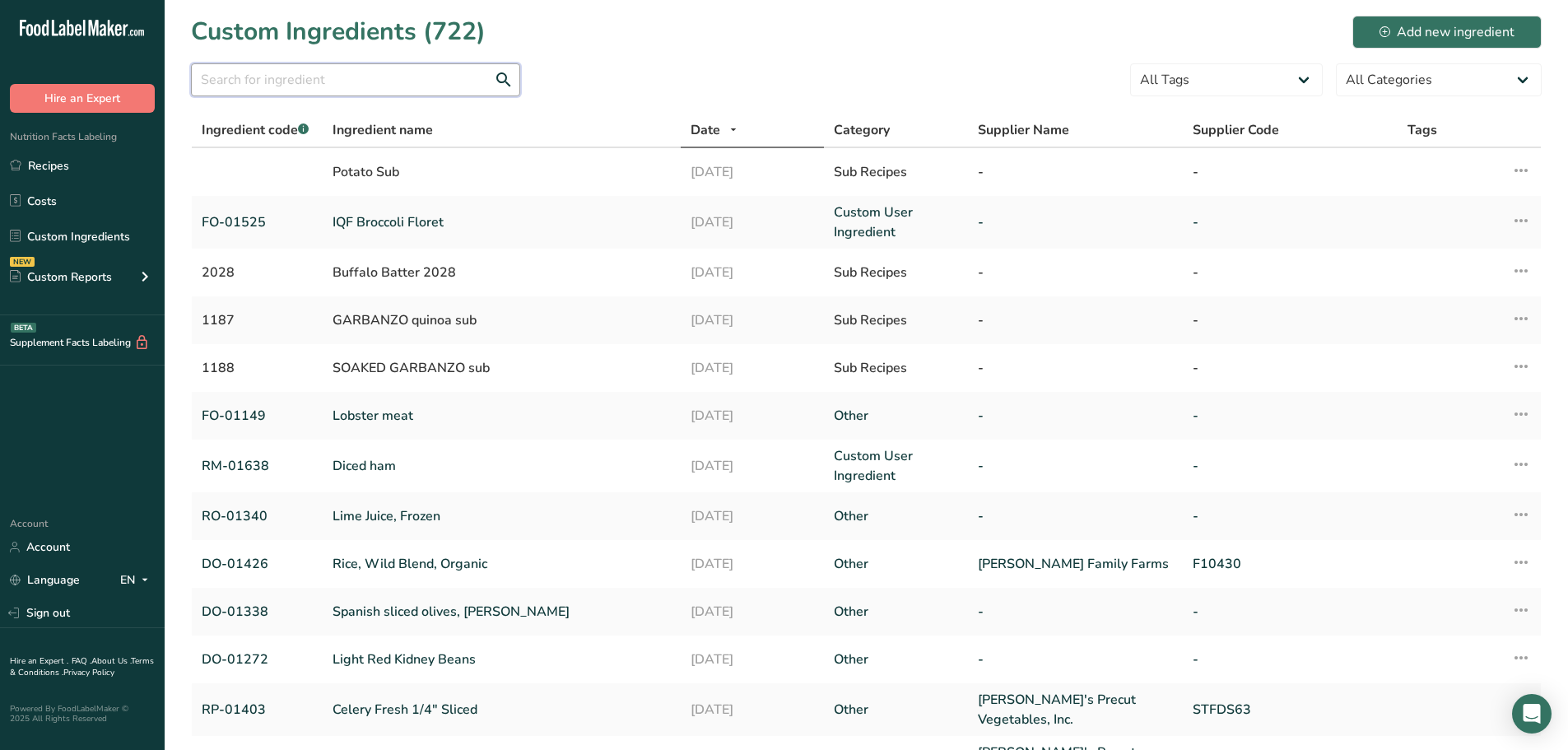
click at [273, 70] on input "text" at bounding box center [355, 80] width 329 height 33
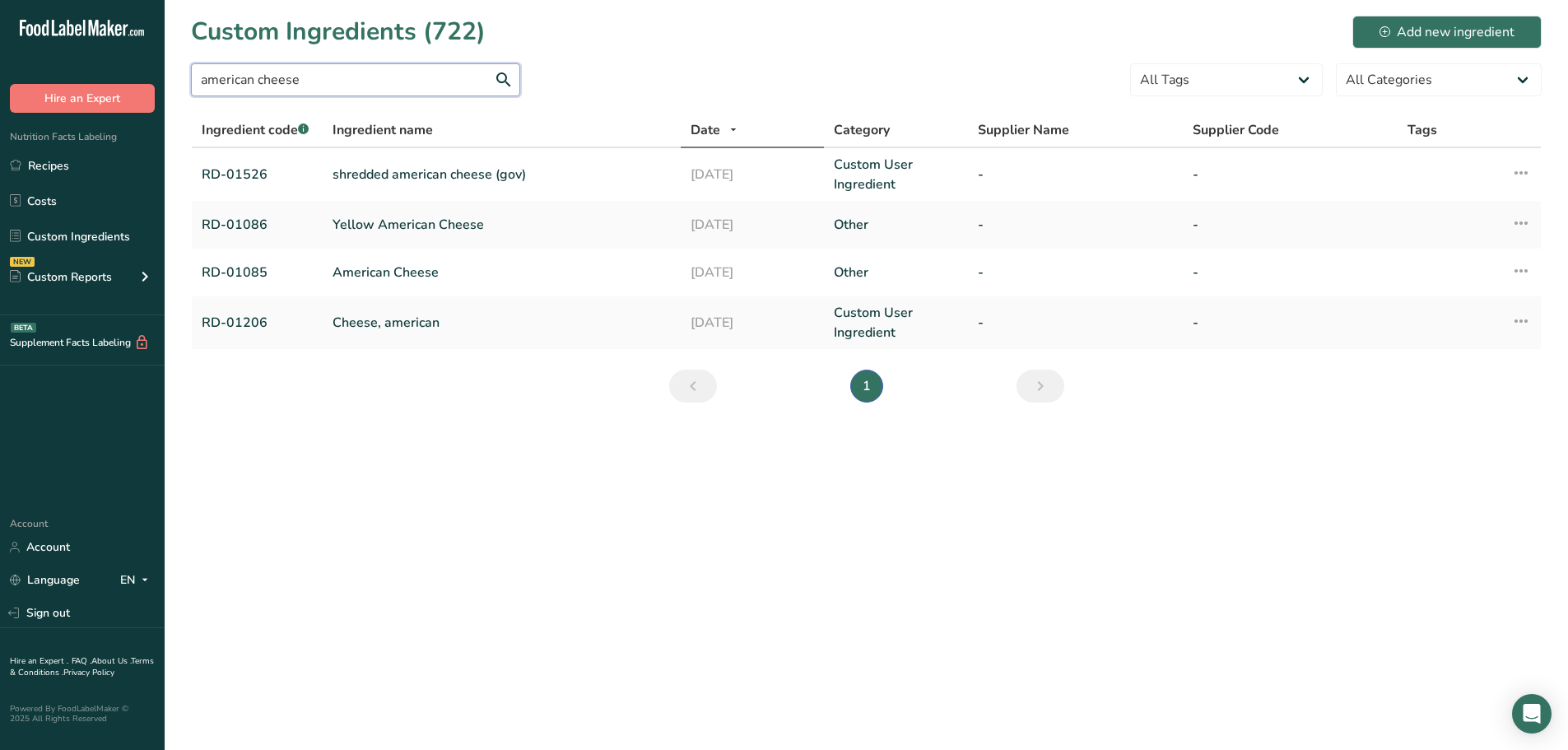
type input "american cheese"
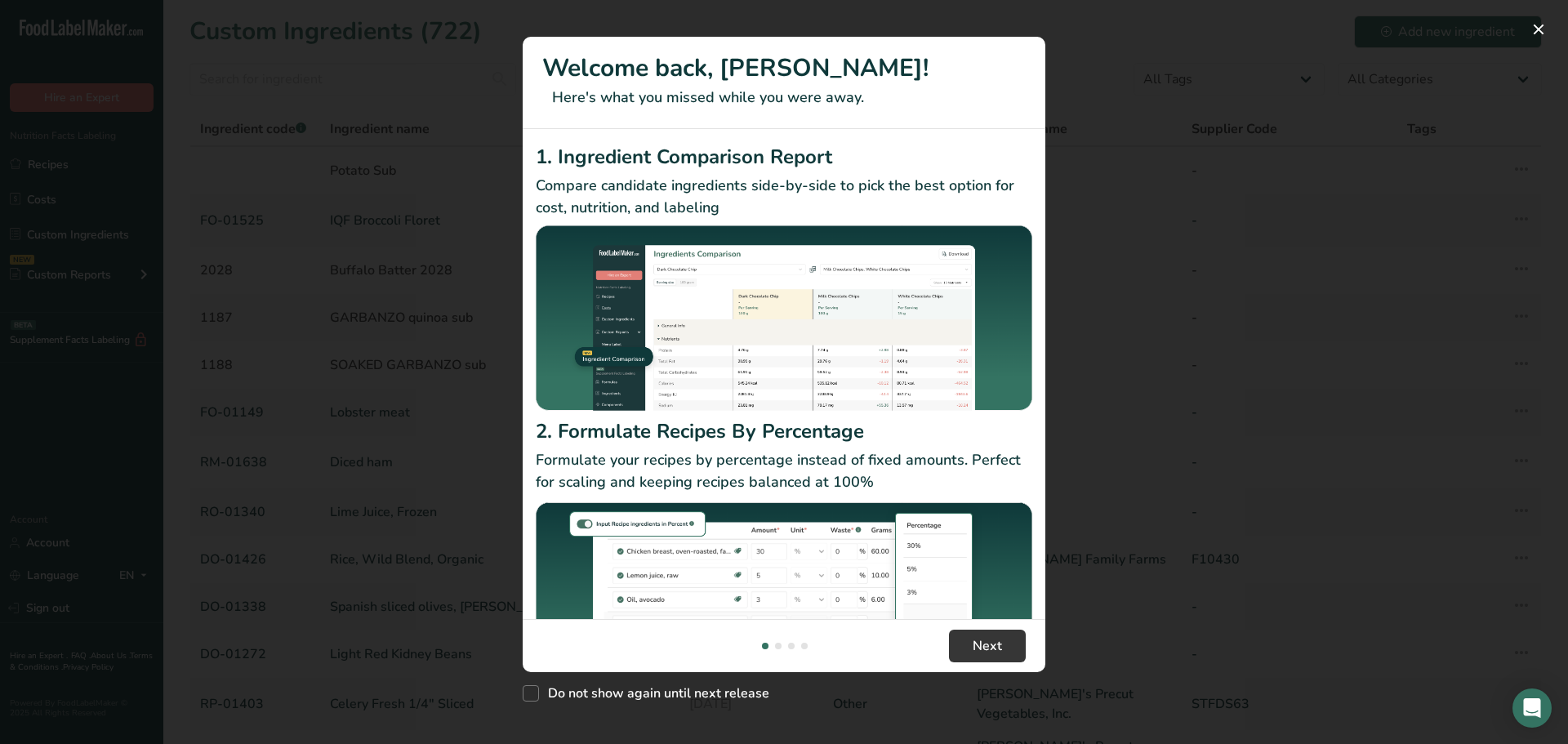
click at [431, 82] on div "New Features" at bounding box center [784, 372] width 1568 height 744
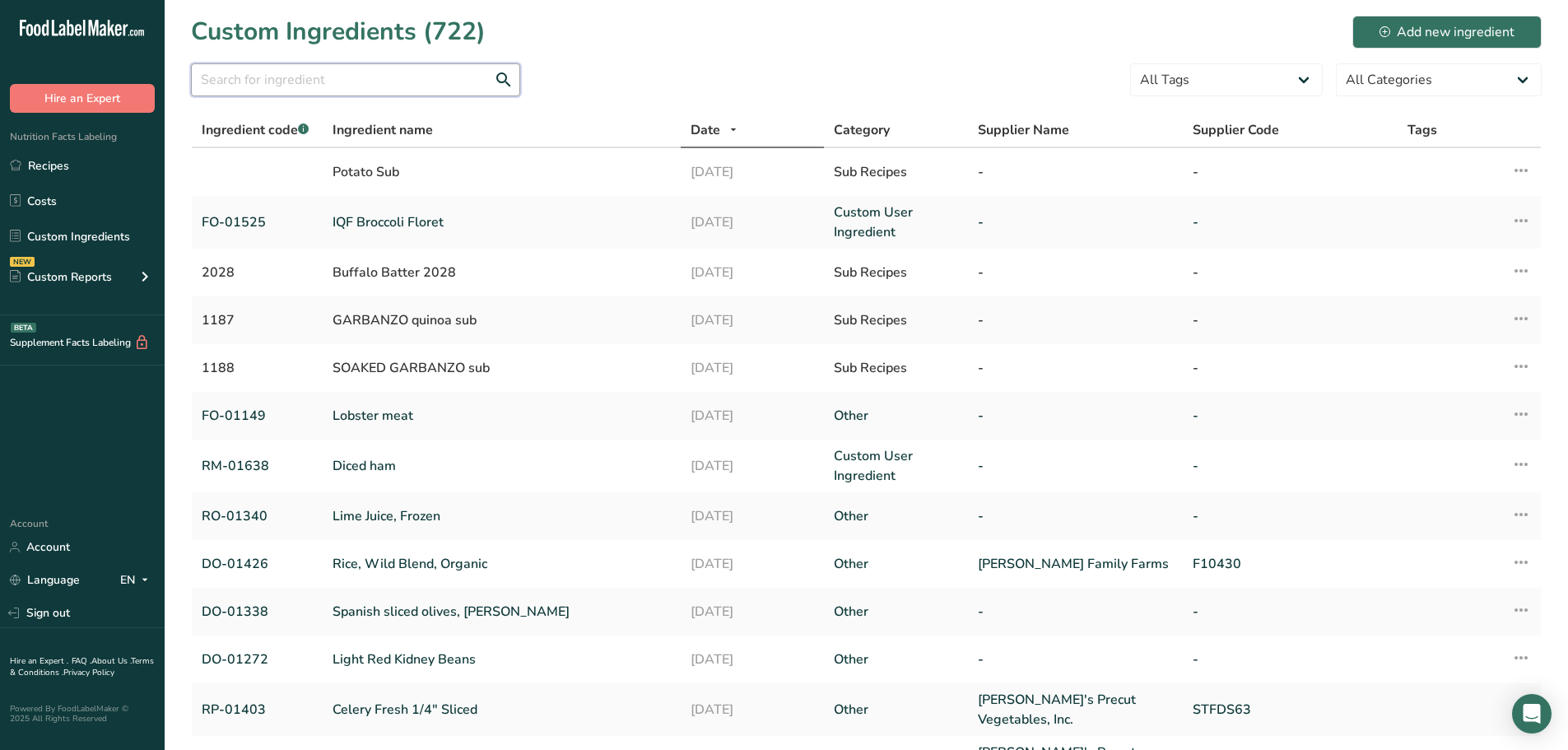
click at [398, 79] on input "text" at bounding box center [355, 80] width 329 height 33
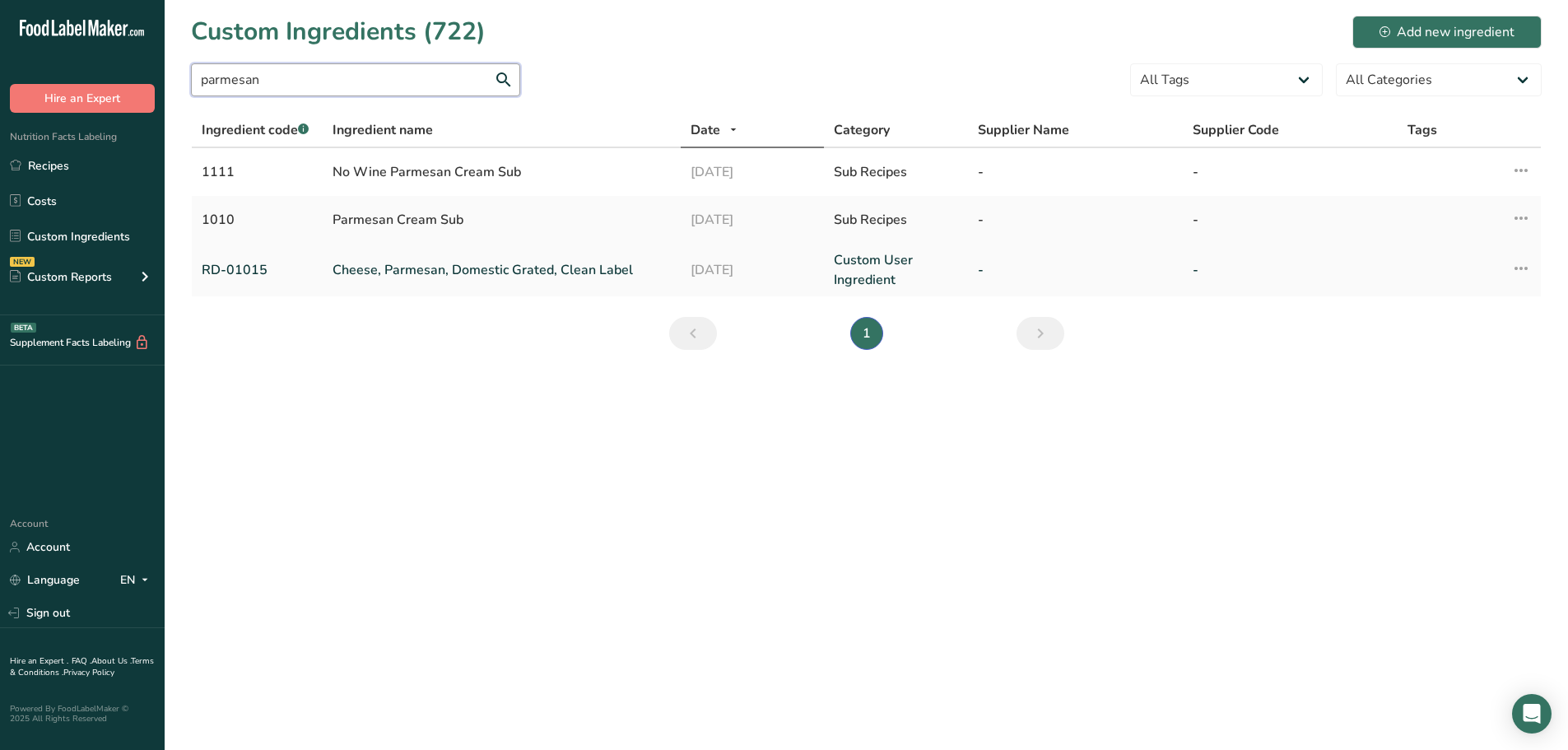
type input "parmesan"
click at [374, 262] on link "Cheese, Parmesan, Domestic Grated, Clean Label" at bounding box center [501, 270] width 338 height 20
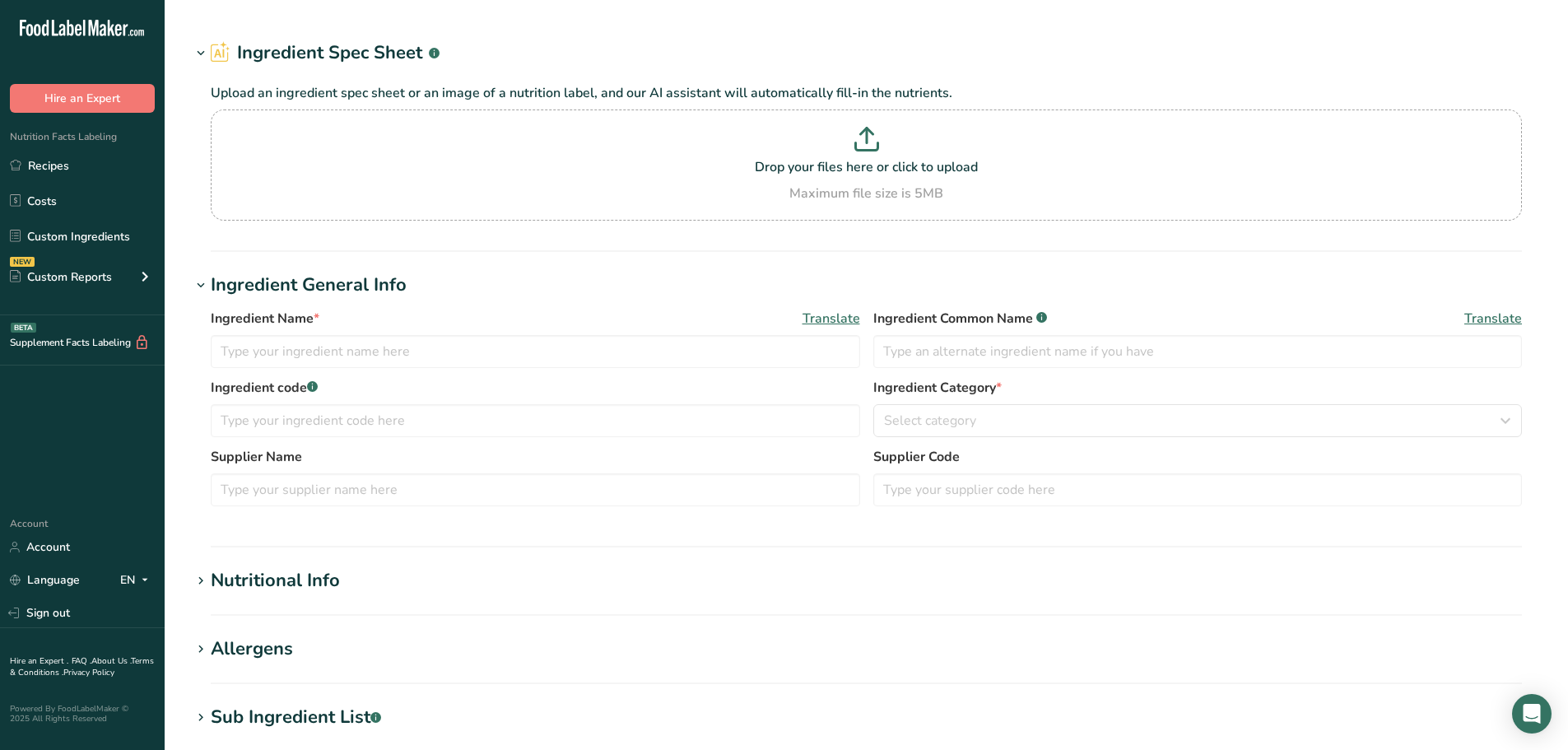
type input "Cheese, Parmesan, Domestic Grated, Clean Label"
type input "parmesan cheese"
type input "RD-01015"
type textarea "pasteurized cultured part-skim milk, salt, enzymes, natamycin [a natural mold i…"
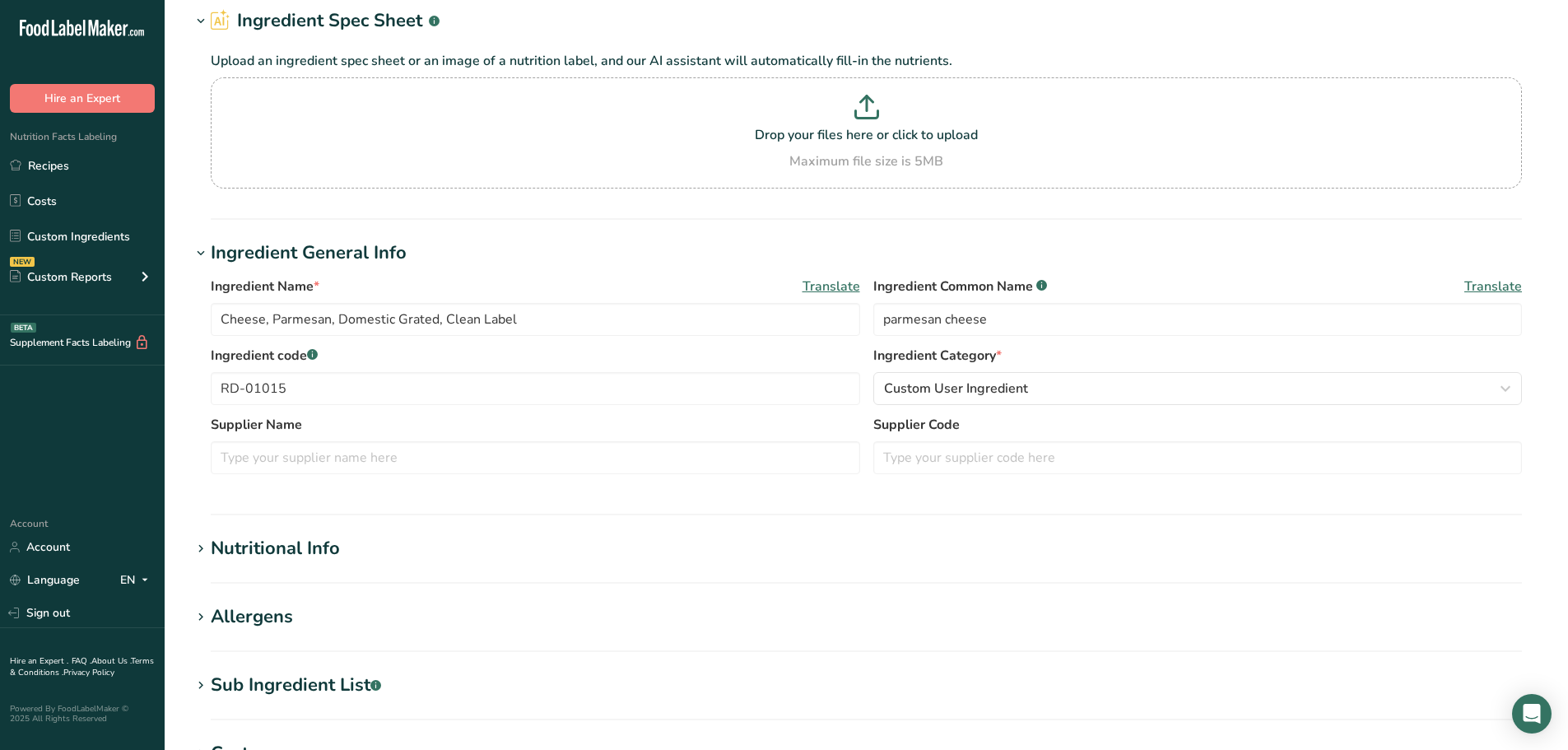
scroll to position [165, 0]
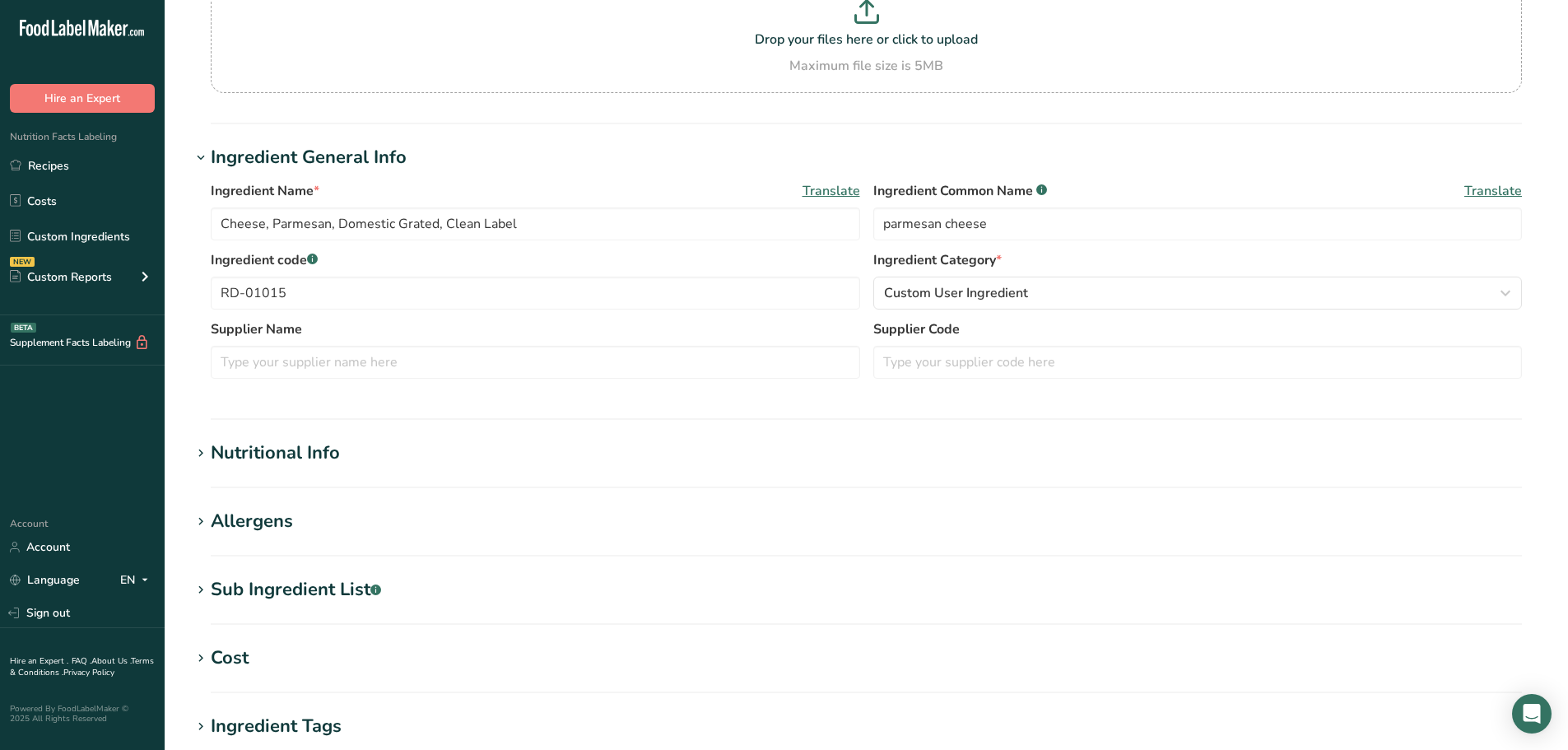
click at [289, 589] on div "Sub Ingredient List .a-a{fill:#347362;}.b-a{fill:#fff;}" at bounding box center [295, 590] width 170 height 27
